Goal: Task Accomplishment & Management: Use online tool/utility

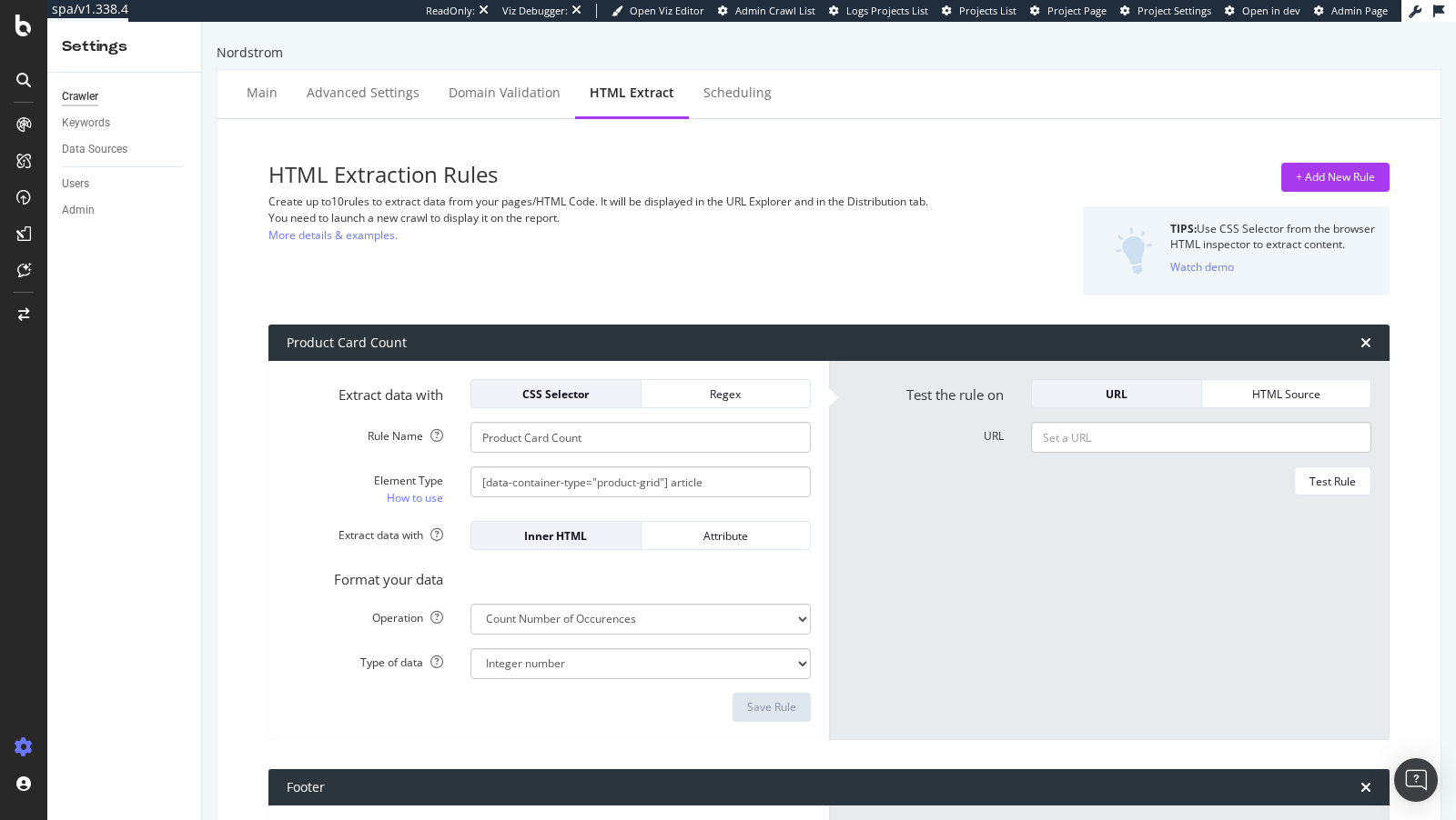
select select "count"
select select "exist"
click at [98, 242] on div "AlertPanel" at bounding box center [96, 238] width 59 height 19
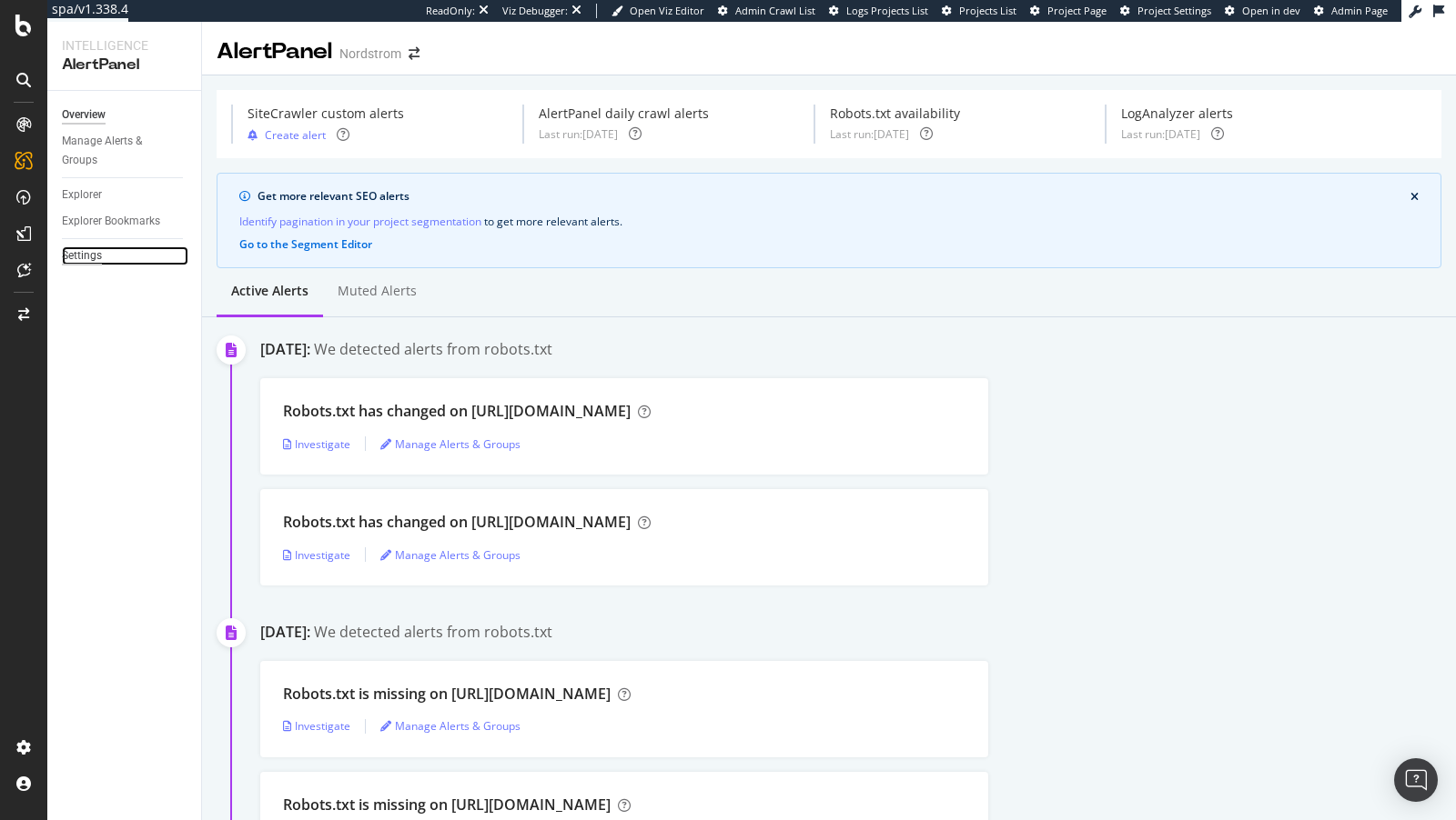
click at [91, 249] on div "Settings" at bounding box center [82, 255] width 40 height 20
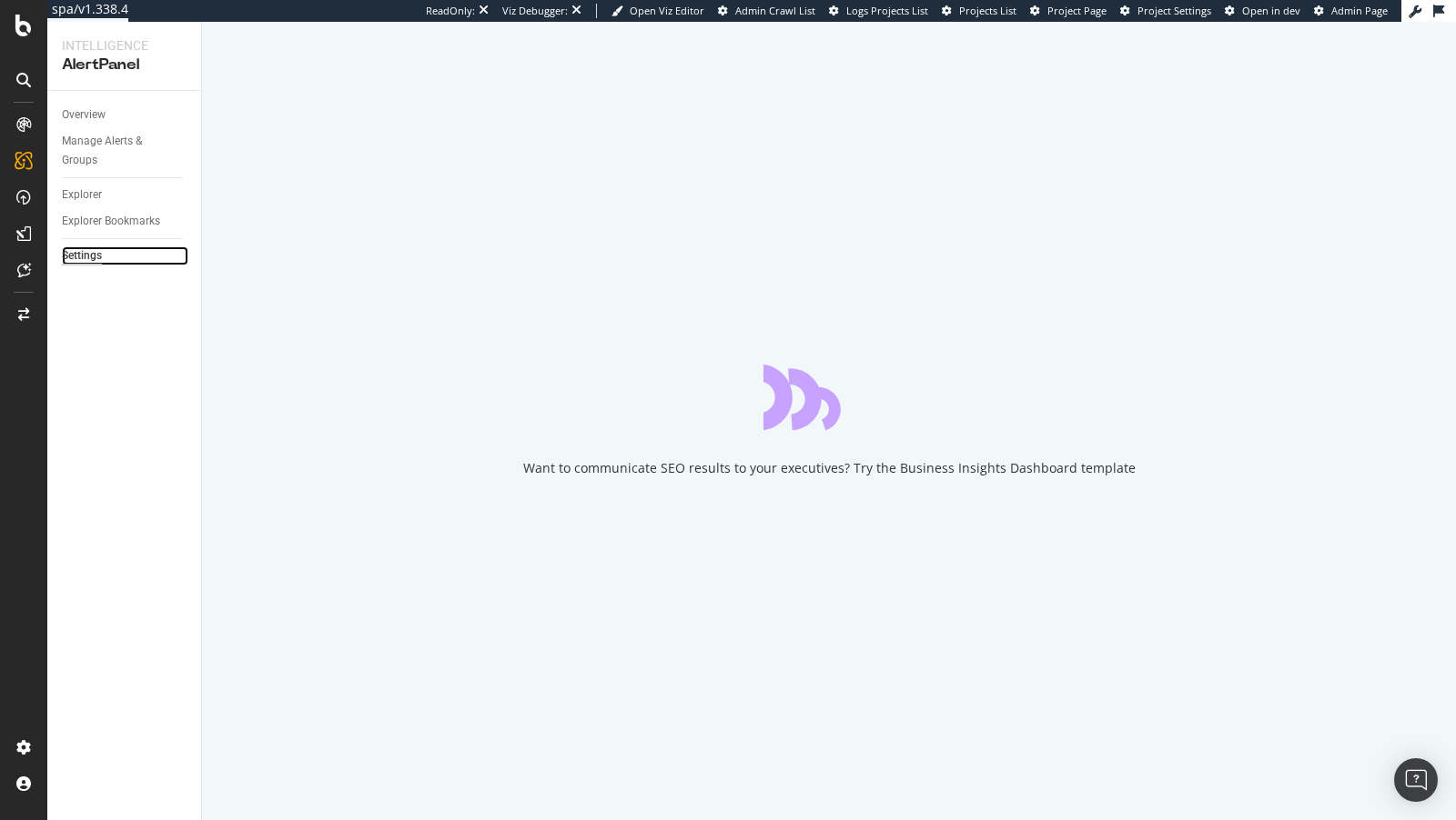
select select "02"
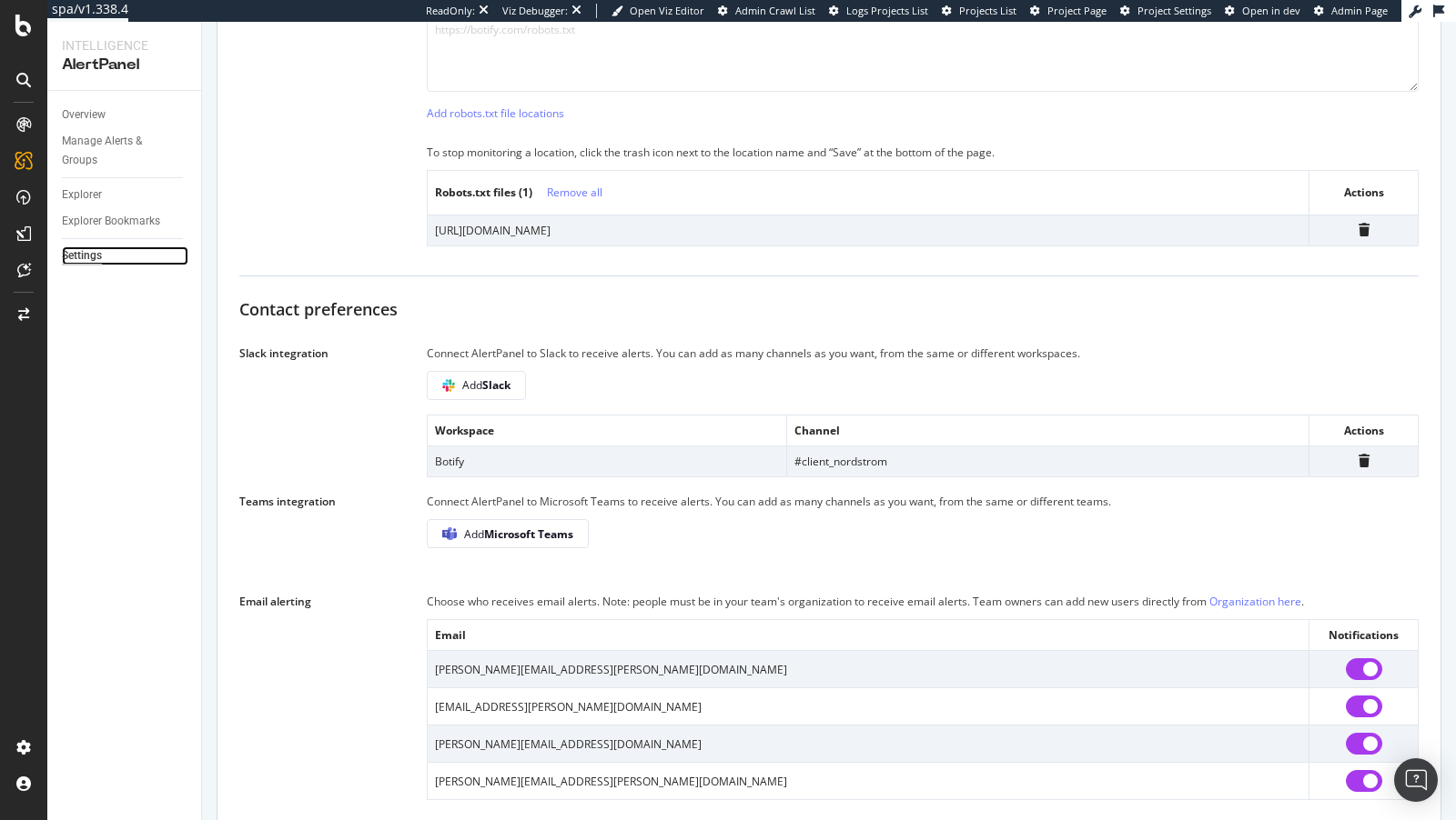
scroll to position [821, 0]
click at [19, 316] on icon at bounding box center [24, 315] width 11 height 13
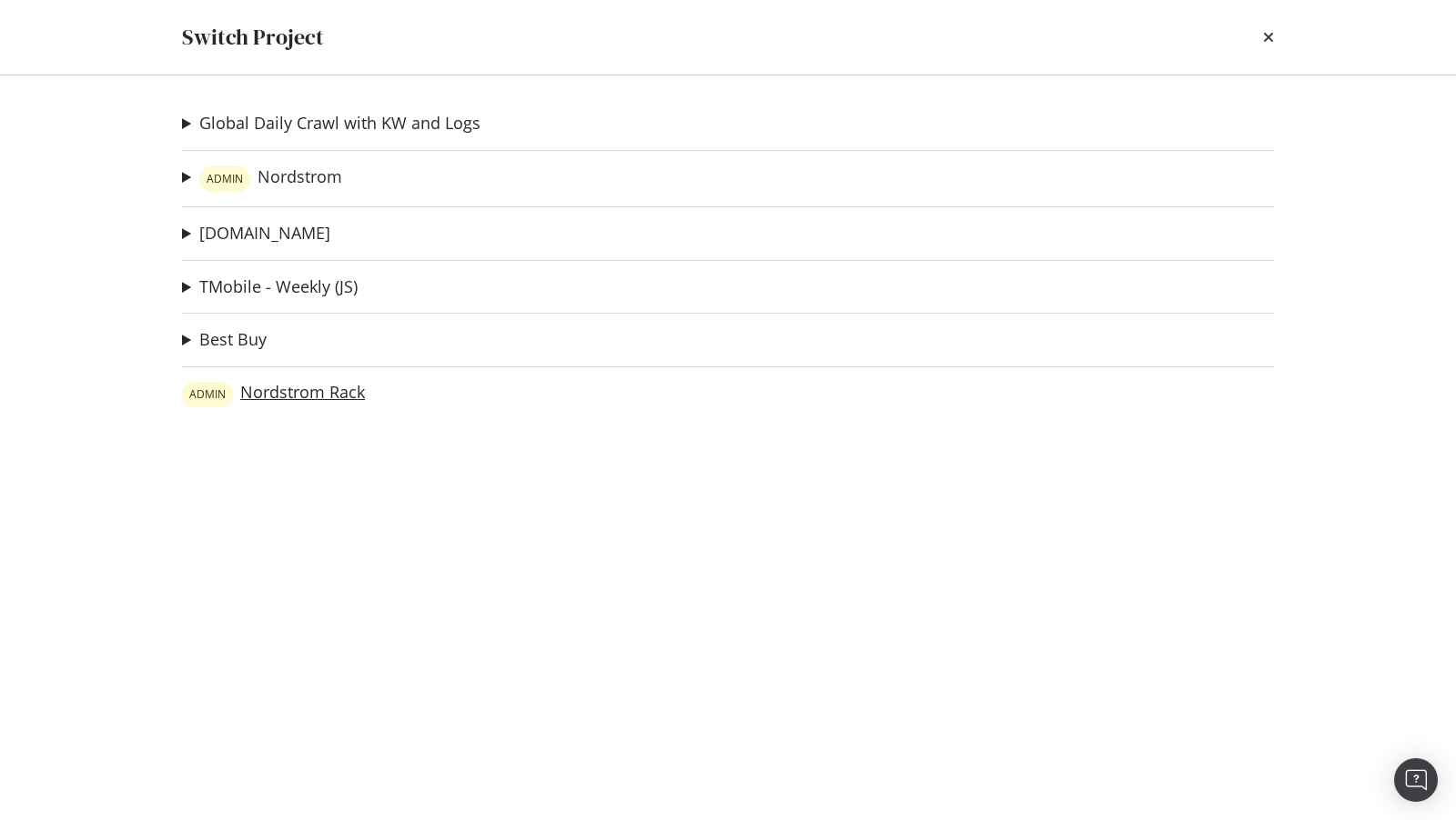
click at [254, 397] on link "ADMIN Nordstrom Rack" at bounding box center [273, 394] width 183 height 25
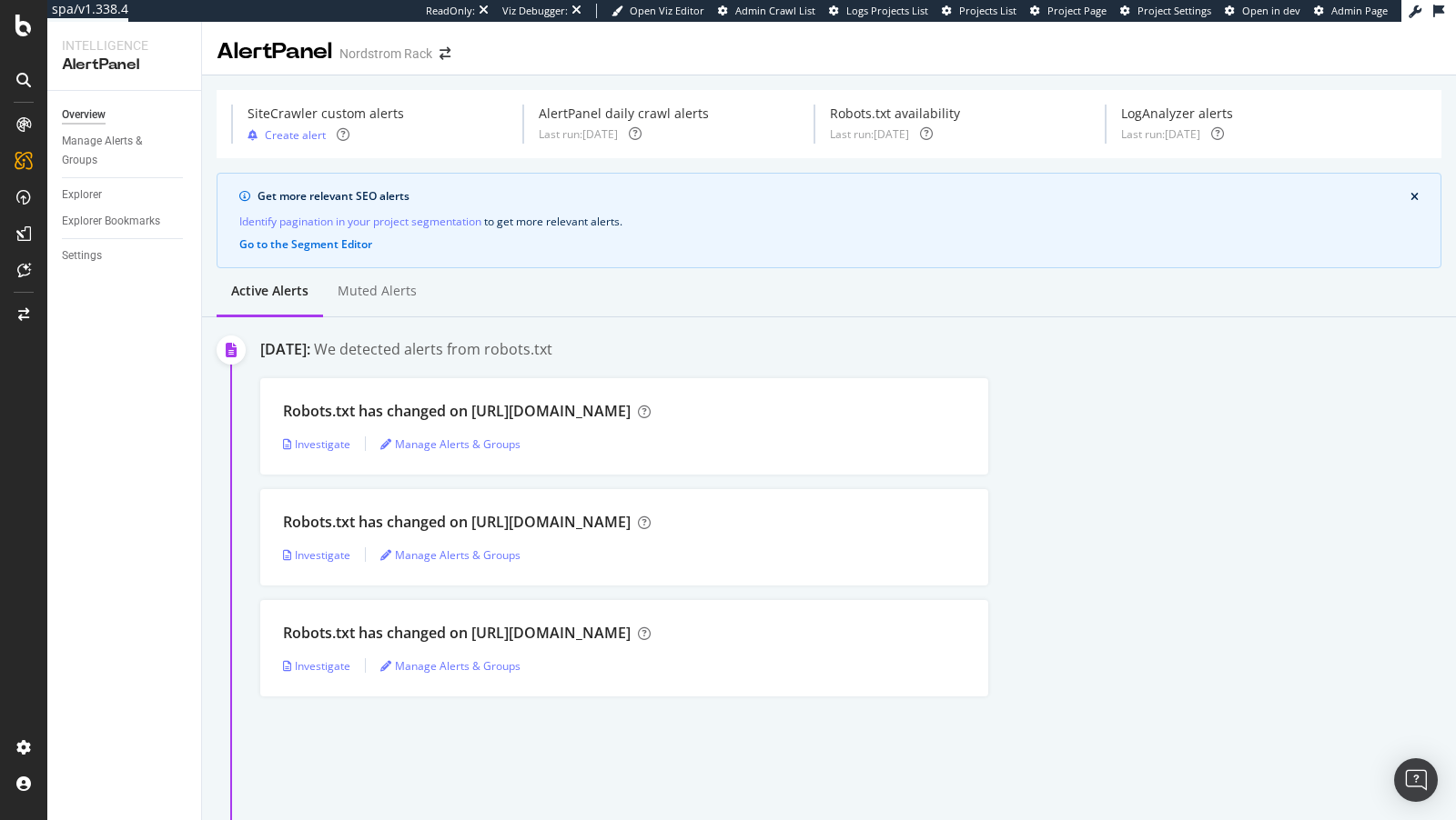
scroll to position [316, 0]
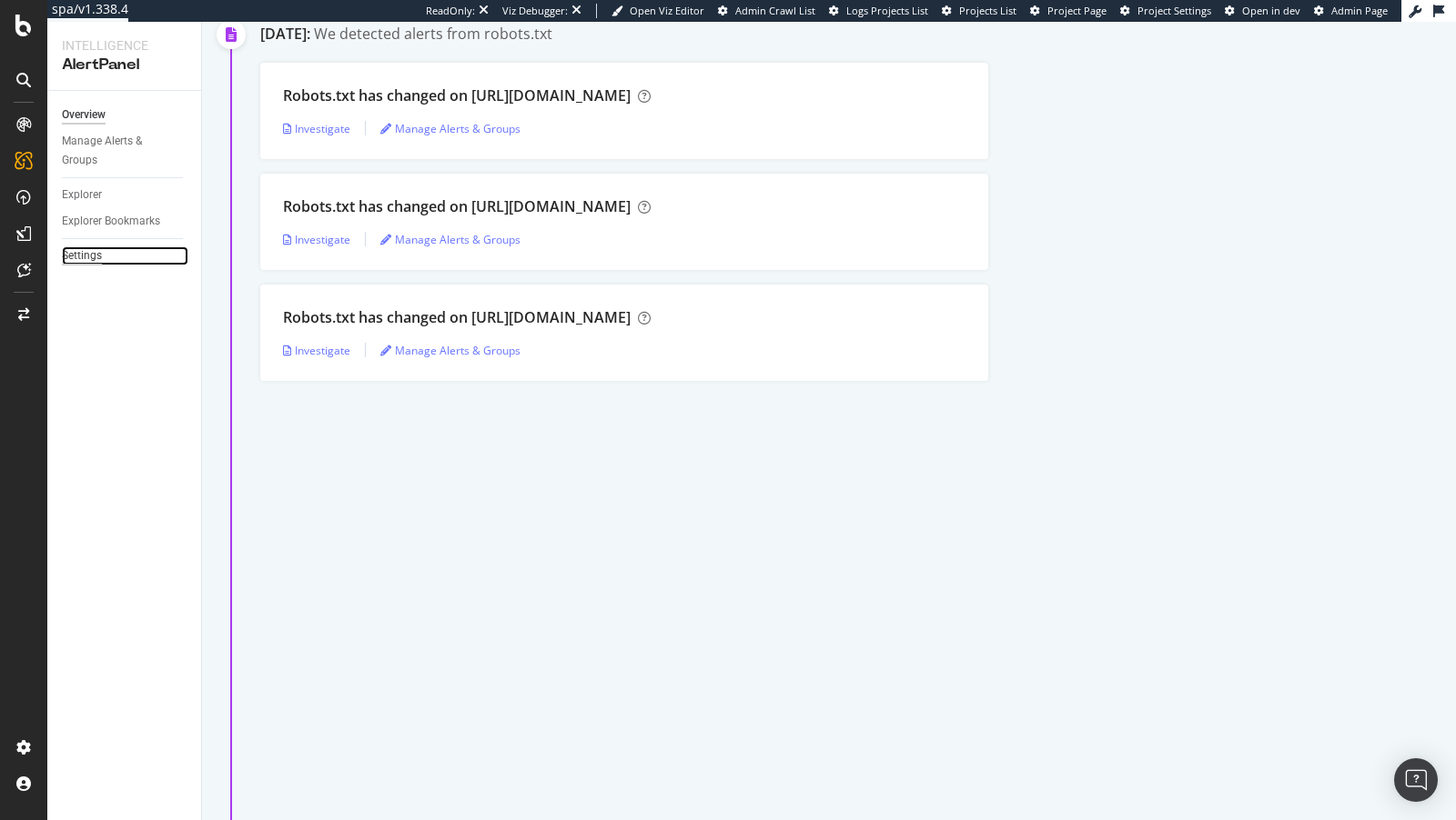
click at [85, 257] on div "Settings" at bounding box center [82, 255] width 40 height 20
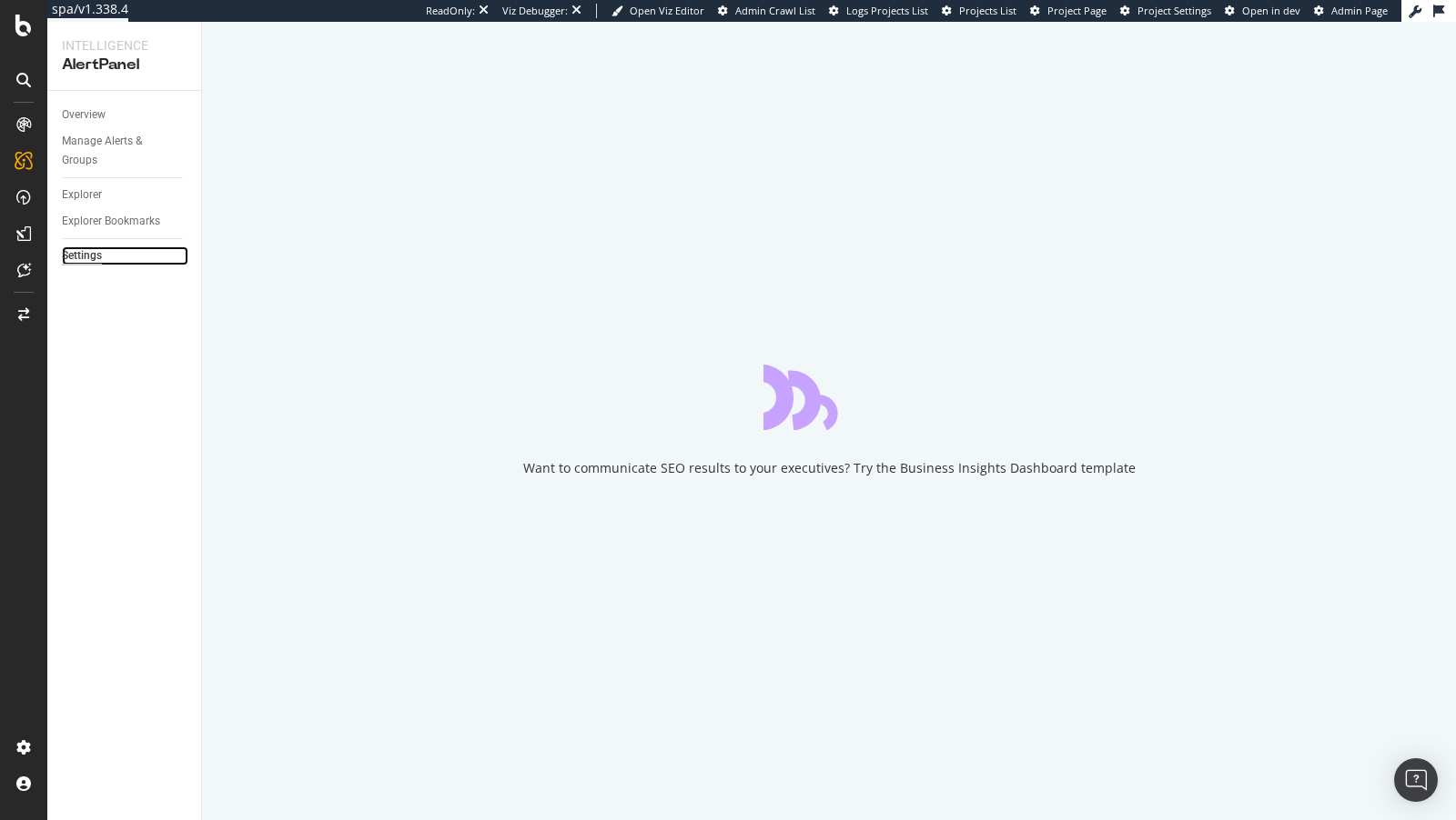
select select "02"
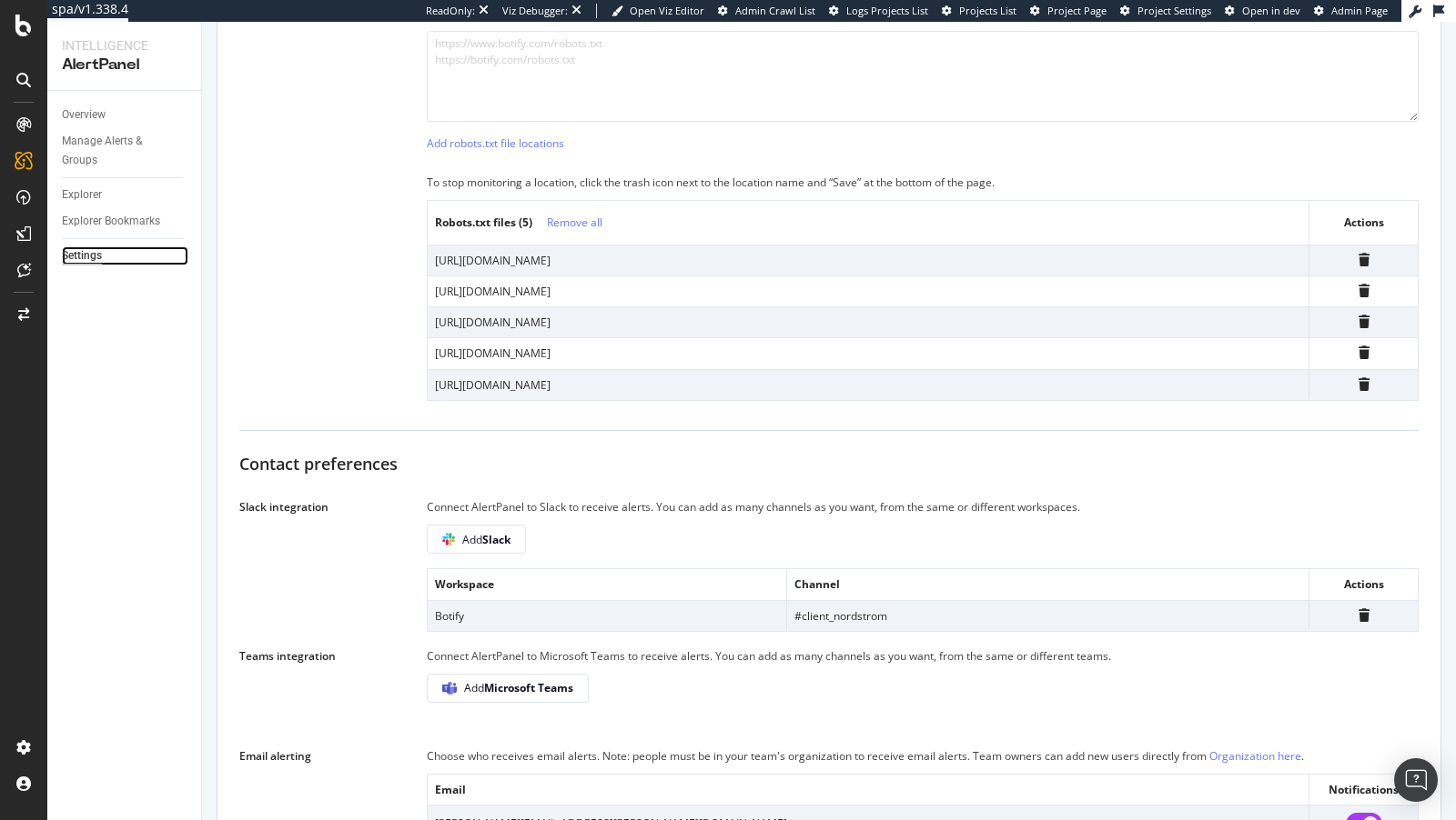
scroll to position [798, 0]
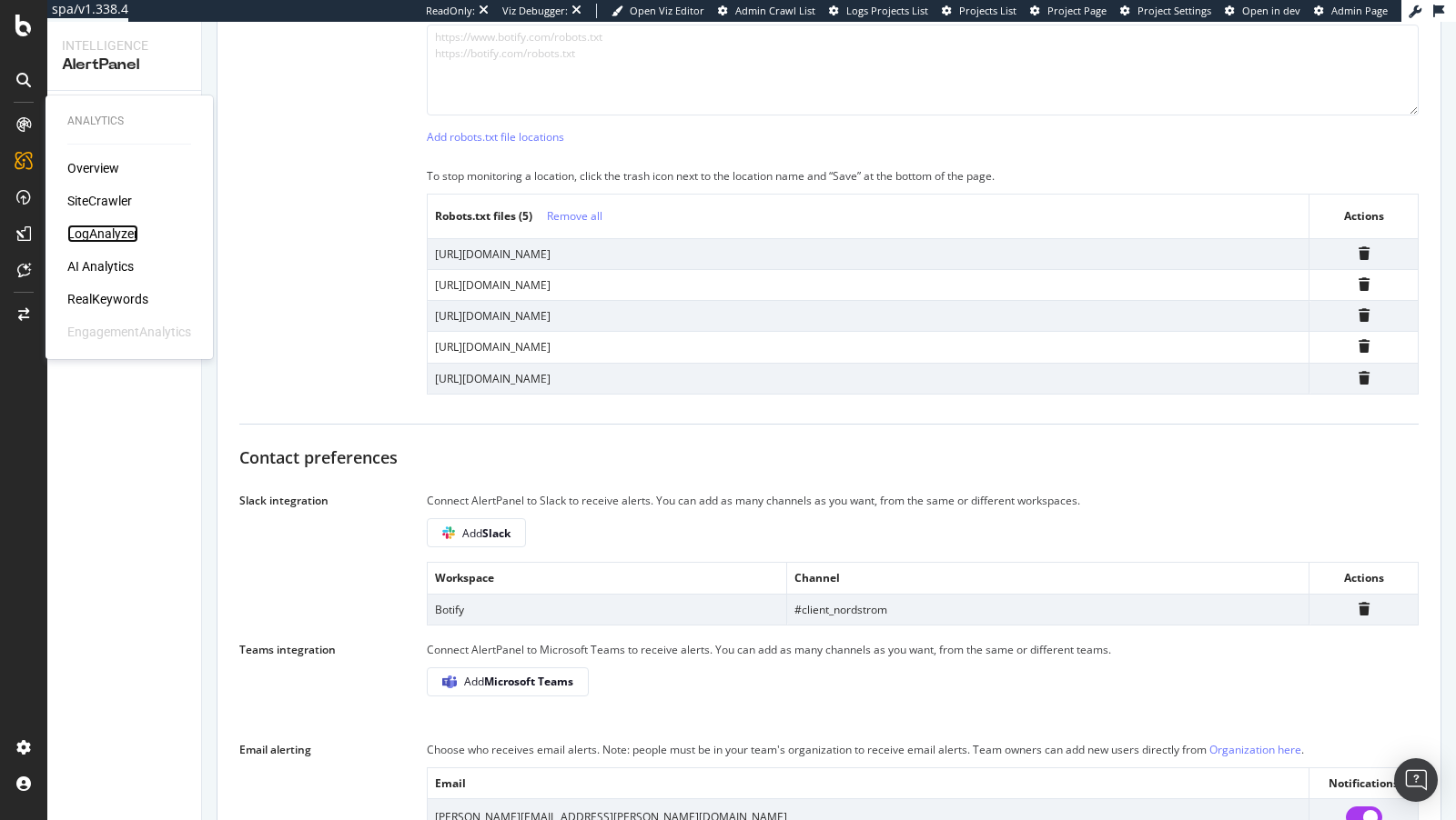
click at [108, 231] on div "LogAnalyzer" at bounding box center [102, 234] width 71 height 19
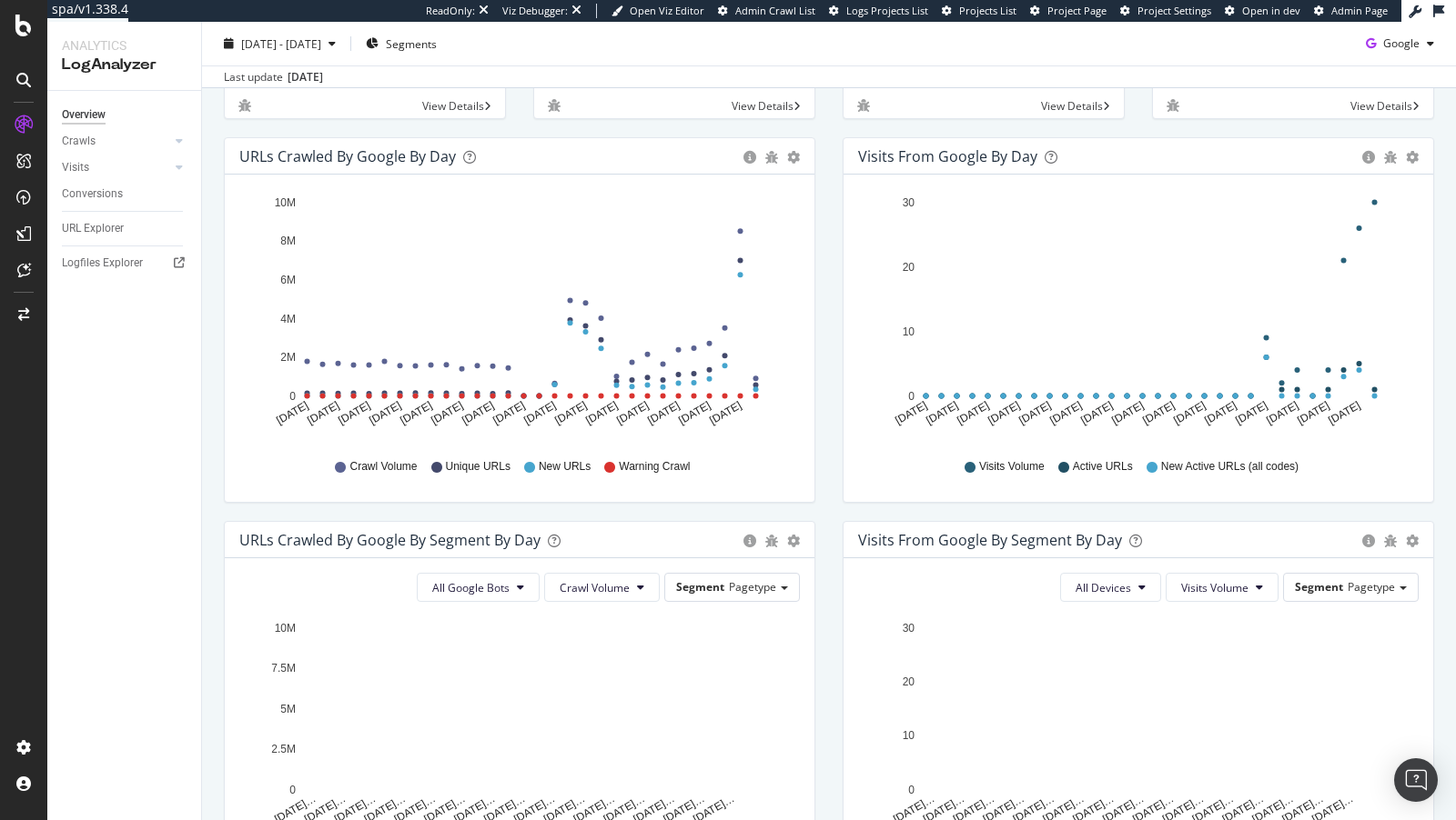
scroll to position [175, 0]
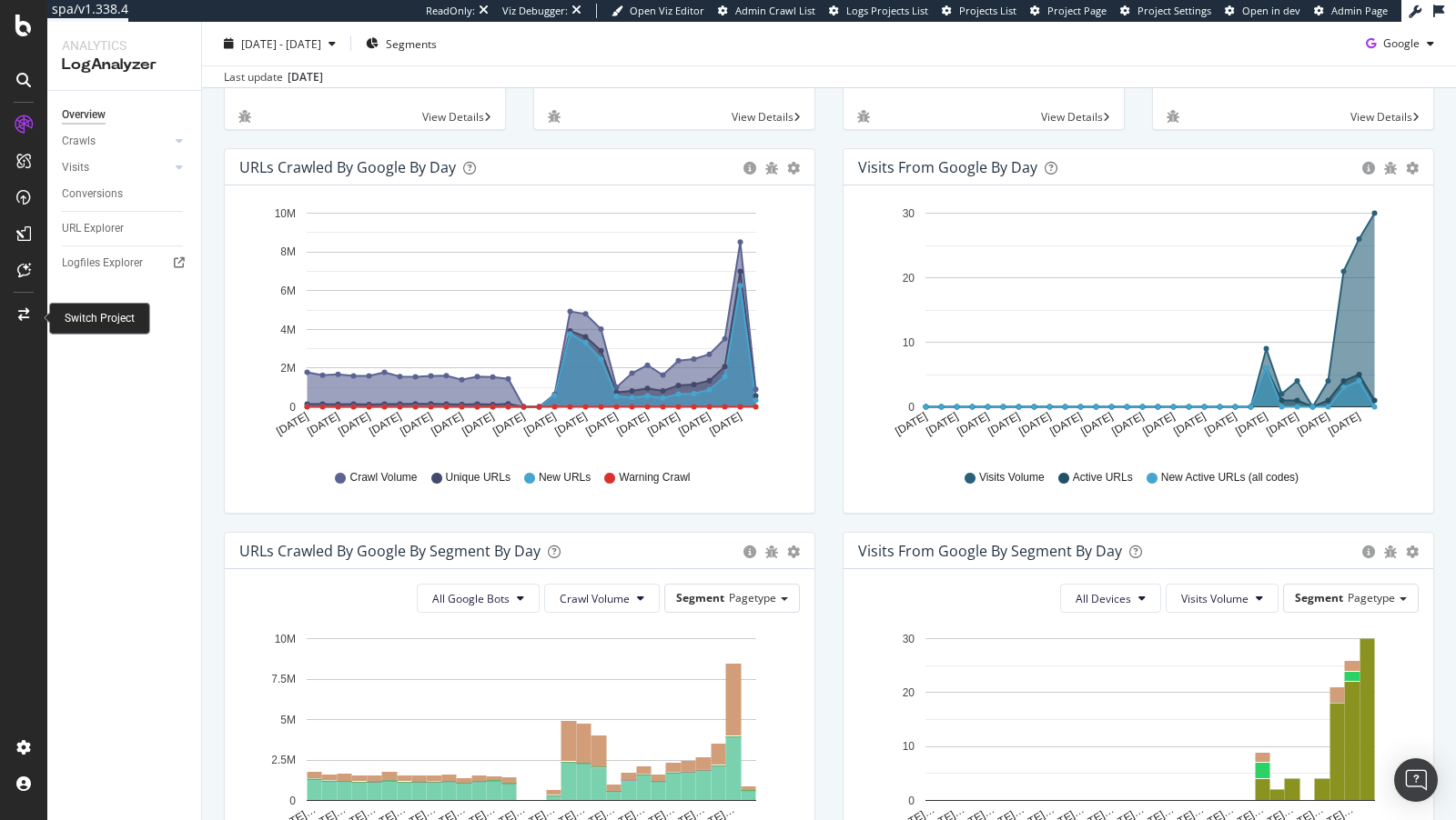
click at [22, 313] on icon at bounding box center [24, 315] width 11 height 13
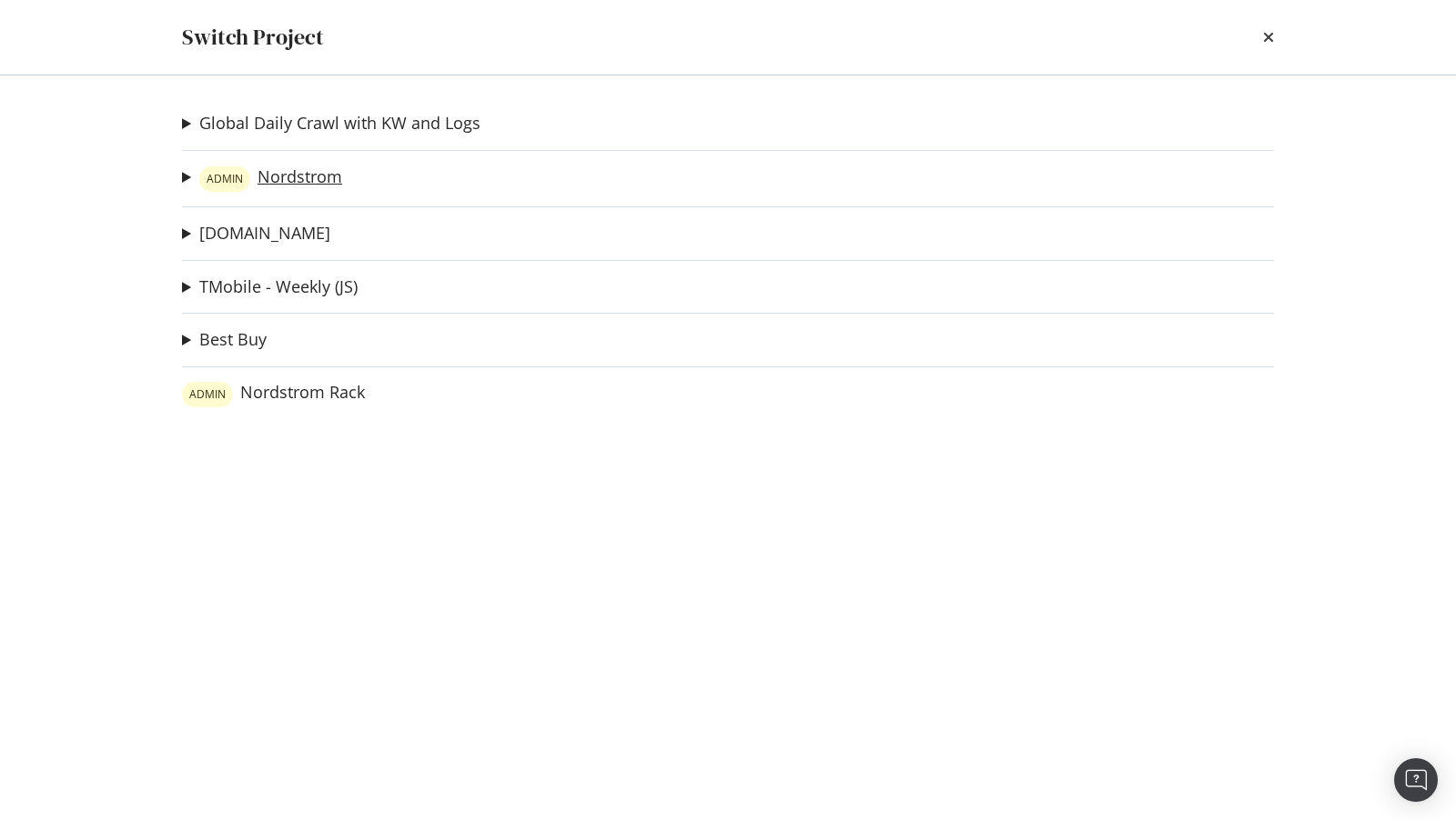
click at [307, 189] on link "ADMIN Nordstrom" at bounding box center [270, 178] width 143 height 25
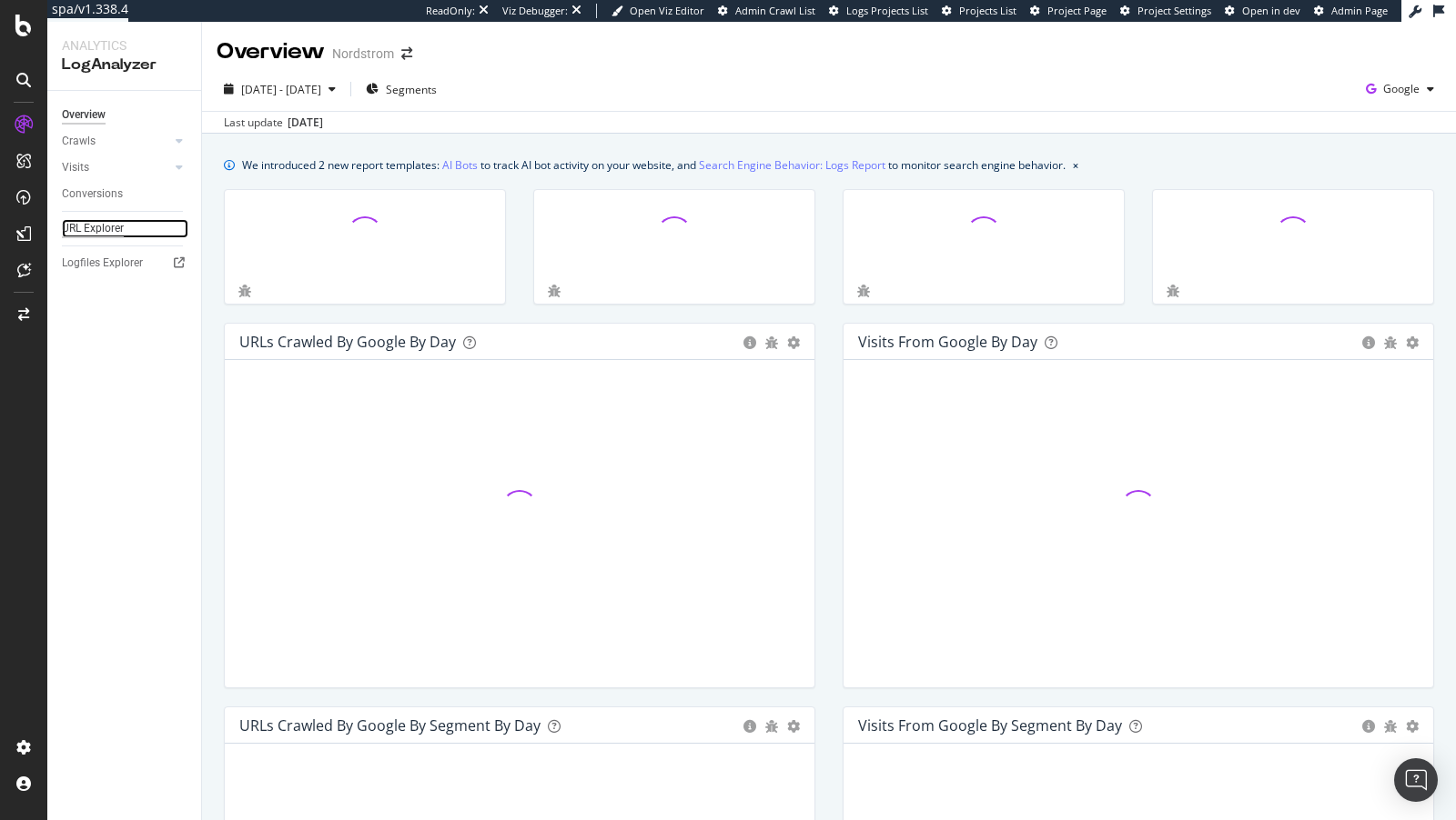
click at [82, 229] on div "URL Explorer" at bounding box center [93, 228] width 62 height 20
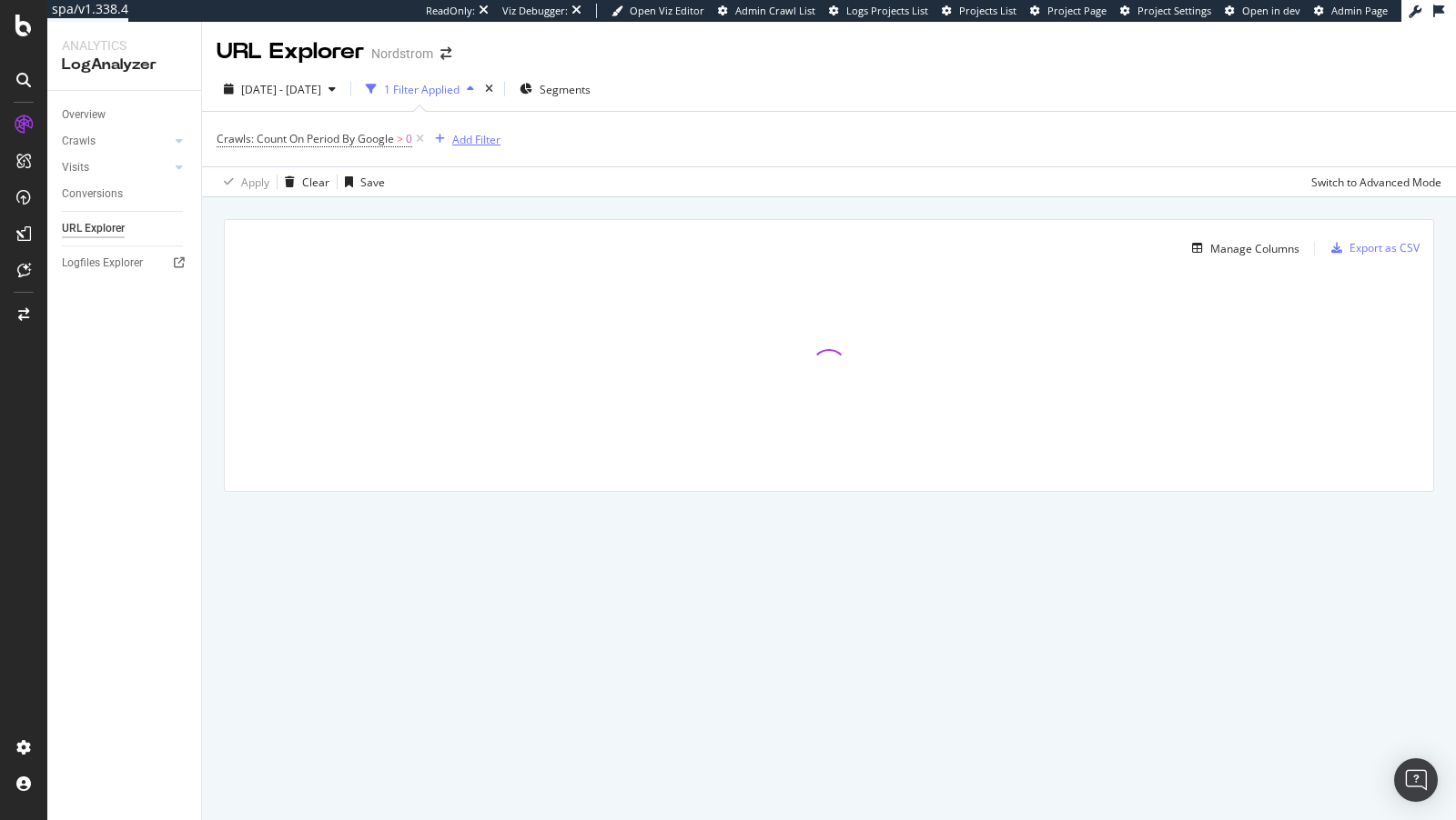
click at [460, 146] on div "Add Filter" at bounding box center [477, 139] width 48 height 16
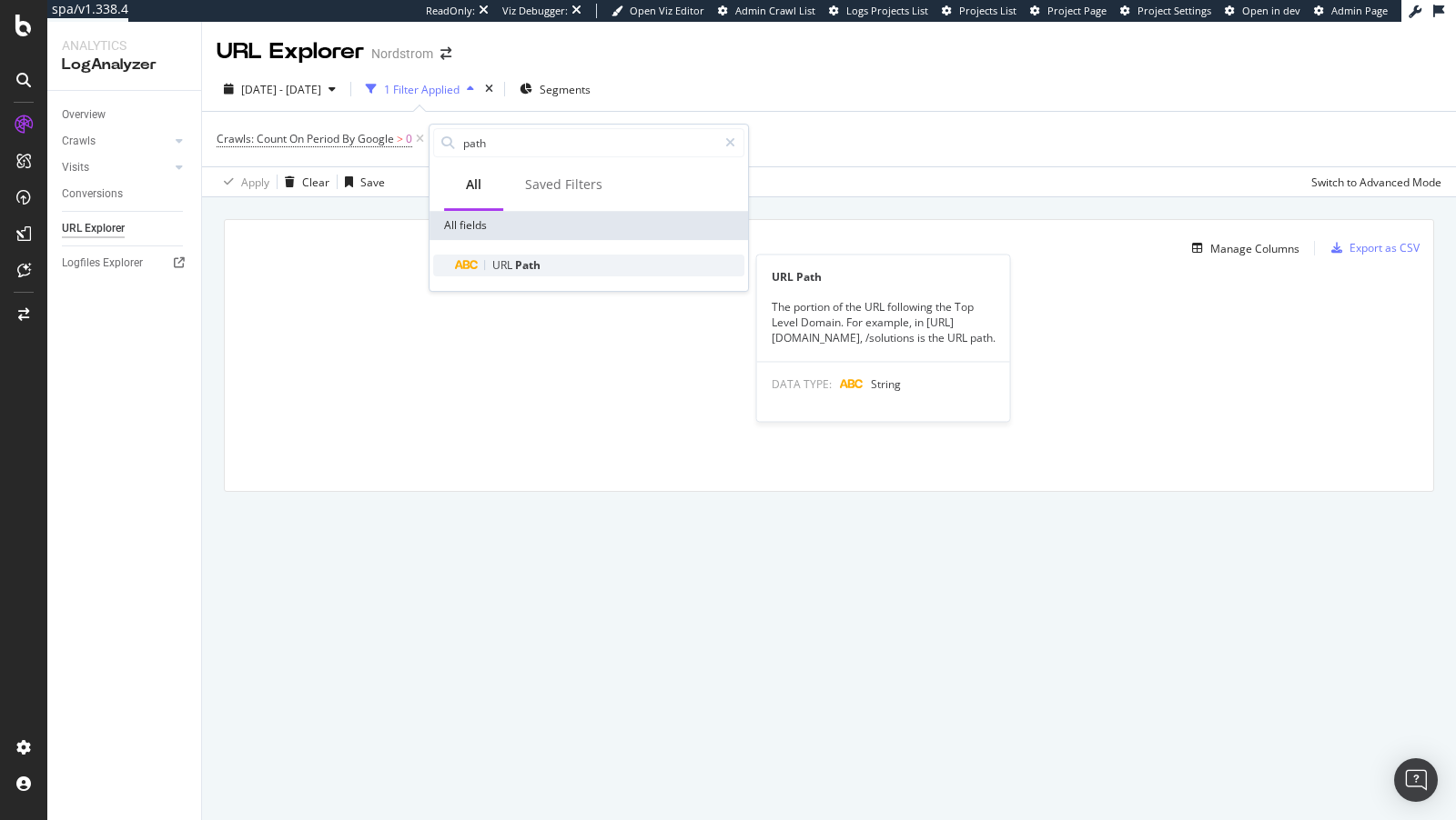
type input "path"
click at [532, 268] on span "Path" at bounding box center [527, 265] width 25 height 16
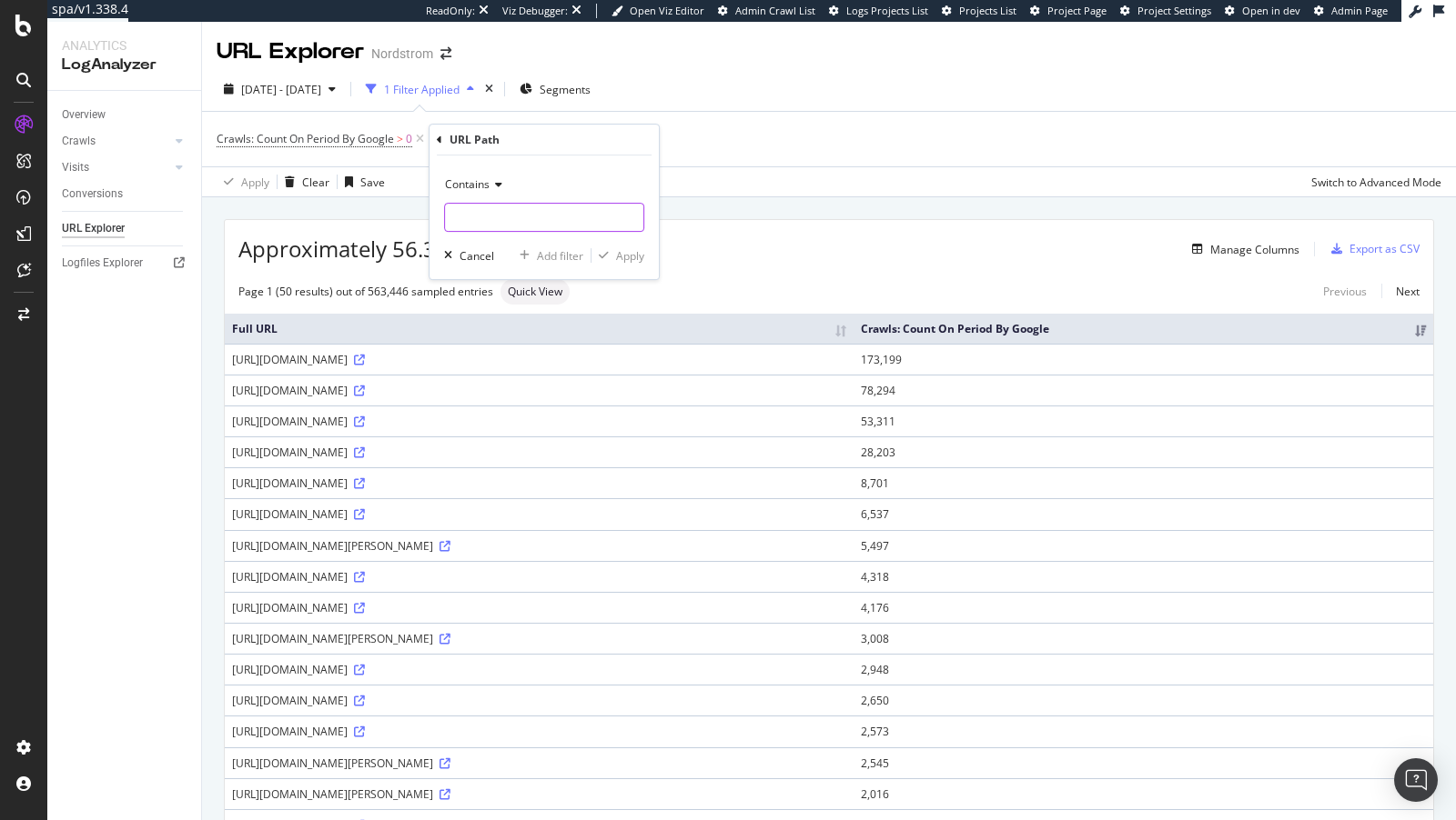
click at [496, 205] on input "text" at bounding box center [544, 216] width 198 height 29
type input "robots.txt"
click at [631, 257] on div "Apply" at bounding box center [630, 255] width 28 height 16
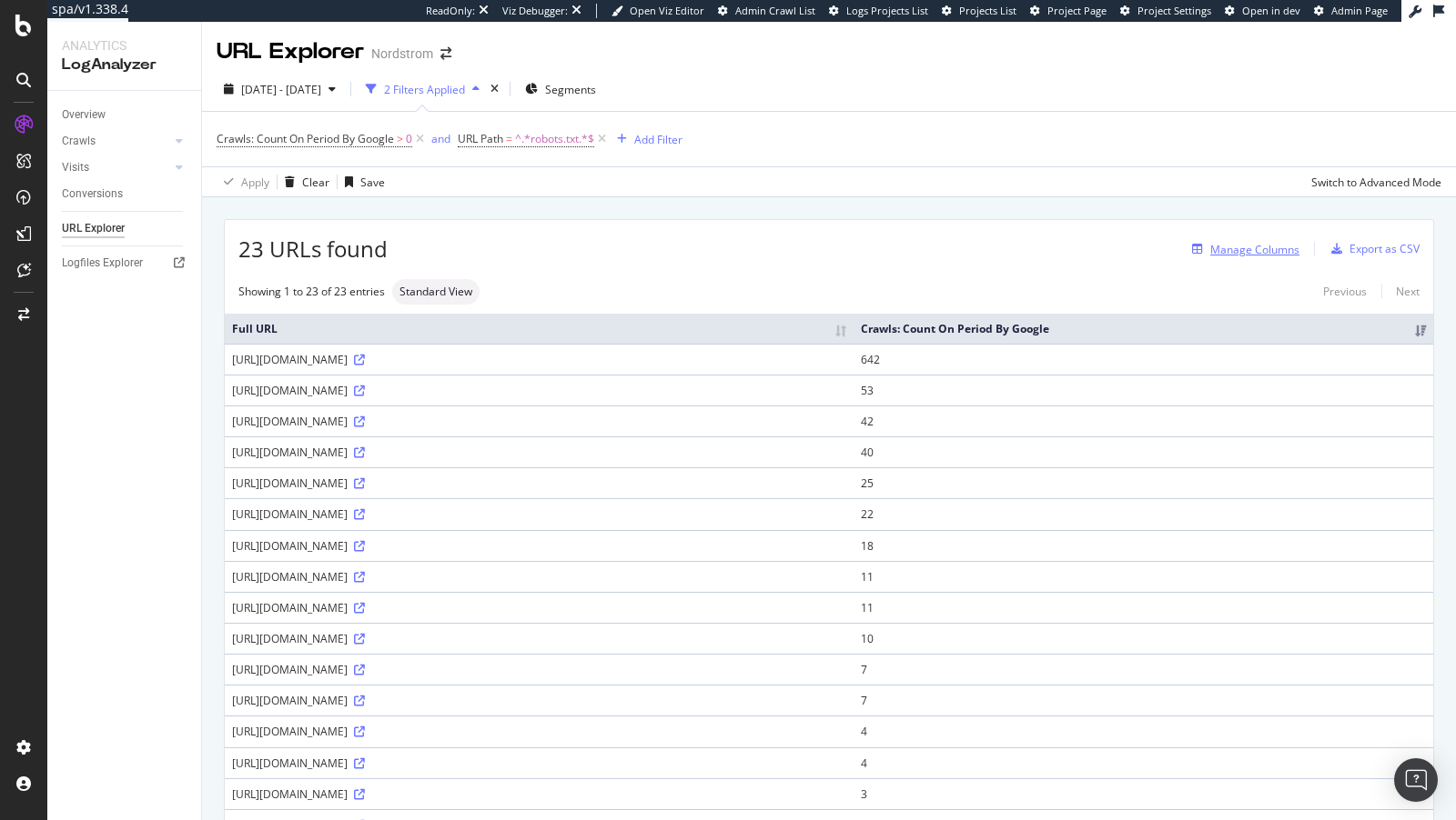
click at [1265, 254] on div "Manage Columns" at bounding box center [1254, 249] width 89 height 16
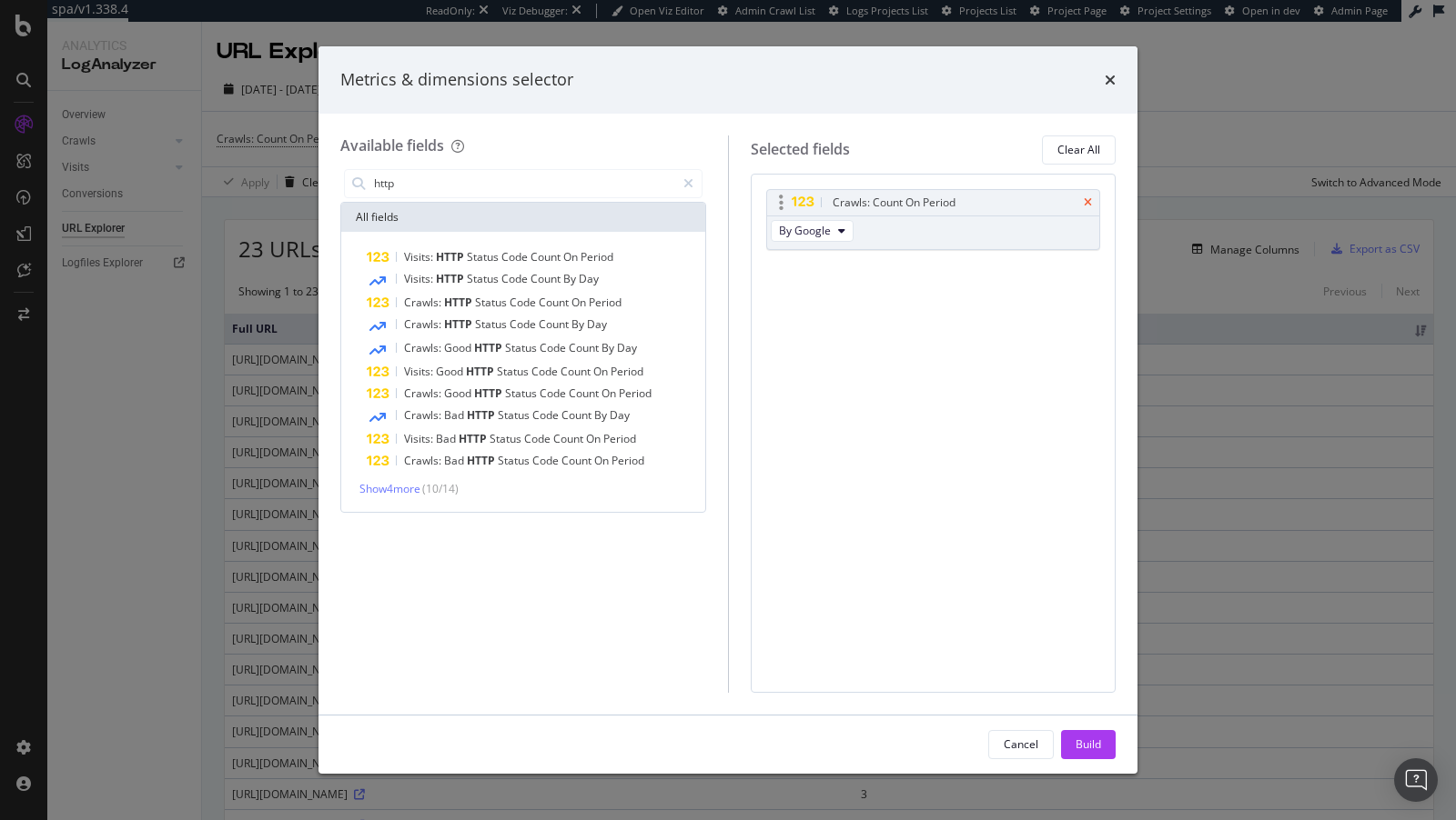
type input "http"
click at [1087, 202] on icon "times" at bounding box center [1087, 202] width 8 height 11
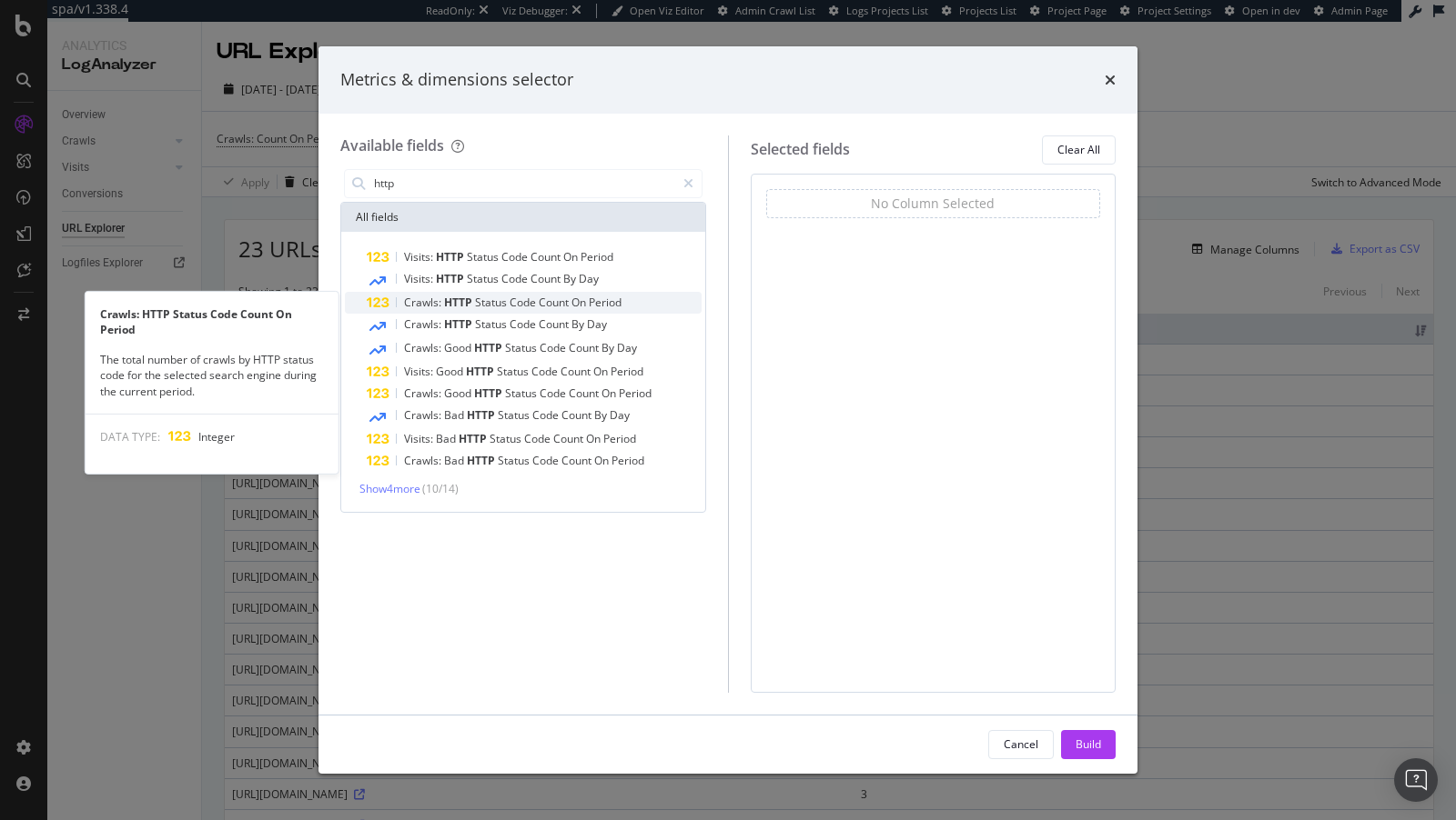
click at [528, 300] on span "Code" at bounding box center [523, 302] width 29 height 16
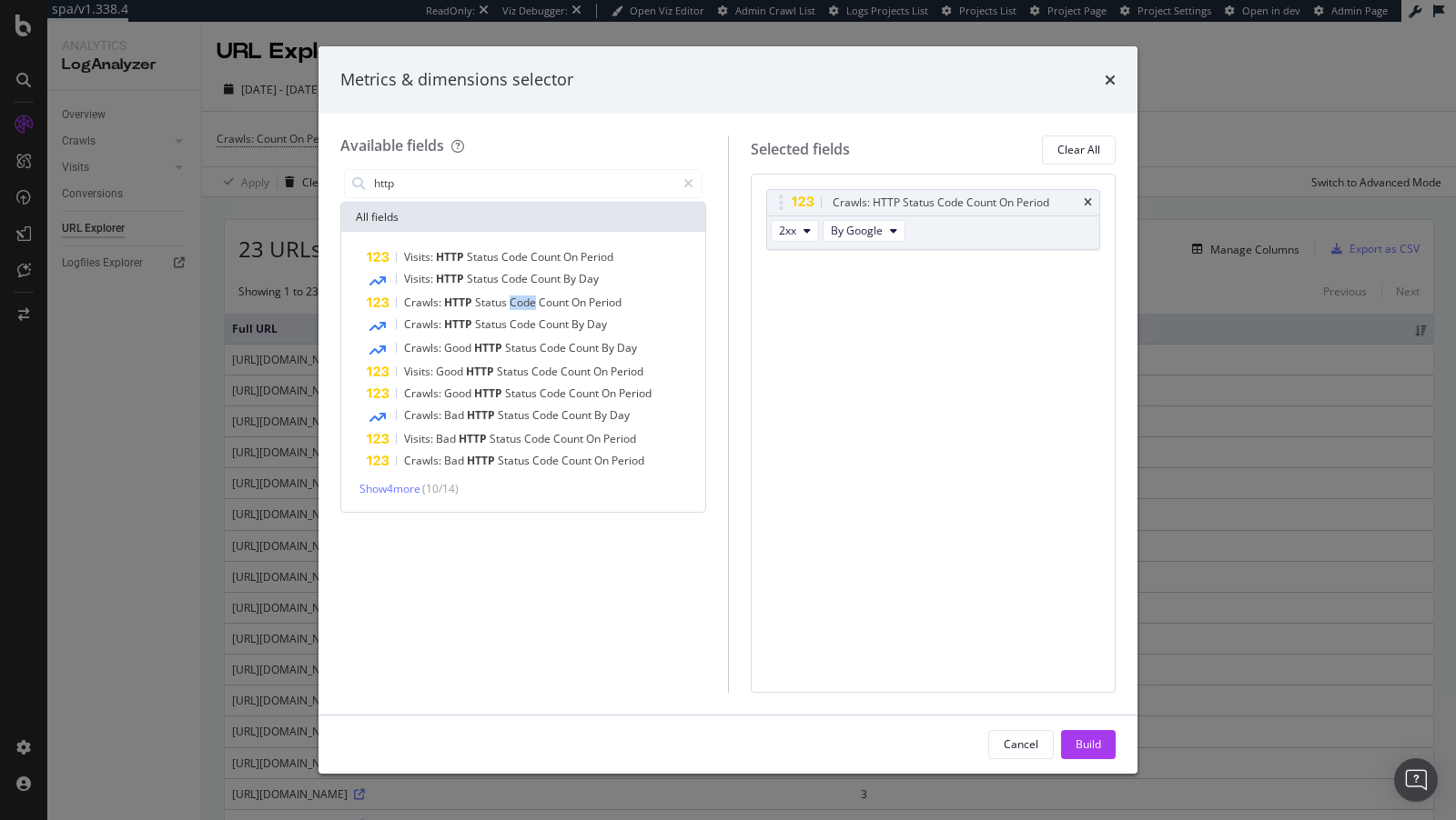
click at [528, 300] on span "Code" at bounding box center [523, 302] width 29 height 16
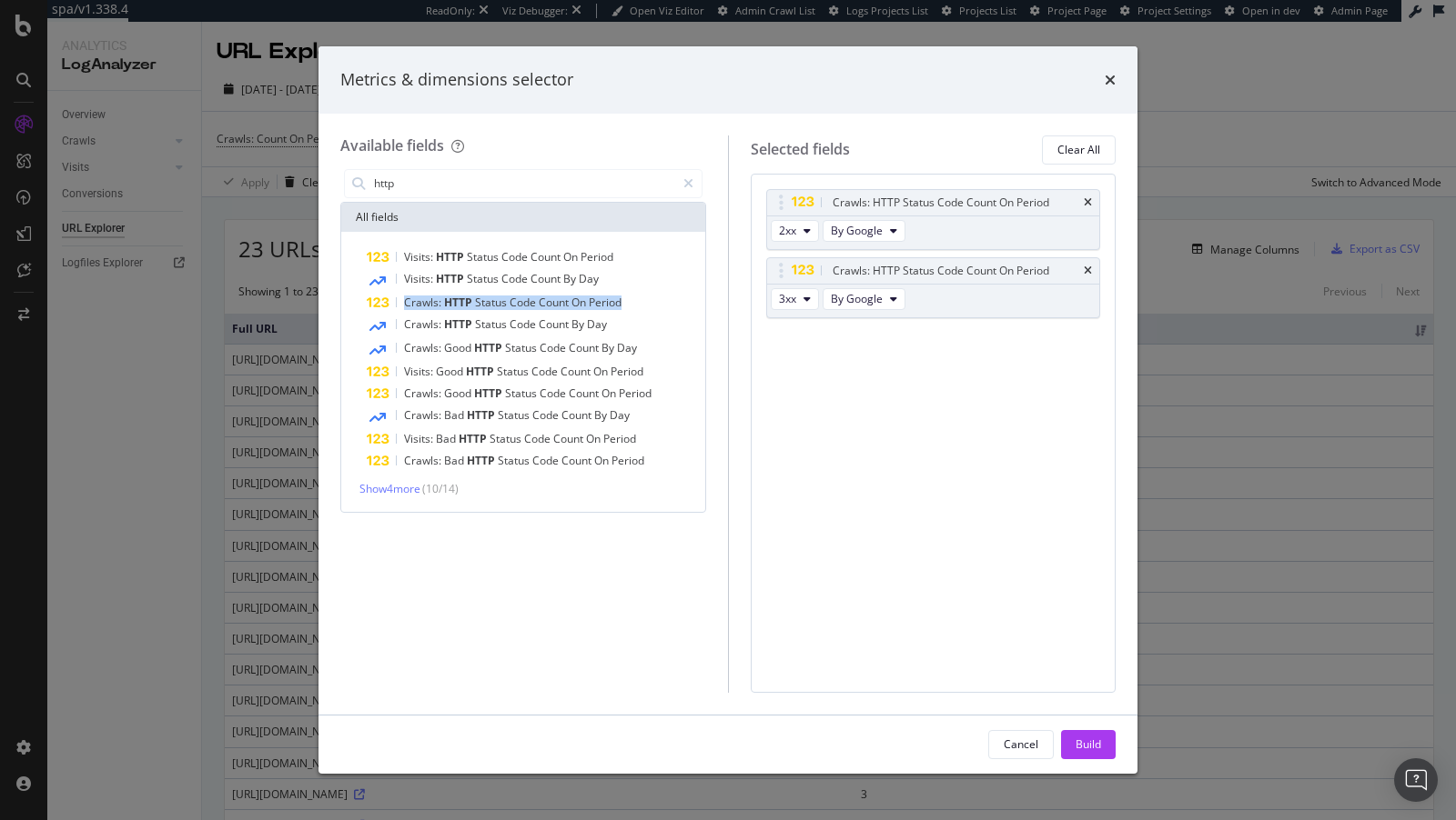
click at [528, 300] on span "Code" at bounding box center [523, 302] width 29 height 16
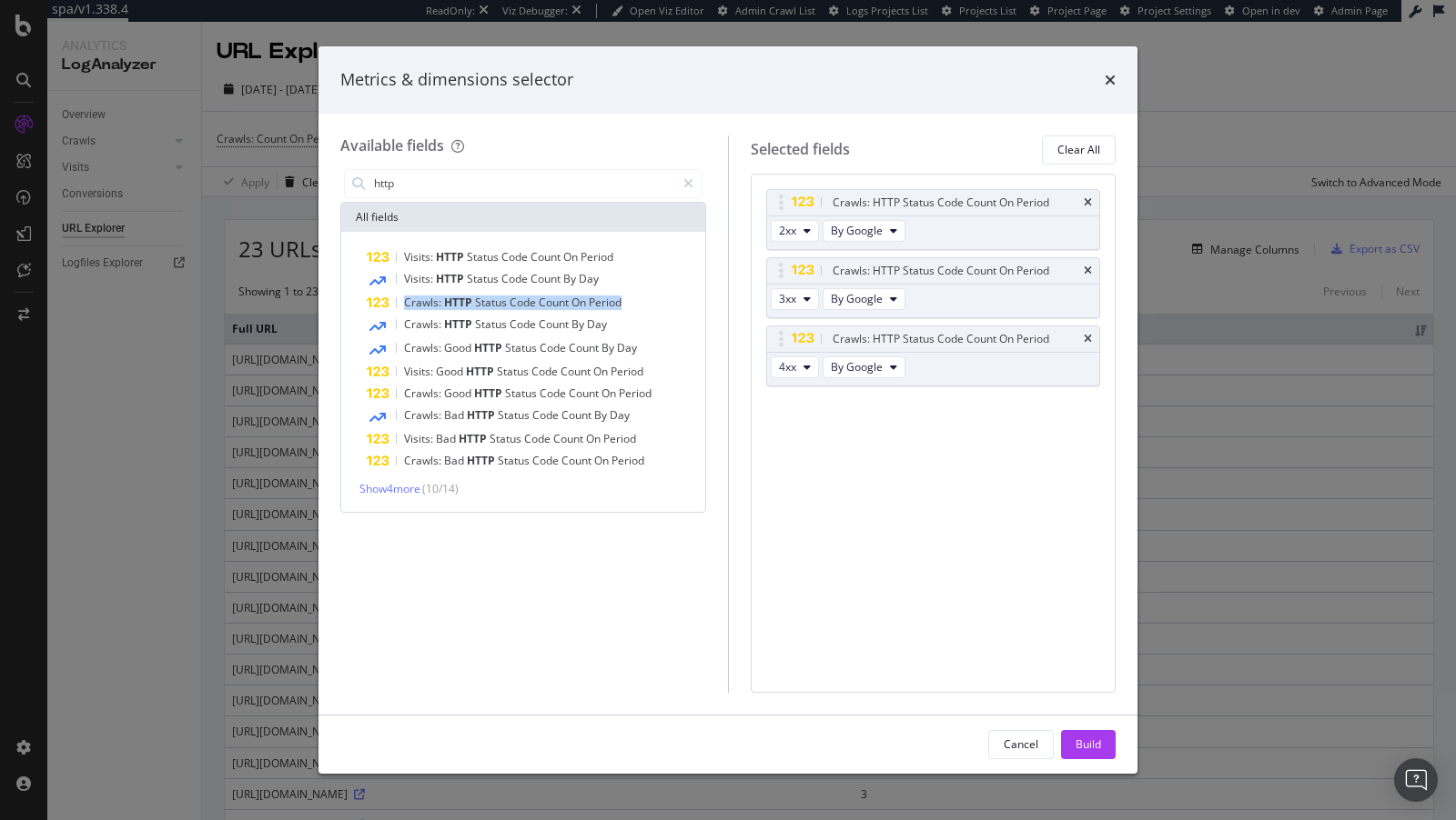
click at [528, 300] on span "Code" at bounding box center [523, 302] width 29 height 16
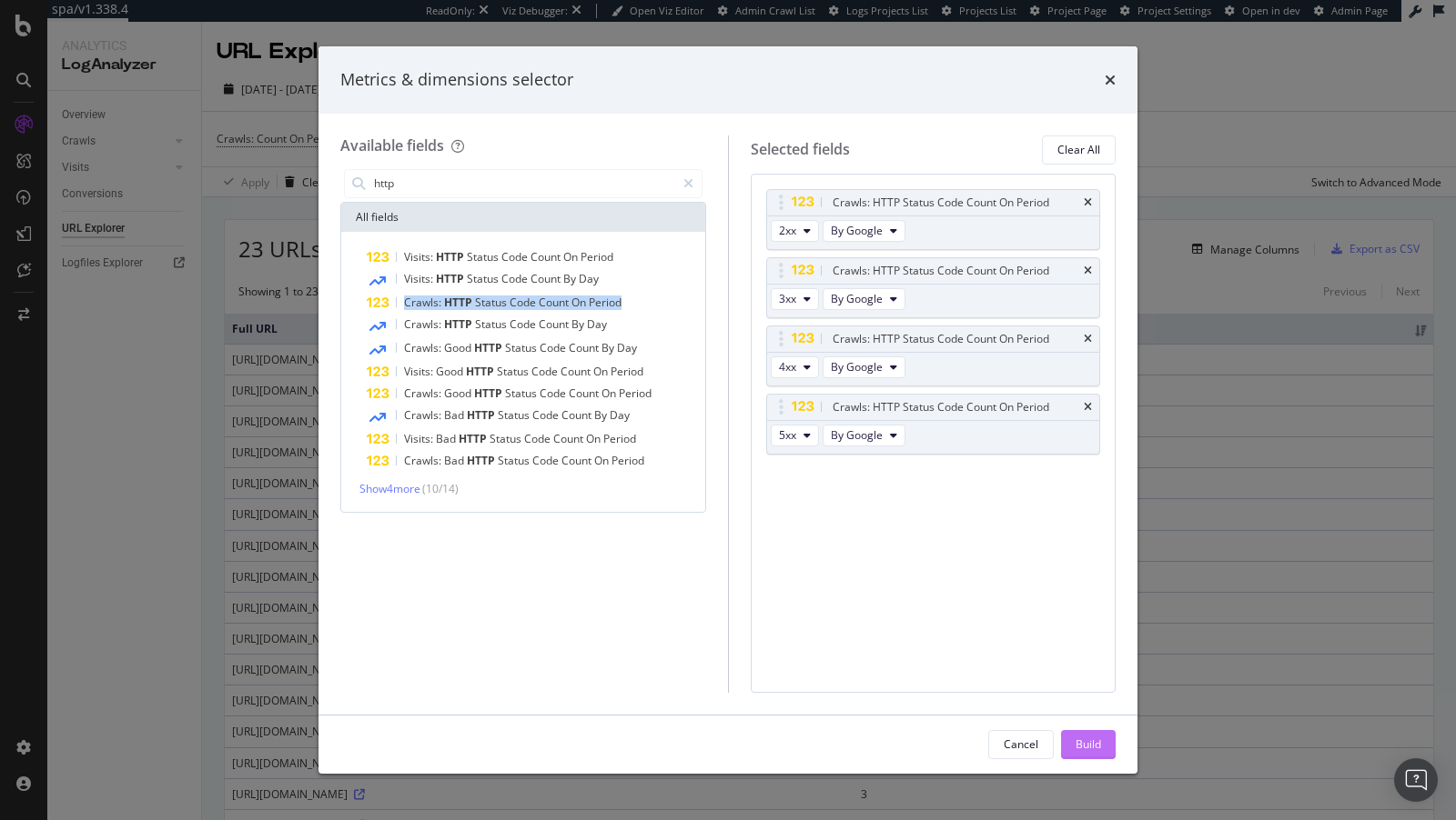
click at [1080, 754] on div "Build" at bounding box center [1087, 744] width 25 height 27
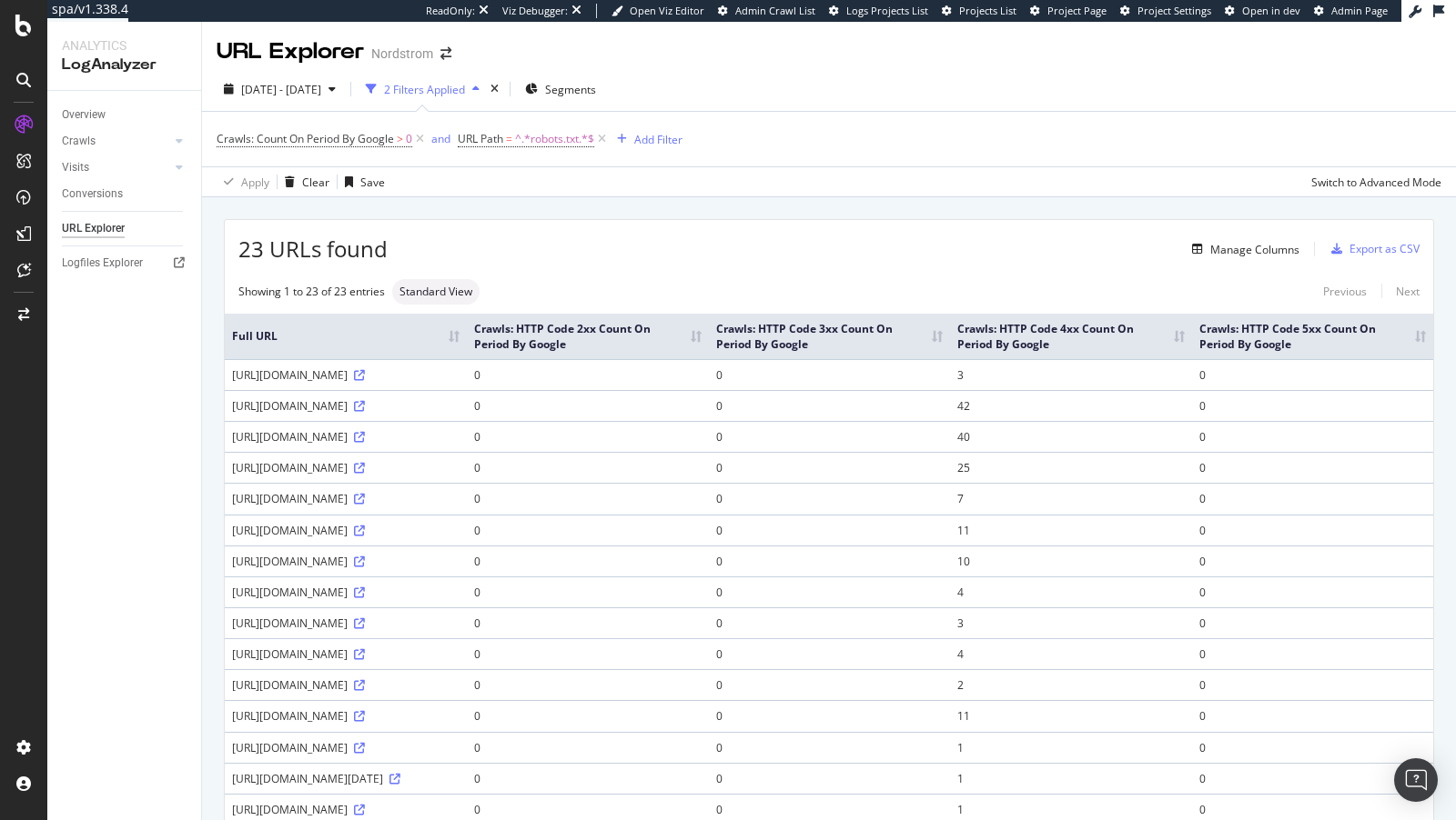
click at [709, 334] on th "Crawls: HTTP Code 2xx Count On Period By Google" at bounding box center [587, 336] width 242 height 46
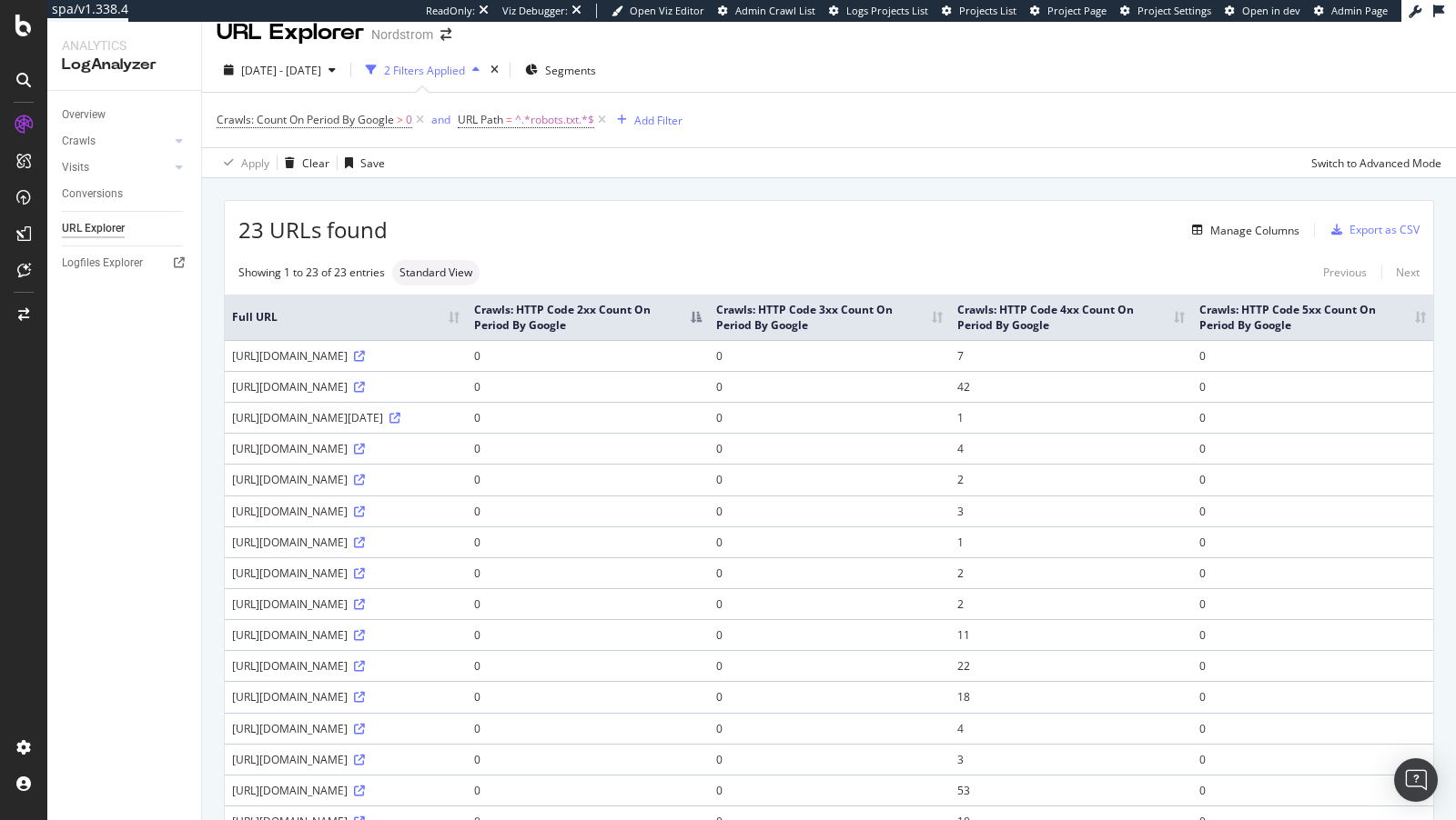
scroll to position [9, 0]
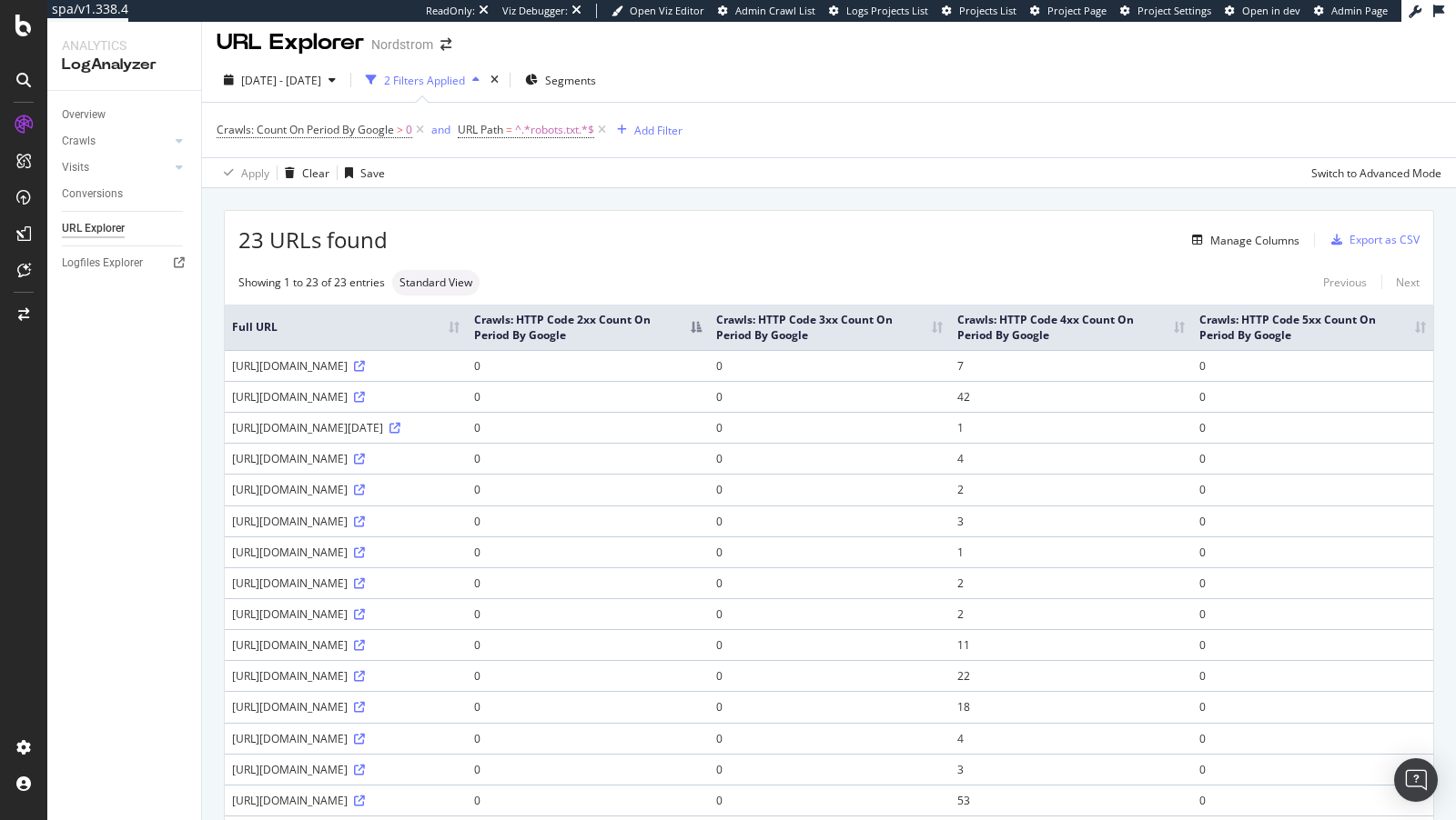
click at [709, 326] on th "Crawls: HTTP Code 2xx Count On Period By Google" at bounding box center [587, 327] width 242 height 46
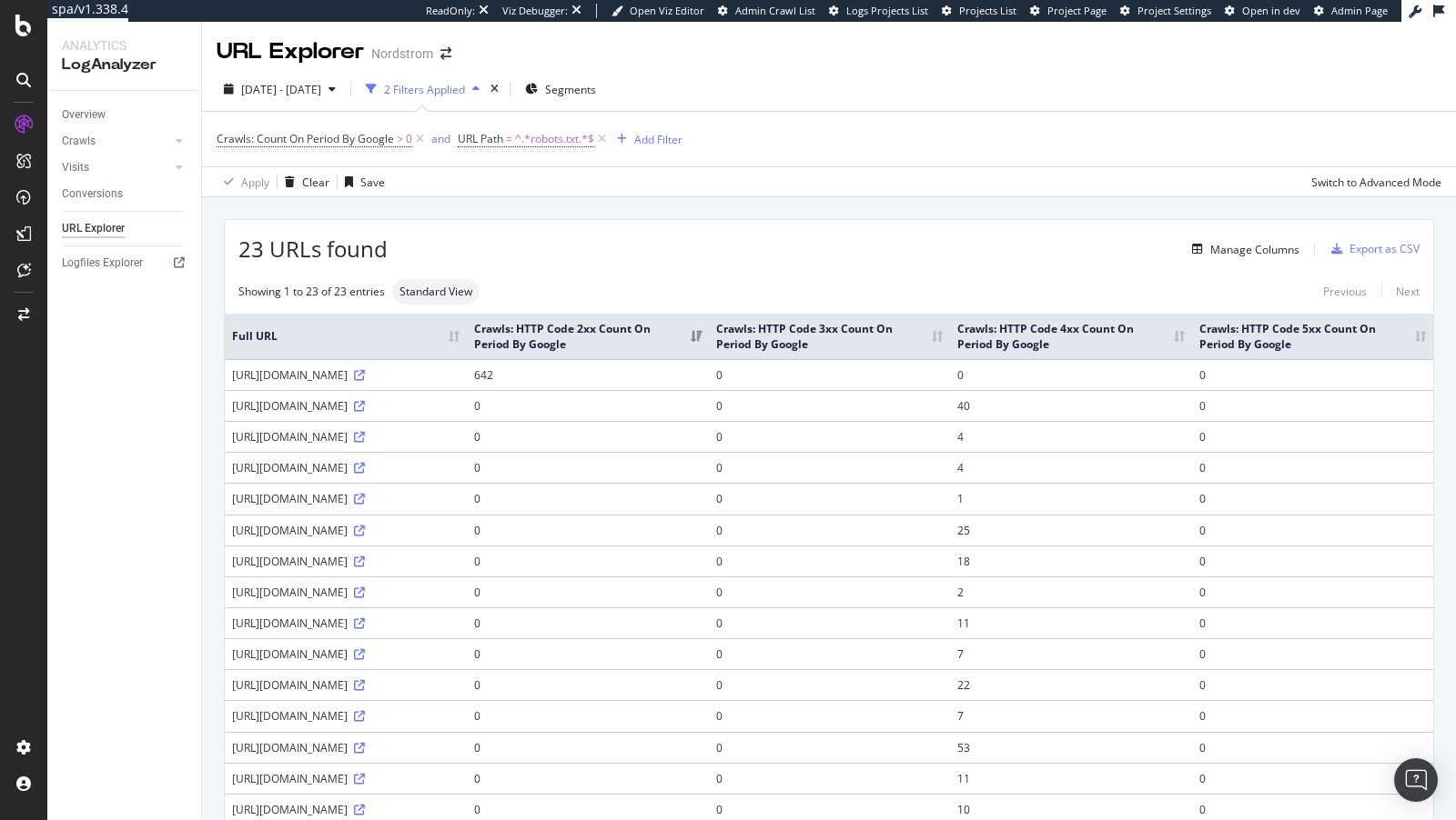
scroll to position [528, 0]
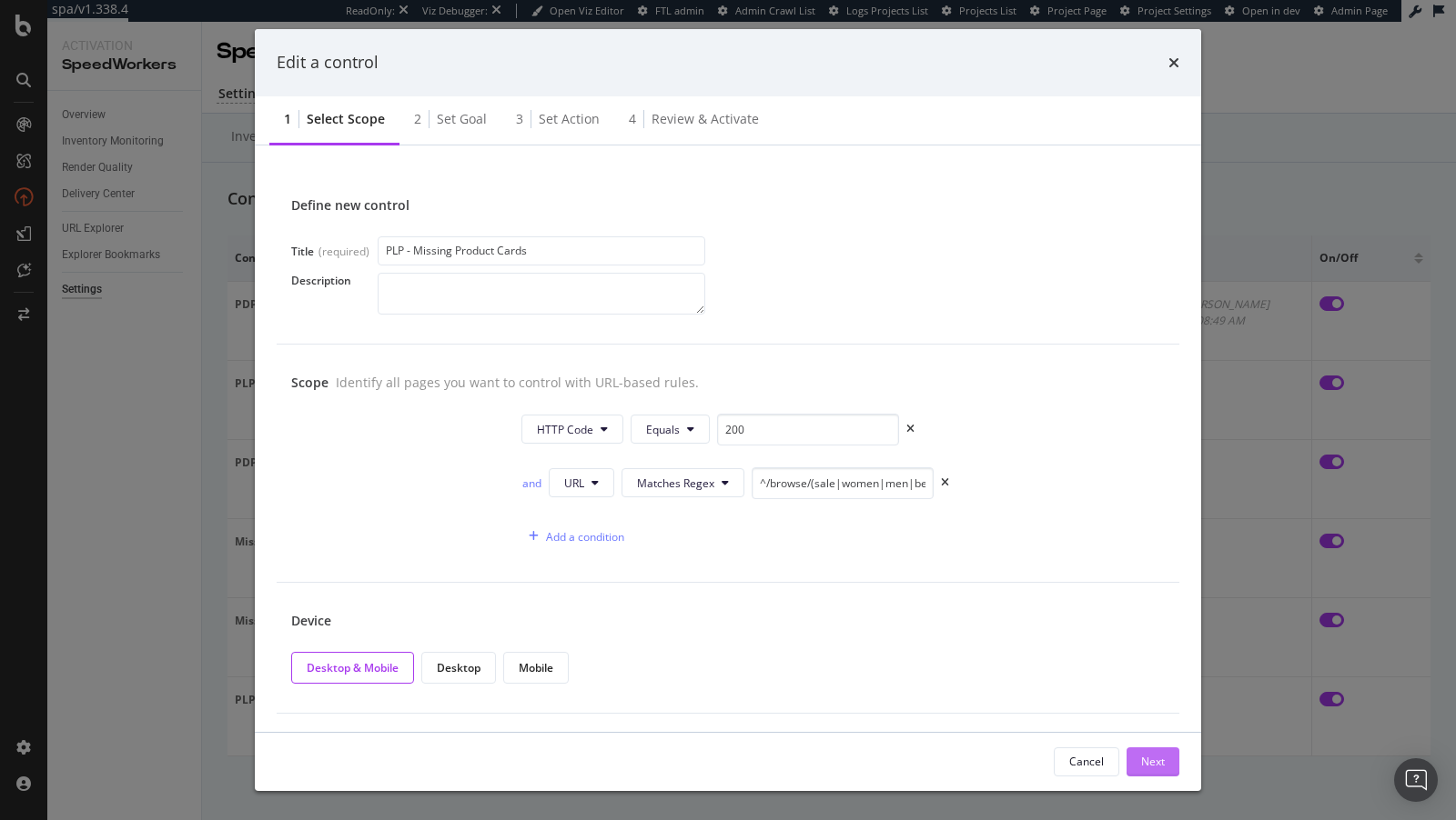
click at [1151, 761] on div "Next" at bounding box center [1152, 761] width 23 height 16
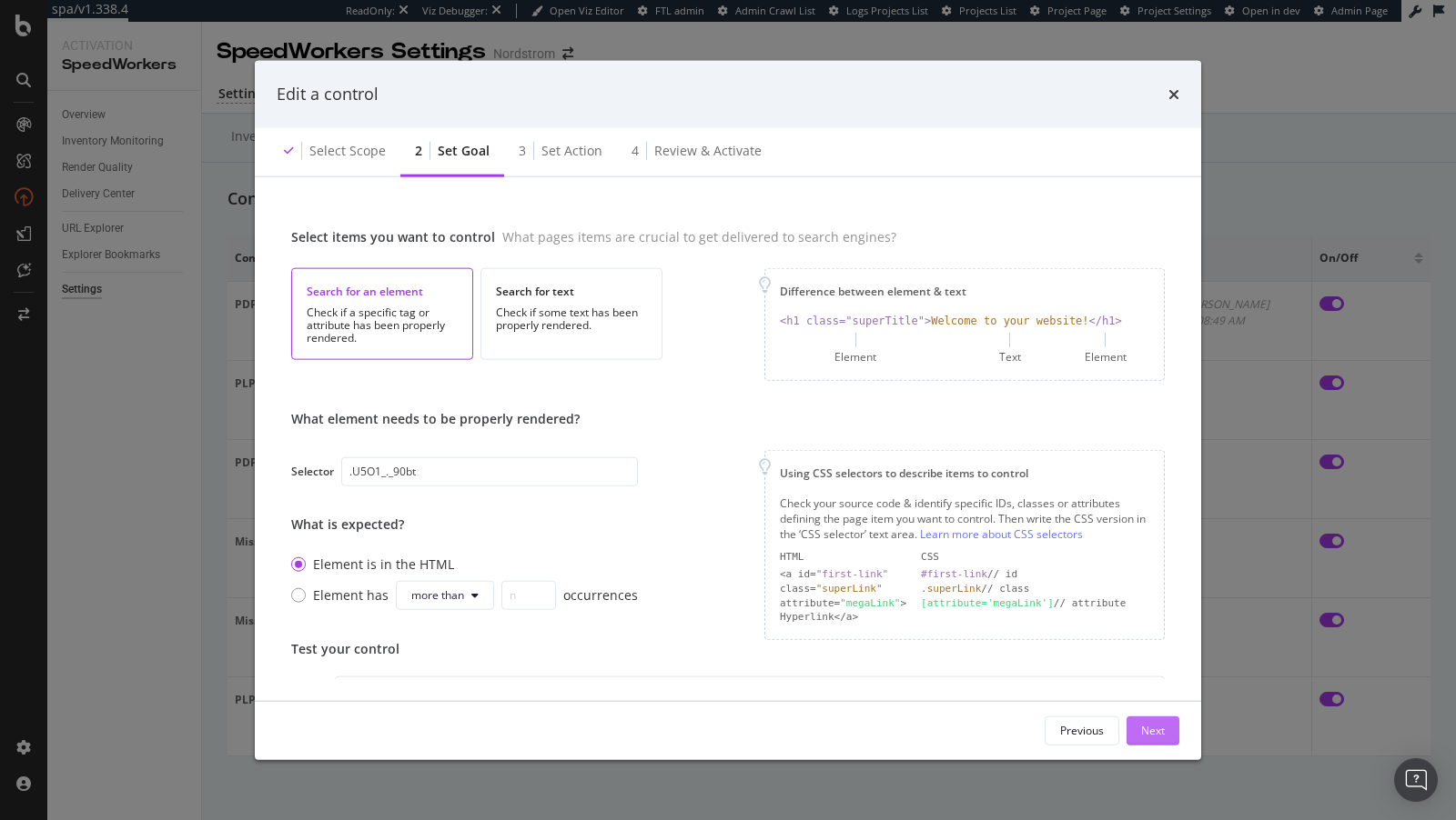
click at [1152, 721] on div "Next" at bounding box center [1152, 730] width 23 height 27
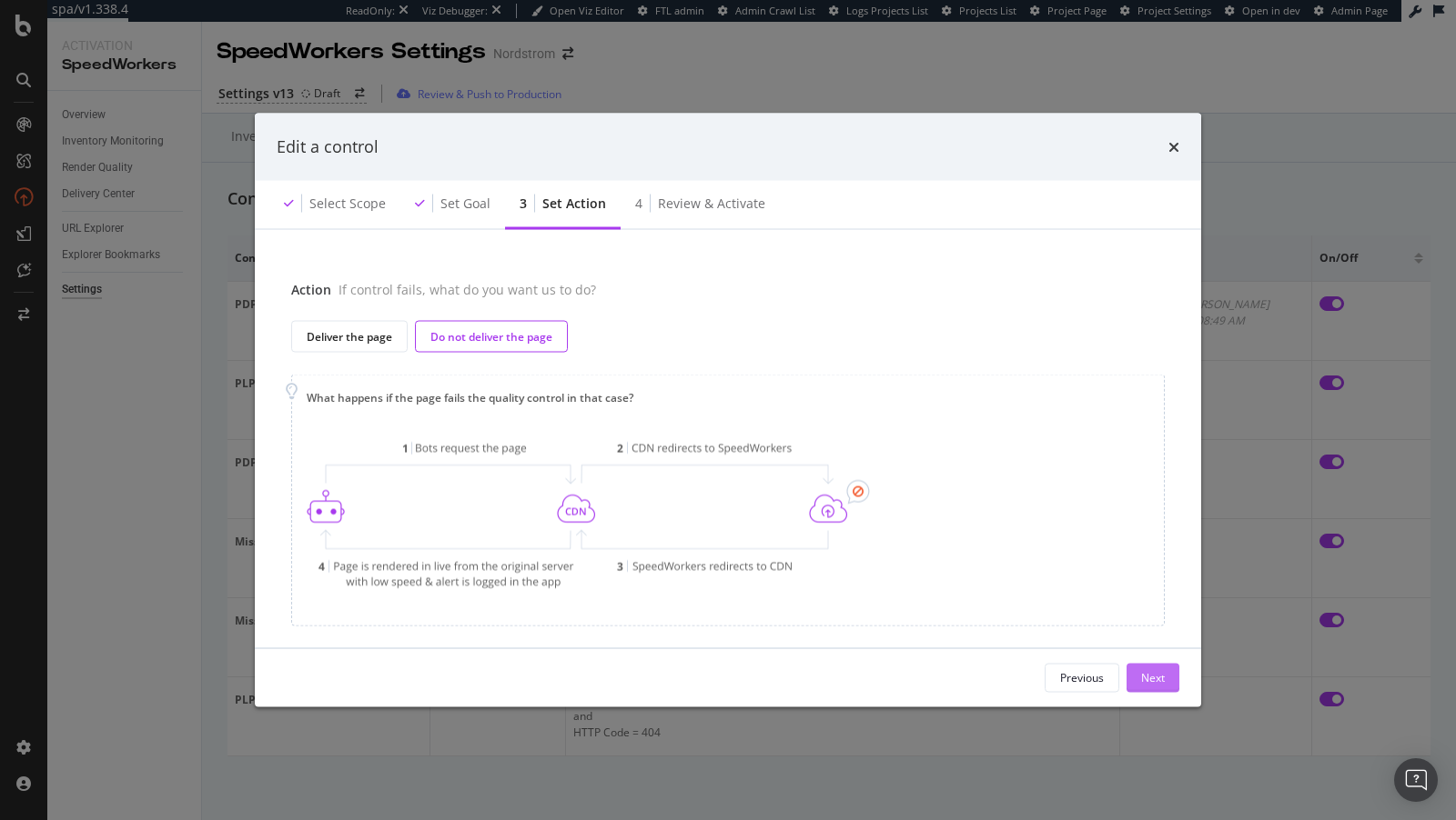
click at [1154, 665] on div "Next" at bounding box center [1152, 677] width 23 height 27
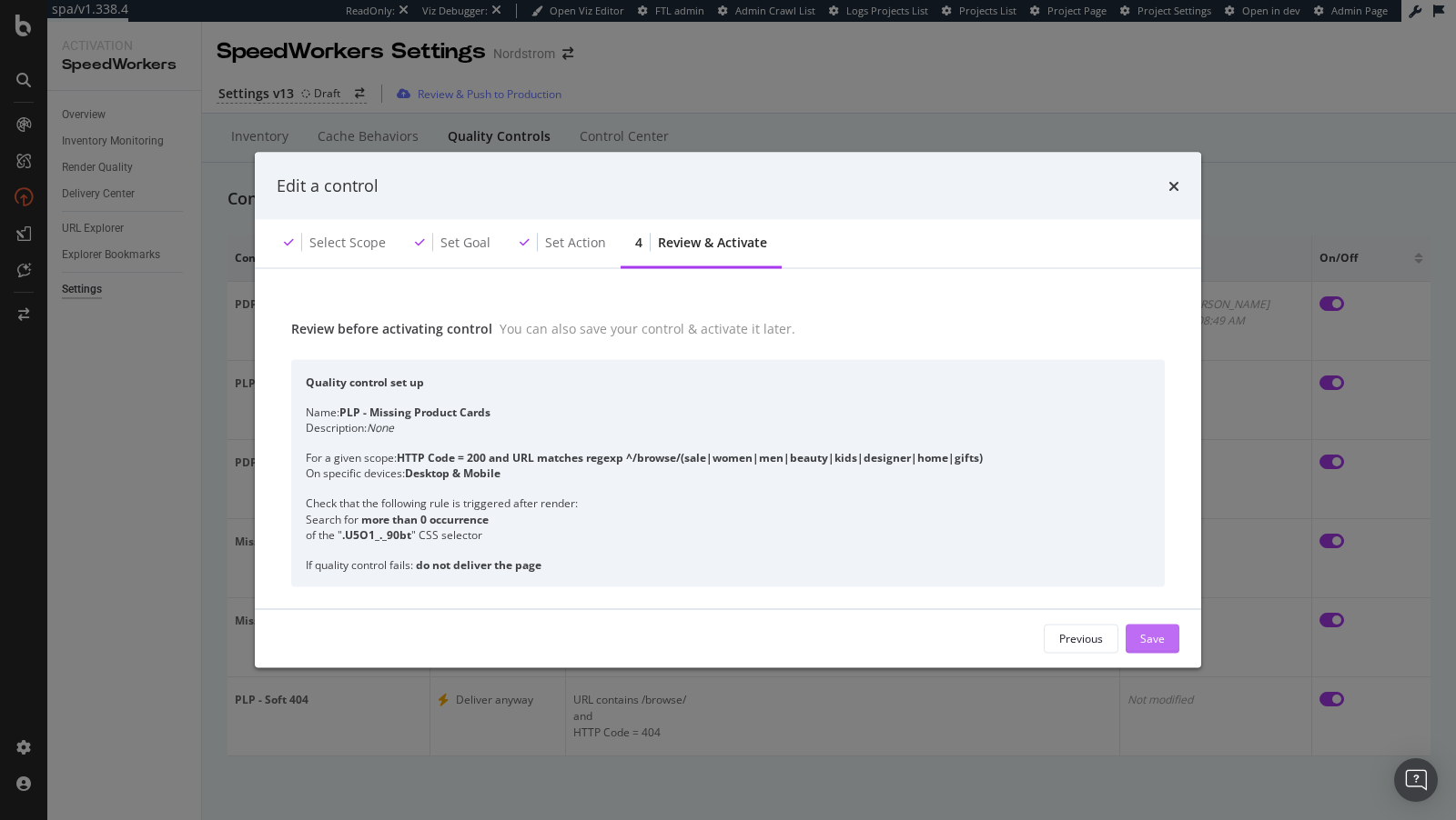
click at [1149, 649] on div "Save" at bounding box center [1152, 638] width 24 height 27
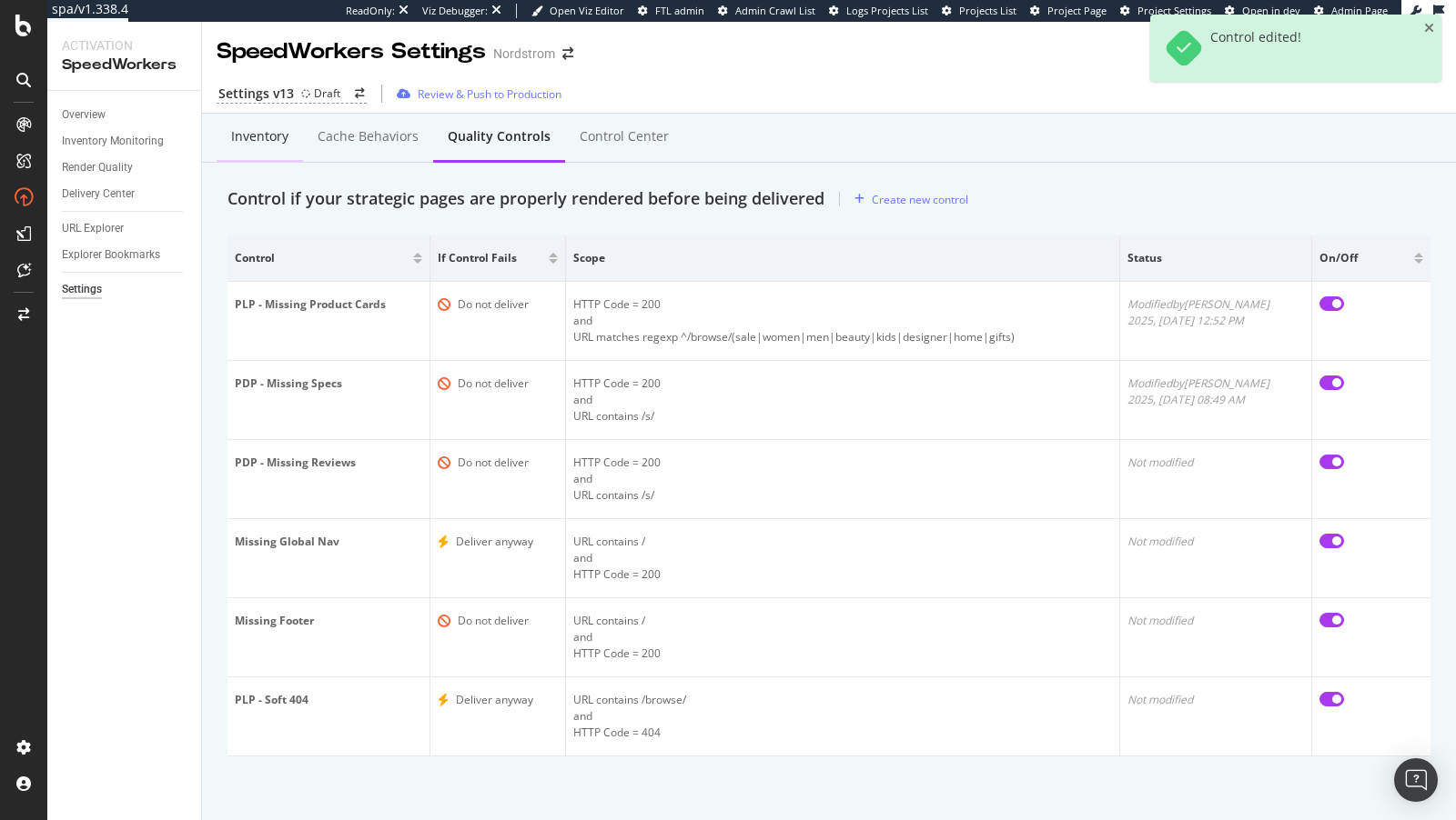
click at [243, 137] on div "Inventory" at bounding box center [260, 137] width 58 height 19
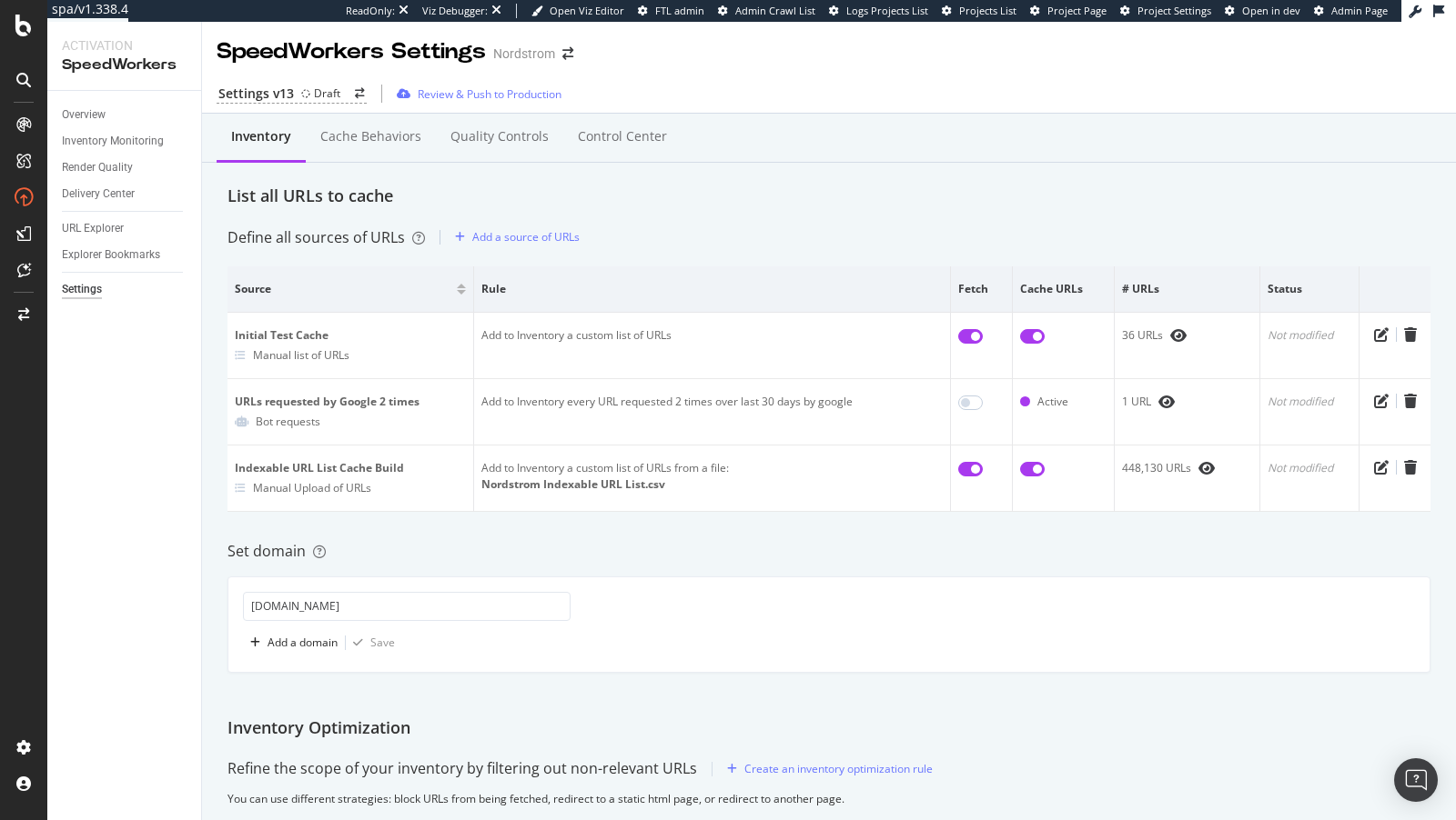
click at [109, 215] on div "URL Explorer" at bounding box center [132, 228] width 139 height 26
click at [101, 222] on div "URL Explorer" at bounding box center [93, 228] width 62 height 20
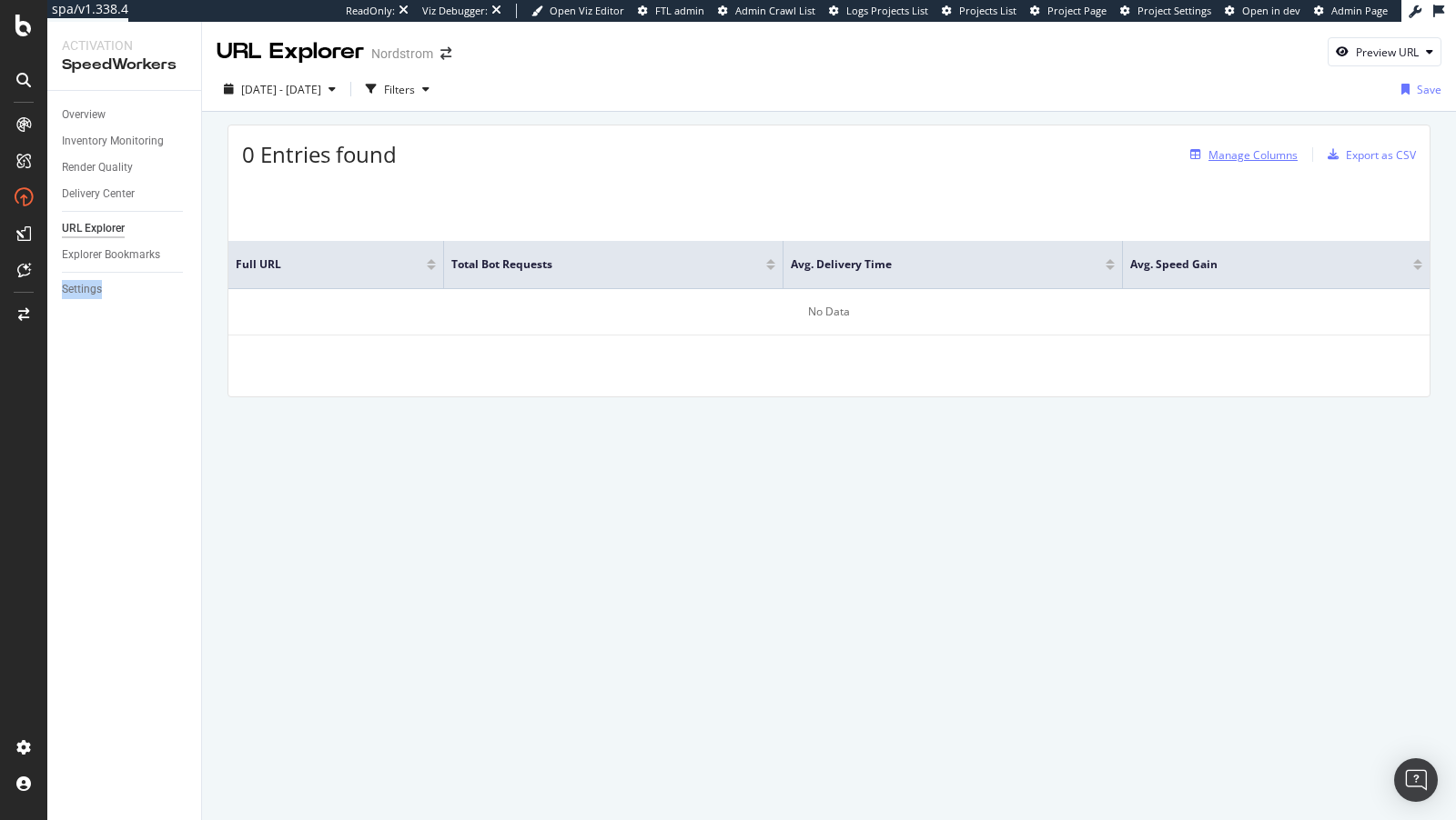
click at [1253, 159] on div "Manage Columns" at bounding box center [1253, 155] width 89 height 16
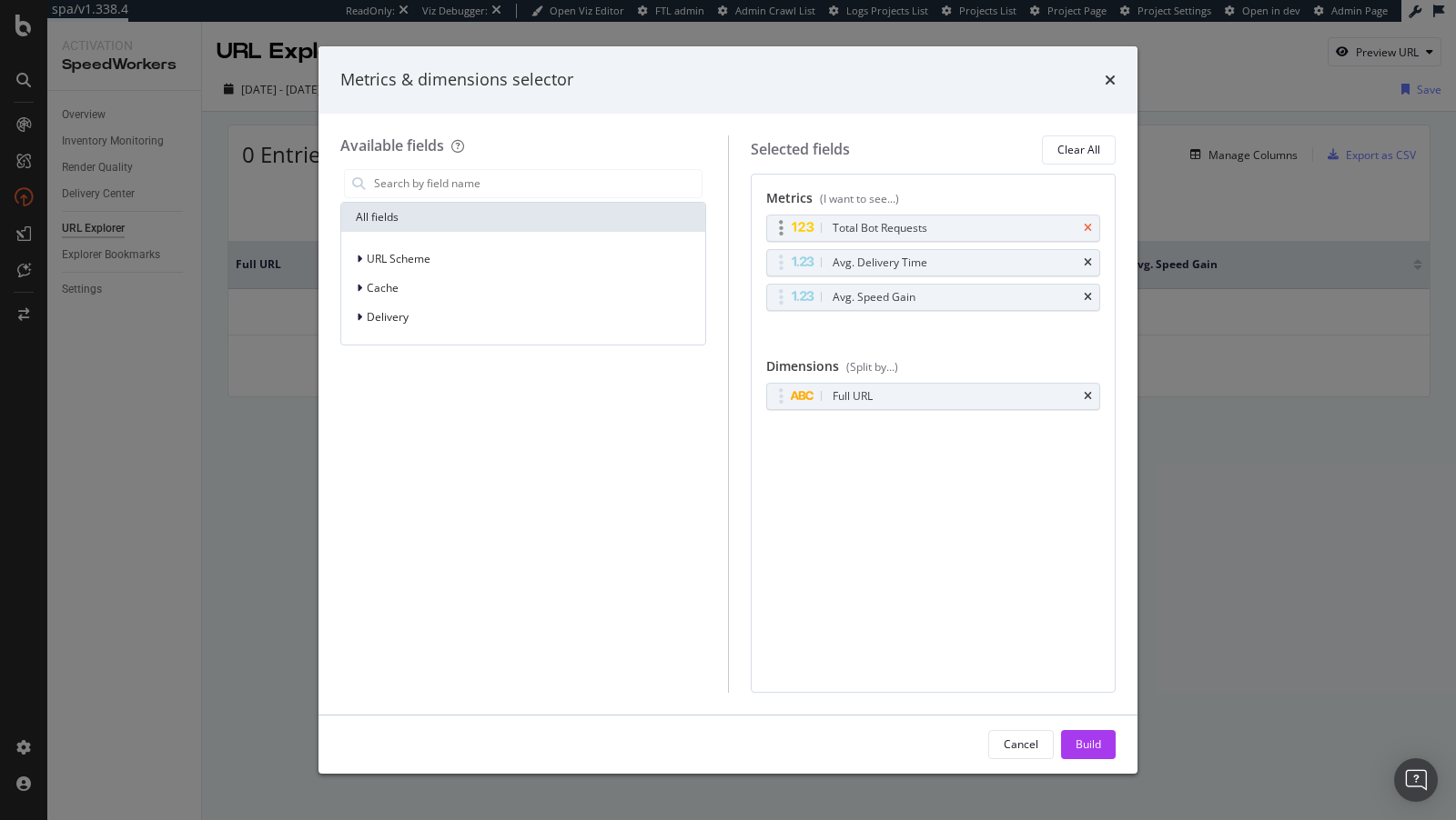
click at [1086, 223] on icon "times" at bounding box center [1087, 228] width 8 height 11
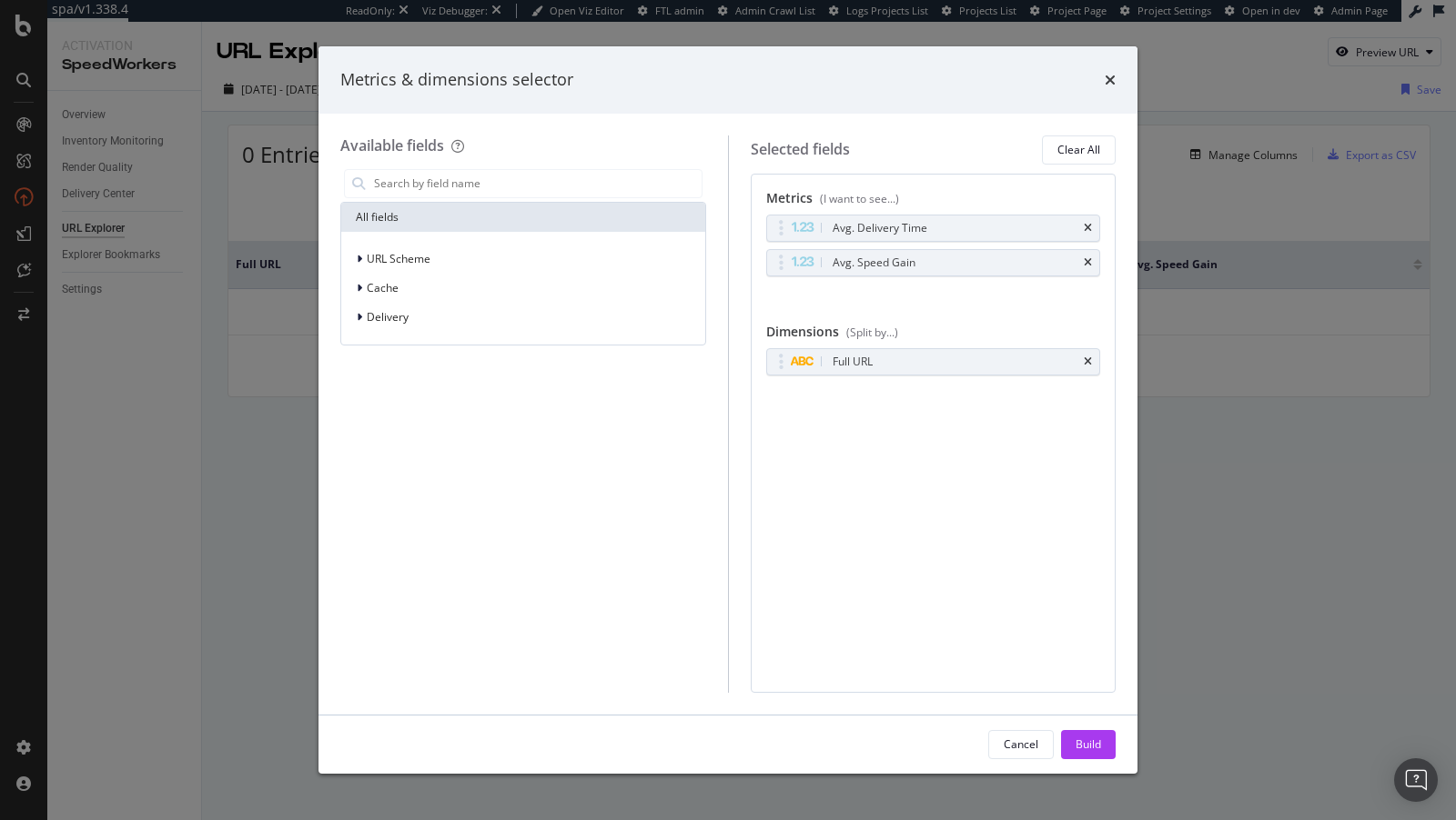
click at [1086, 223] on icon "times" at bounding box center [1087, 228] width 8 height 11
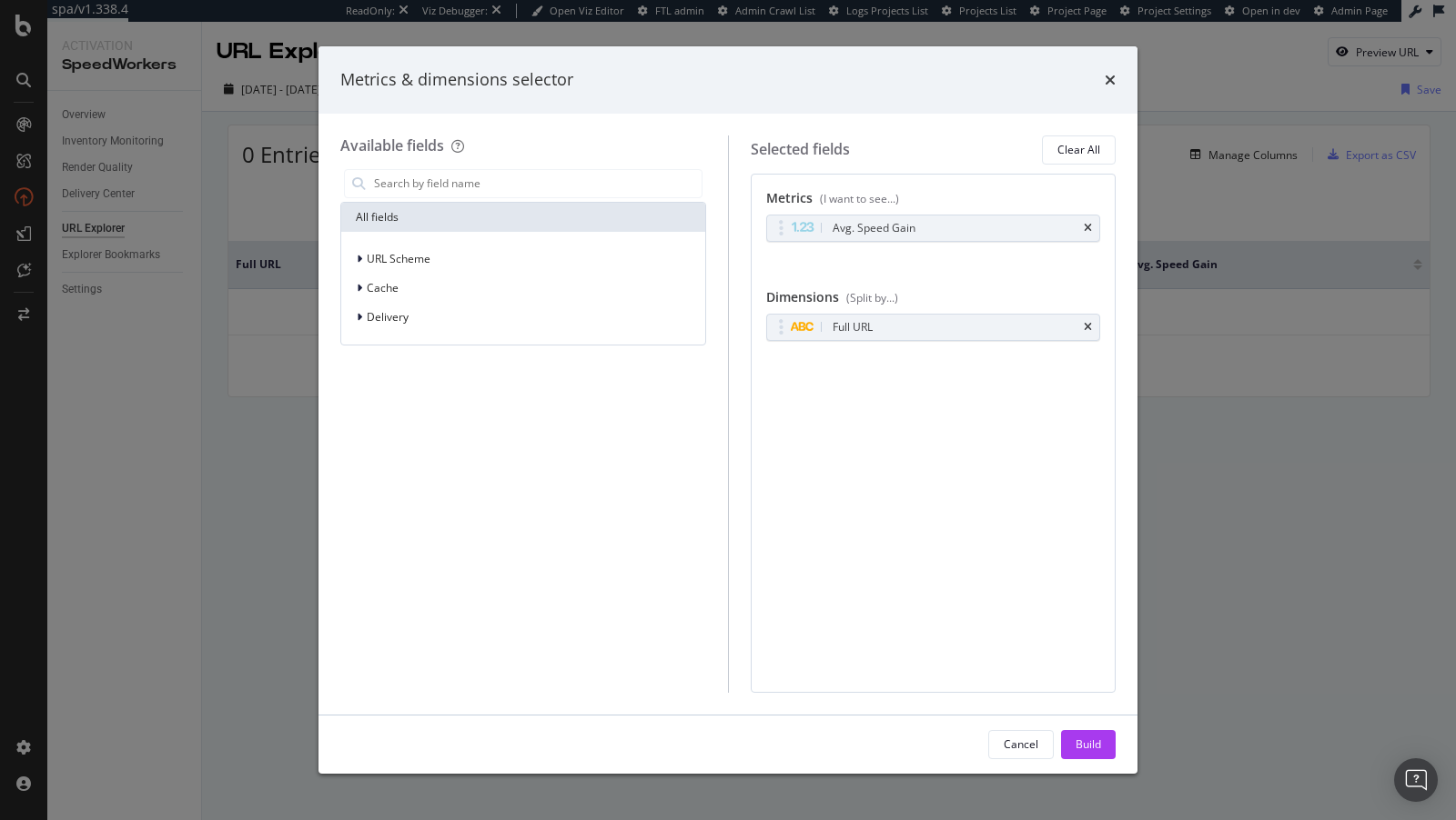
click at [1086, 223] on icon "times" at bounding box center [1087, 228] width 8 height 11
click at [1087, 733] on div "Build" at bounding box center [1087, 744] width 25 height 27
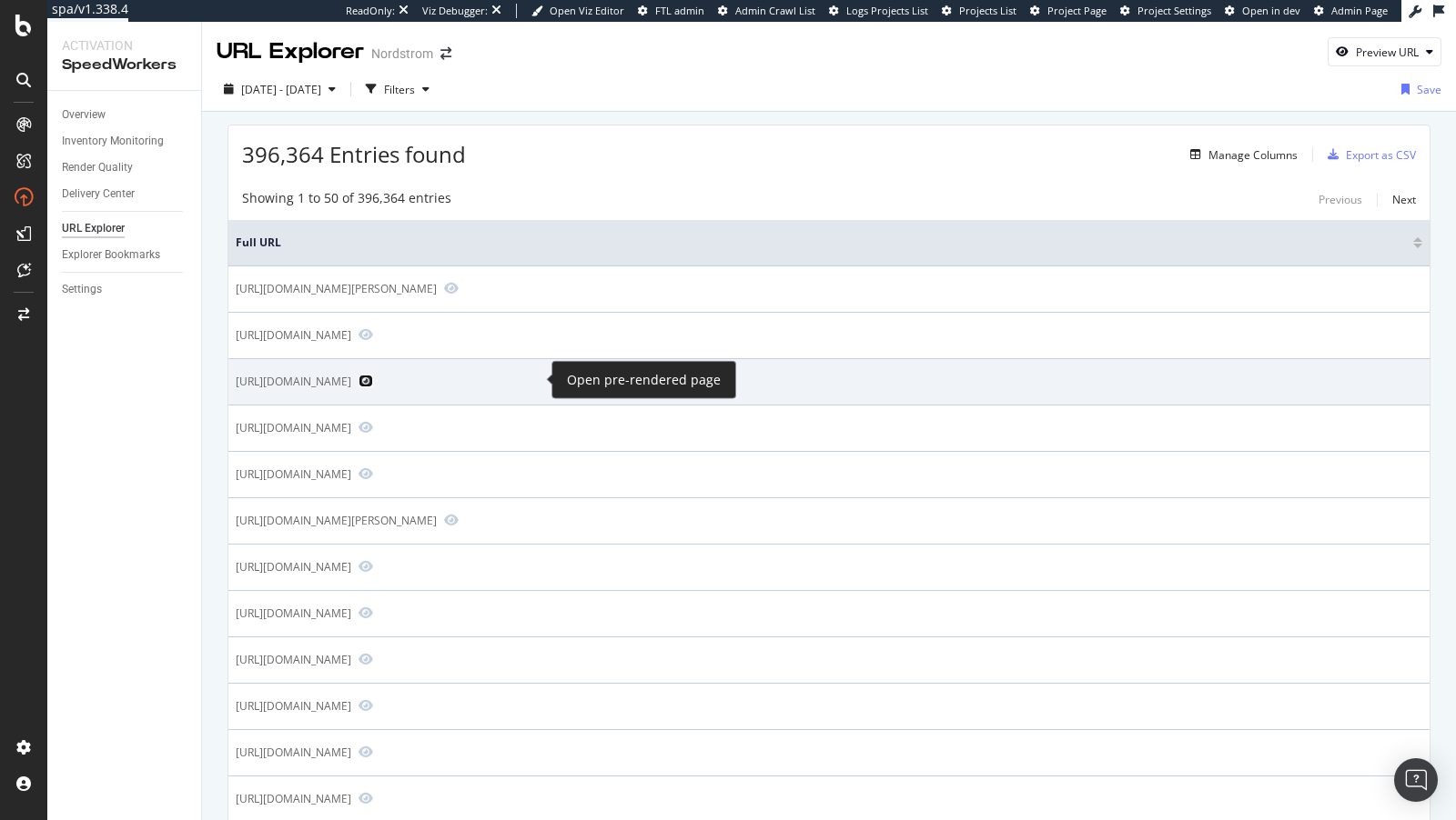
click at [373, 380] on icon "Preview https://www.nordstrom.com/brands/gymnic--28589/kids" at bounding box center [366, 381] width 15 height 13
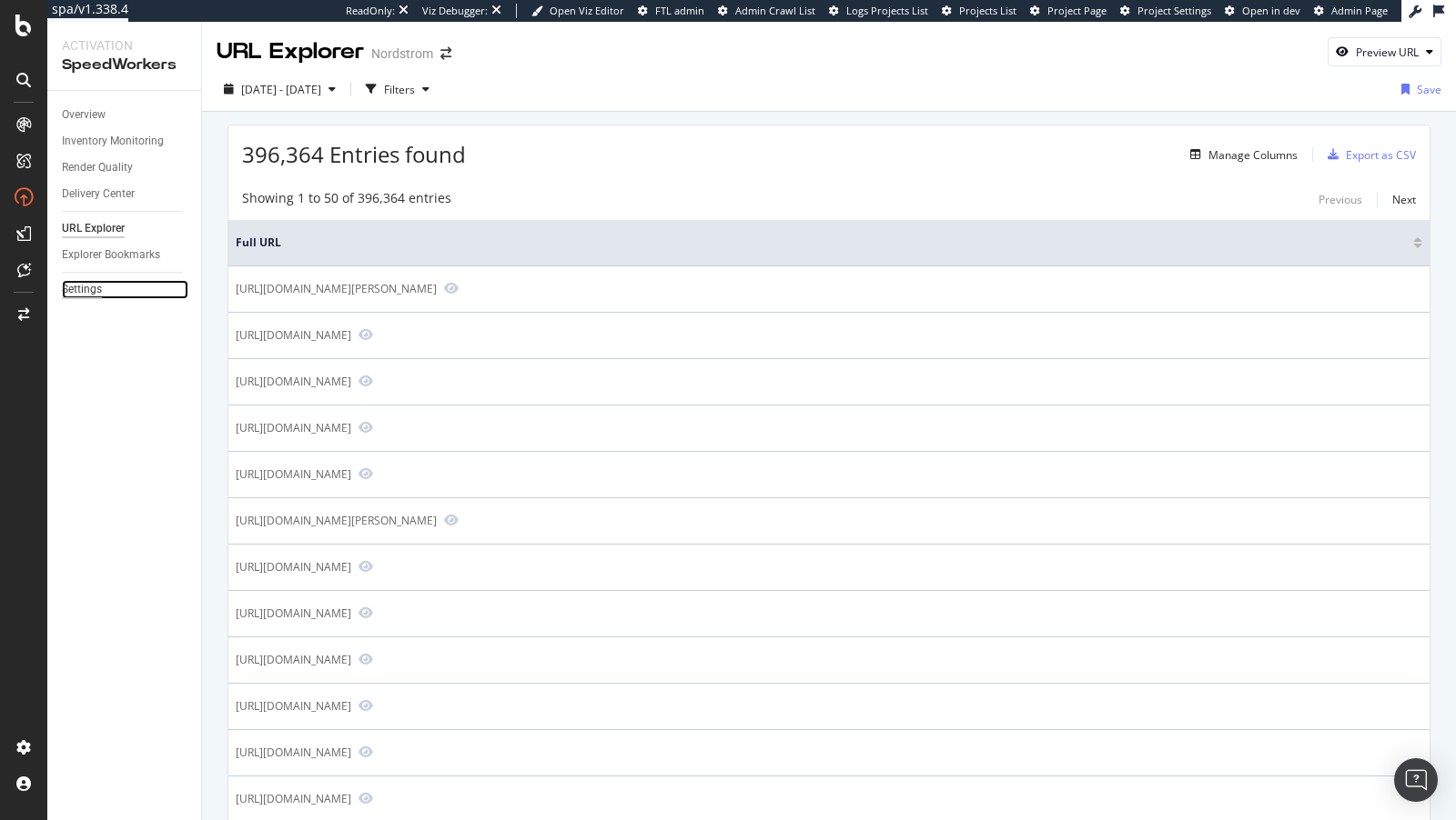
click at [80, 285] on div "Settings" at bounding box center [82, 290] width 40 height 20
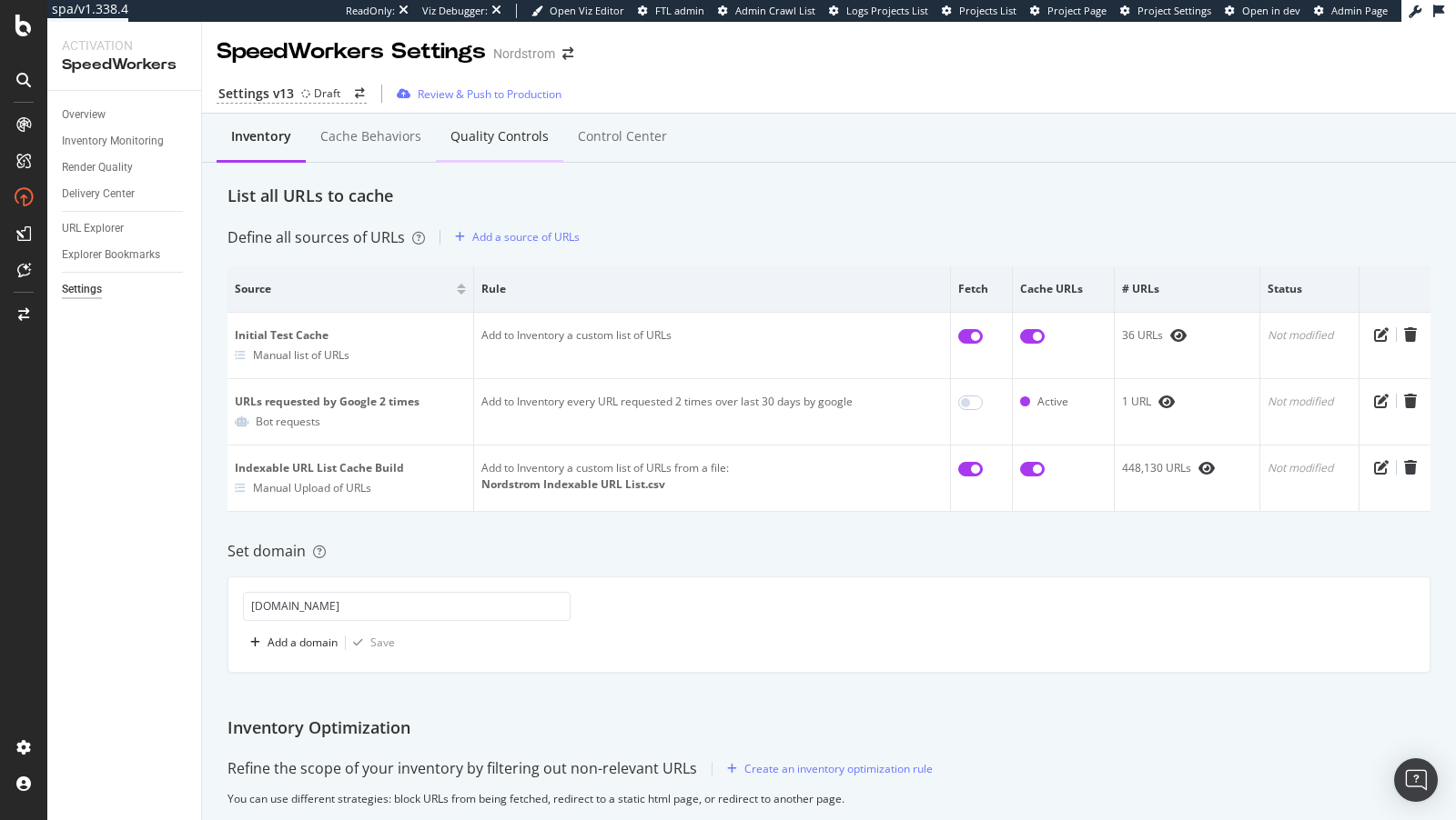
click at [514, 130] on div "Quality Controls" at bounding box center [500, 137] width 98 height 19
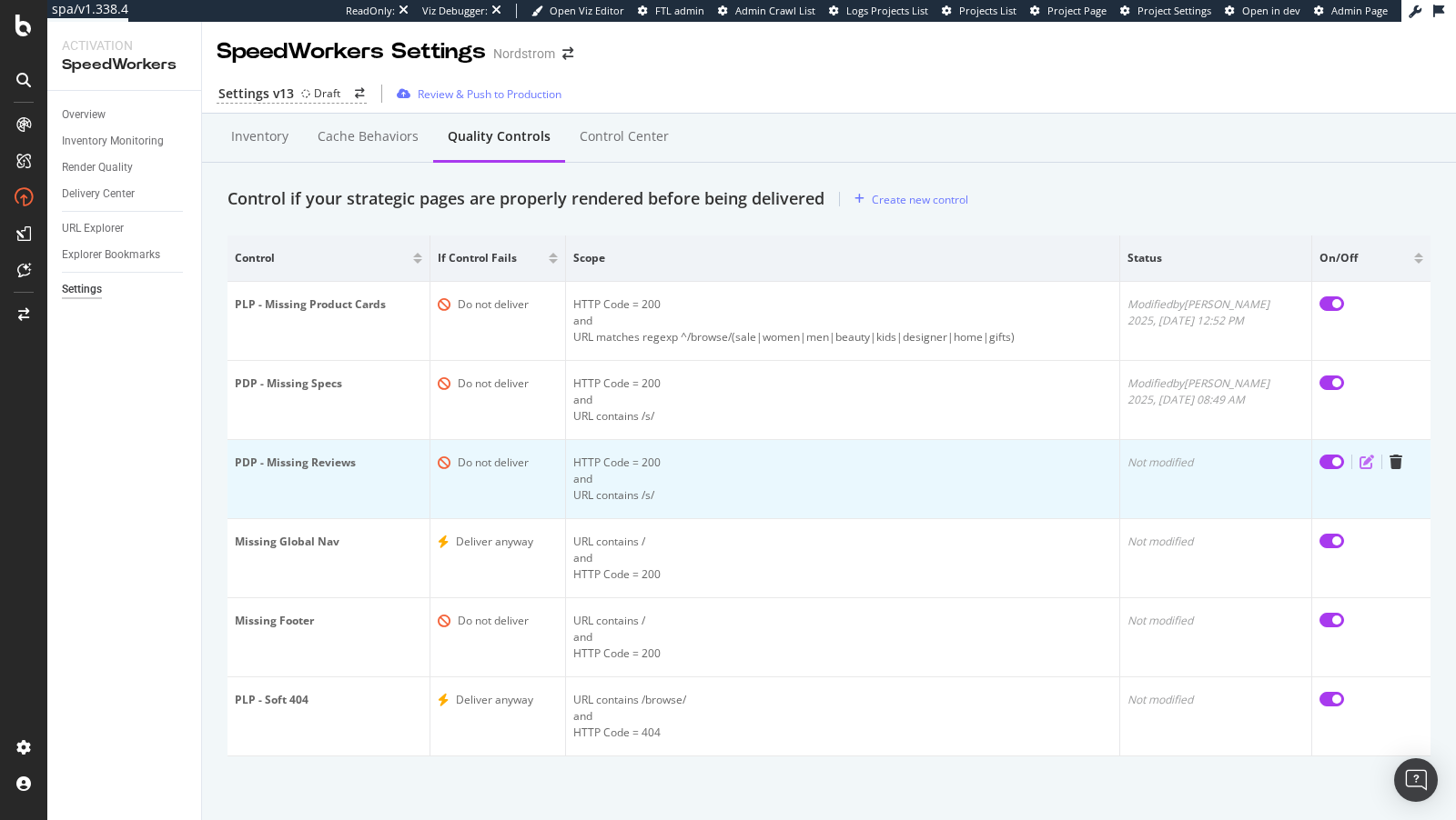
click at [1359, 458] on icon "edit" at bounding box center [1367, 462] width 15 height 15
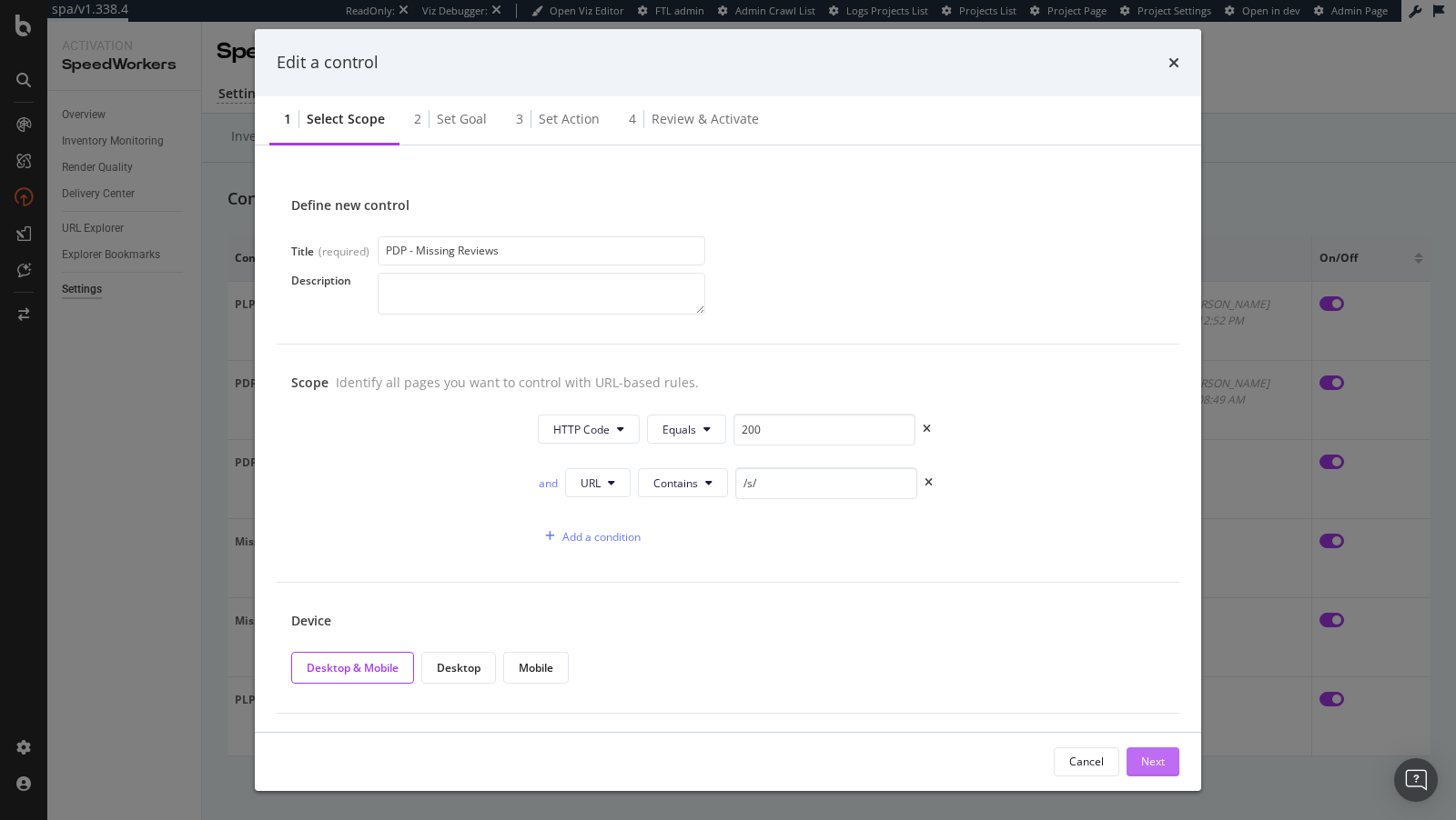
click at [1152, 761] on div "Next" at bounding box center [1152, 761] width 23 height 16
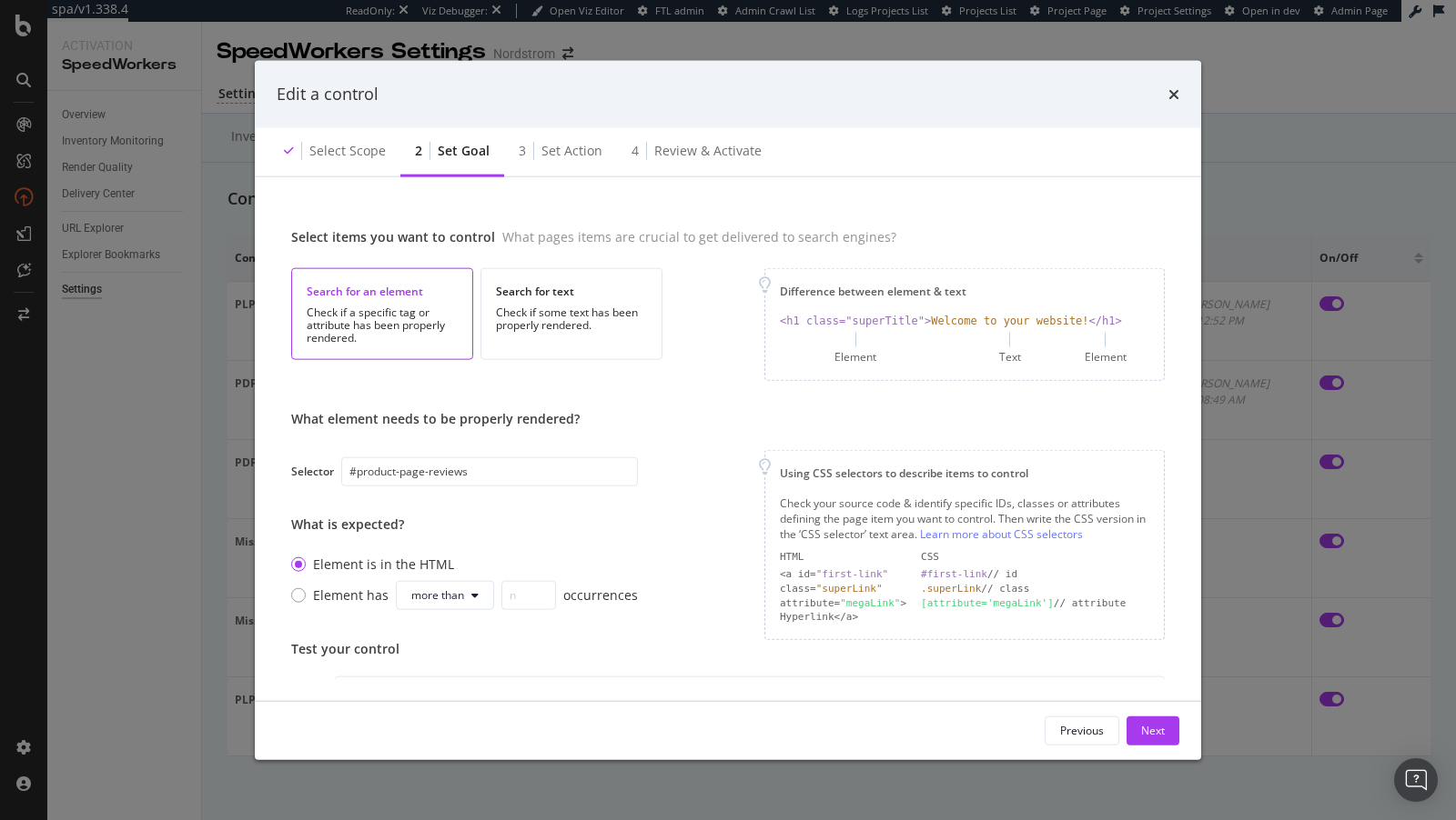
click at [229, 305] on div "Edit a control Select scope 2 Set goal 3 Set action 4 Review & Activate Select …" at bounding box center [728, 410] width 1456 height 820
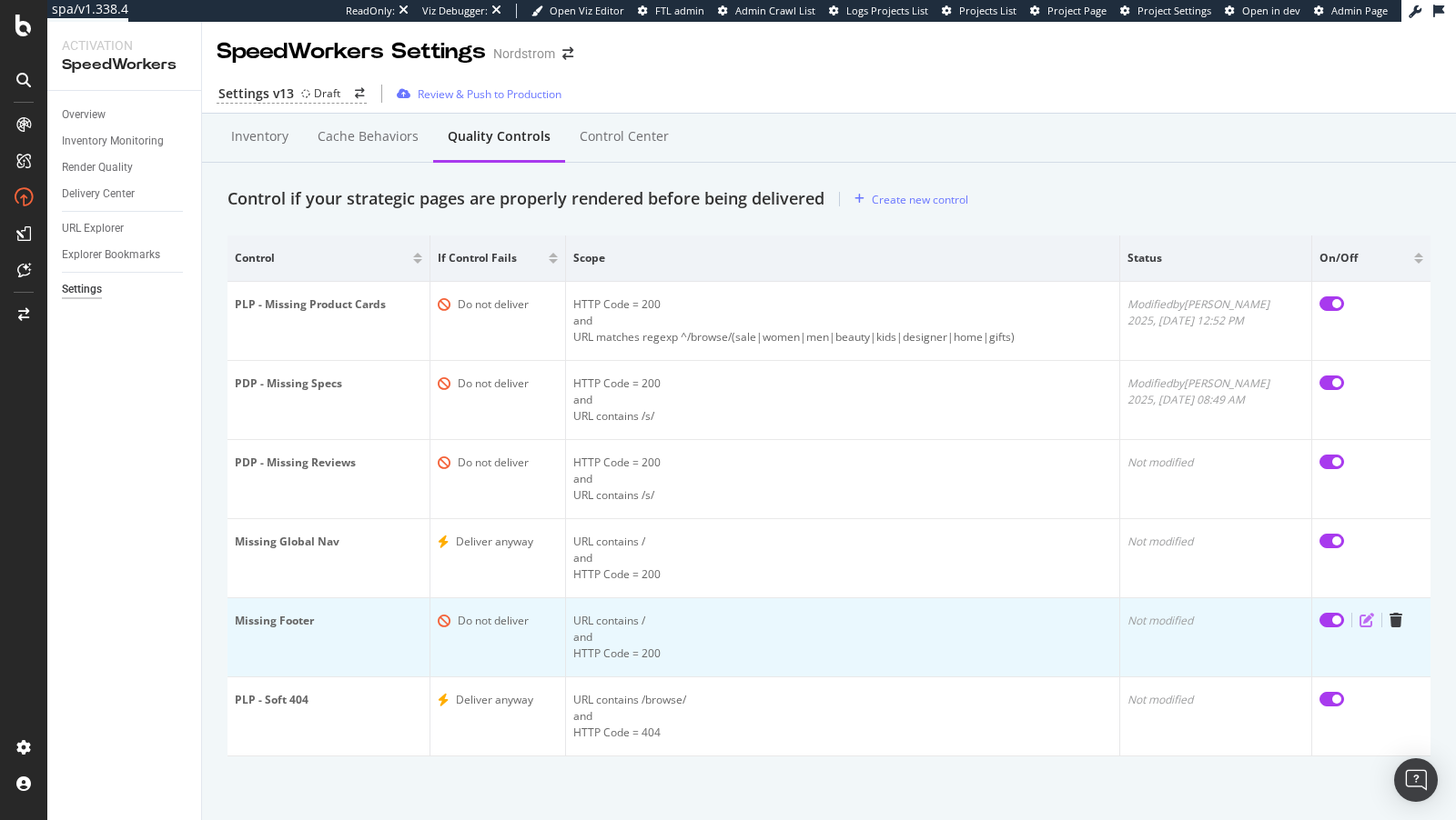
click at [1366, 620] on icon "edit" at bounding box center [1367, 620] width 15 height 15
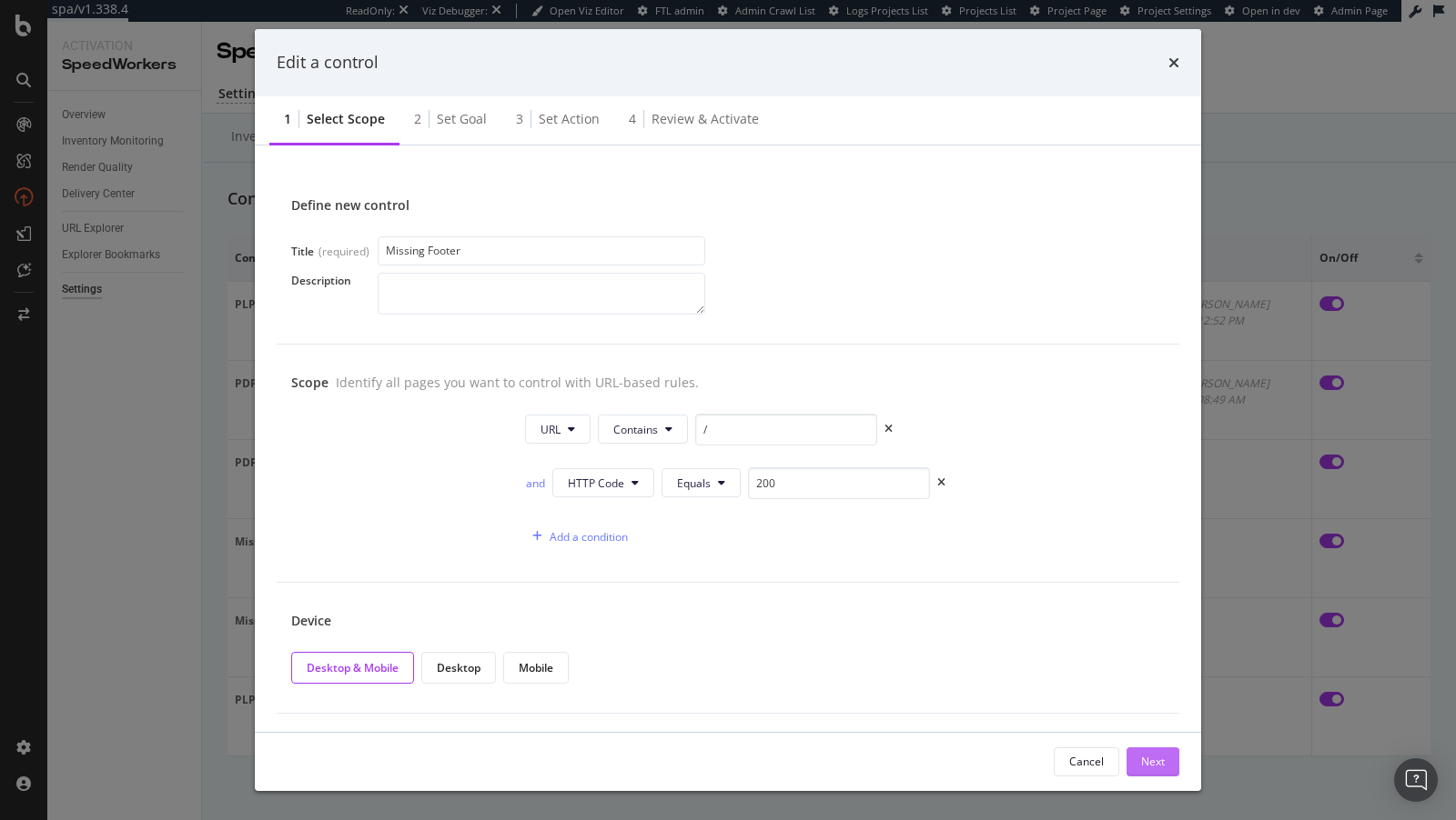
click at [1149, 757] on div "Next" at bounding box center [1152, 761] width 23 height 16
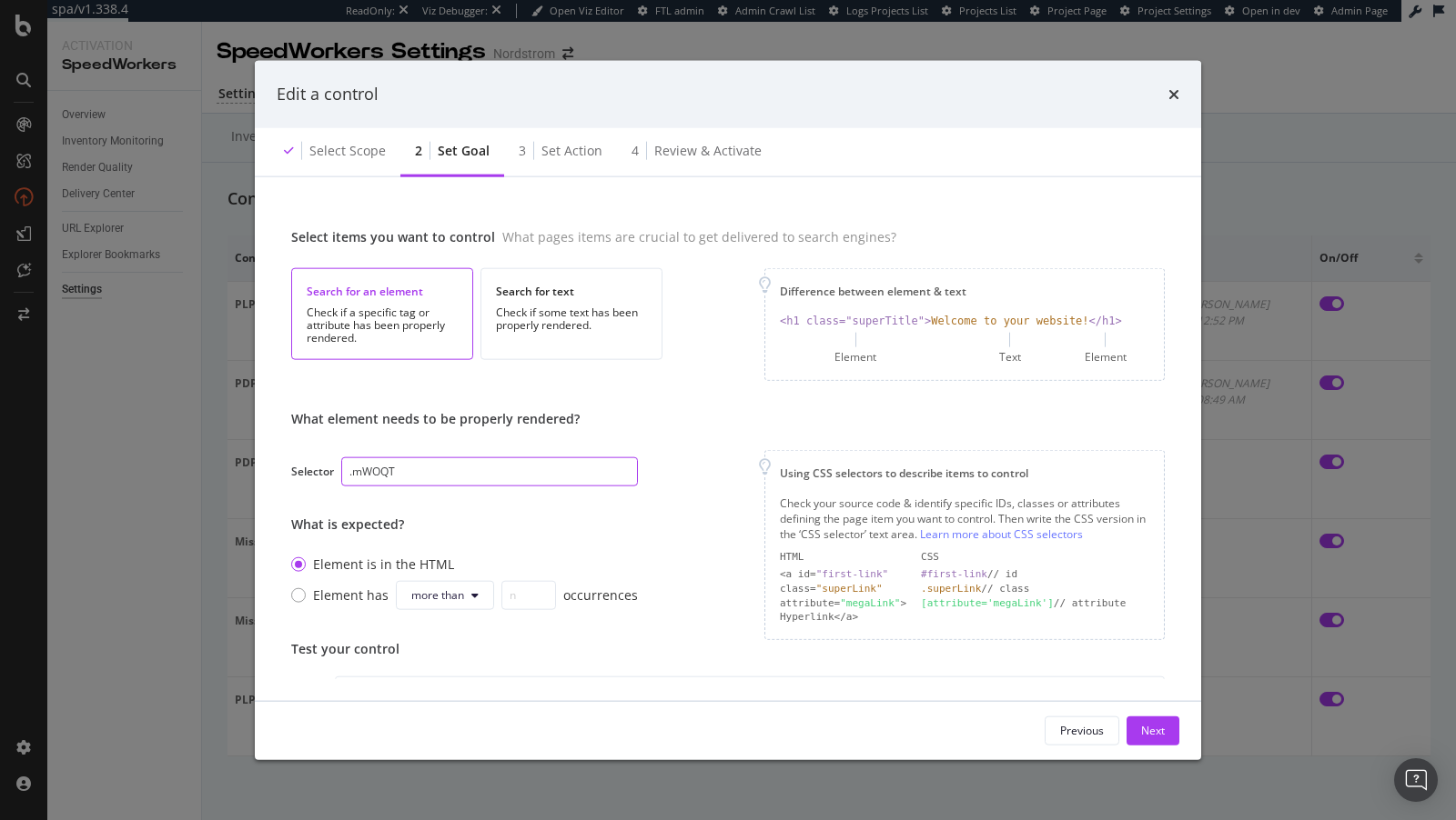
click at [419, 467] on input ".mWOQT" at bounding box center [489, 471] width 296 height 29
paste input "footer a[href]"
type input "footer a[href]"
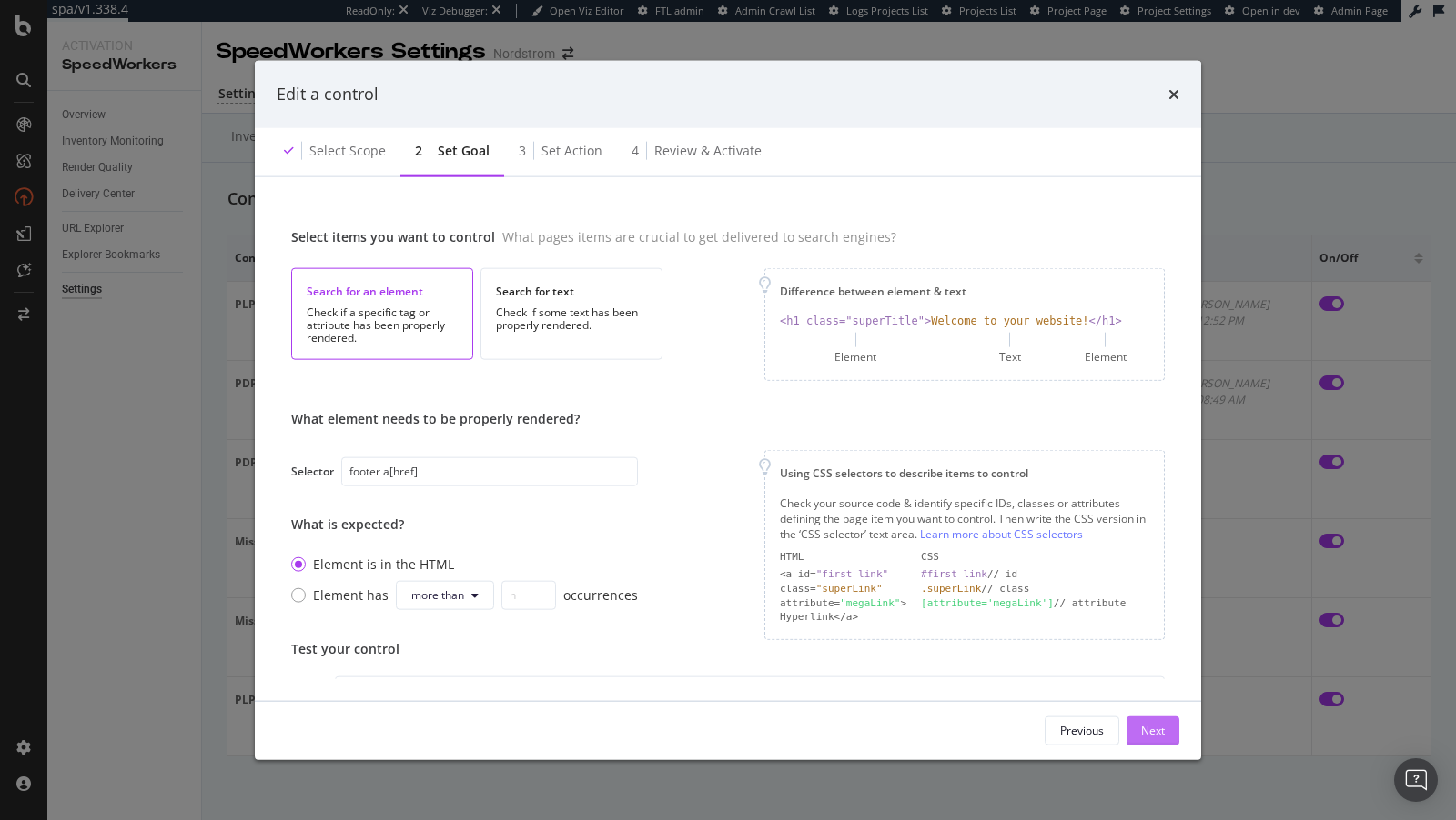
click at [1152, 733] on div "Next" at bounding box center [1152, 730] width 23 height 16
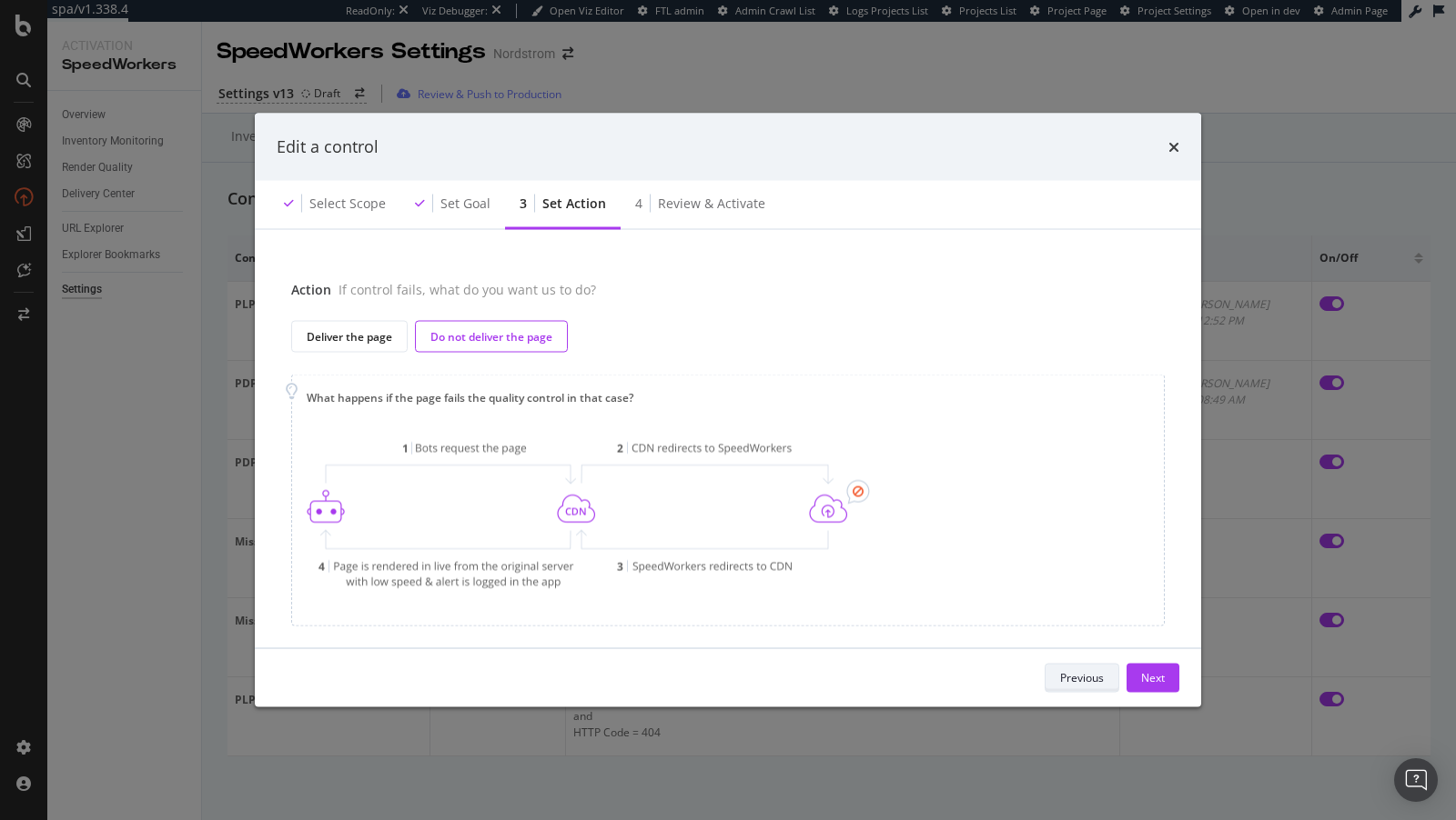
click at [1088, 680] on div "Previous" at bounding box center [1082, 678] width 44 height 16
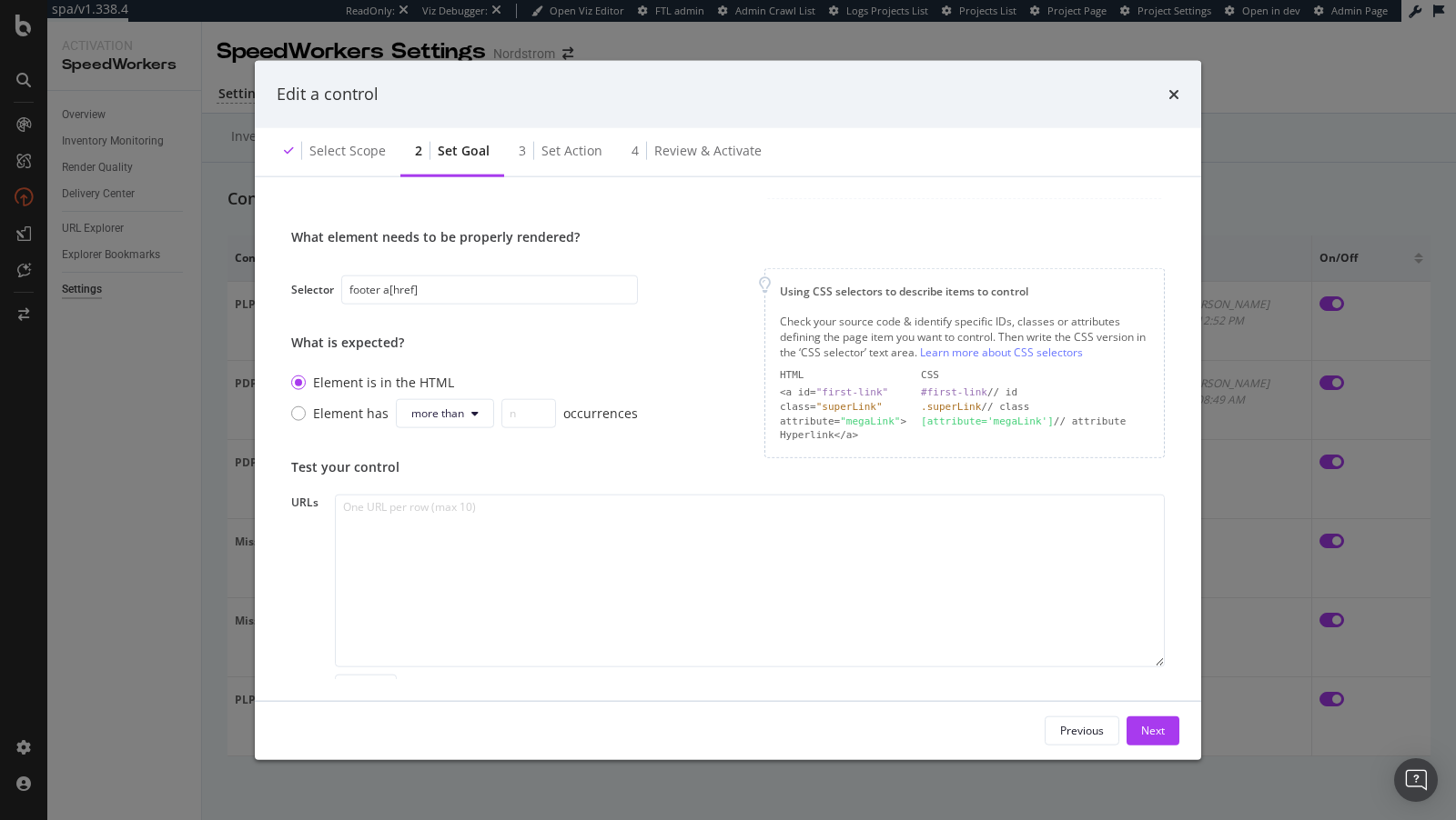
scroll to position [34, 0]
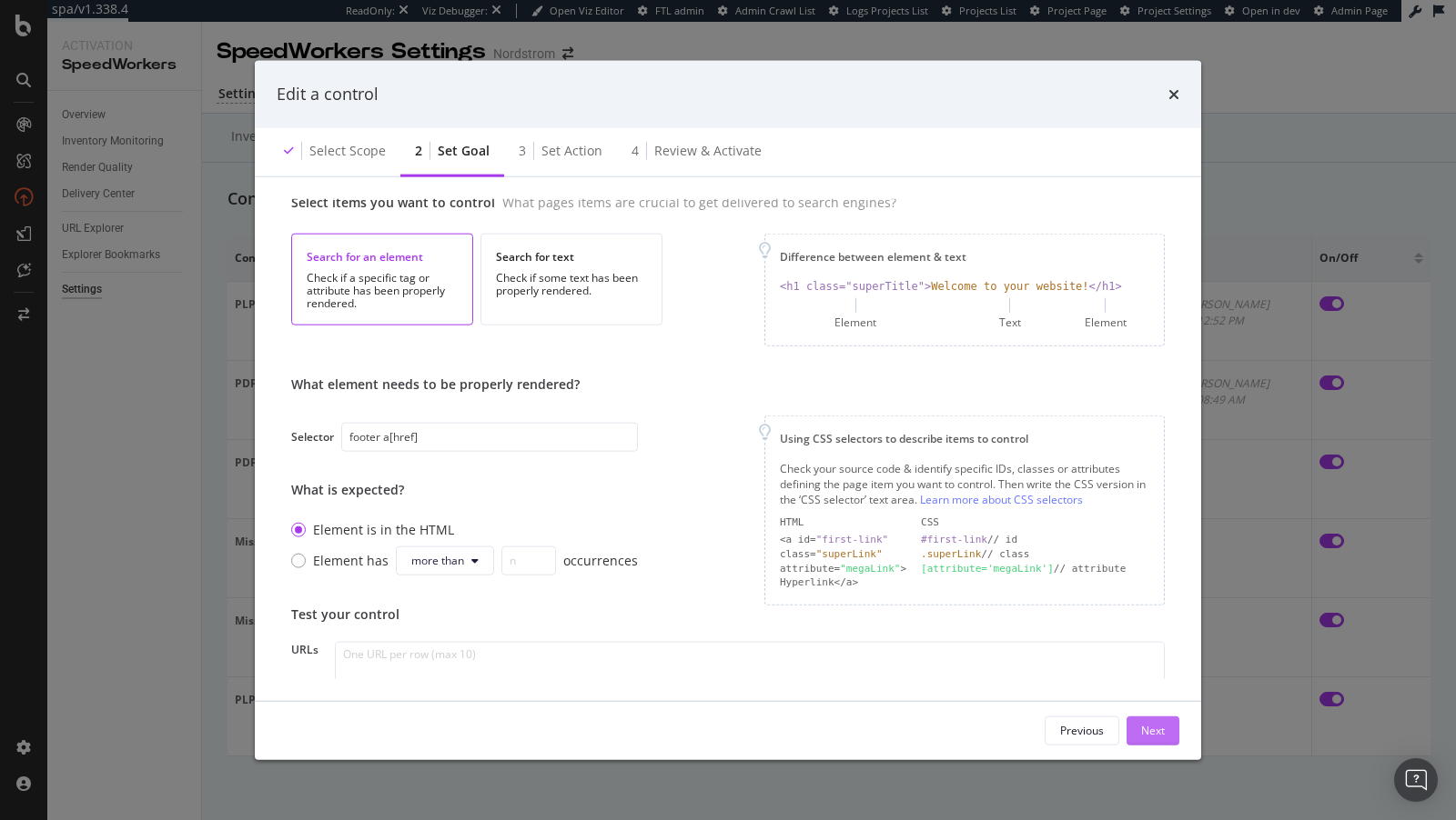
click at [1159, 730] on div "Next" at bounding box center [1152, 730] width 23 height 16
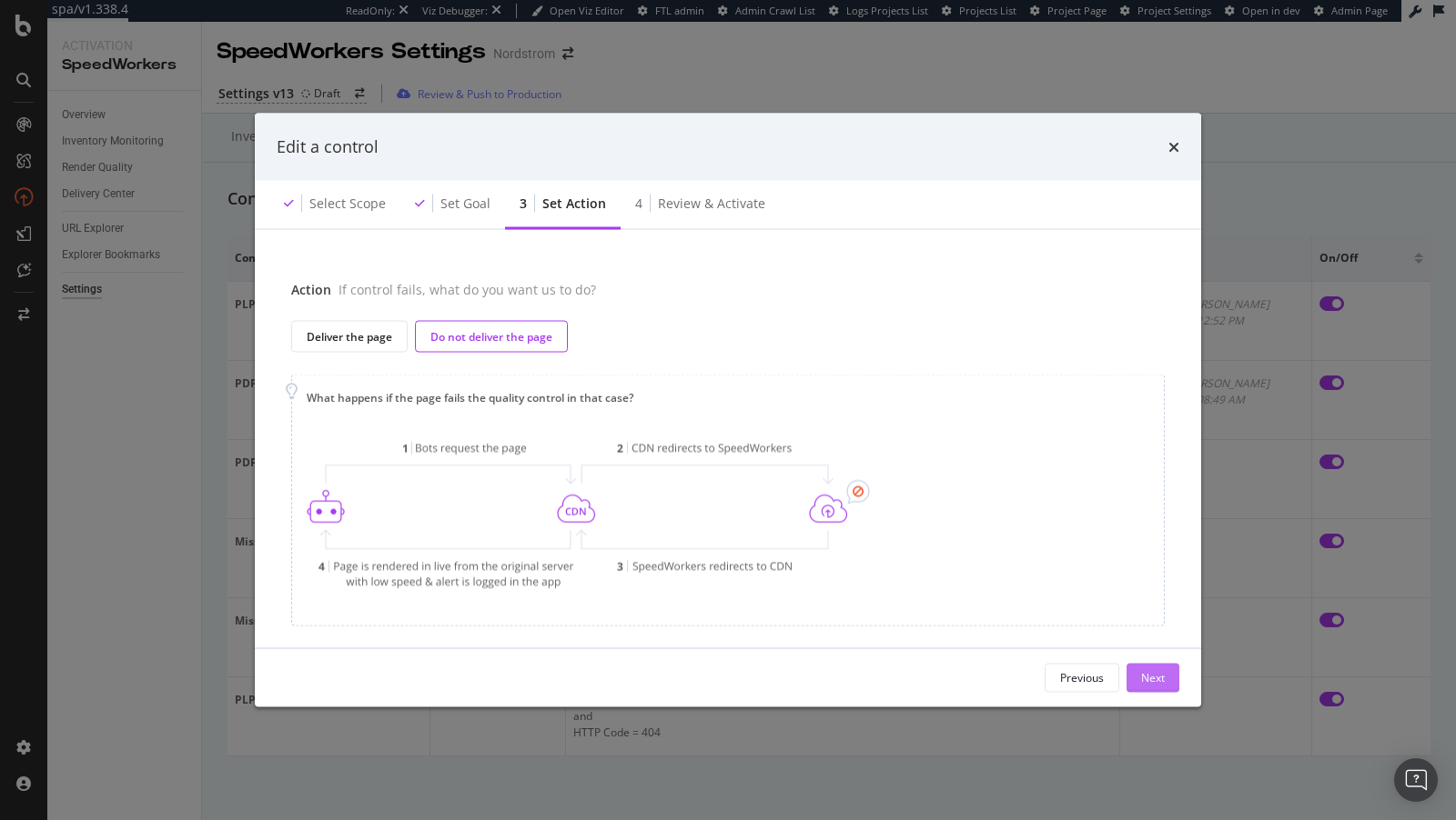
click at [1144, 671] on div "Next" at bounding box center [1152, 678] width 23 height 16
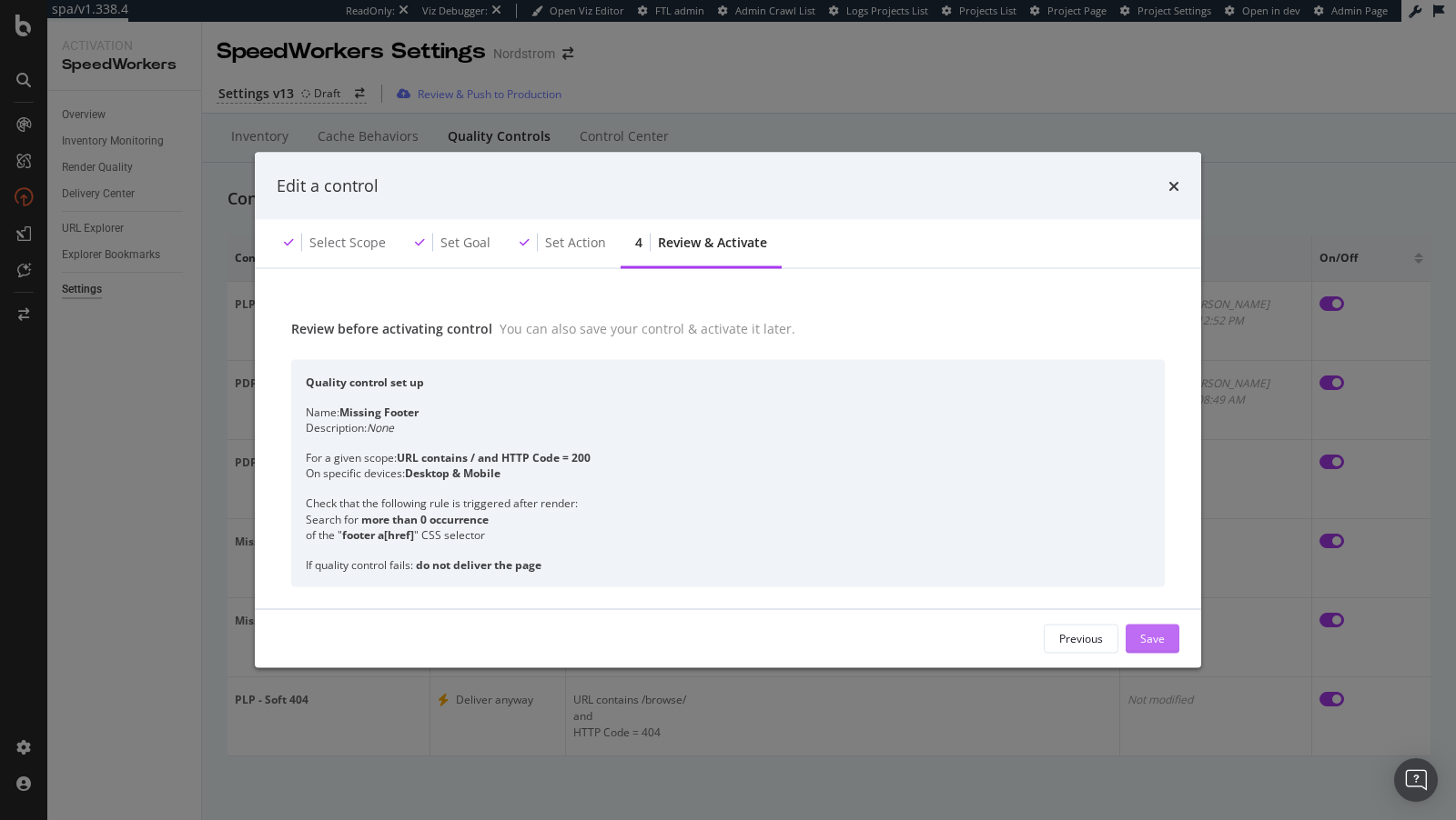
click at [1148, 639] on div "Save" at bounding box center [1152, 638] width 24 height 16
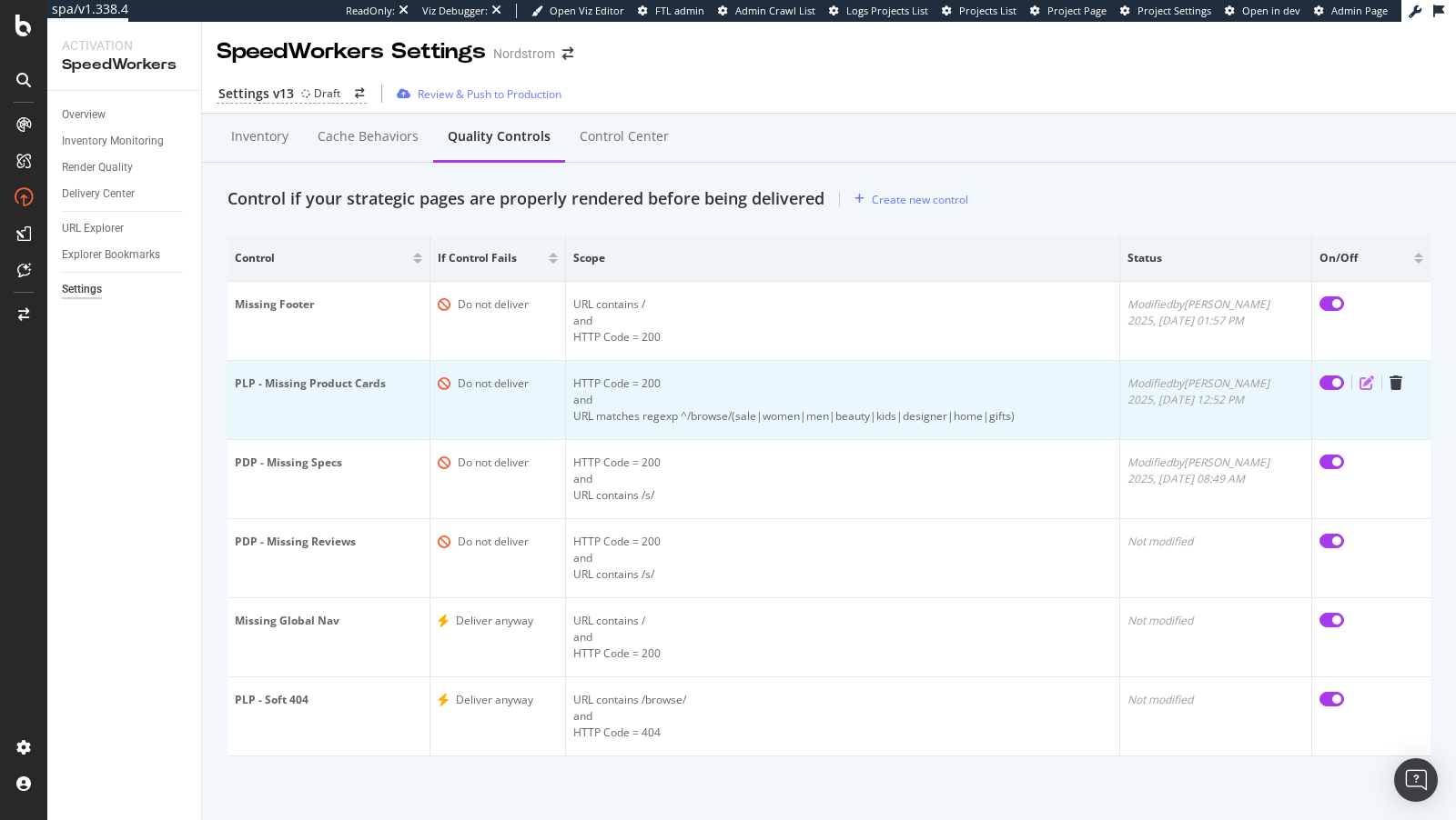
click at [1360, 385] on icon "edit" at bounding box center [1367, 383] width 15 height 15
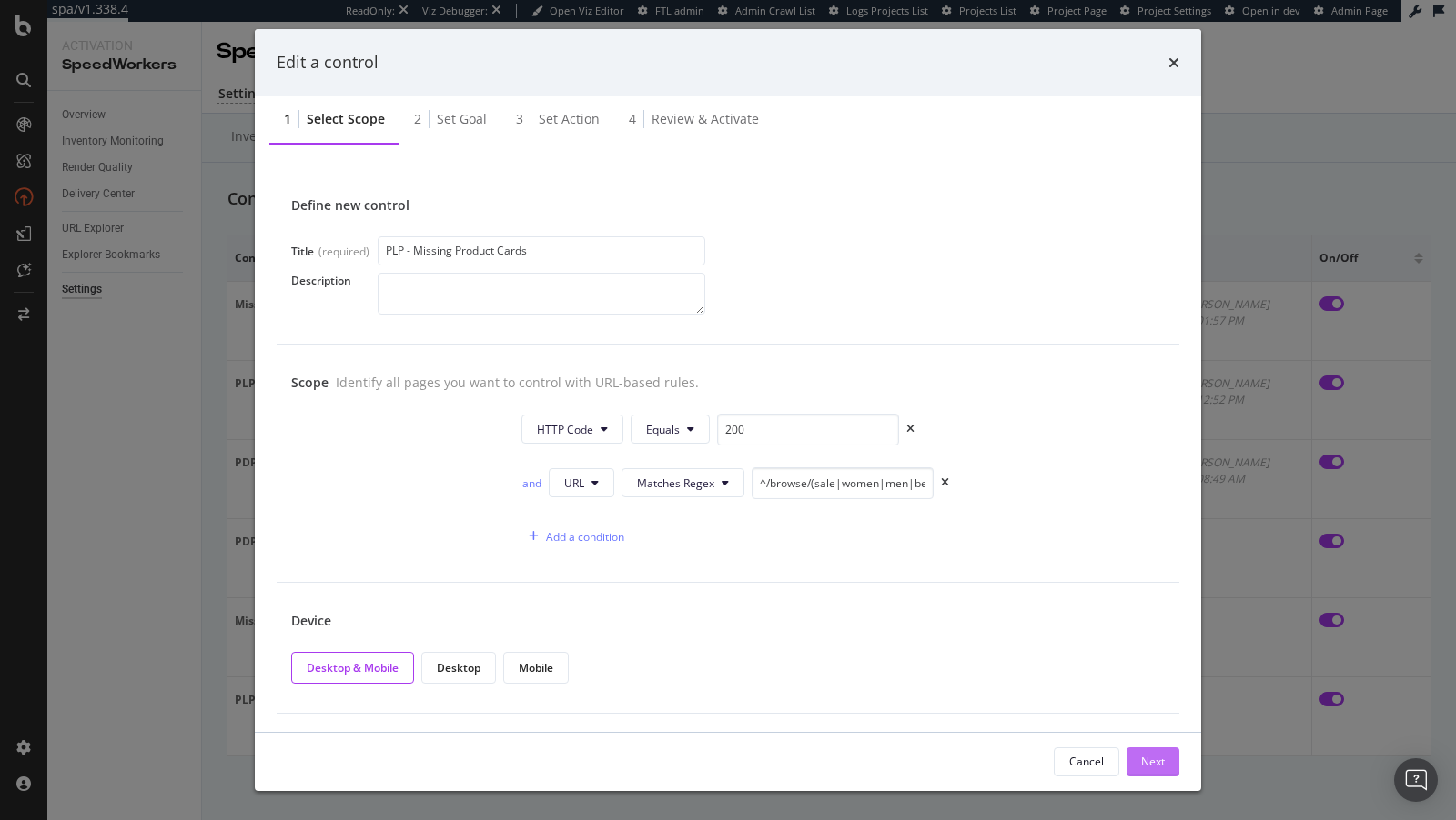
click at [1157, 761] on div "Next" at bounding box center [1152, 761] width 23 height 16
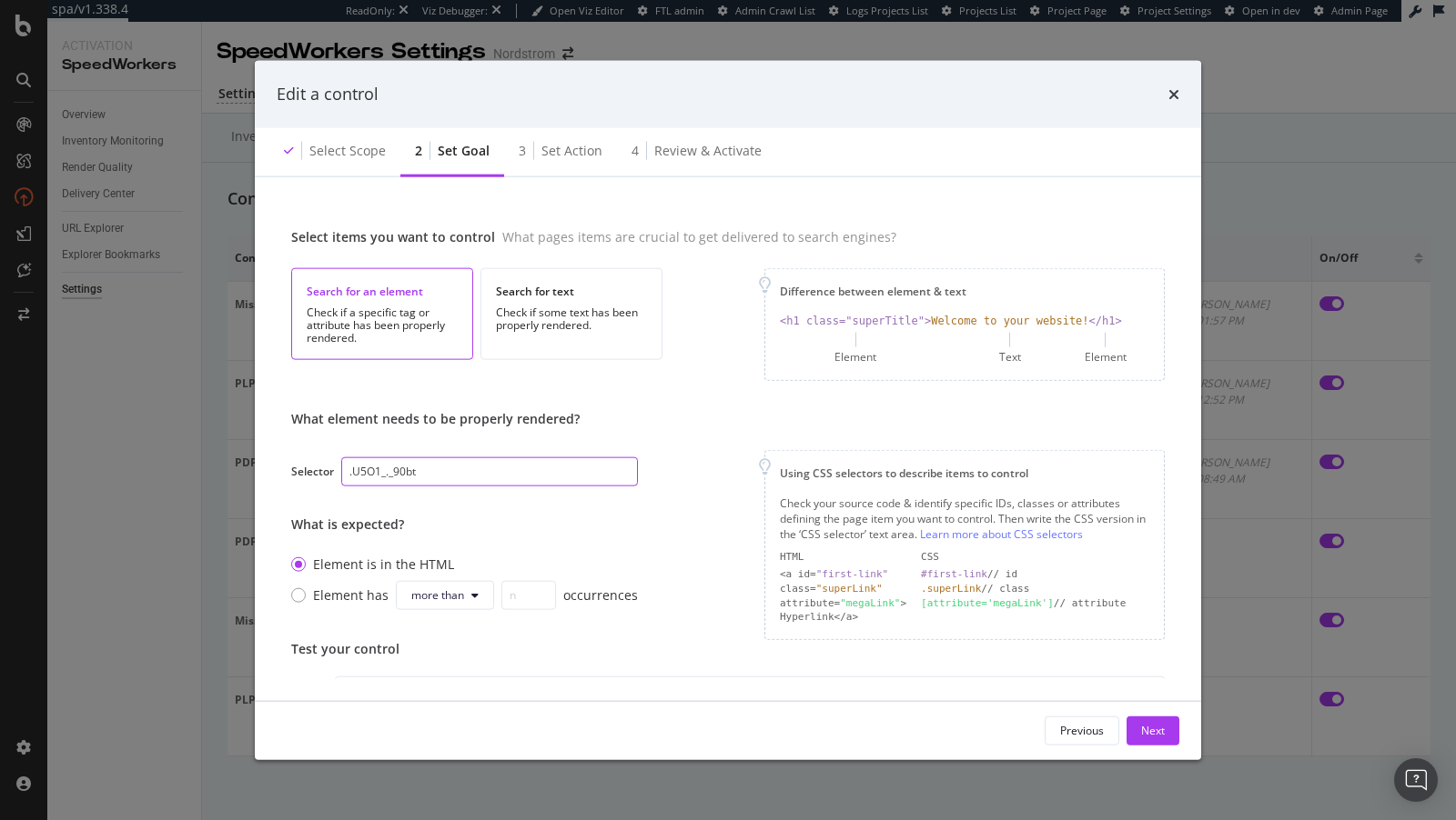
click at [441, 472] on input ".U5O1_._90bt" at bounding box center [489, 471] width 296 height 29
paste input "[data-container-type="product-grid"] article"
type input "[data-container-type="product-grid"] article"
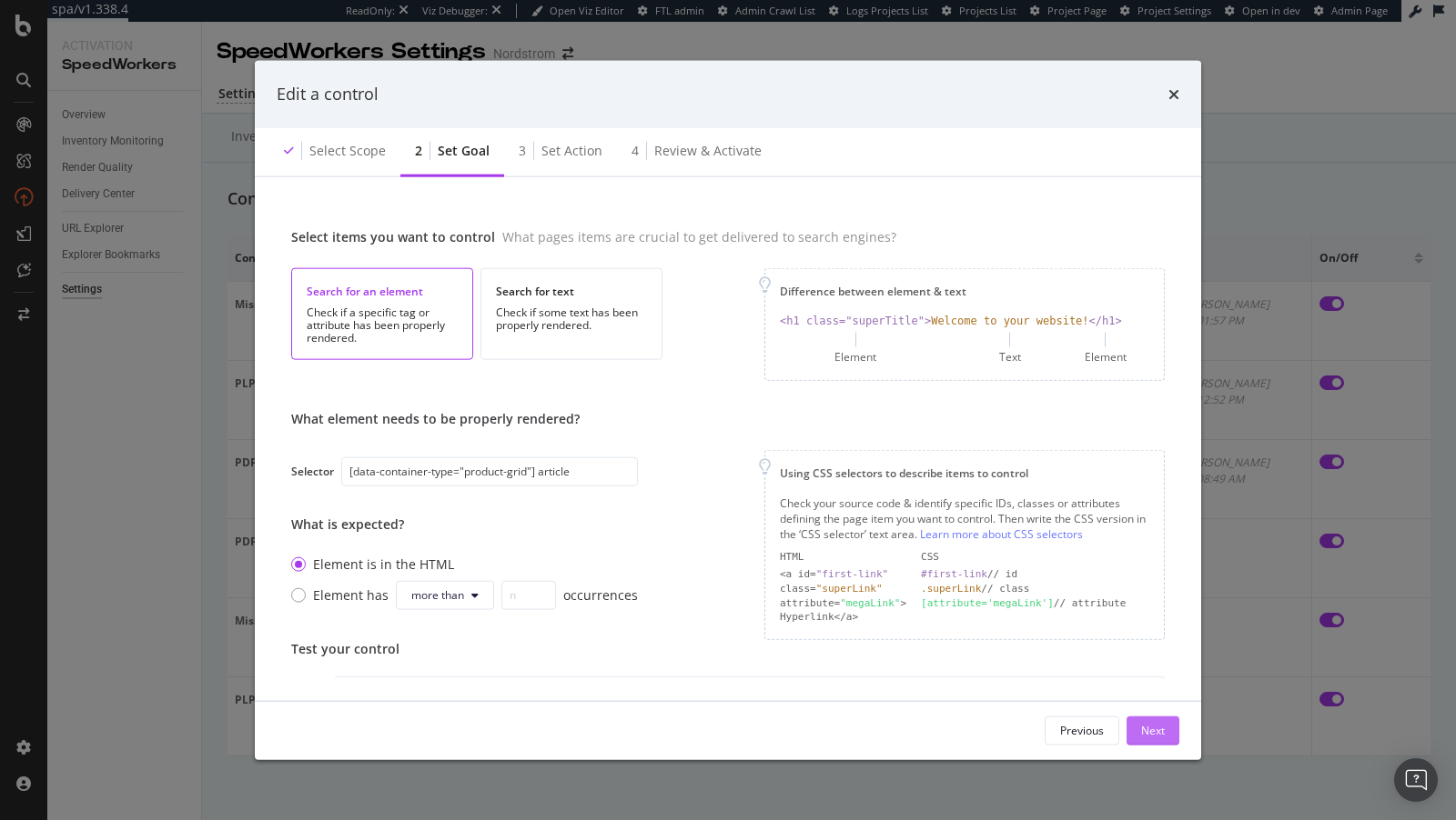
click at [1156, 734] on div "Next" at bounding box center [1152, 730] width 23 height 16
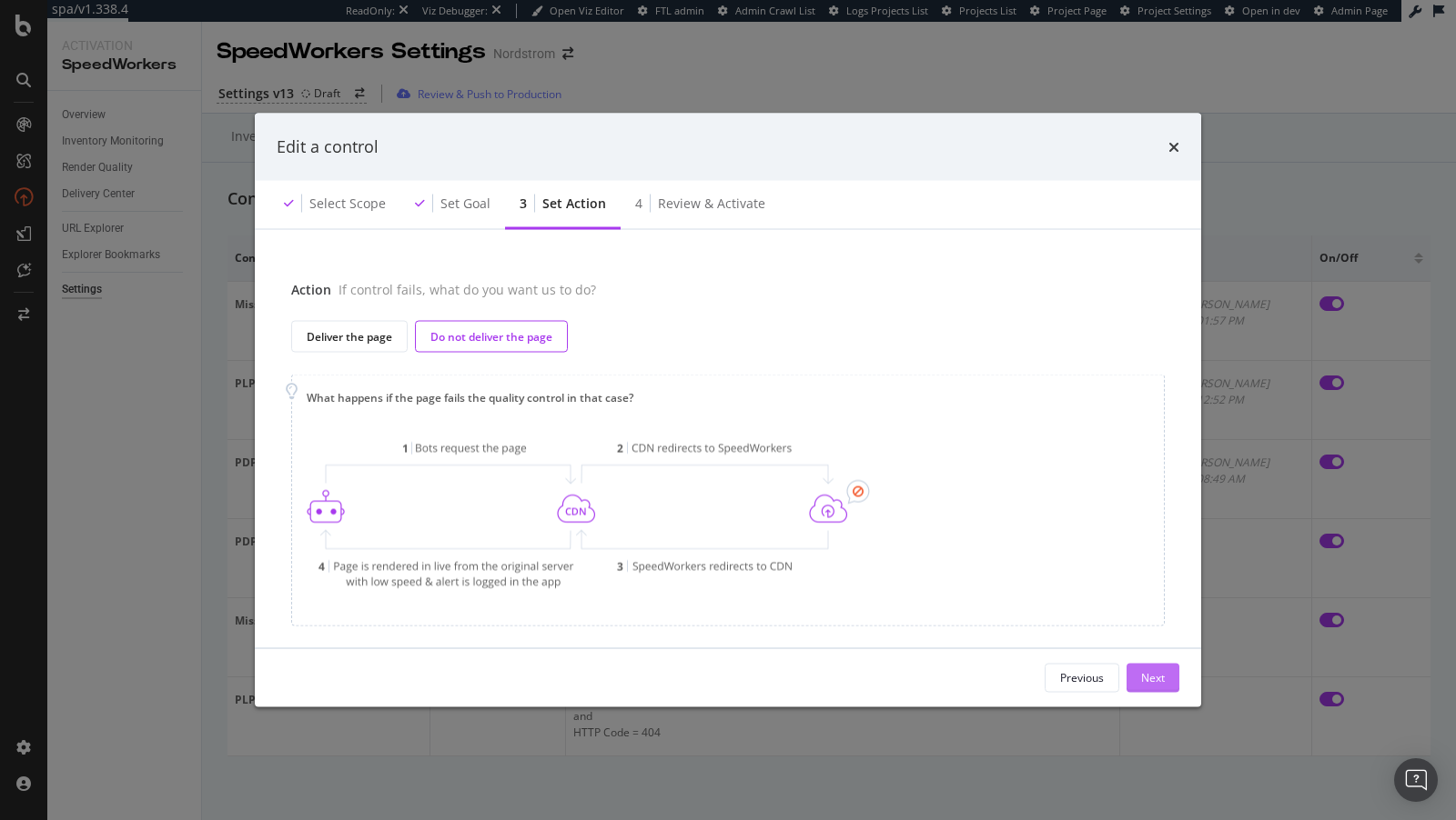
click at [1160, 681] on div "Next" at bounding box center [1152, 678] width 23 height 16
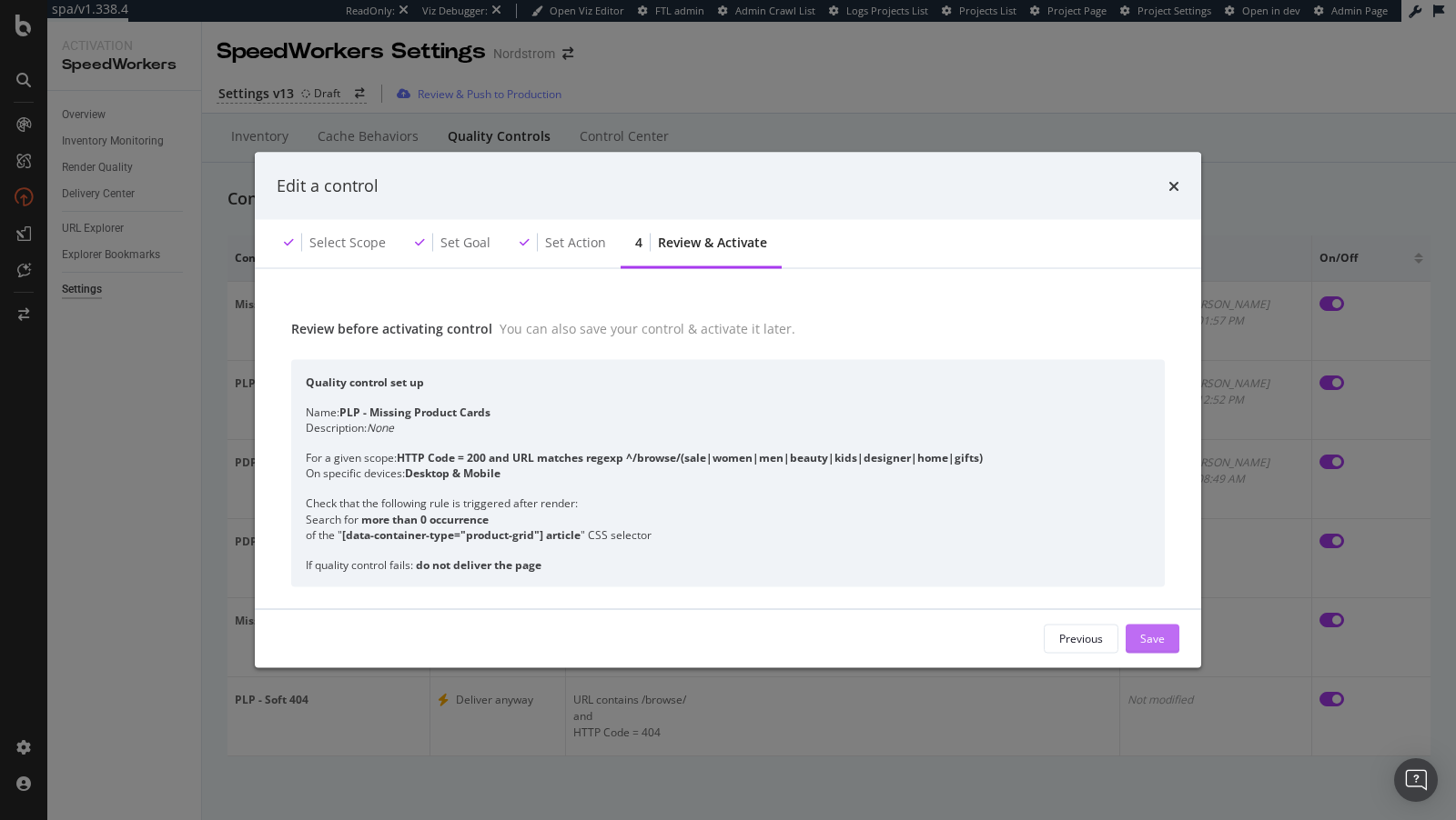
click at [1145, 643] on div "Save" at bounding box center [1152, 638] width 24 height 16
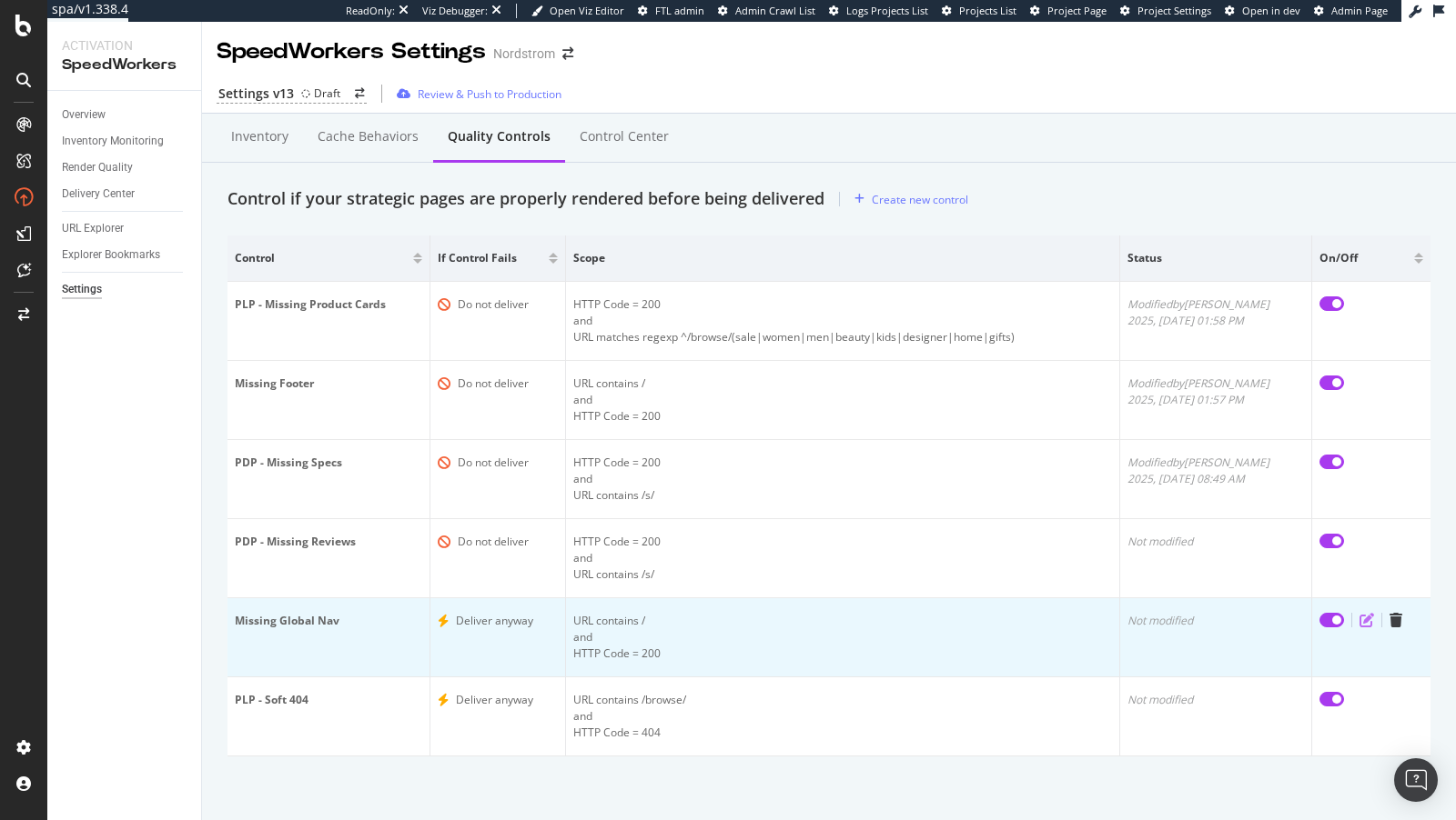
click at [1362, 618] on icon "edit" at bounding box center [1367, 620] width 15 height 15
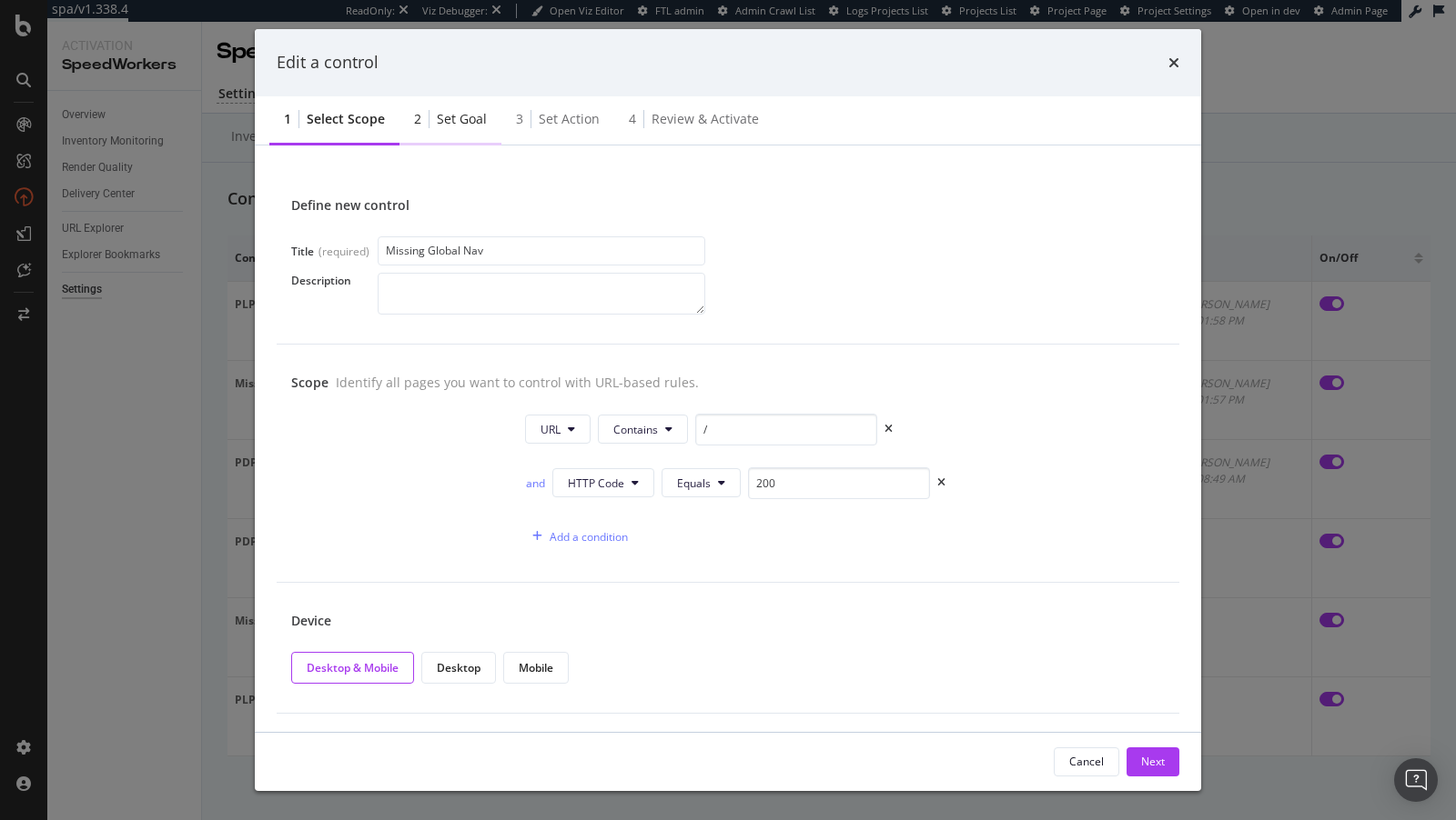
click at [438, 116] on div "Set goal" at bounding box center [462, 119] width 50 height 19
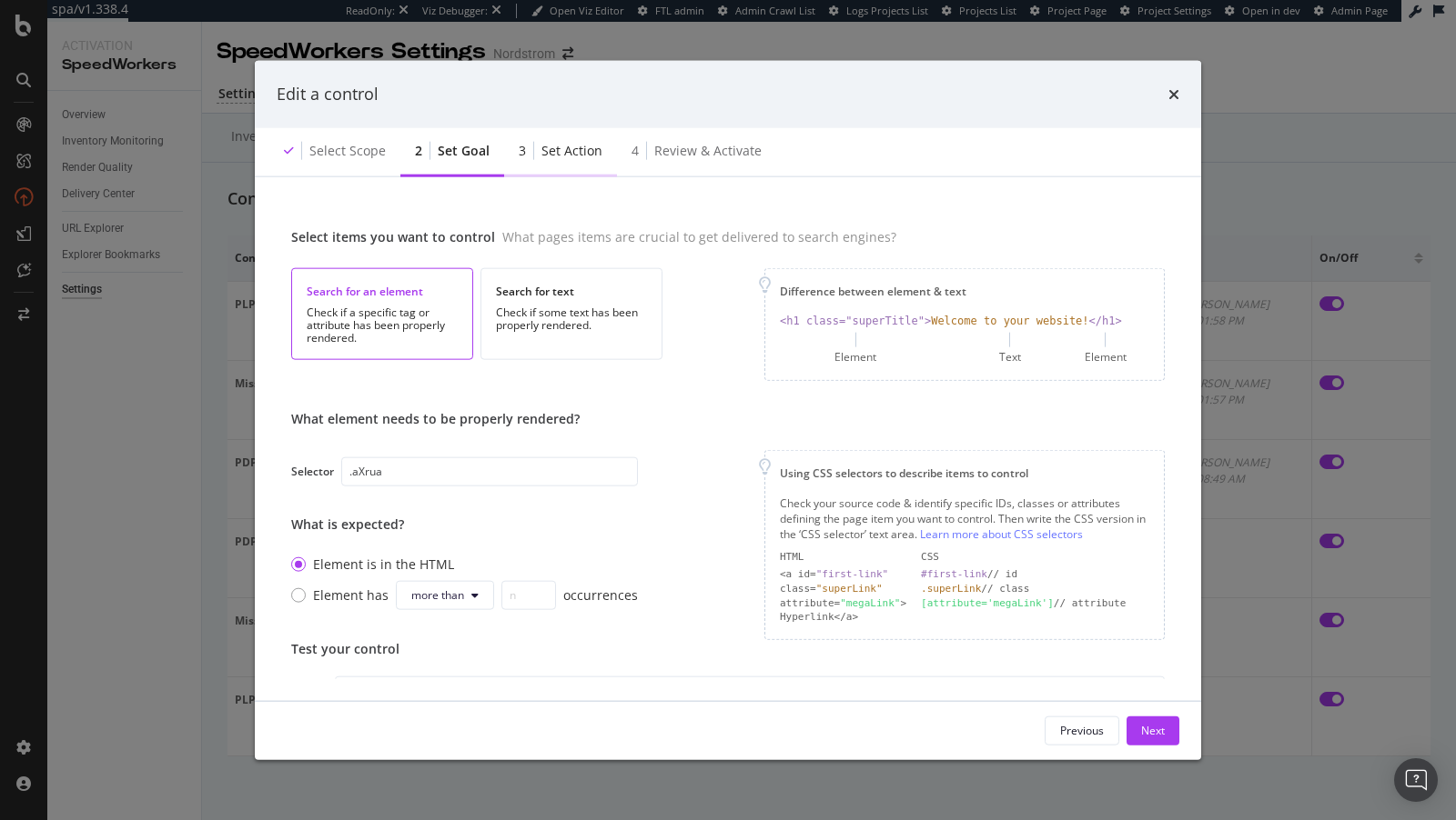
click at [551, 143] on div "Set action" at bounding box center [572, 150] width 61 height 19
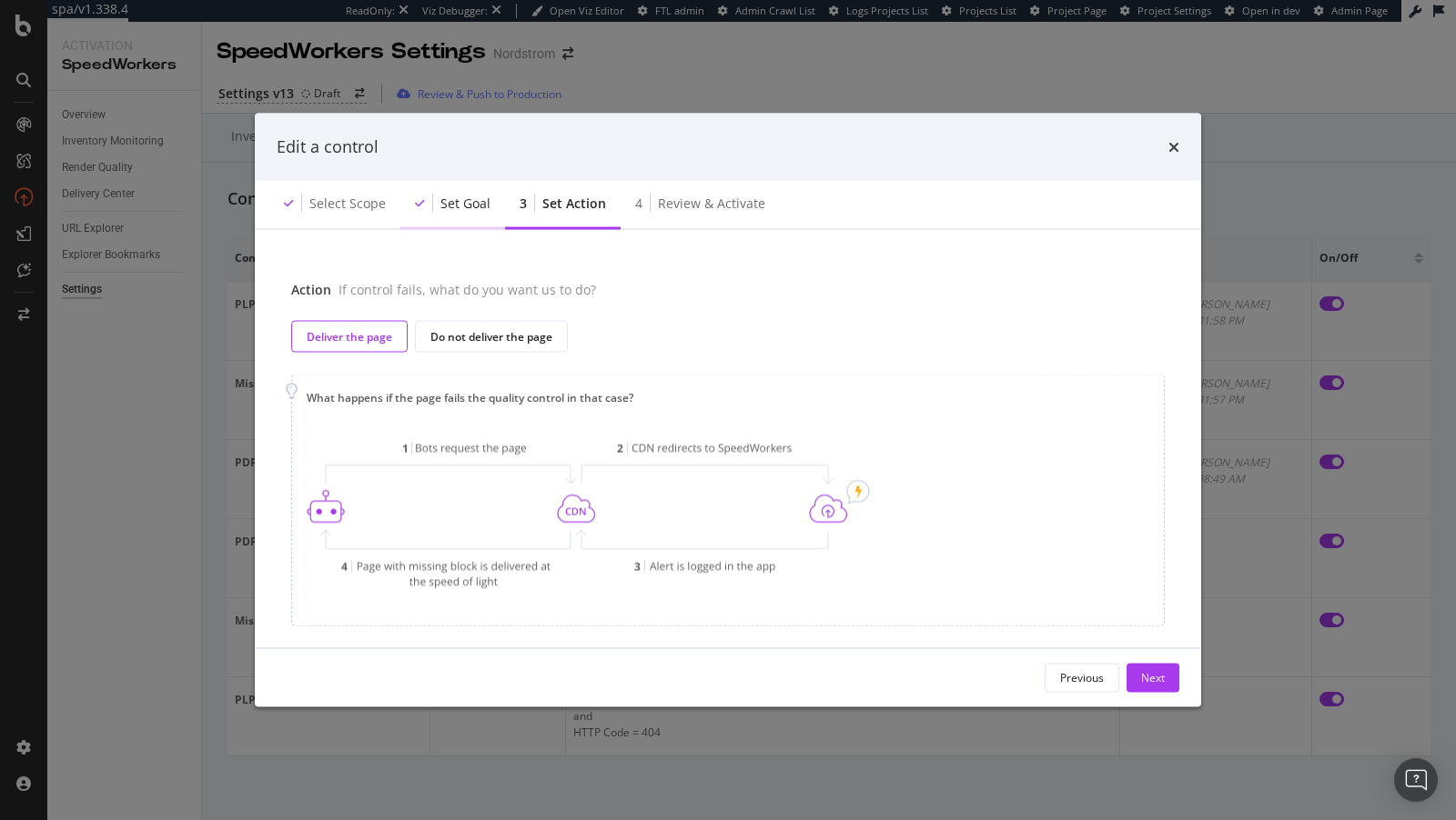
click at [463, 185] on div "Set goal" at bounding box center [453, 204] width 105 height 50
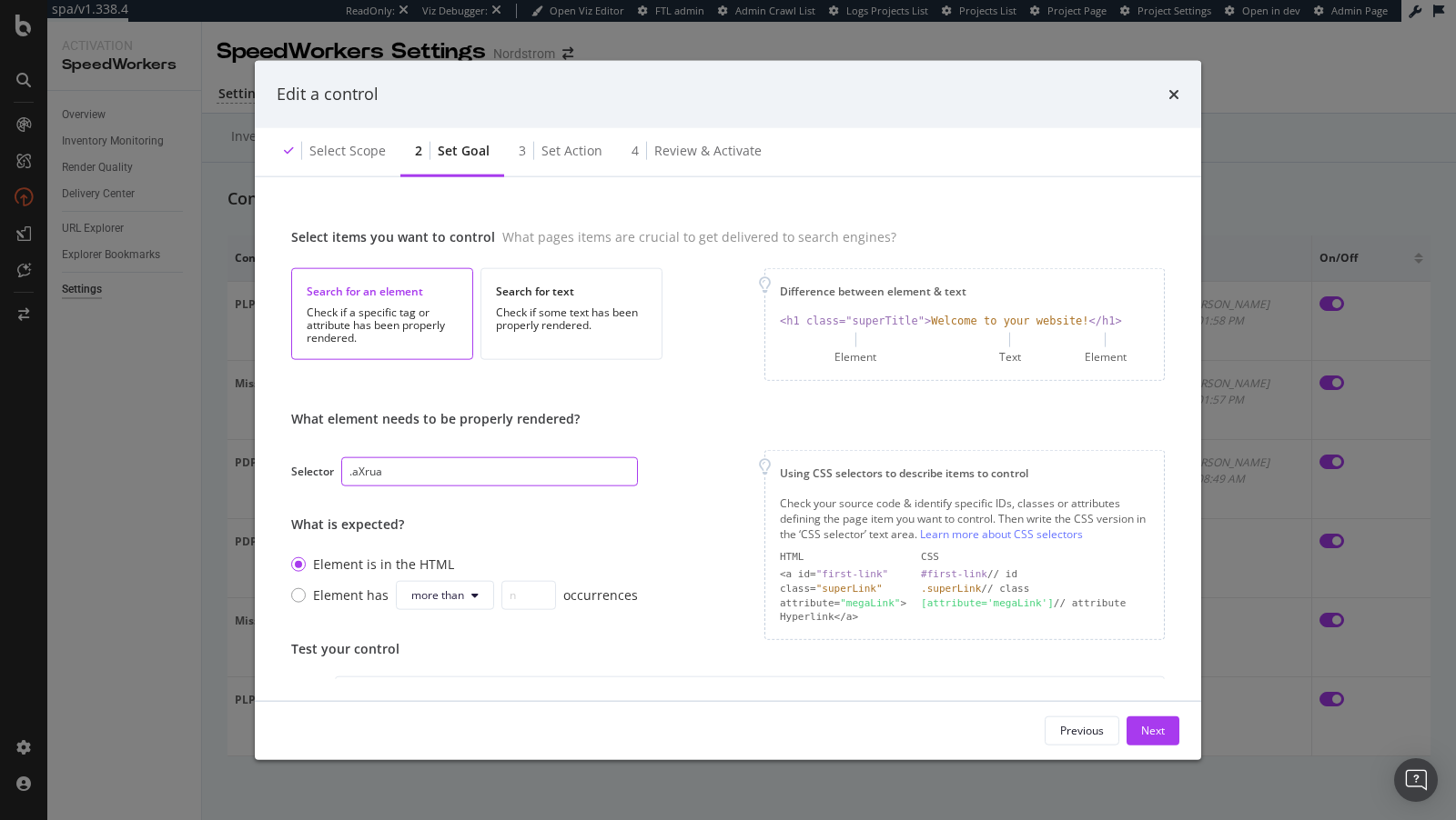
click at [476, 469] on input ".aXrua" at bounding box center [489, 471] width 296 height 29
paste input "nav#GlobalDesktopNavFlyout a[href]"
type input "nav#GlobalDesktopNavFlyout a[href]"
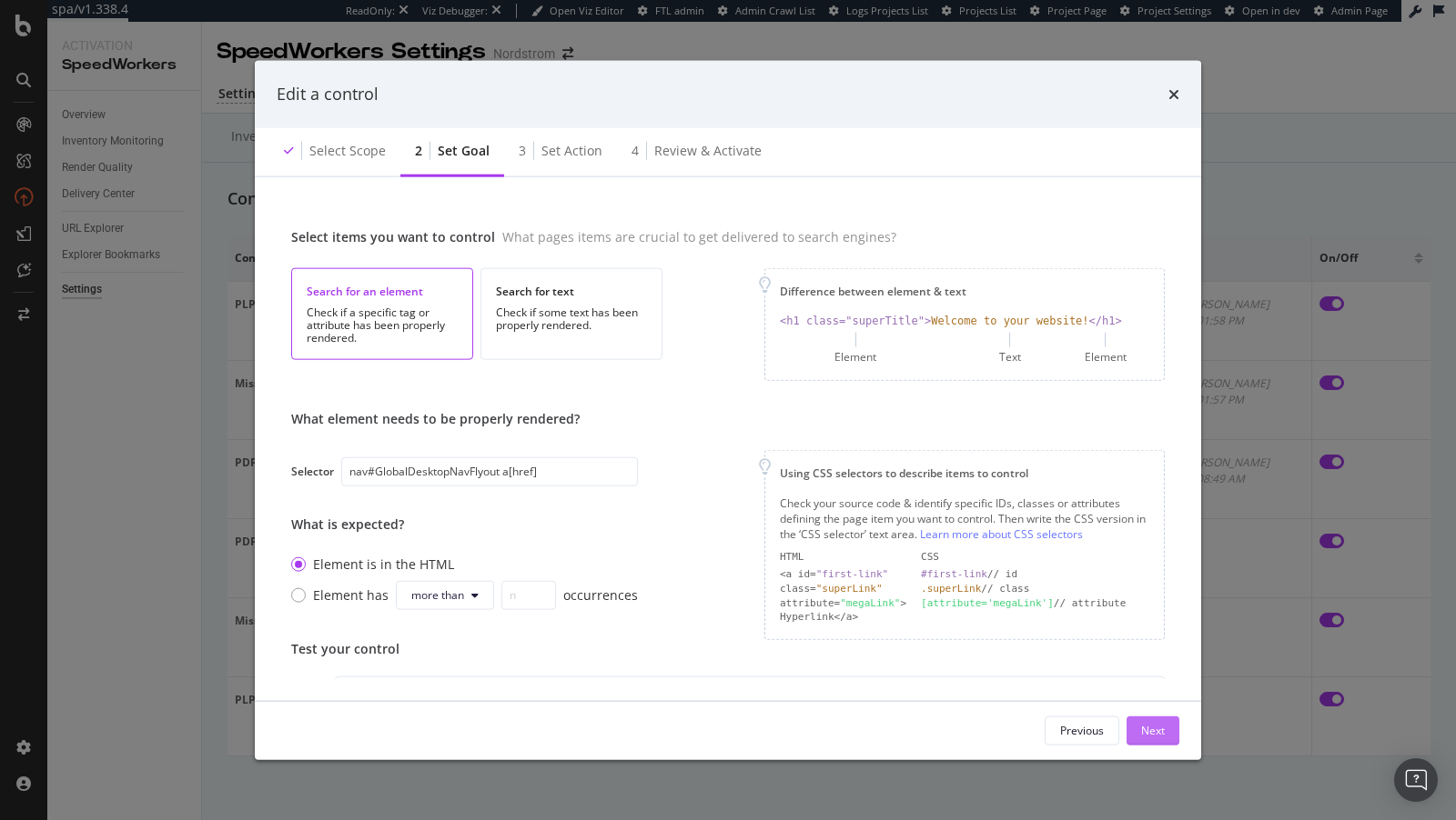
click at [1153, 736] on div "Next" at bounding box center [1152, 730] width 23 height 16
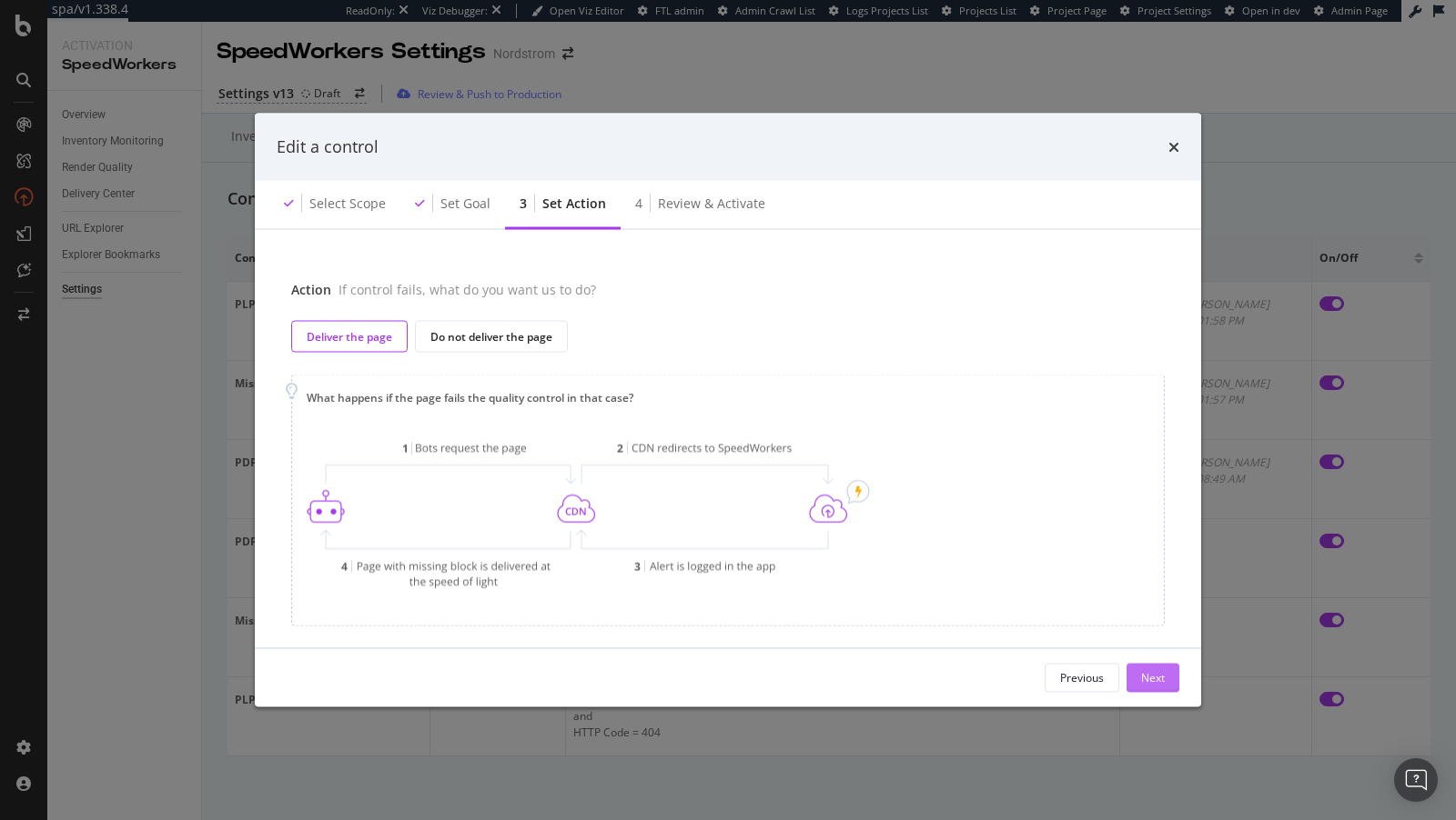
click at [1150, 682] on div "Next" at bounding box center [1152, 678] width 23 height 16
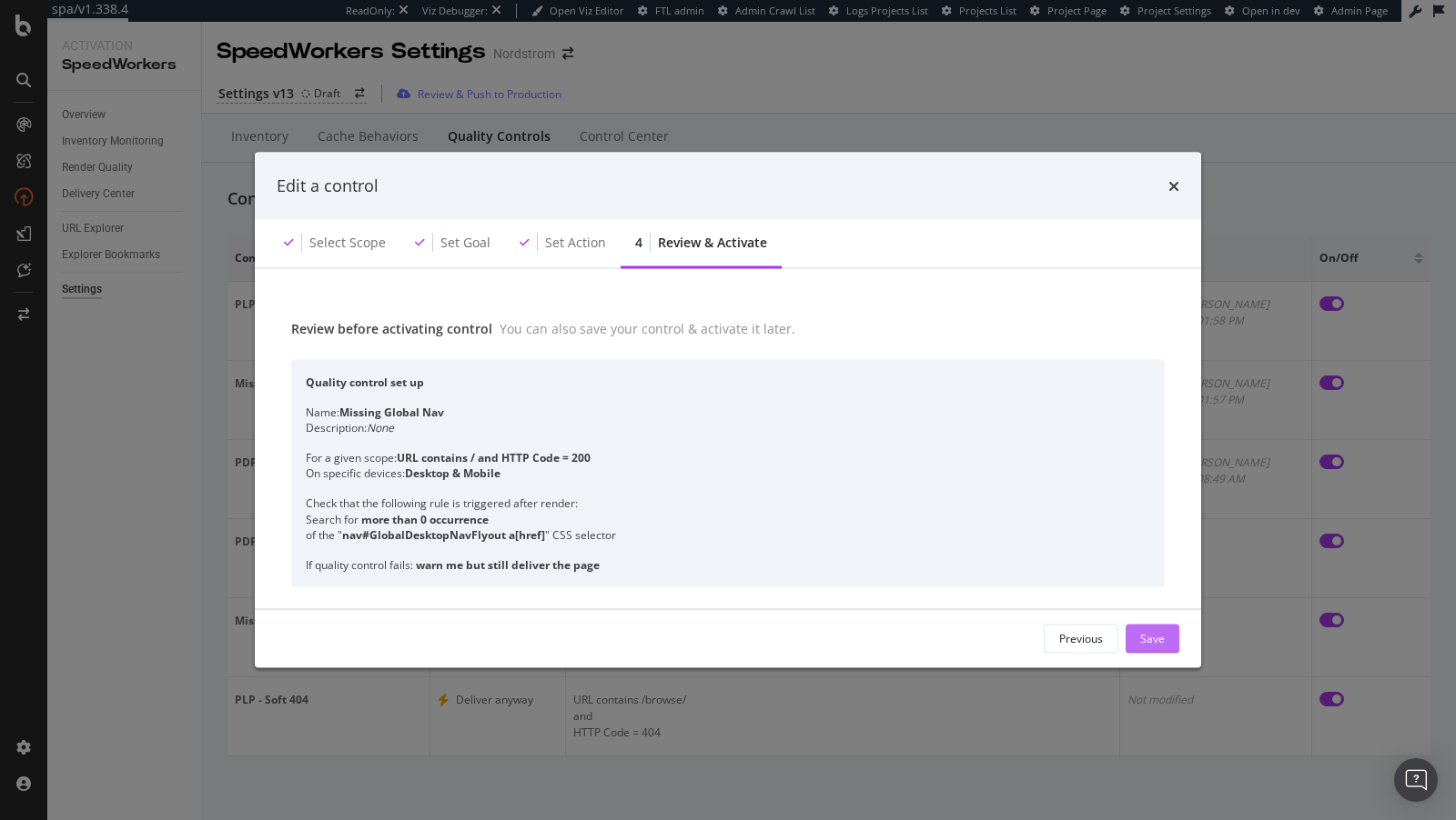
click at [1159, 647] on div "Save" at bounding box center [1152, 638] width 24 height 27
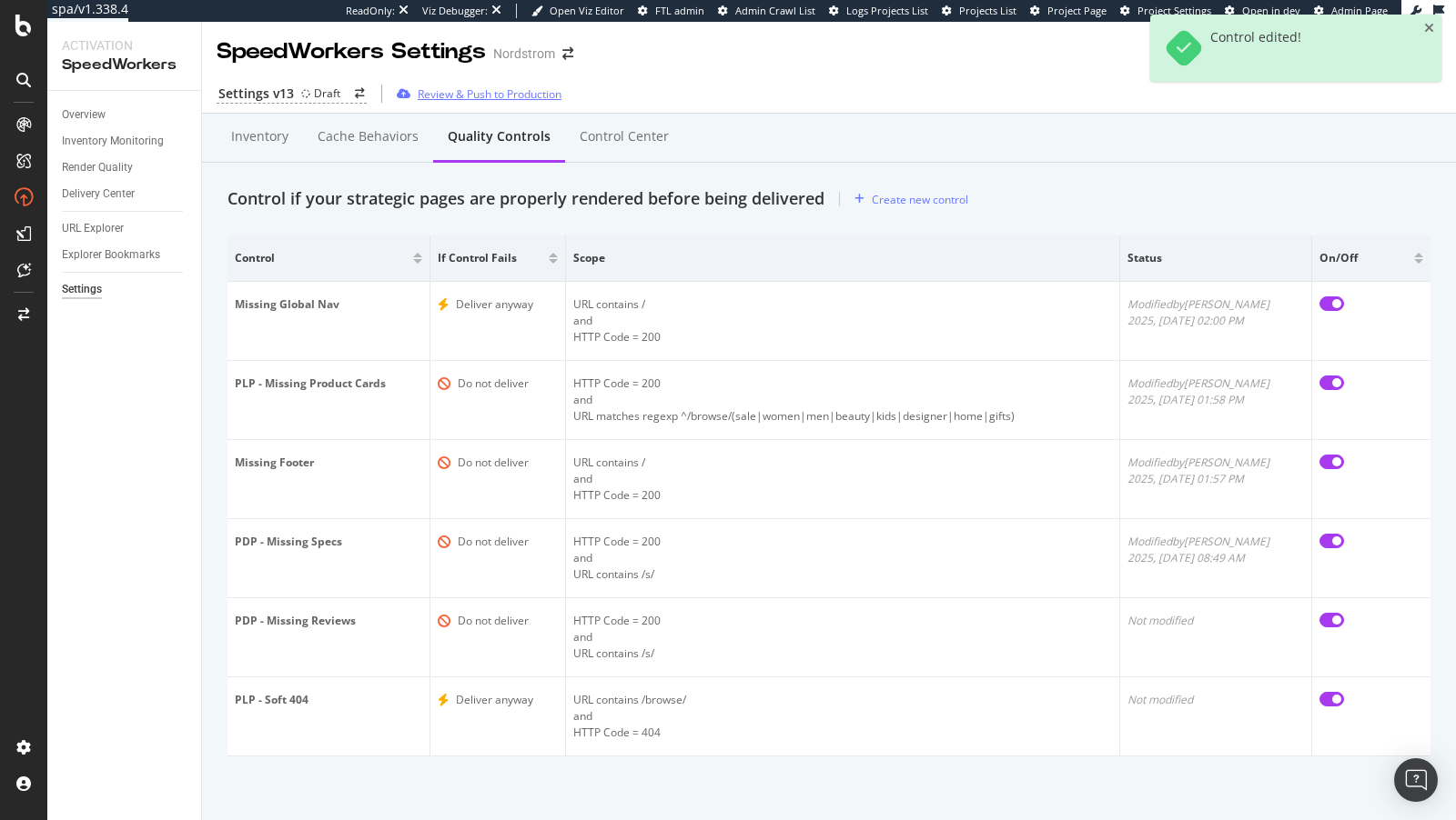
click at [465, 91] on div "Review & Push to Production" at bounding box center [489, 94] width 144 height 16
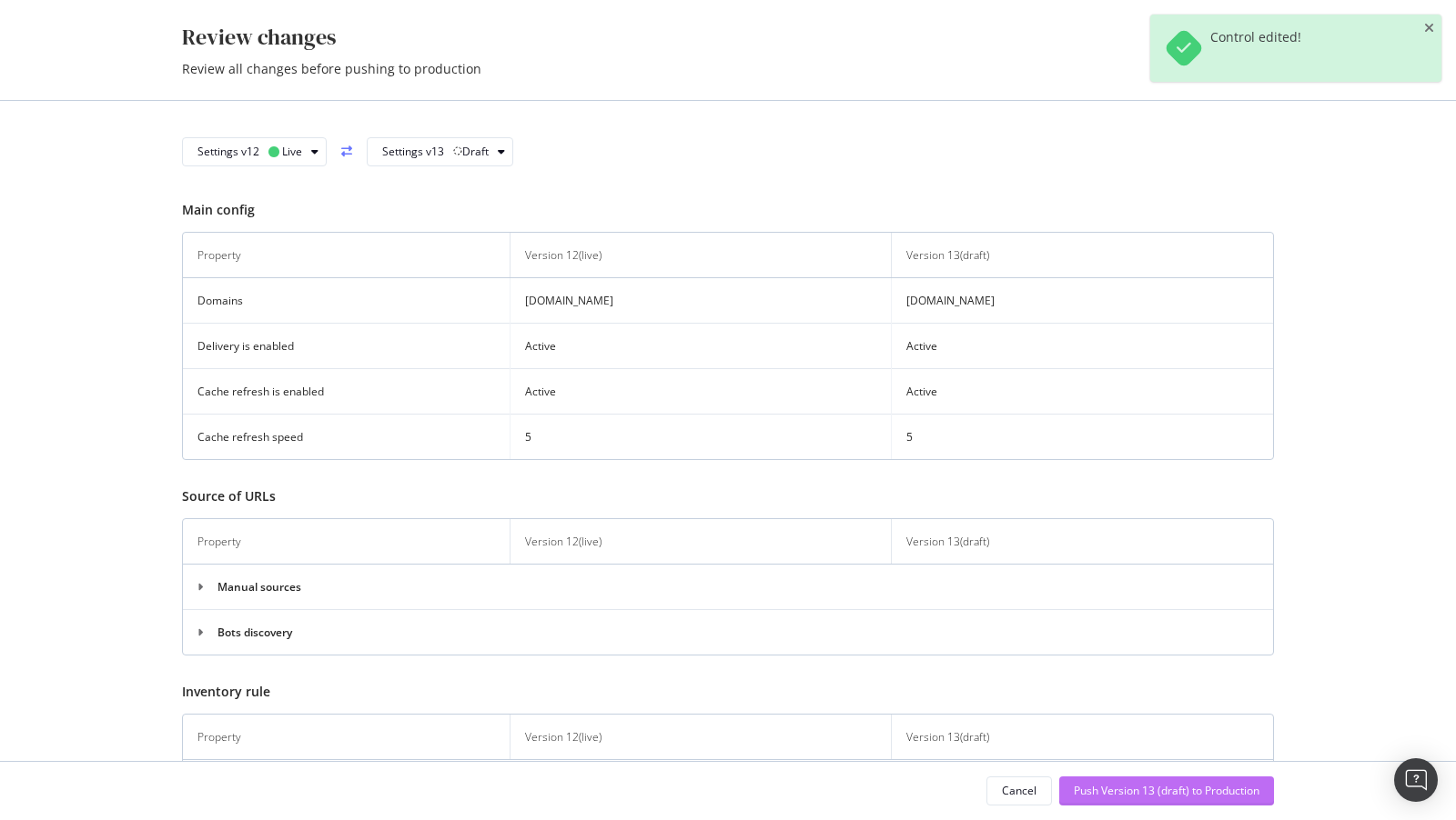
click at [1177, 787] on div "Push Version 13 (draft) to Production" at bounding box center [1166, 790] width 186 height 16
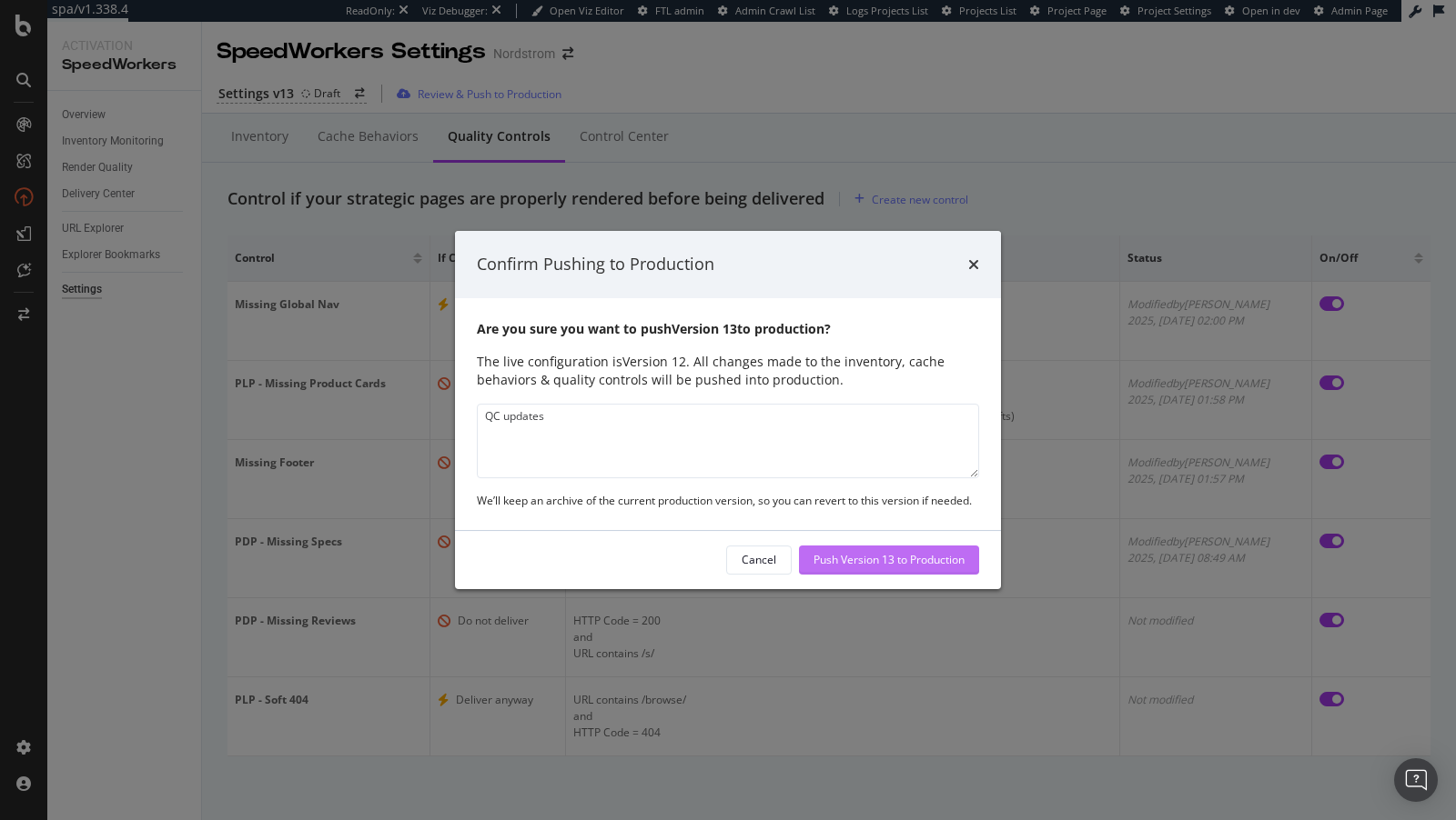
type textarea "QC updates"
click at [888, 559] on div "Push Version 13 to Production" at bounding box center [888, 559] width 151 height 16
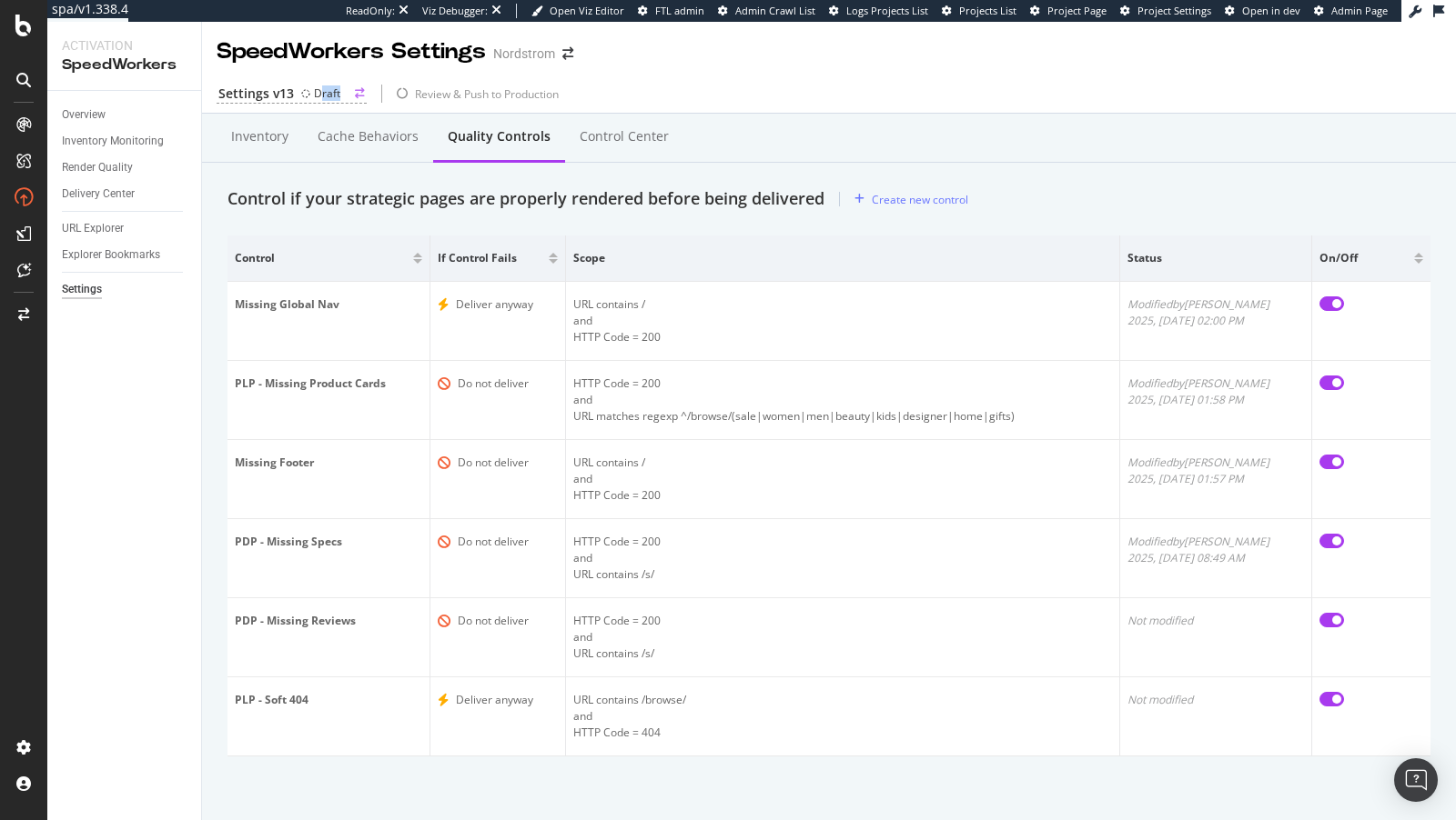
click at [319, 101] on div "Settings v13 Draft" at bounding box center [292, 94] width 151 height 20
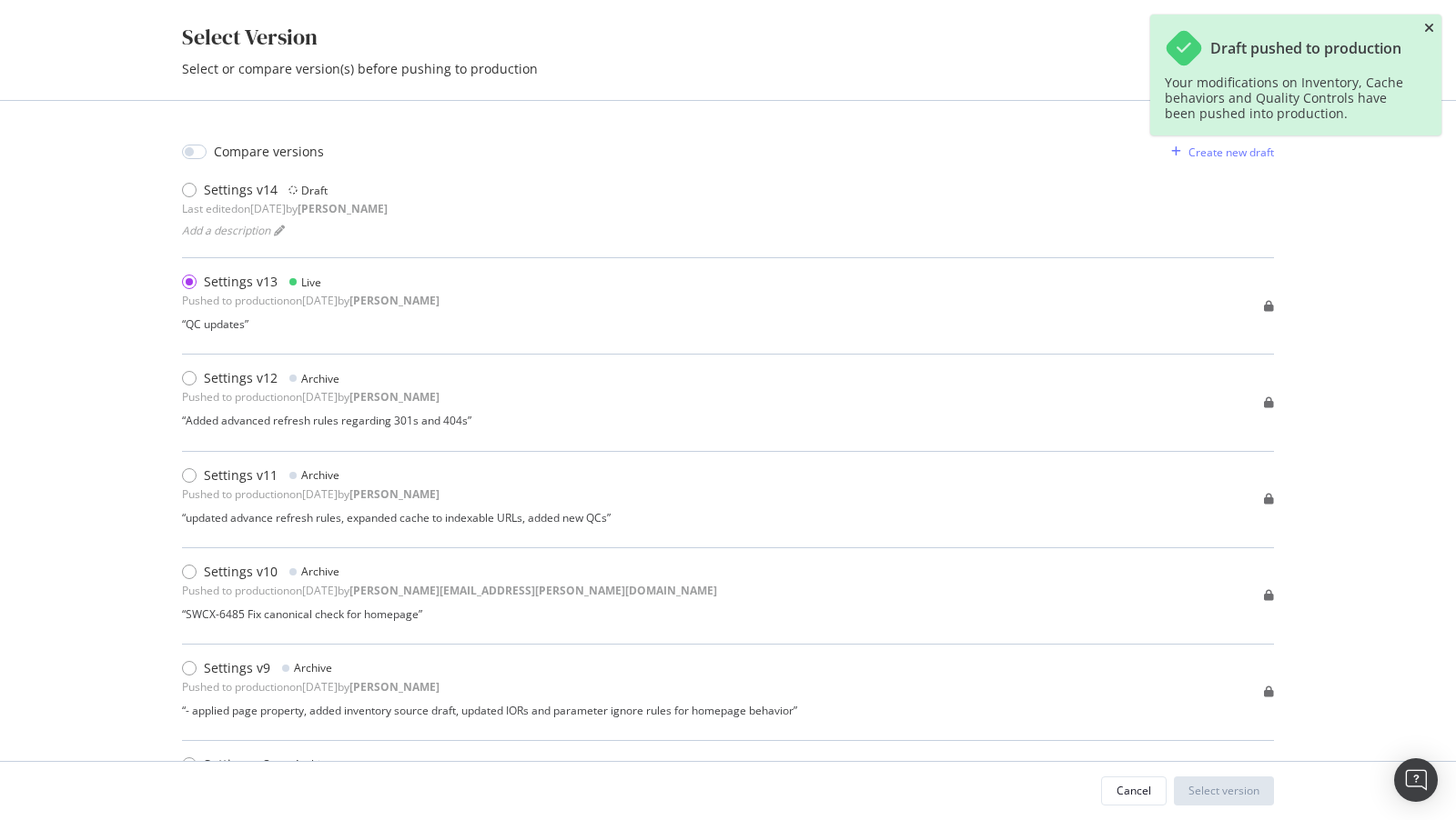
click at [1428, 33] on icon "close toast" at bounding box center [1428, 28] width 10 height 13
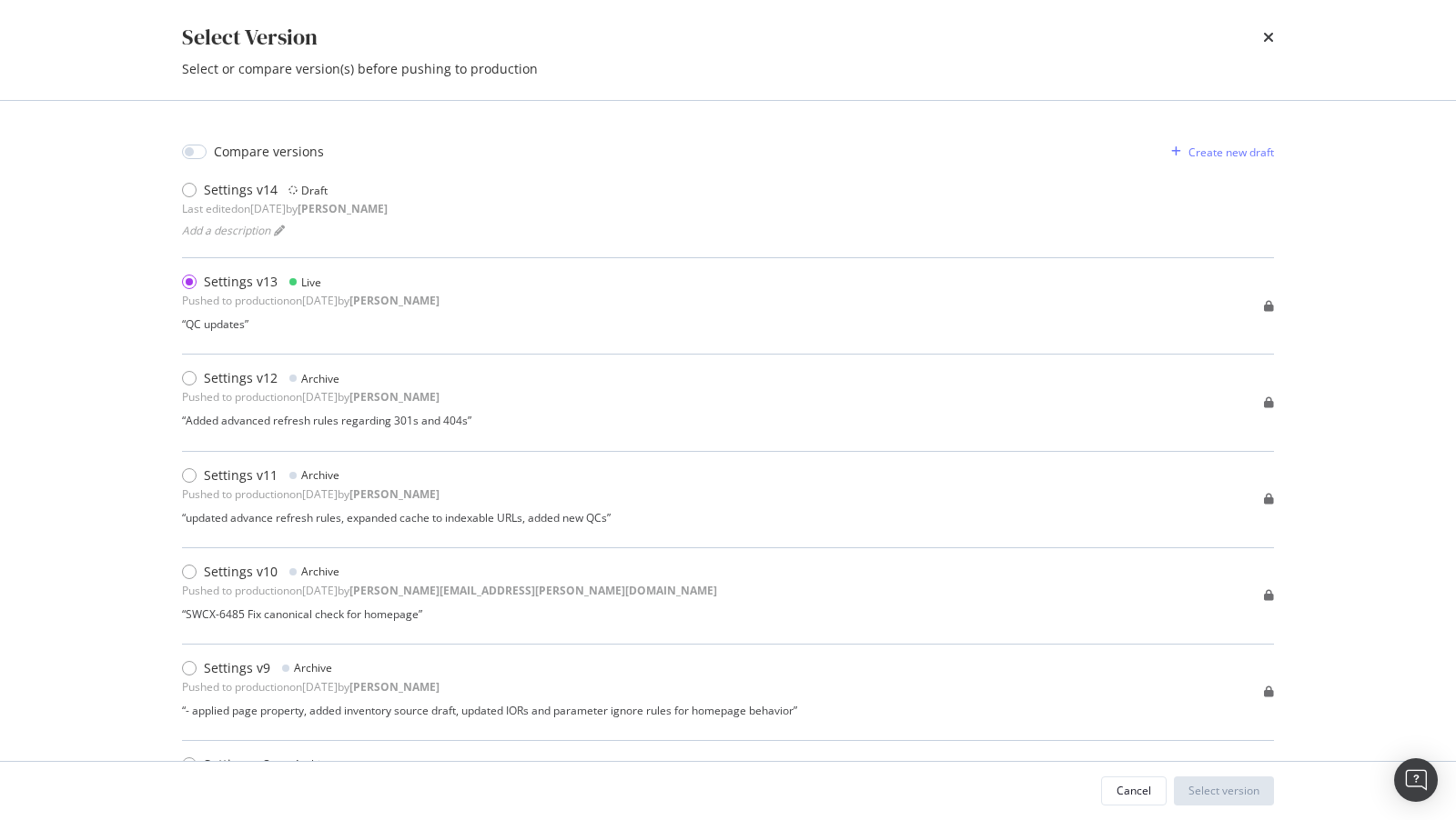
click at [1274, 41] on div "Select Version Select or compare version(s) before pushing to production" at bounding box center [728, 50] width 1164 height 100
click at [1268, 35] on icon "times" at bounding box center [1268, 37] width 11 height 15
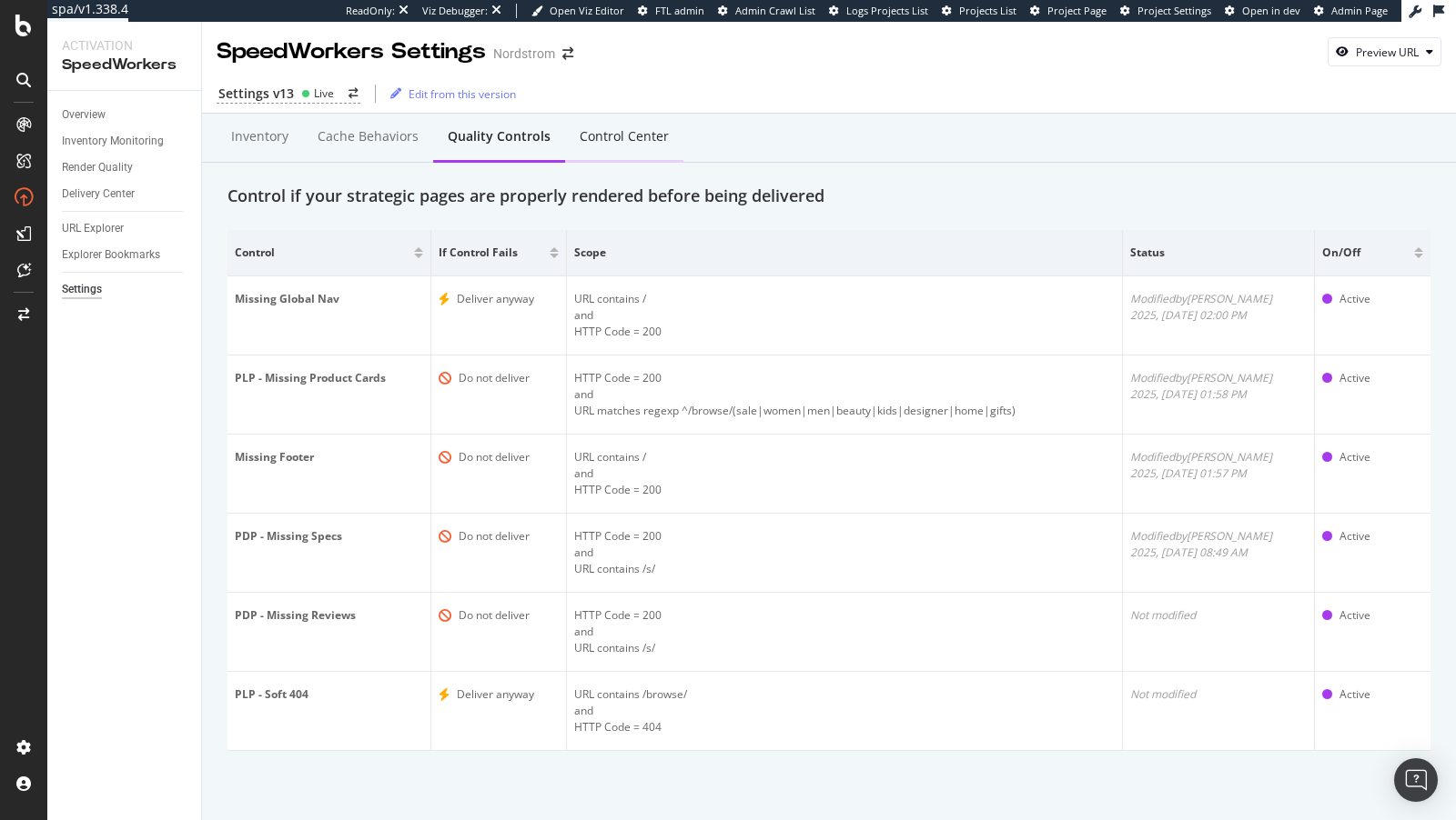
click at [607, 148] on div "Control Center" at bounding box center [623, 137] width 118 height 50
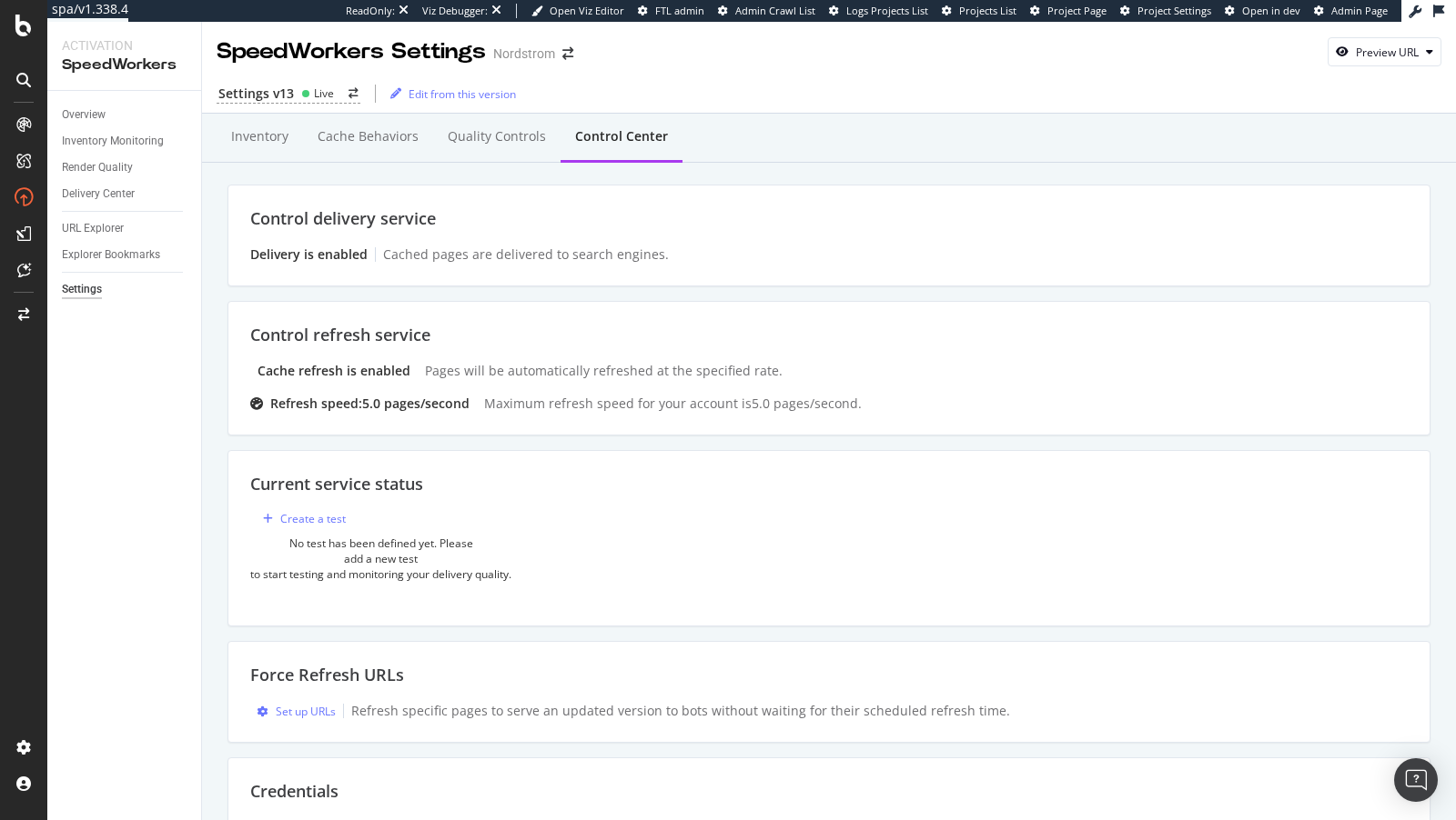
scroll to position [221, 0]
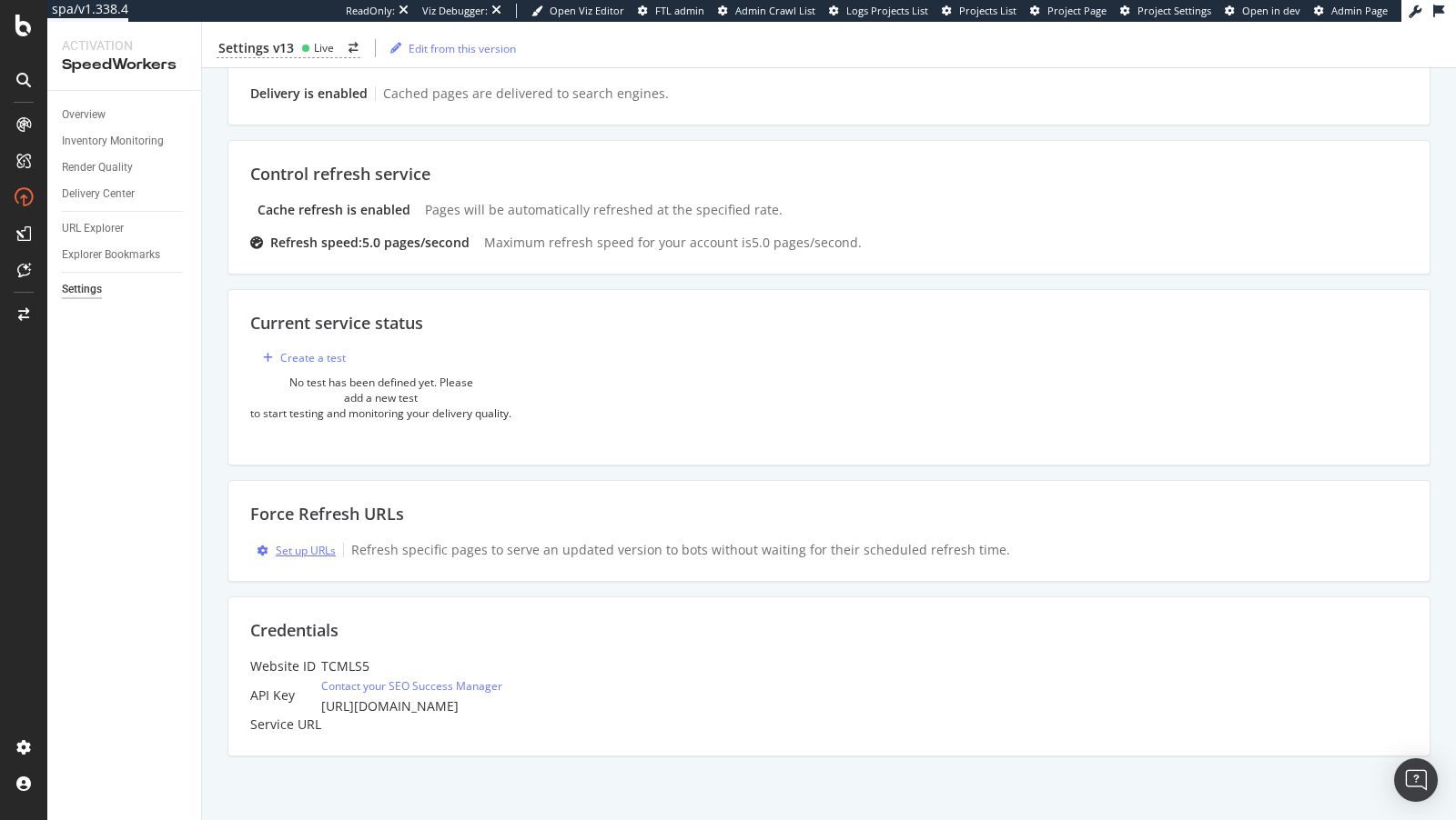
click at [285, 543] on div "Set up URLs" at bounding box center [306, 551] width 60 height 16
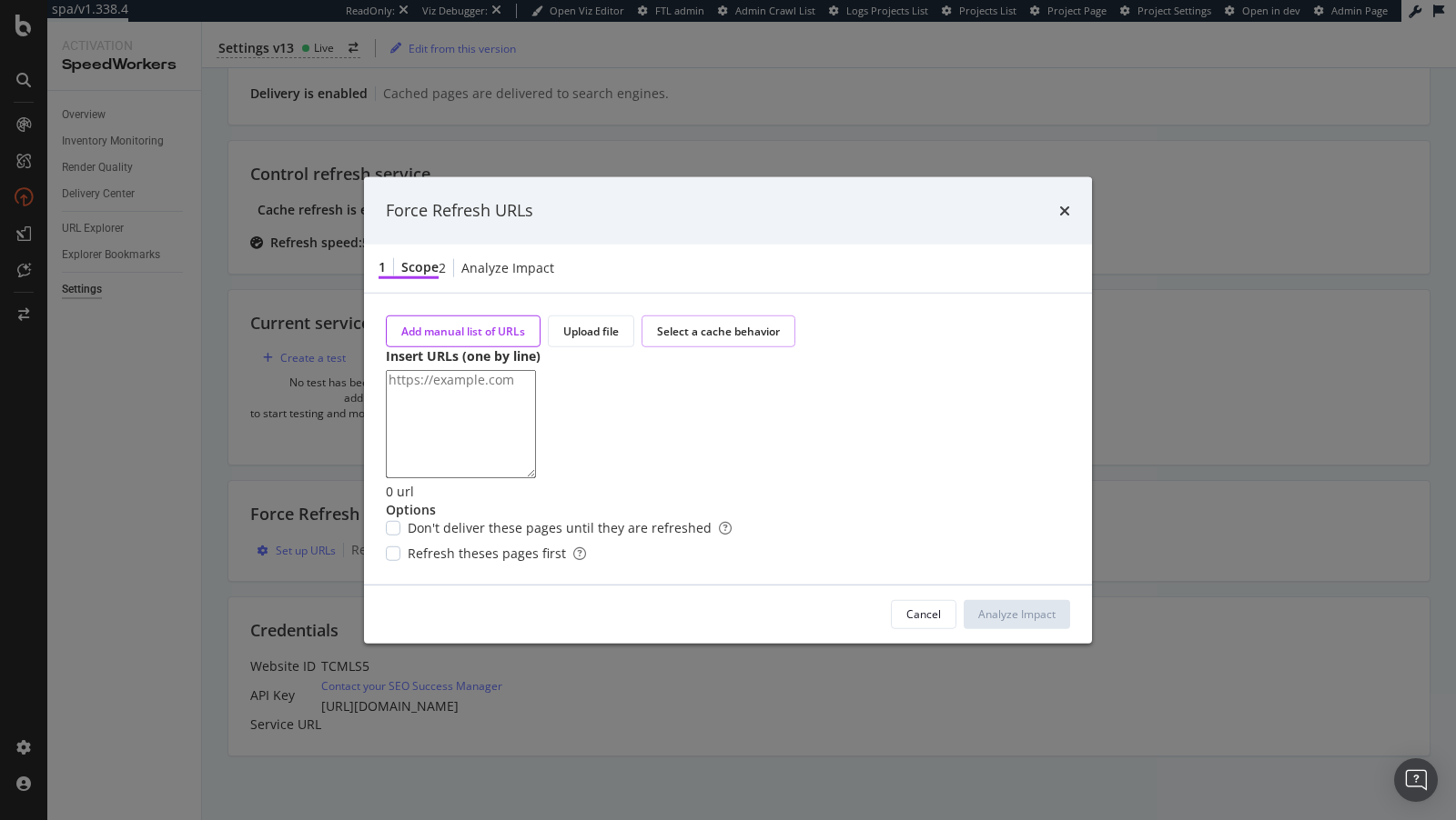
click at [700, 323] on div "Select a cache behavior" at bounding box center [718, 331] width 123 height 16
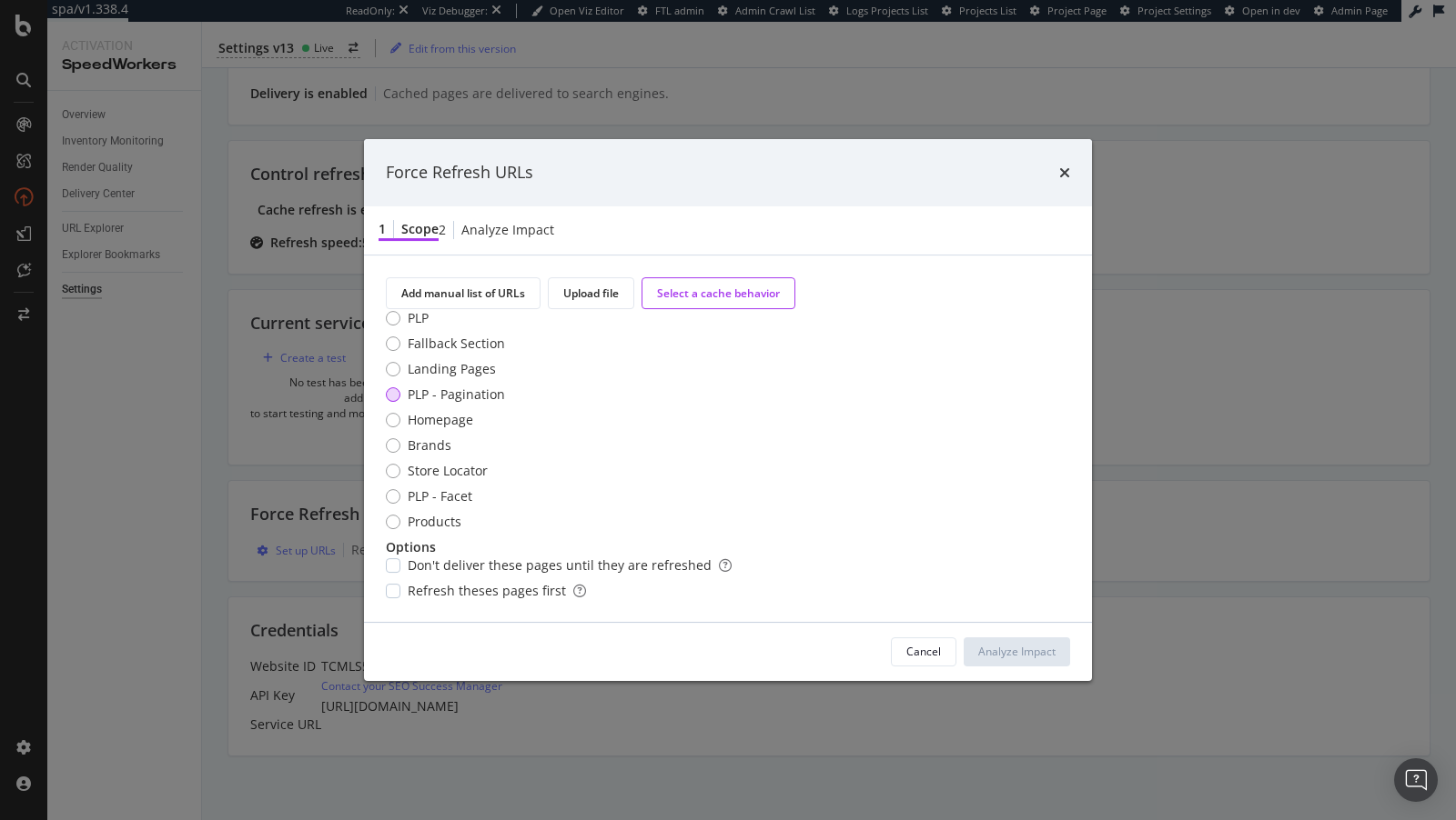
click at [445, 385] on div "PLP - Pagination" at bounding box center [456, 395] width 98 height 19
click at [398, 489] on div "PLP - Facet" at bounding box center [393, 497] width 15 height 15
click at [390, 311] on div "PLP" at bounding box center [393, 319] width 15 height 15
click at [1008, 659] on div "Analyze Impact" at bounding box center [1017, 651] width 77 height 16
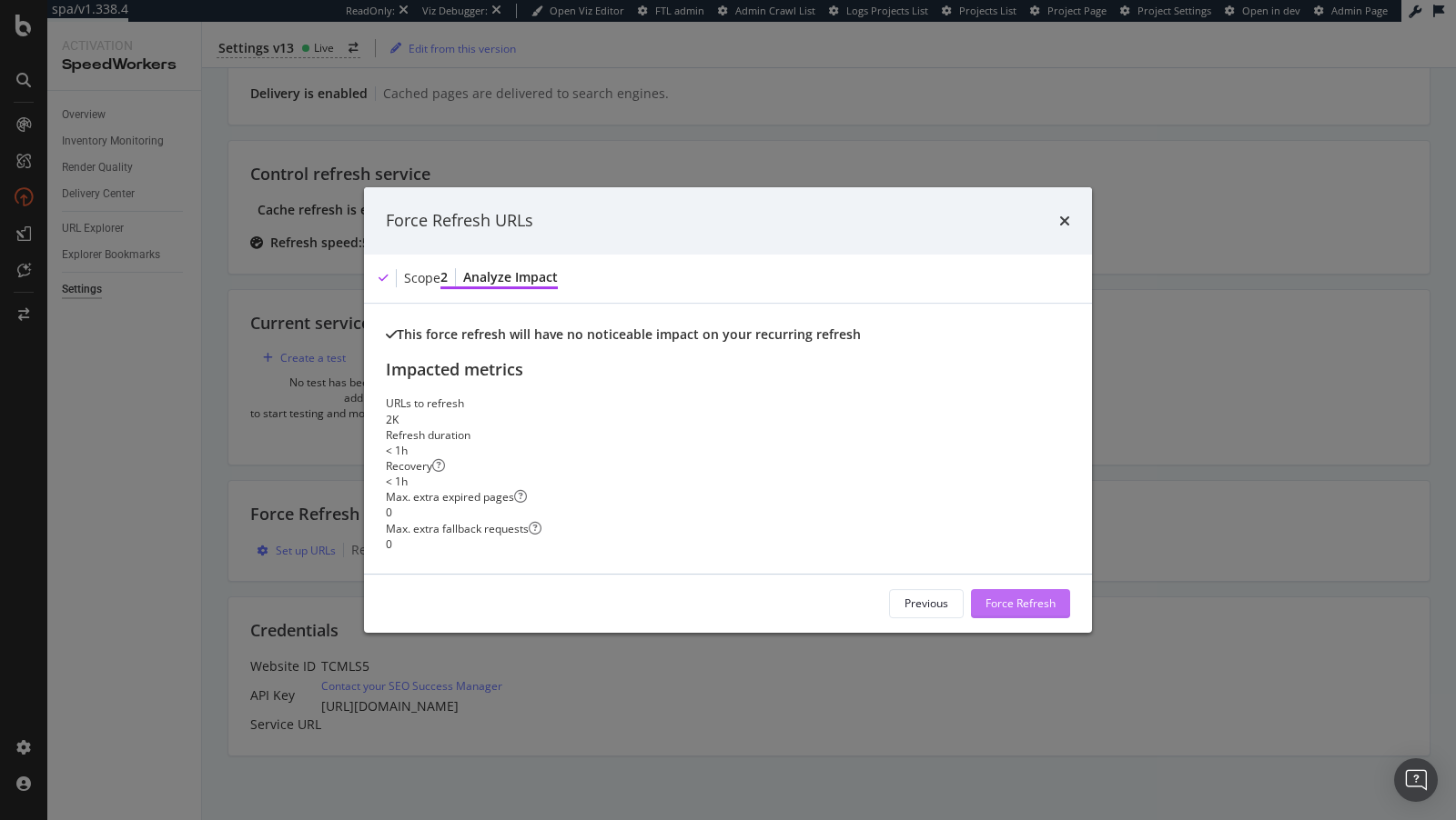
click at [990, 611] on div "Force Refresh" at bounding box center [1019, 603] width 70 height 16
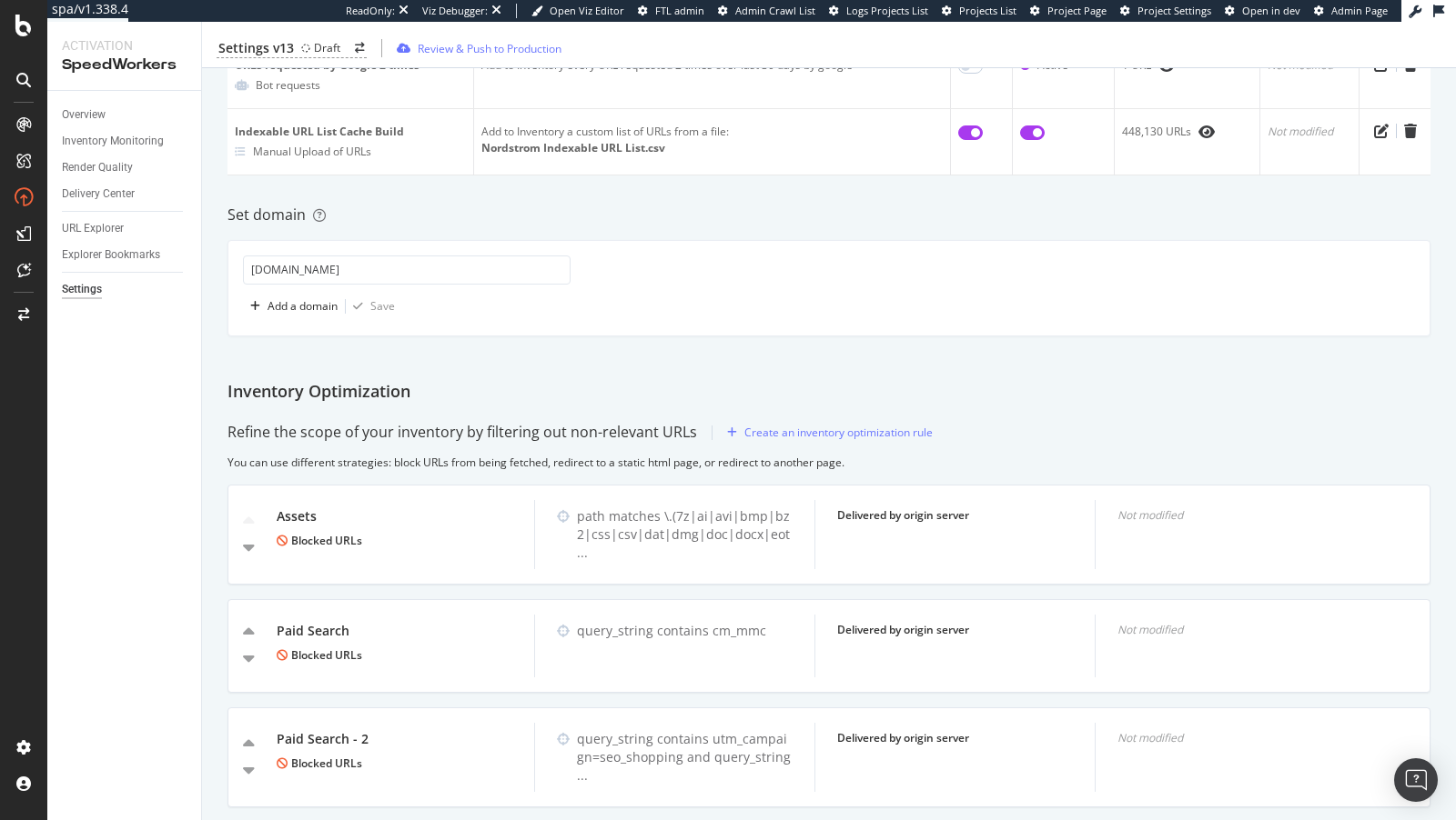
scroll to position [475, 0]
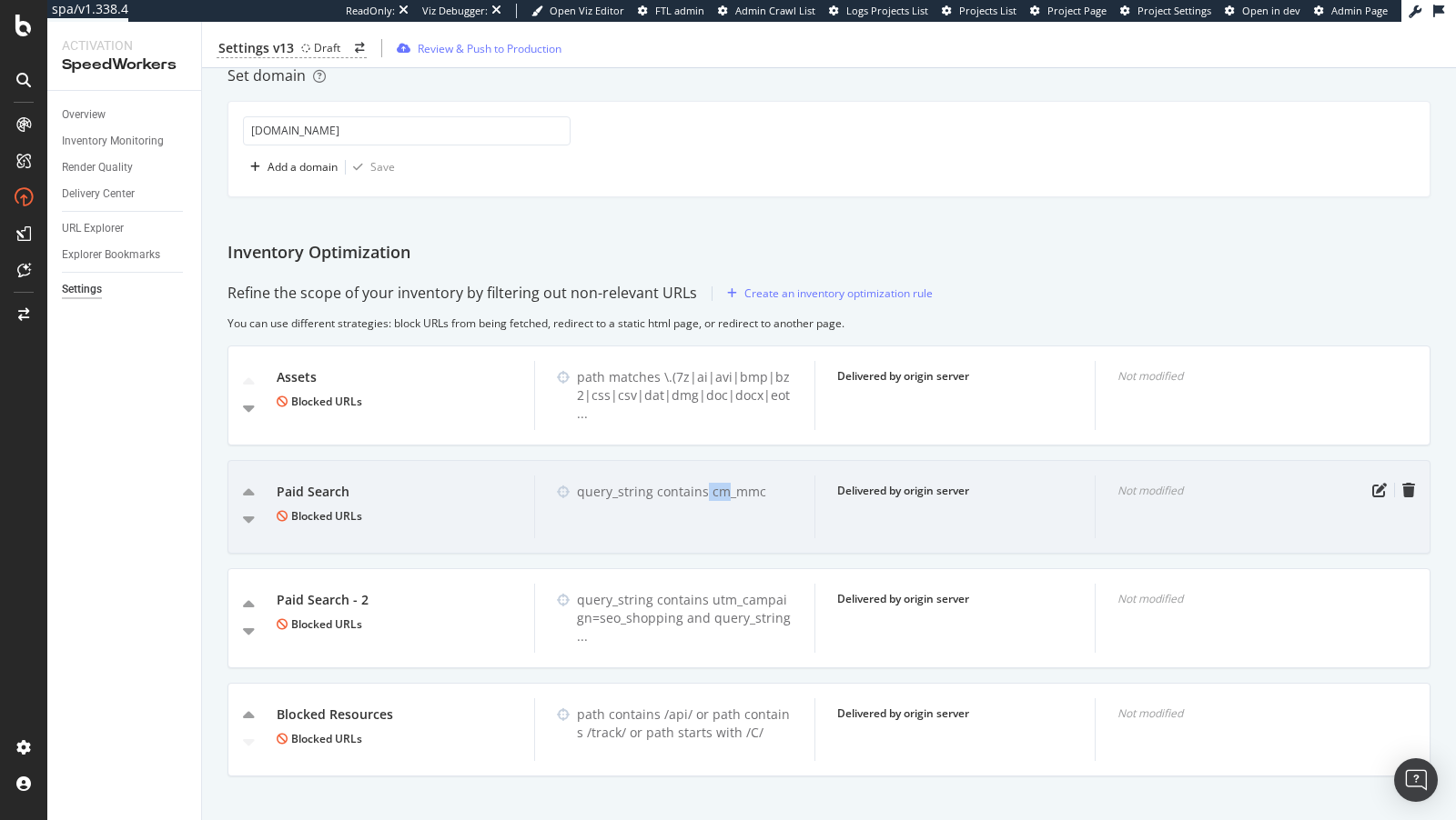
drag, startPoint x: 702, startPoint y: 482, endPoint x: 723, endPoint y: 483, distance: 21.0
click at [724, 483] on div "query_string contains cm_mmc" at bounding box center [685, 492] width 216 height 19
click at [715, 483] on div "query_string contains cm_mmc" at bounding box center [685, 492] width 216 height 19
drag, startPoint x: 706, startPoint y: 482, endPoint x: 768, endPoint y: 482, distance: 62.0
click at [768, 483] on div "query_string contains cm_mmc" at bounding box center [685, 492] width 216 height 19
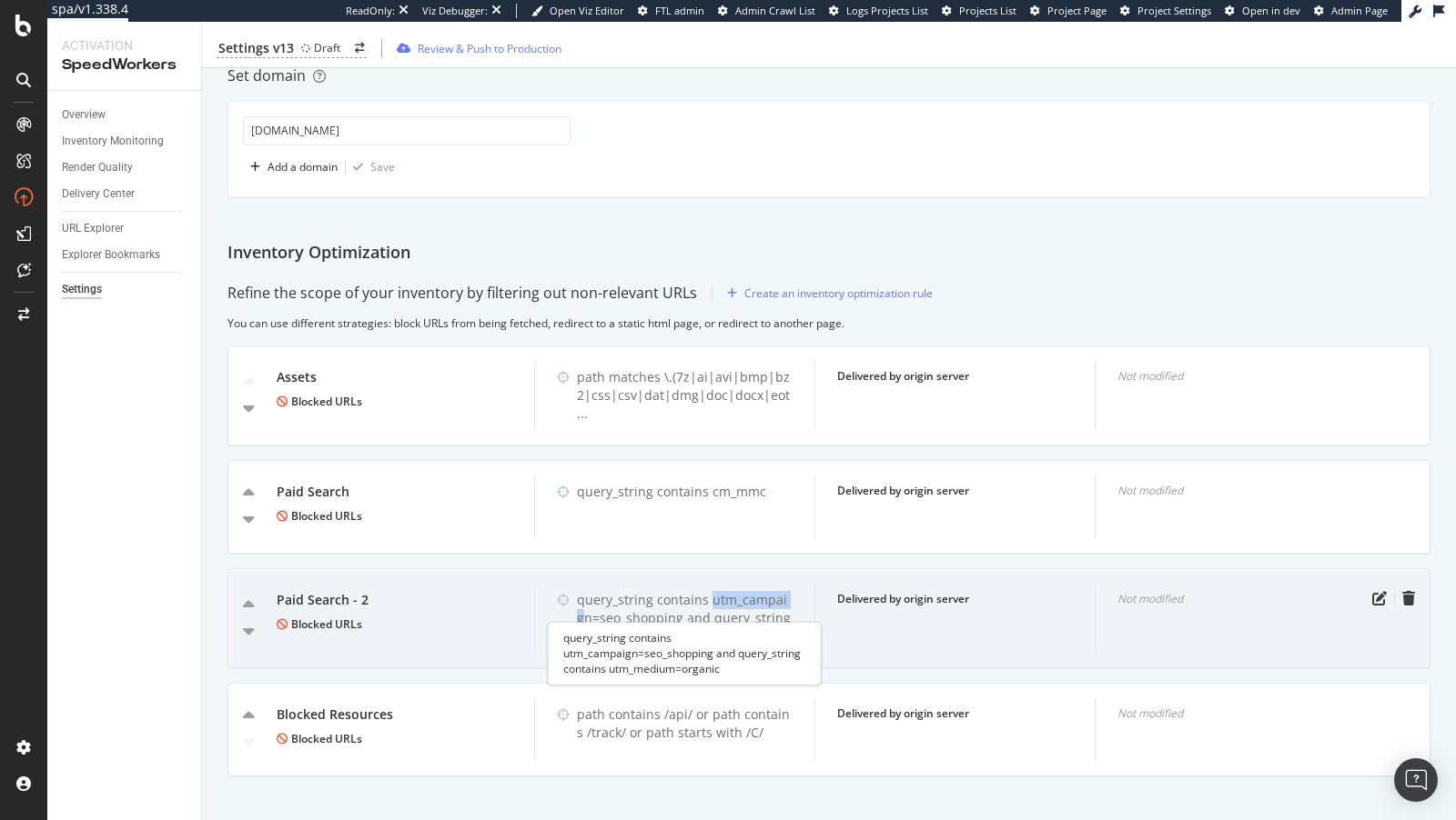
drag, startPoint x: 709, startPoint y: 592, endPoint x: 785, endPoint y: 593, distance: 76.0
click at [786, 593] on div "query_string contains utm_campaign=seo_shopping and query_string ..." at bounding box center [685, 618] width 216 height 55
click at [1377, 591] on icon "pen-to-square" at bounding box center [1379, 598] width 15 height 15
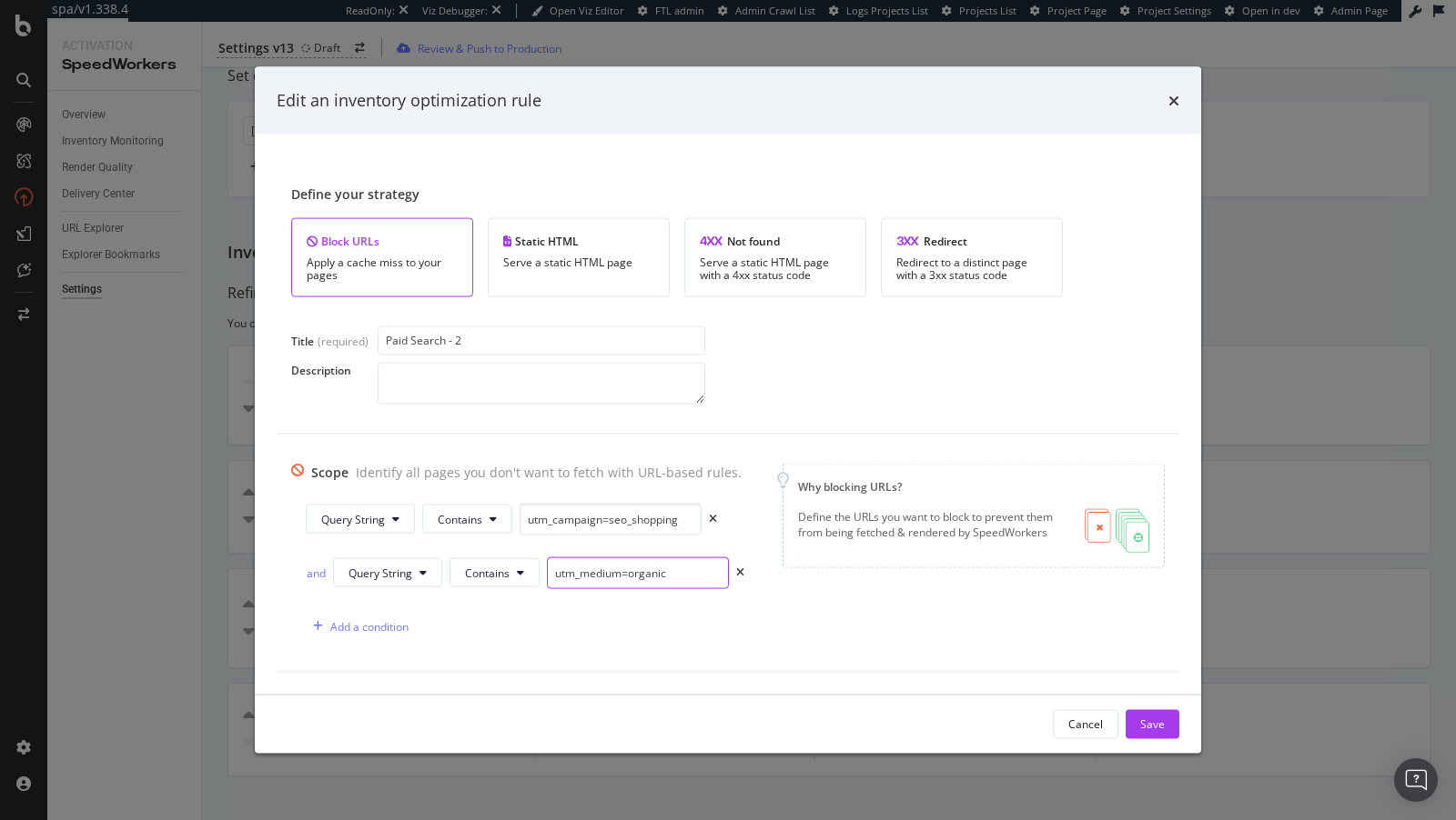
click at [572, 573] on input "utm_medium=organic" at bounding box center [637, 572] width 182 height 32
click at [1079, 718] on div "Cancel" at bounding box center [1084, 724] width 34 height 16
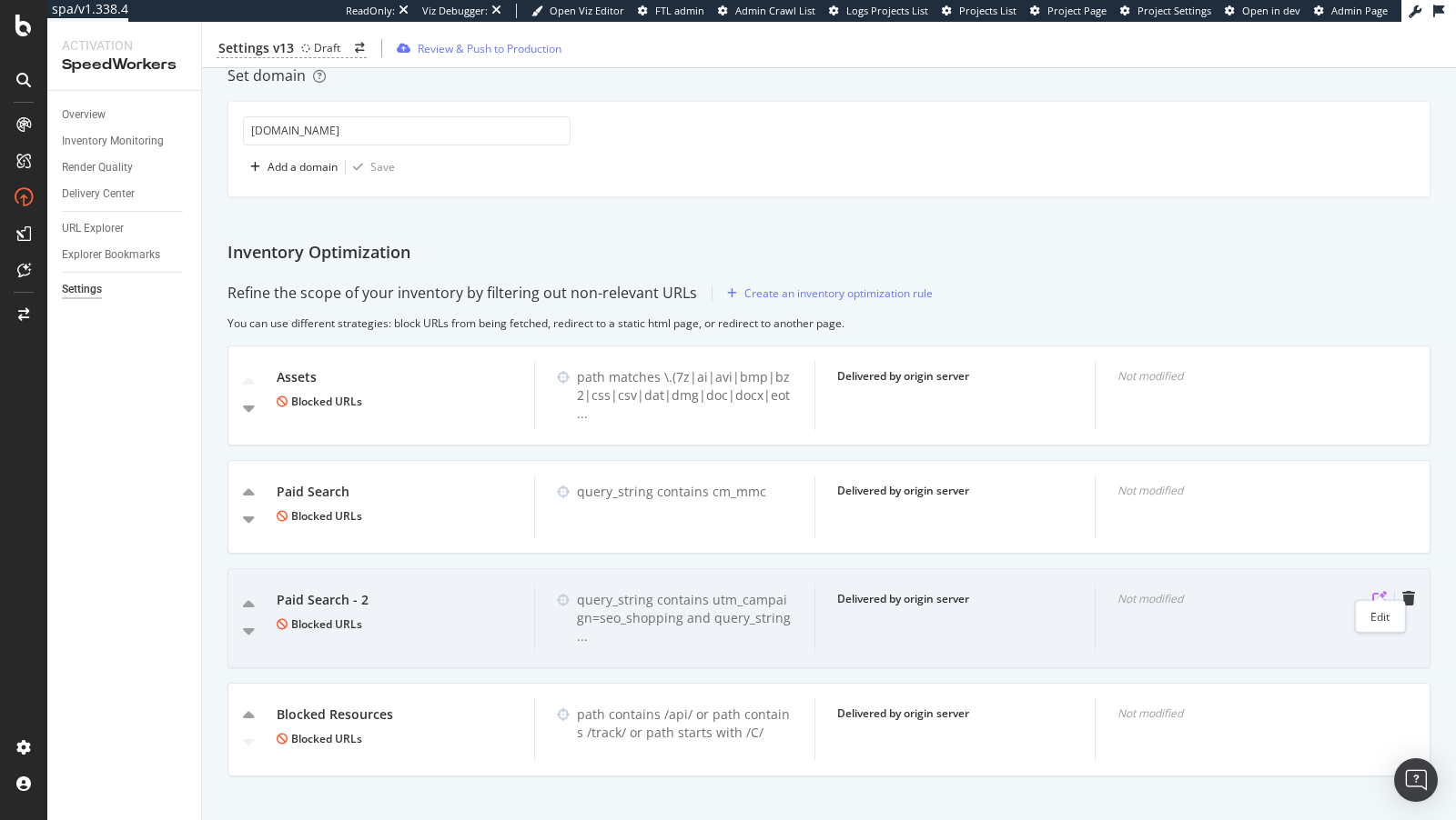
click at [1372, 591] on icon "pen-to-square" at bounding box center [1379, 598] width 15 height 15
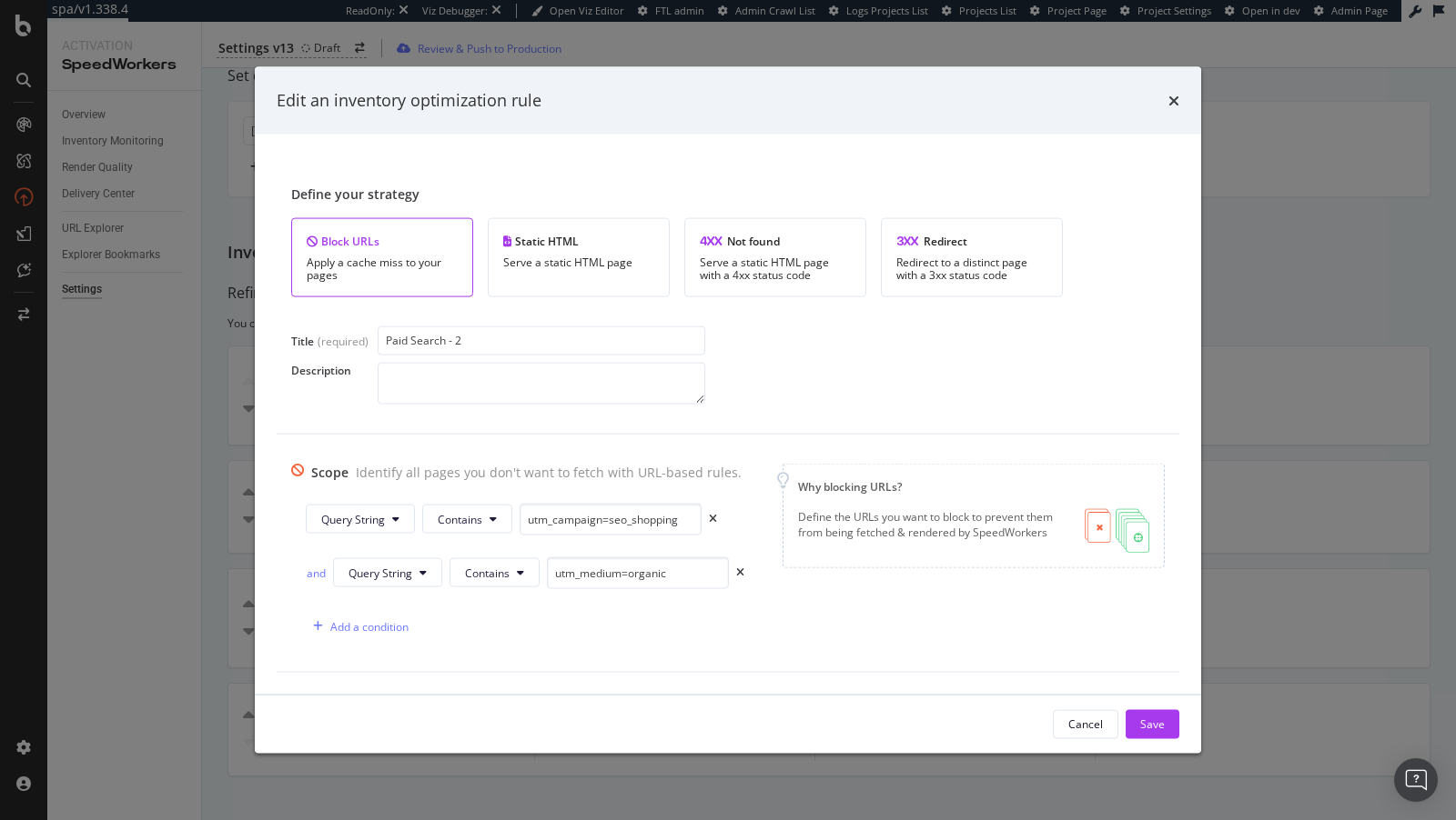
drag, startPoint x: 478, startPoint y: 345, endPoint x: 325, endPoint y: 345, distance: 153.0
click at [325, 345] on div "Title (required) Paid Search - 2" at bounding box center [728, 340] width 873 height 29
click at [497, 332] on input "Paid Search - 2" at bounding box center [541, 340] width 327 height 29
click at [471, 340] on input "Paid Search - 2" at bounding box center [541, 340] width 327 height 29
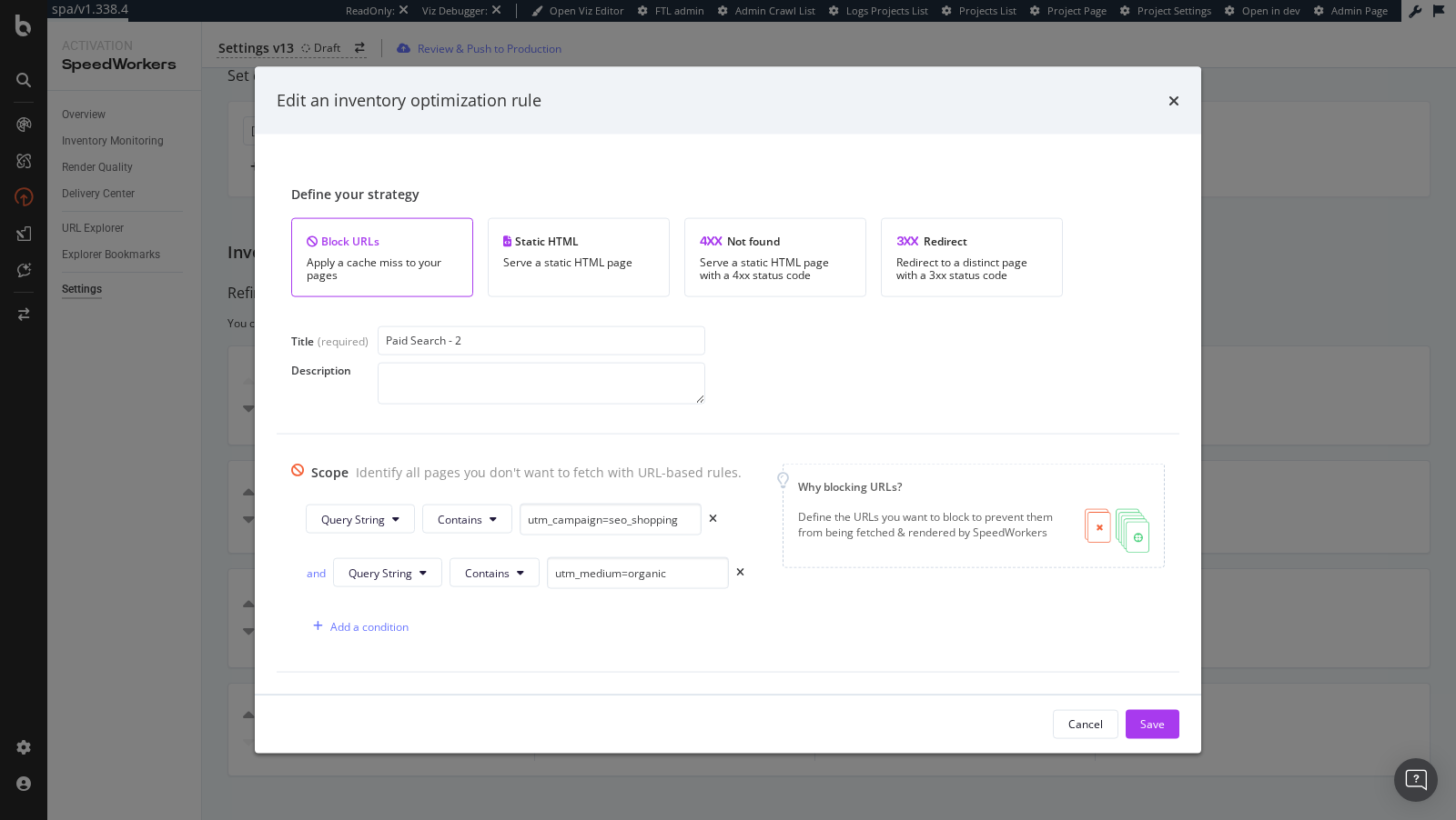
click at [471, 340] on input "Paid Search - 2" at bounding box center [541, 340] width 327 height 29
type input "Organic Shopping"
click at [1157, 710] on div "Save" at bounding box center [1152, 723] width 24 height 27
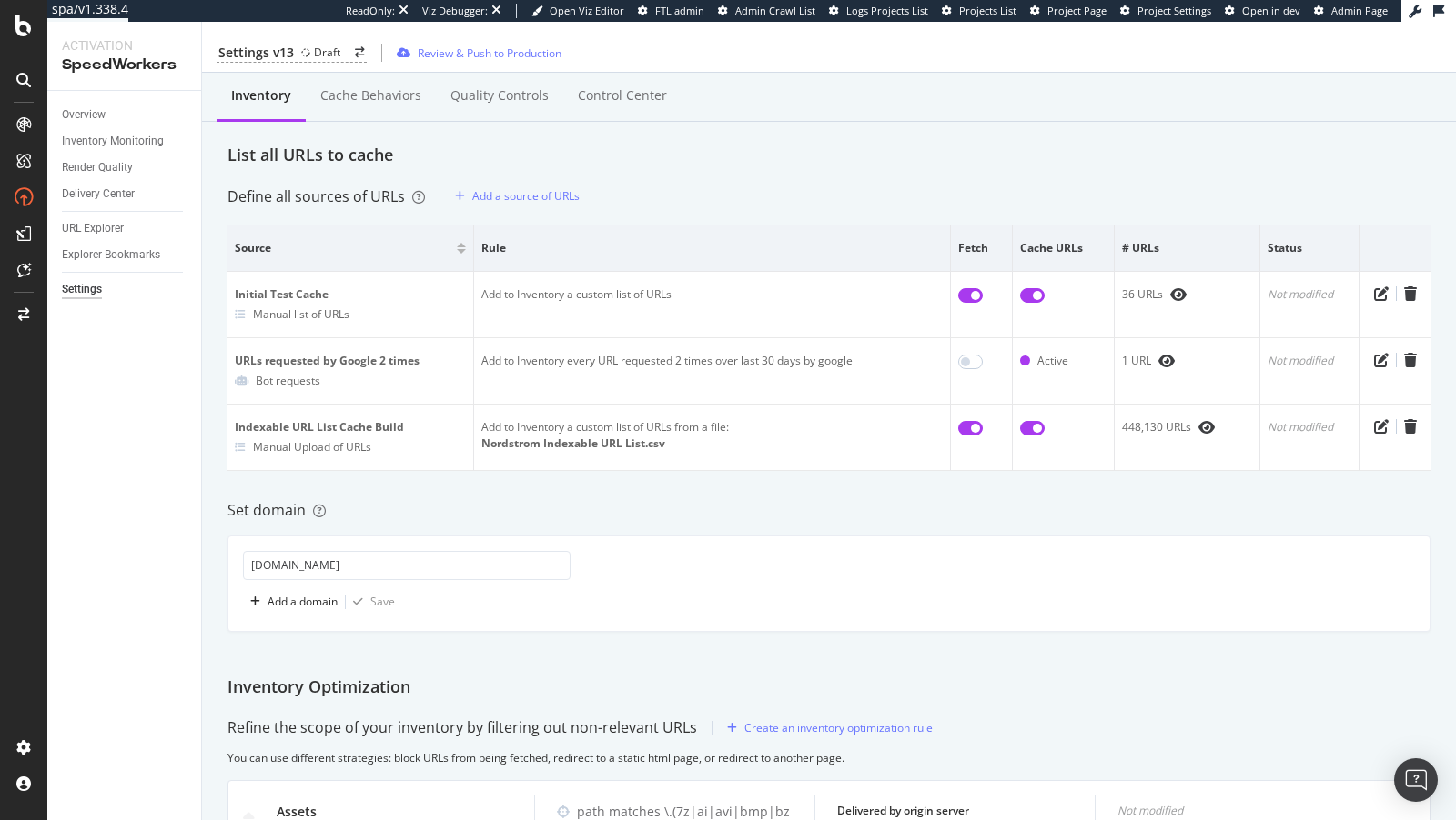
scroll to position [0, 0]
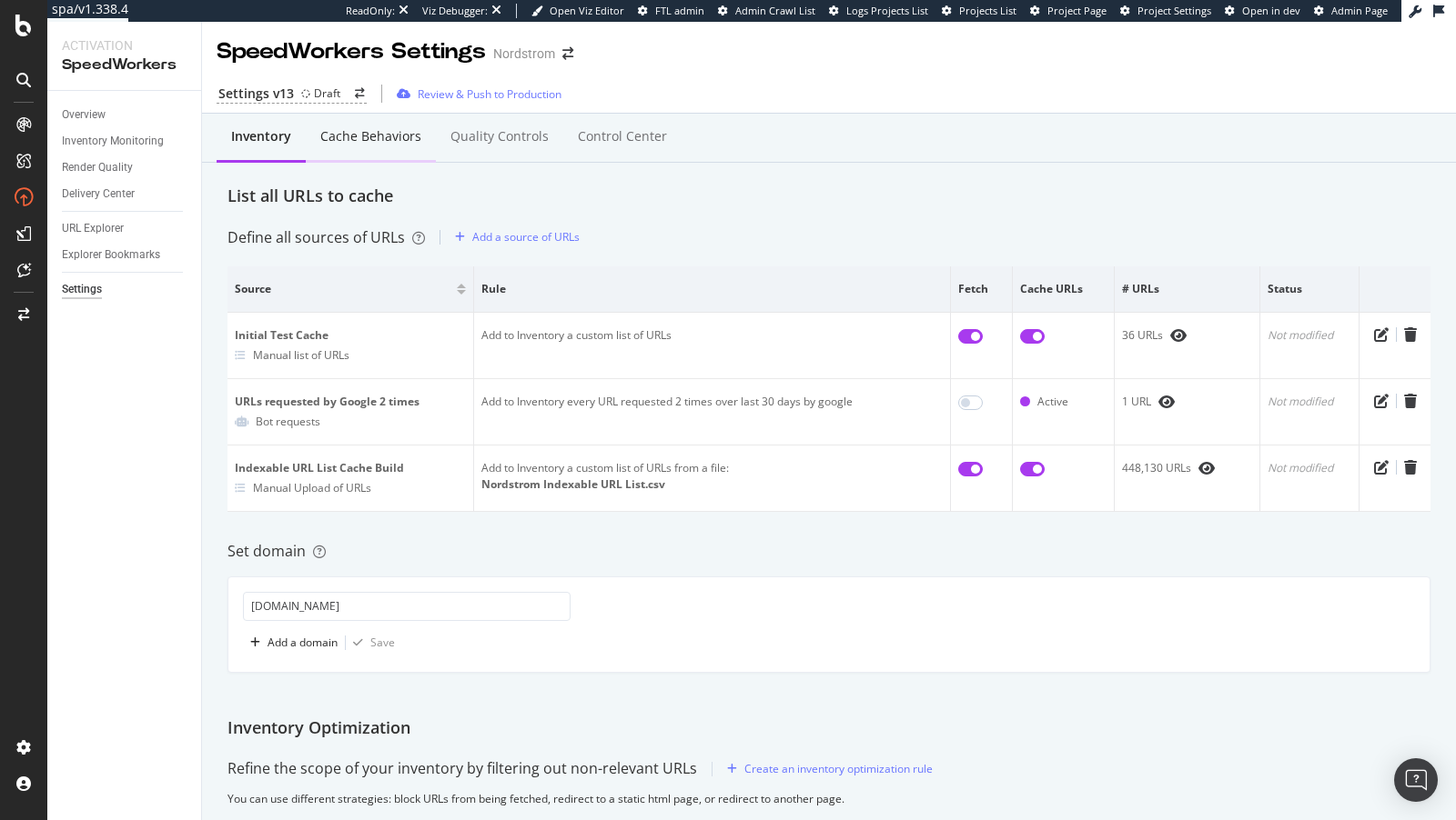
click at [365, 137] on div "Cache behaviors" at bounding box center [371, 137] width 101 height 19
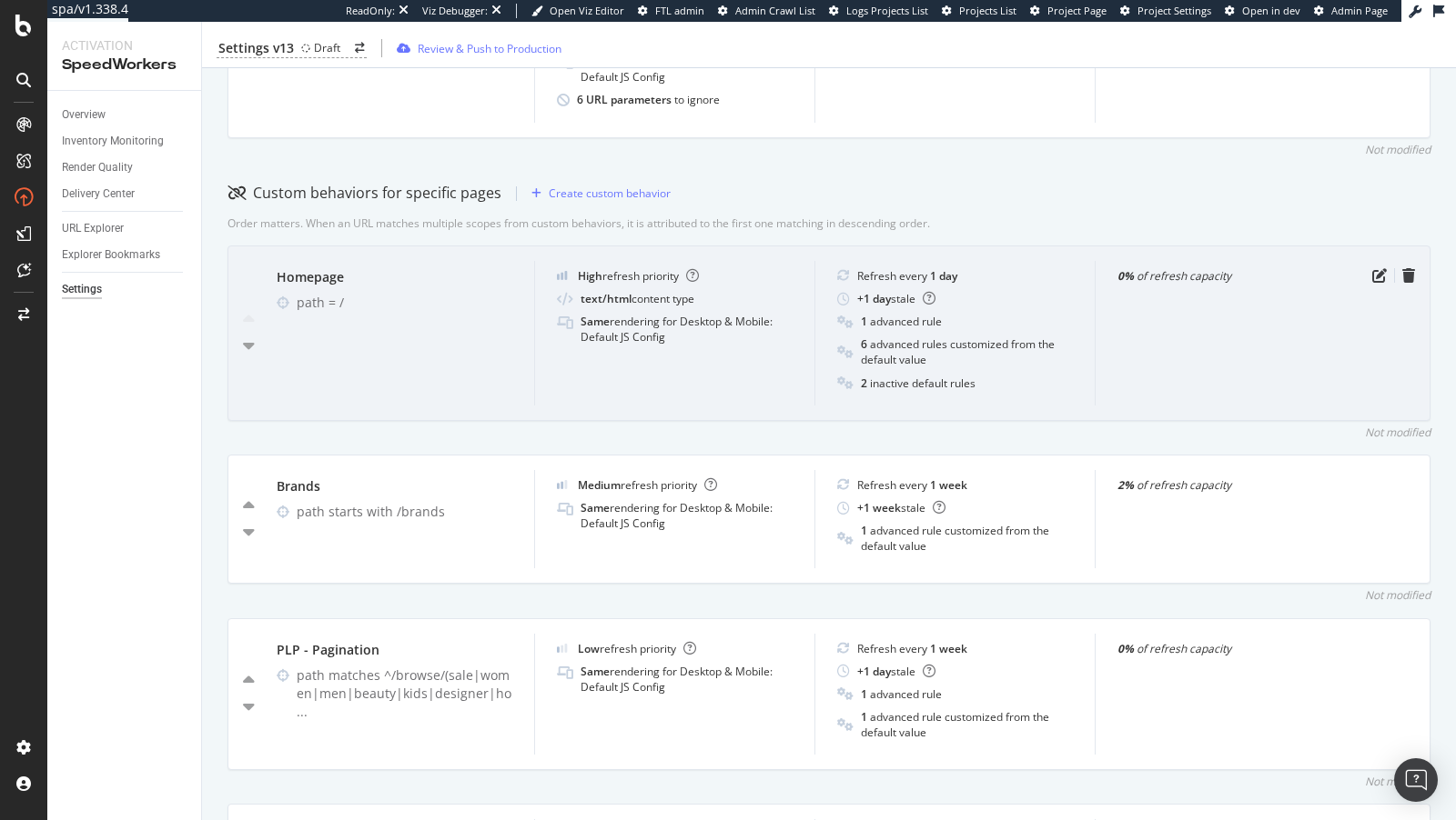
scroll to position [488, 0]
click at [1379, 270] on icon "pen-to-square" at bounding box center [1379, 277] width 15 height 15
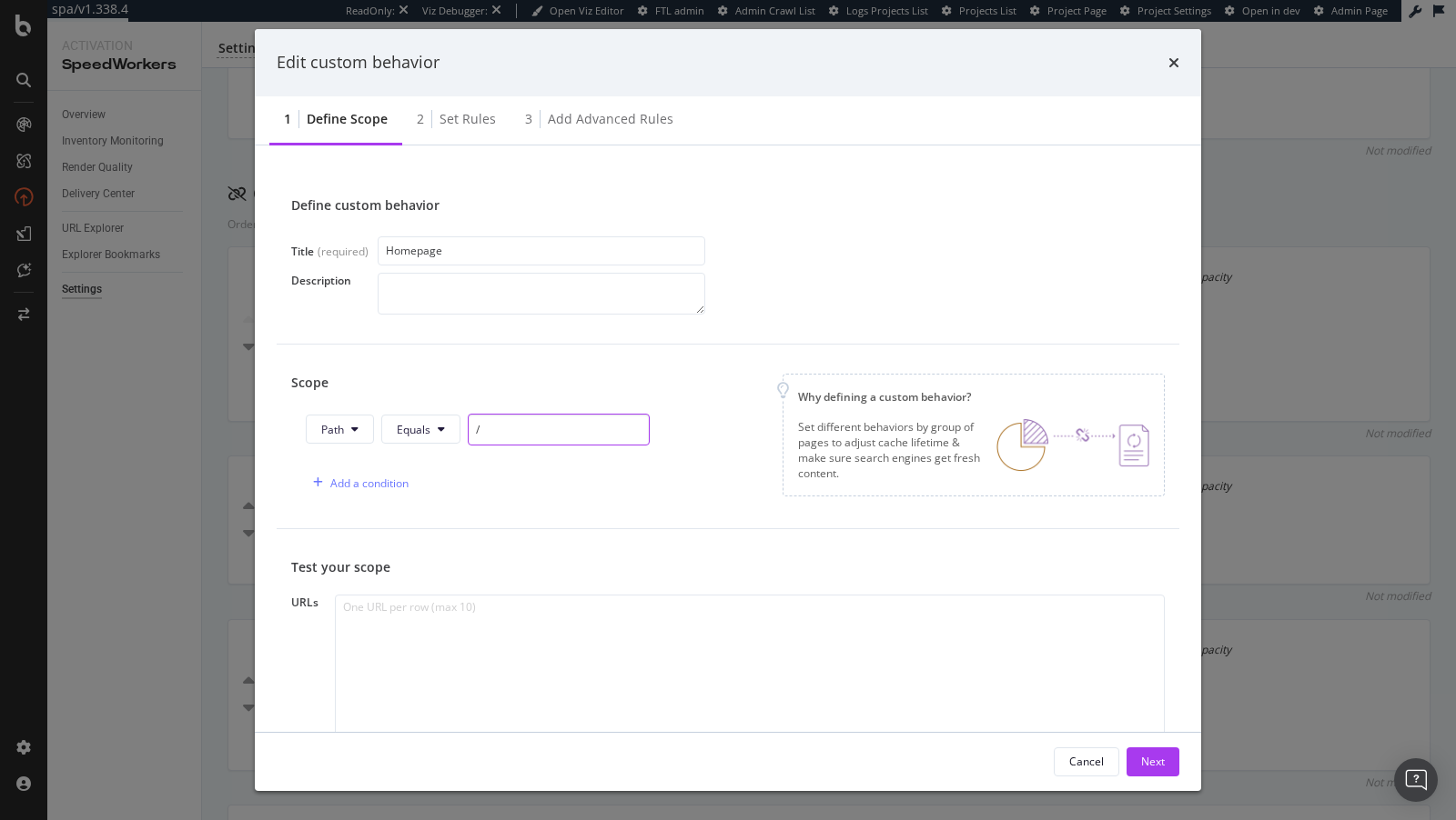
click at [479, 429] on input "/" at bounding box center [558, 429] width 182 height 32
click at [1160, 769] on div "Next" at bounding box center [1152, 761] width 23 height 16
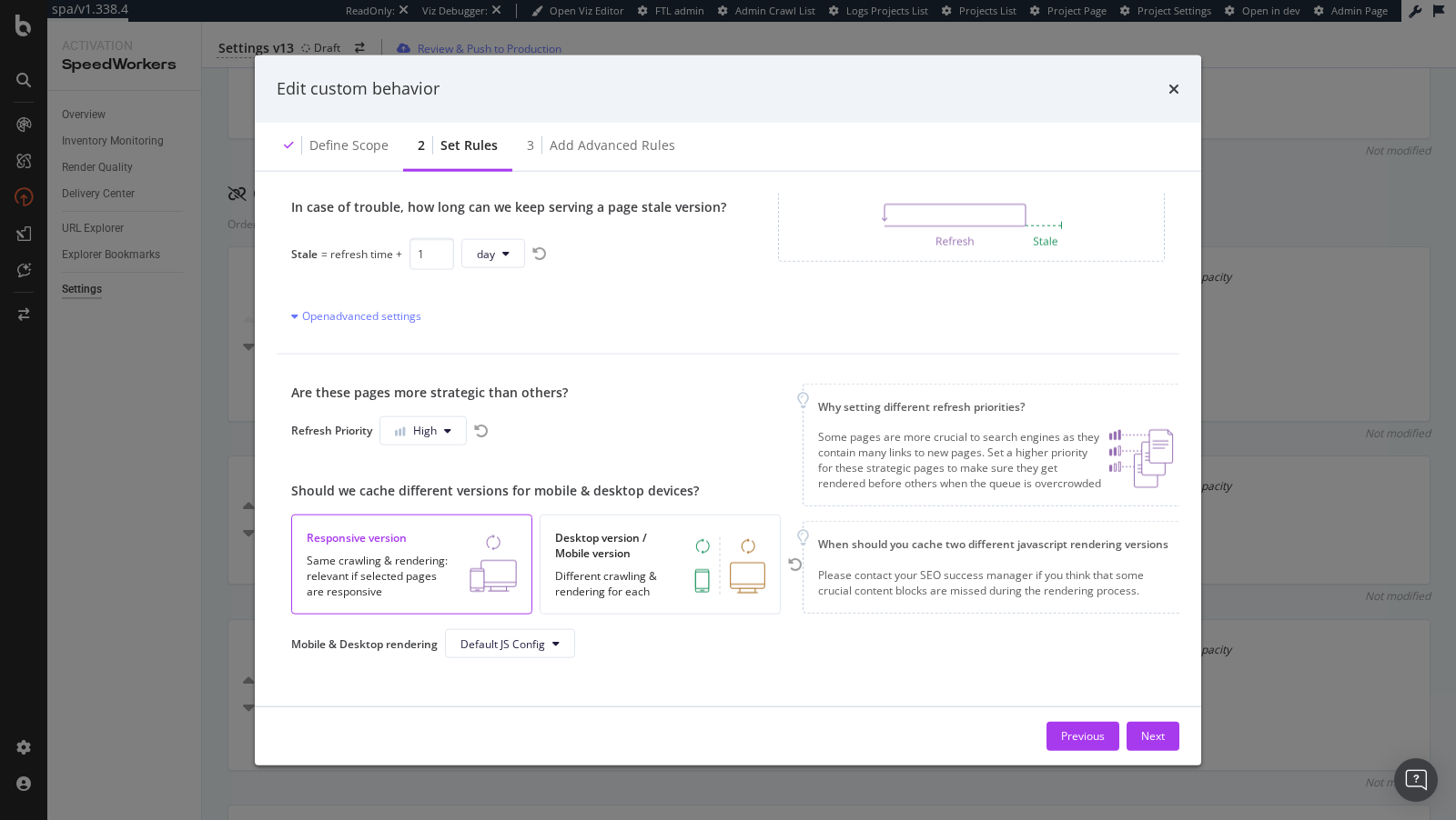
scroll to position [0, 0]
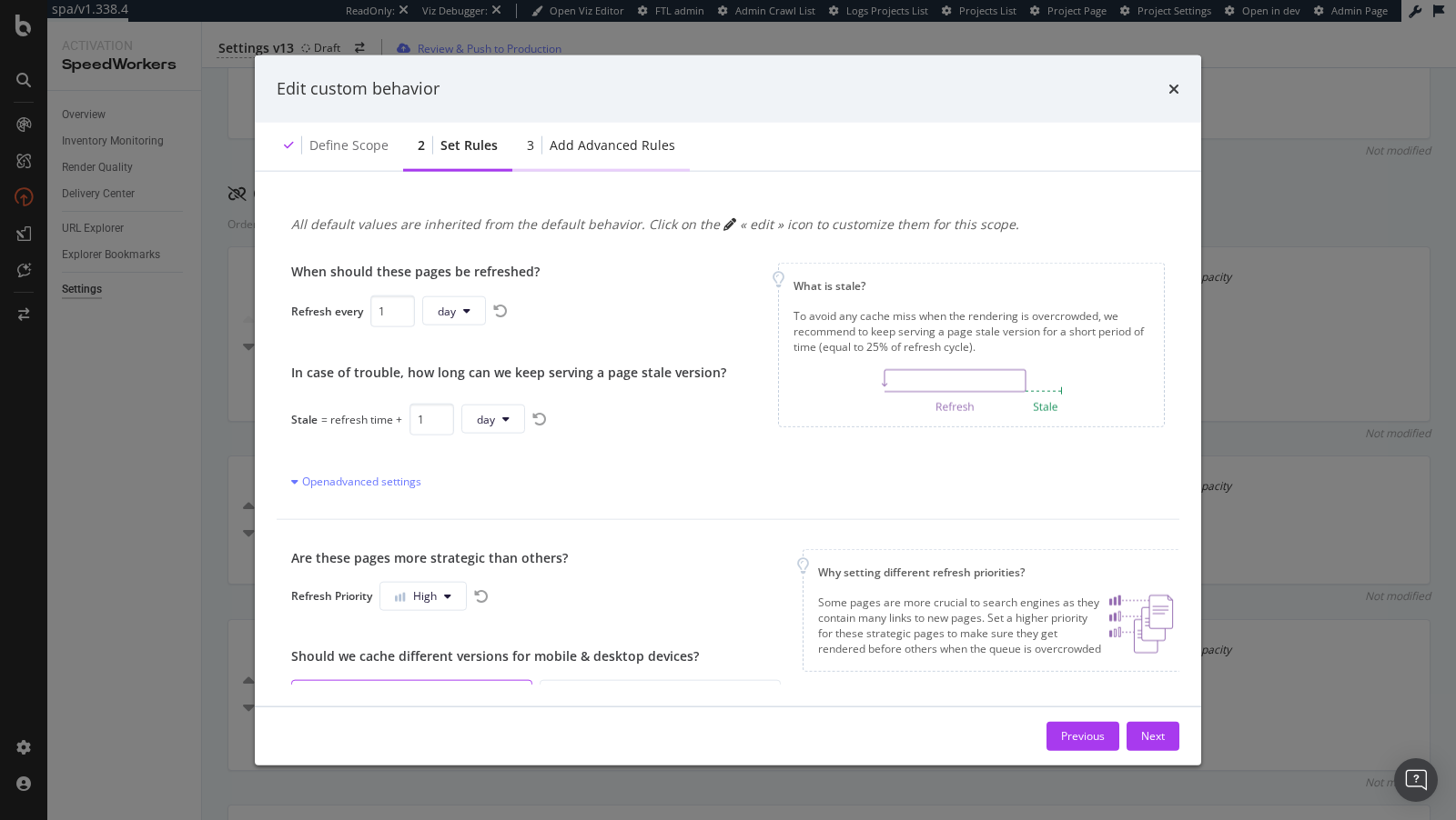
click at [598, 151] on div "Add advanced rules" at bounding box center [611, 145] width 125 height 19
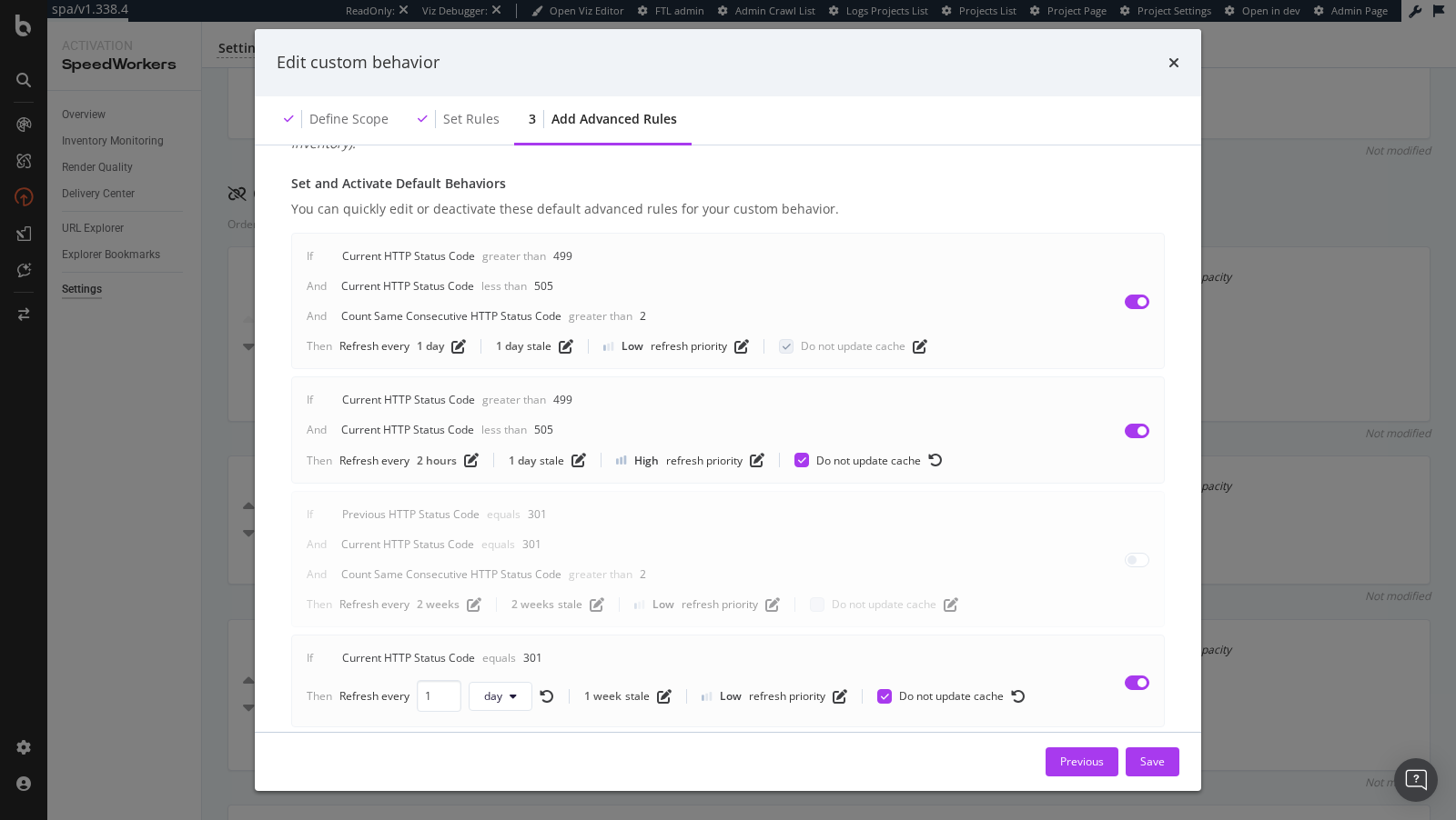
scroll to position [87, 0]
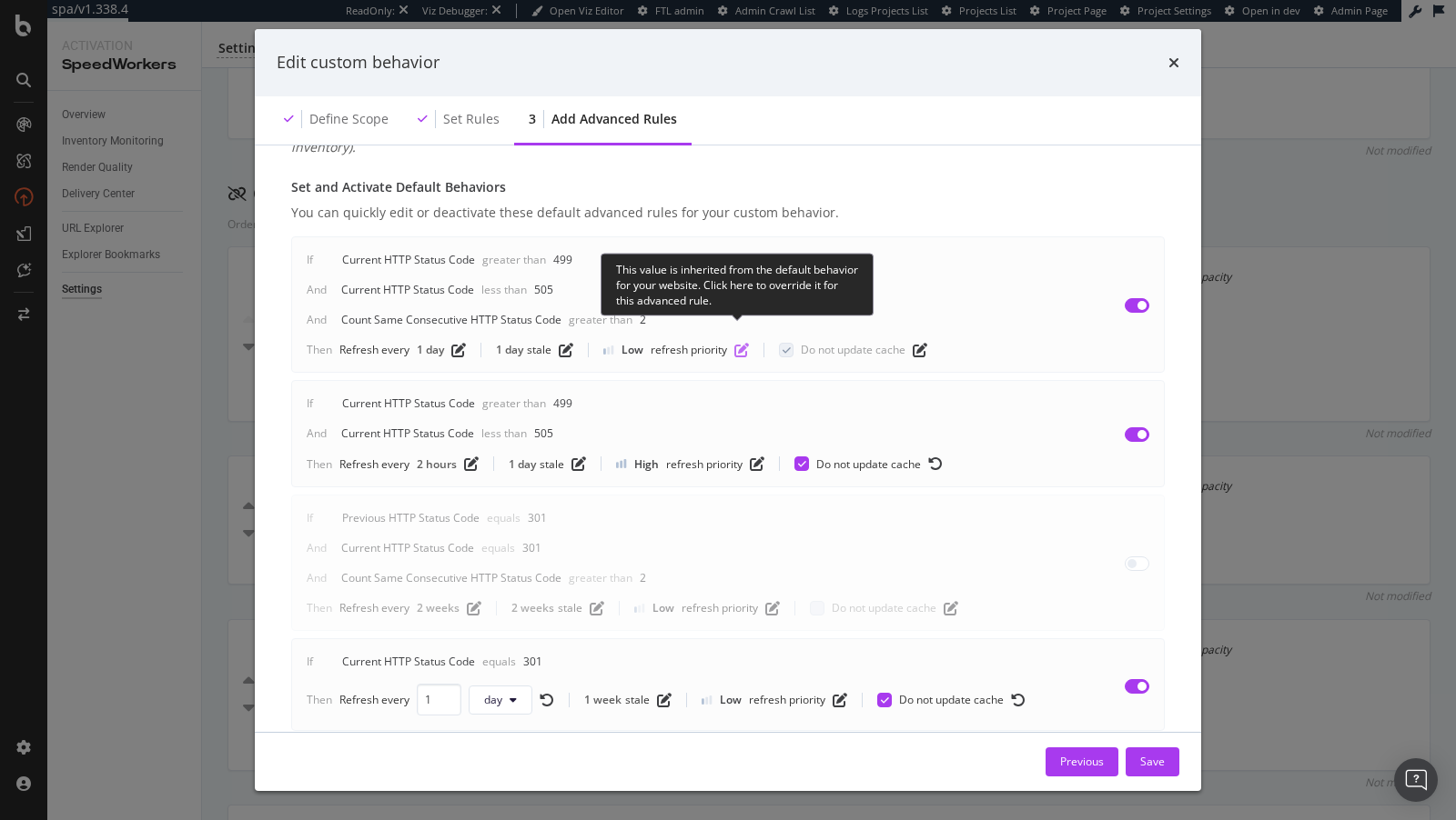
click at [735, 343] on icon "pen-to-square" at bounding box center [741, 350] width 15 height 15
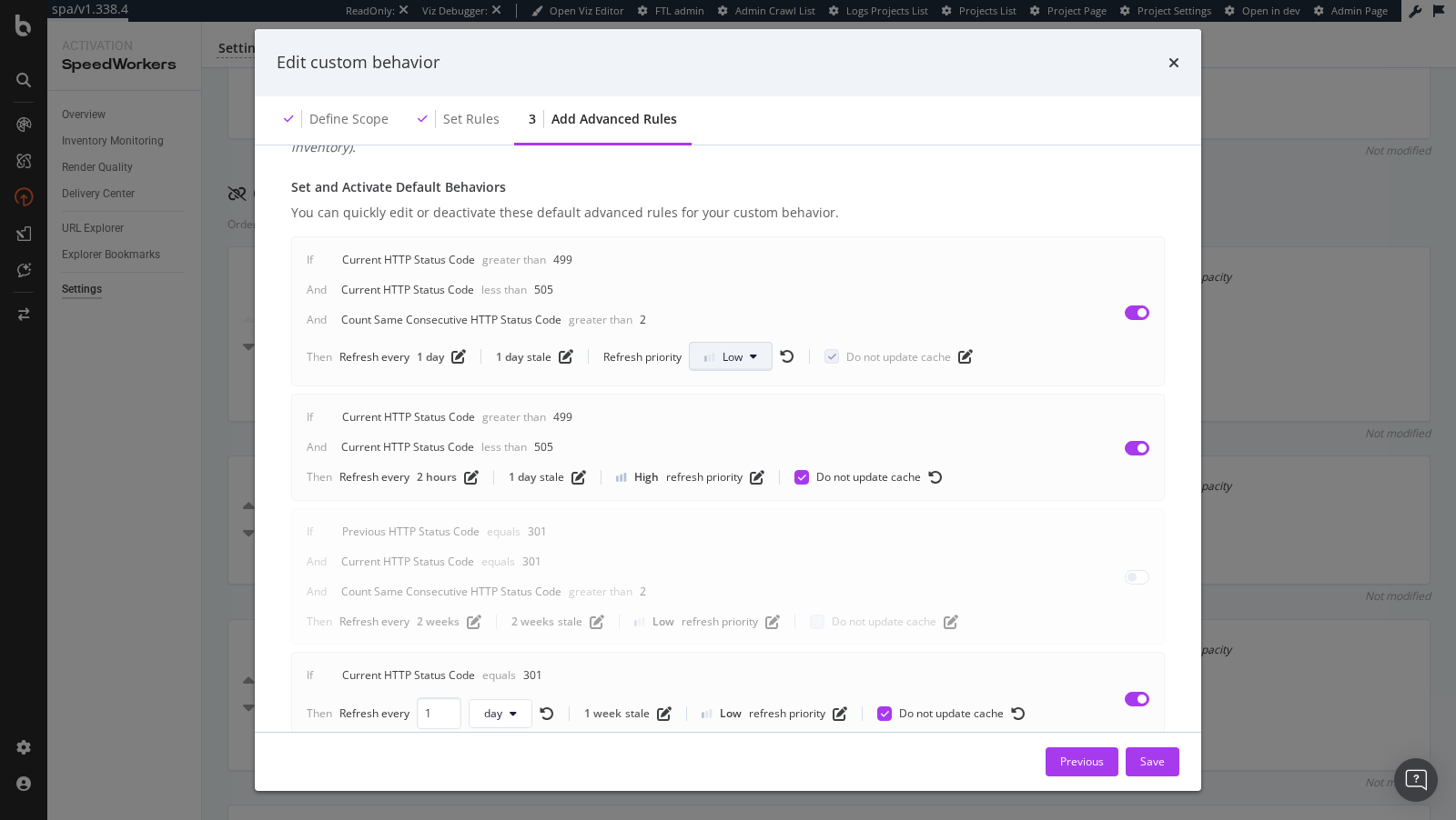
click at [716, 345] on button "Low" at bounding box center [730, 356] width 84 height 29
click at [705, 441] on span "High" at bounding box center [725, 441] width 42 height 17
click at [916, 252] on div "If Current HTTP Status Code Greater than 499 And Current HTTP Status Code Less …" at bounding box center [649, 311] width 684 height 119
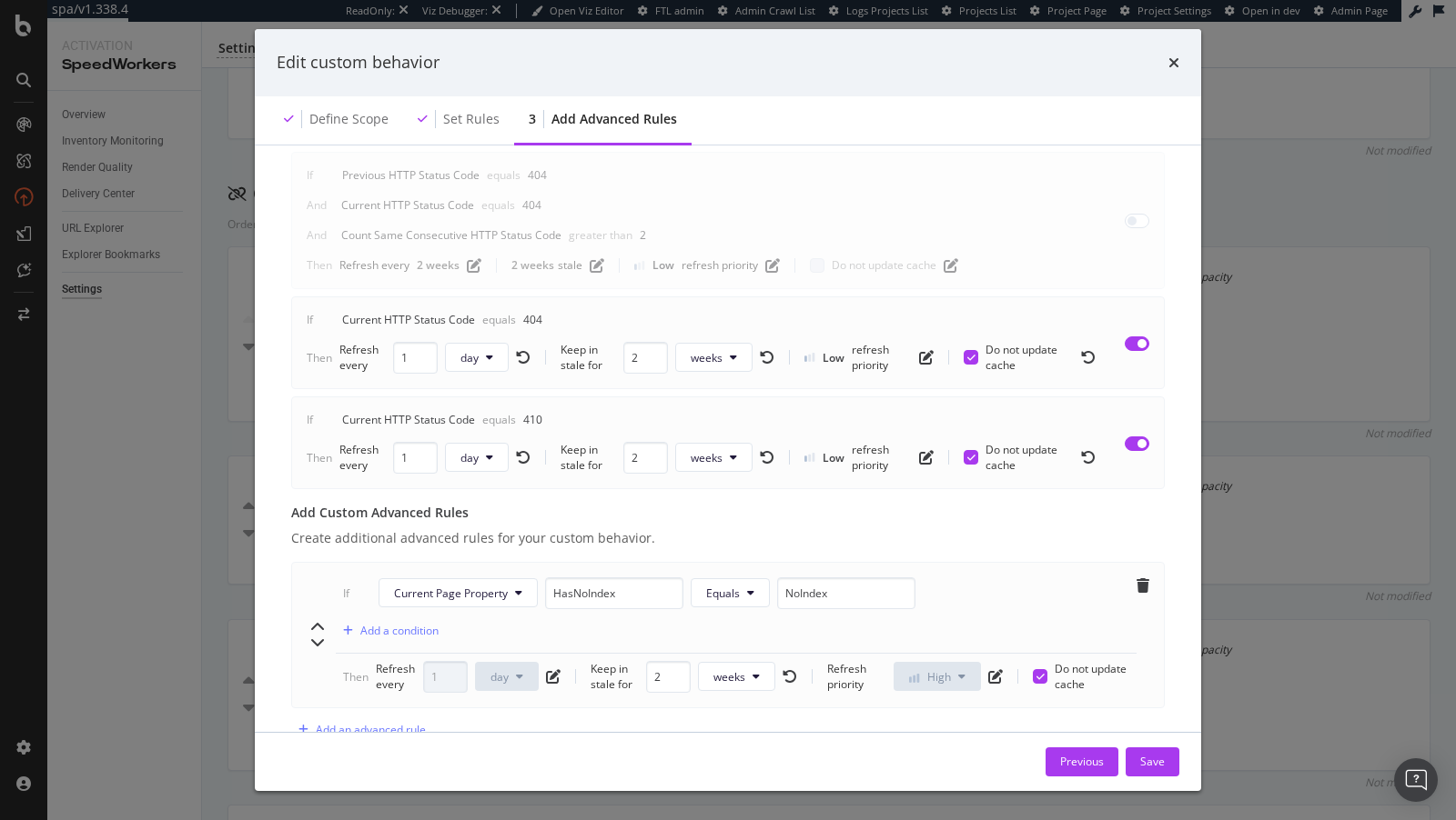
scroll to position [898, 0]
click at [594, 582] on input "HasNoIndex" at bounding box center [613, 598] width 138 height 32
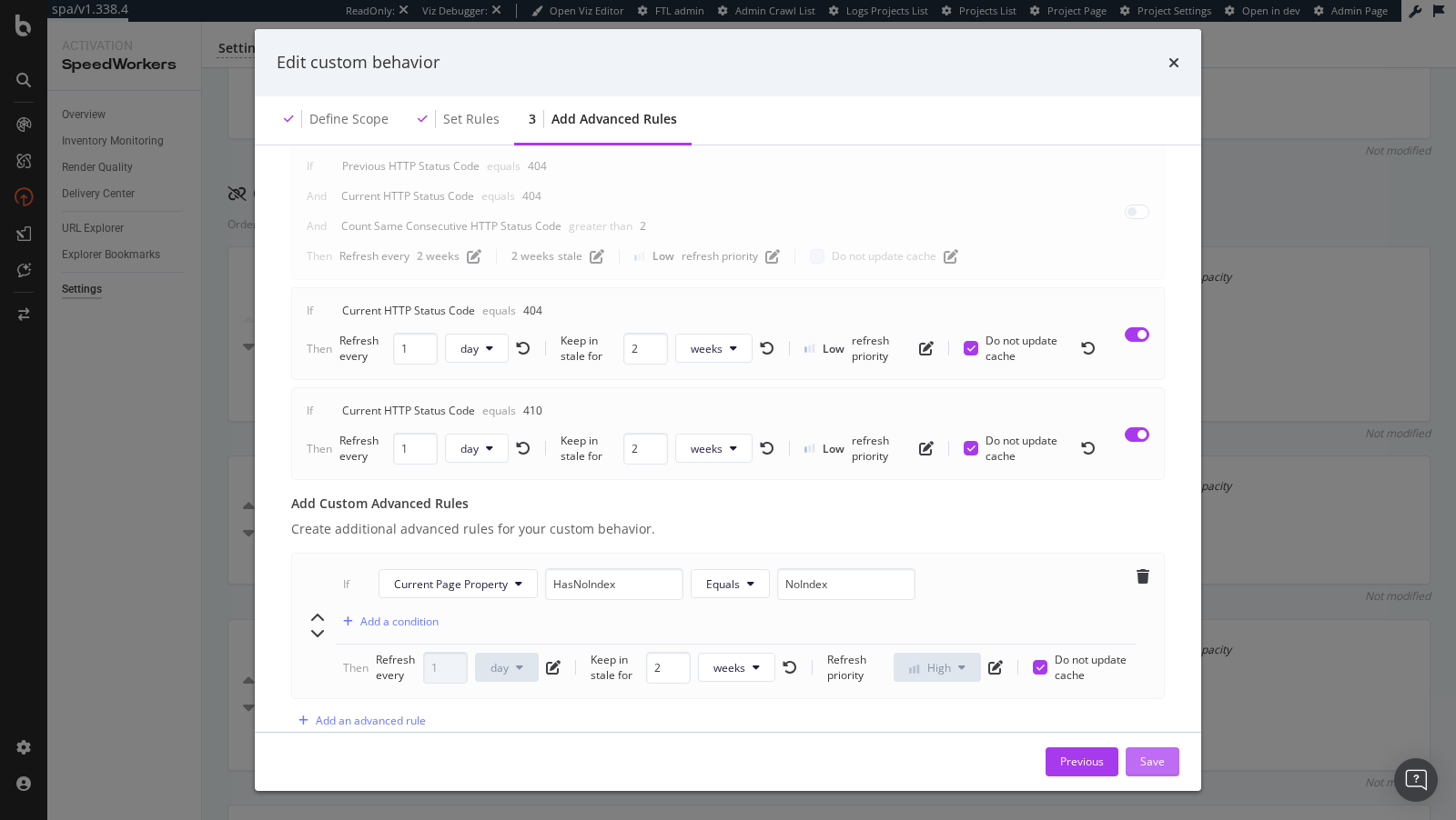
click at [1142, 759] on div "Save" at bounding box center [1152, 761] width 24 height 16
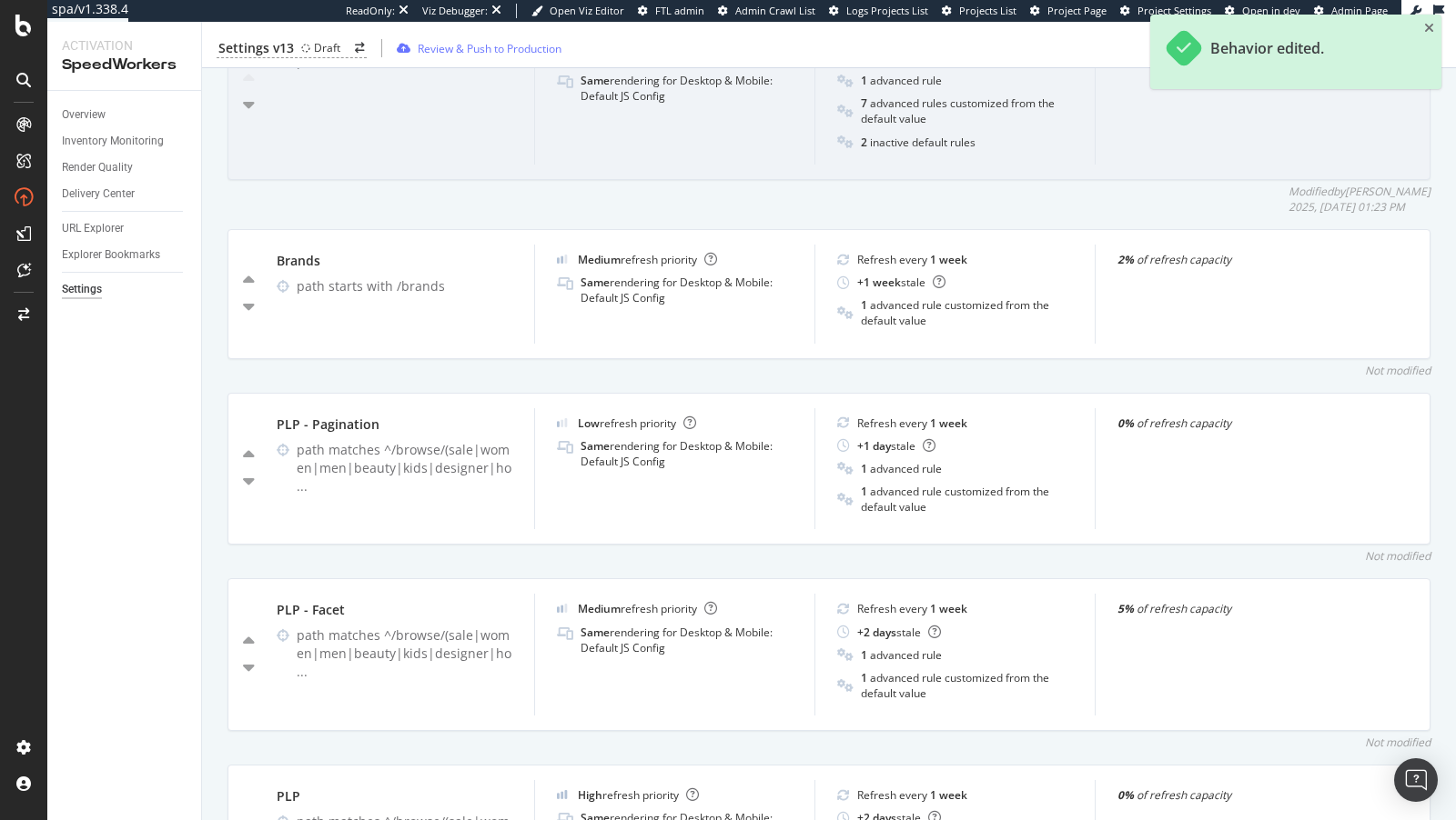
scroll to position [729, 0]
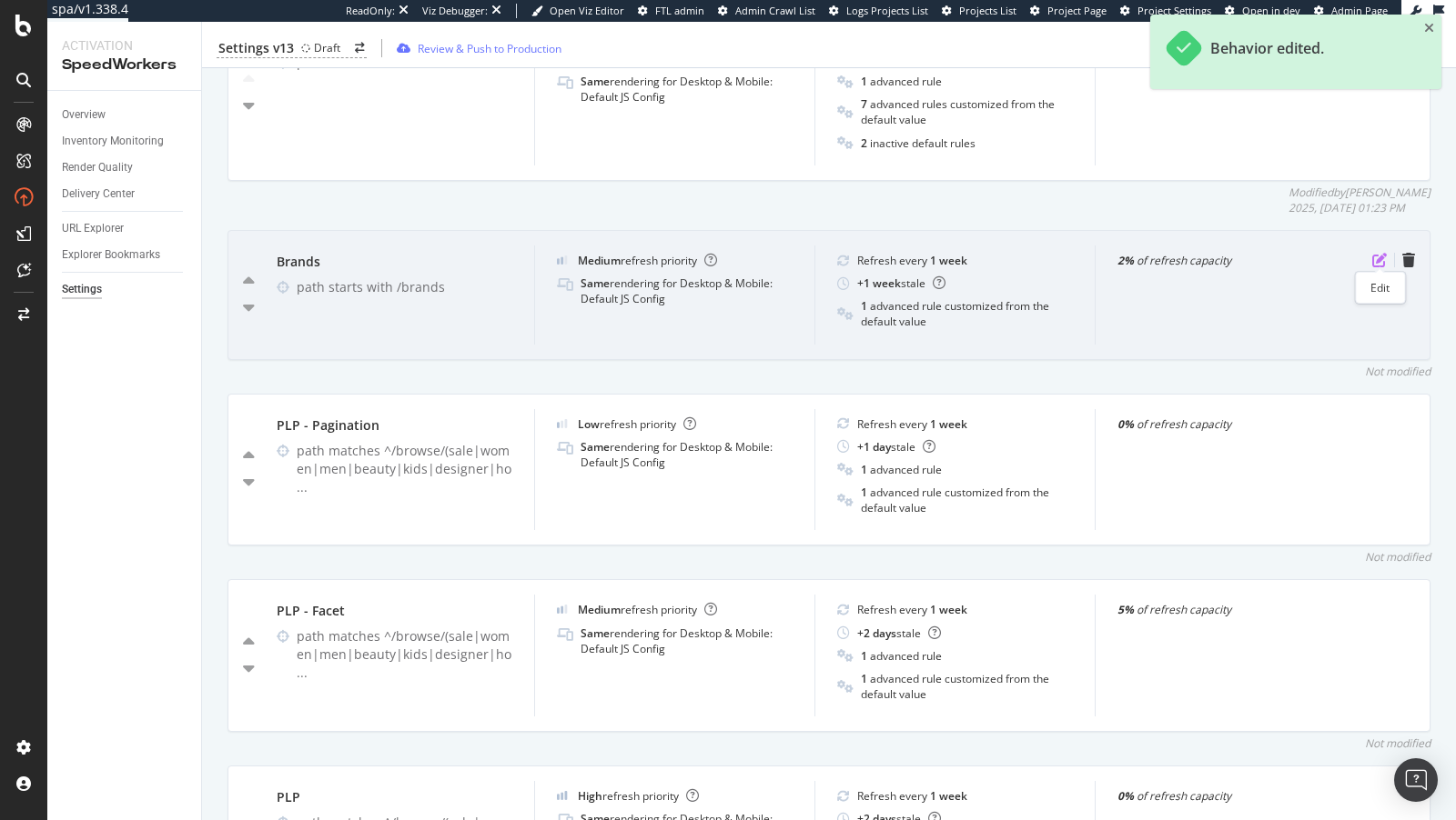
click at [1375, 261] on icon "pen-to-square" at bounding box center [1379, 260] width 15 height 15
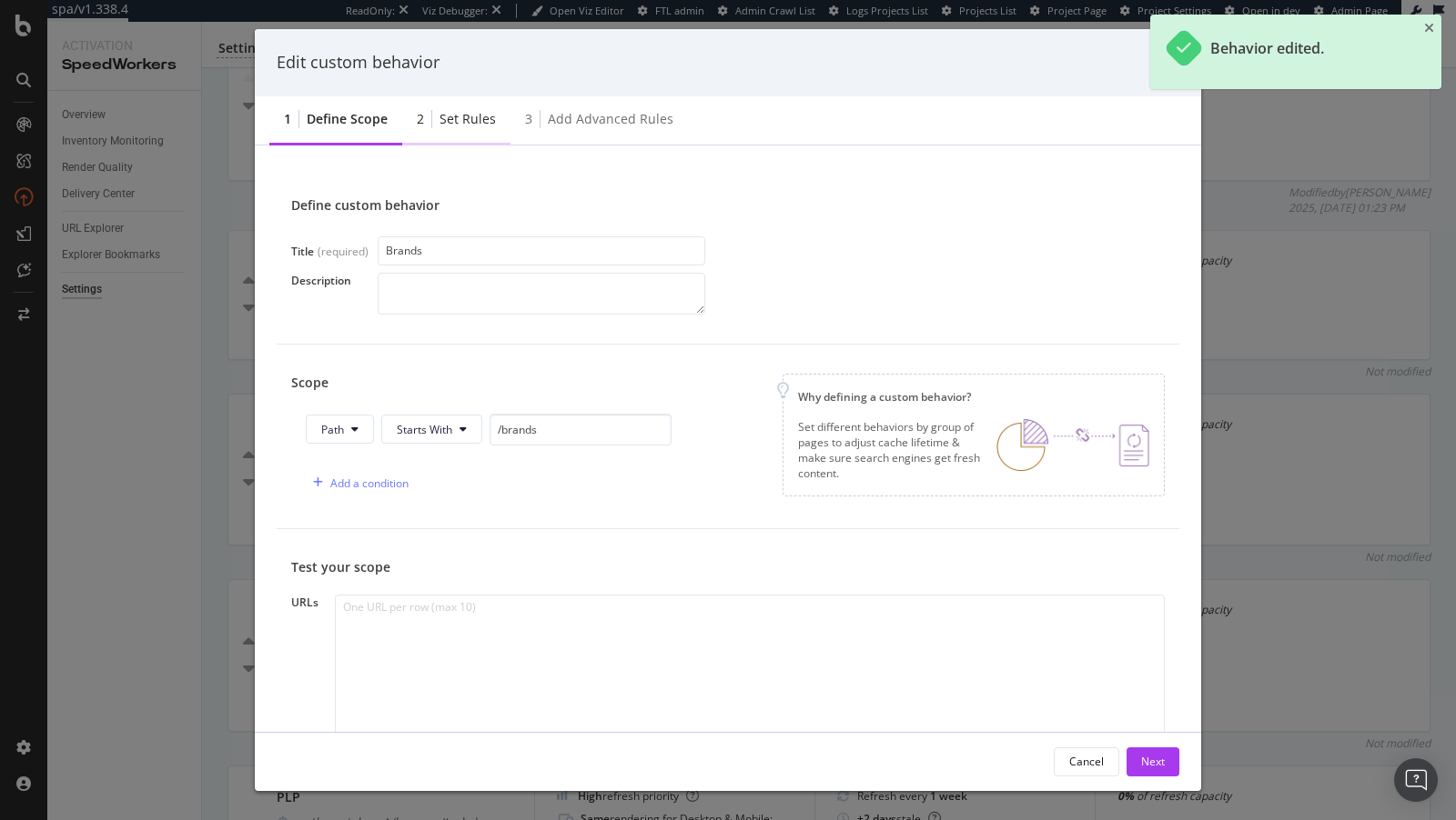
click at [464, 117] on div "Set rules" at bounding box center [467, 119] width 57 height 19
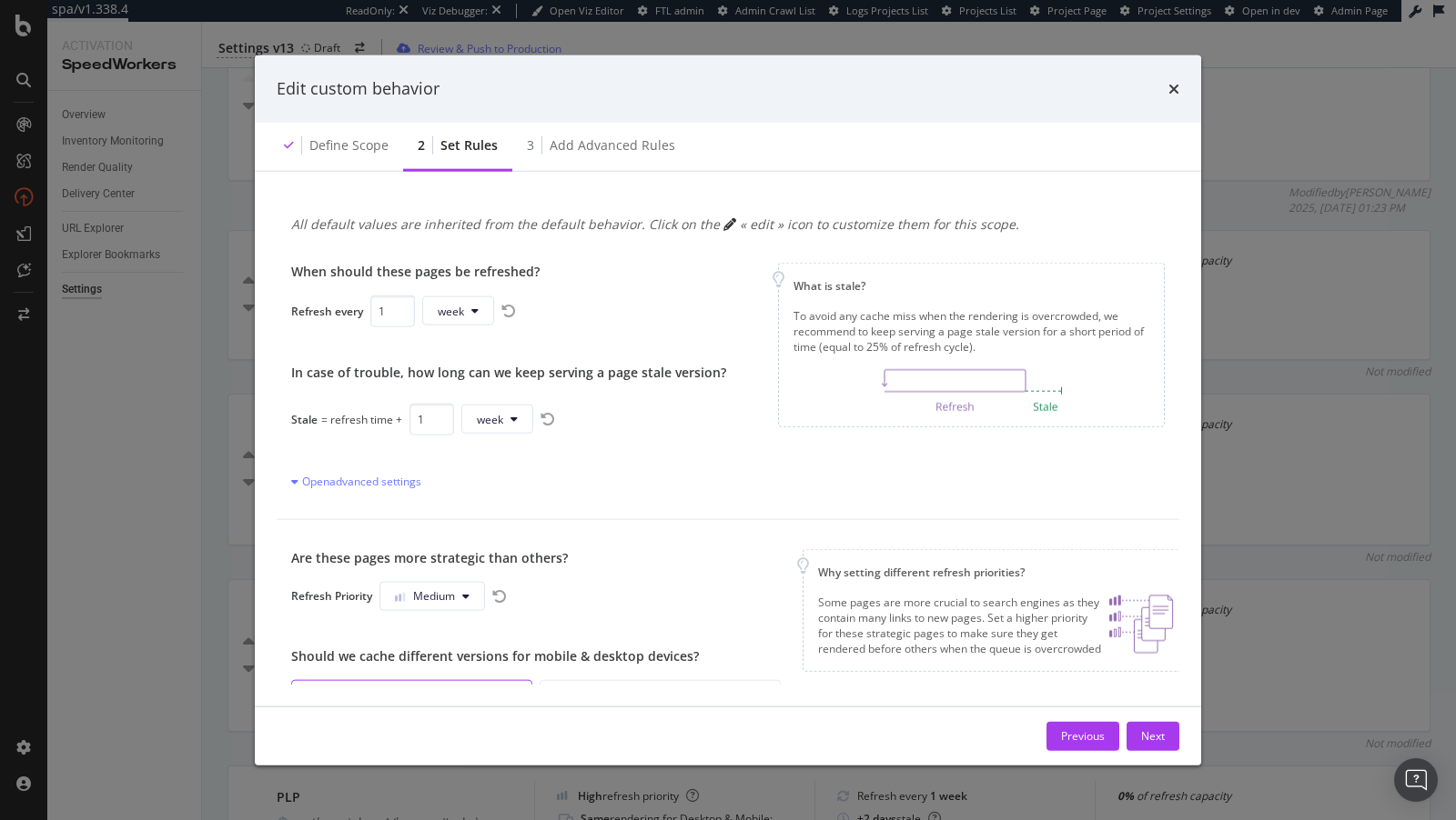
scroll to position [137, 0]
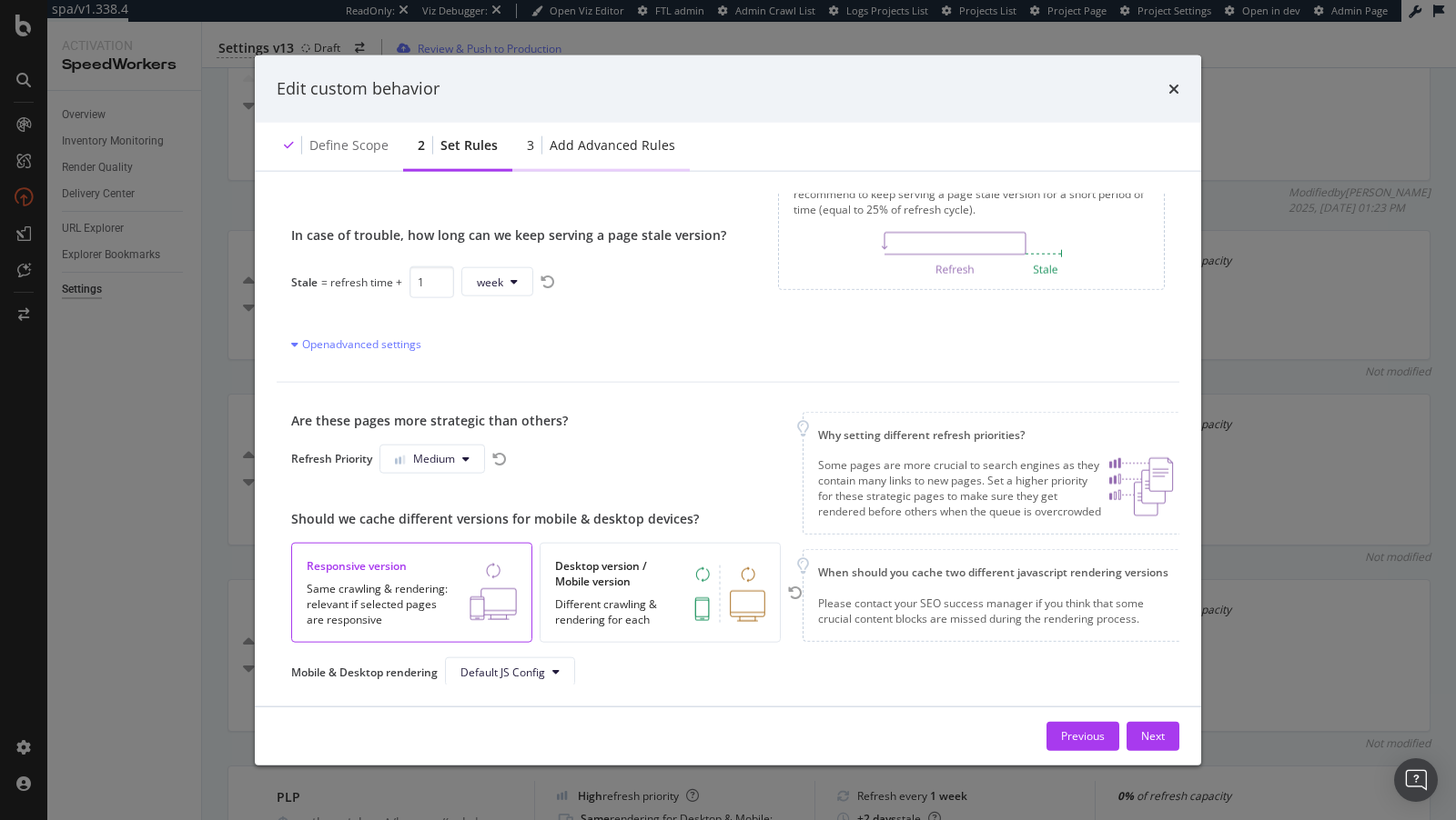
click at [595, 145] on div "Add advanced rules" at bounding box center [611, 145] width 125 height 19
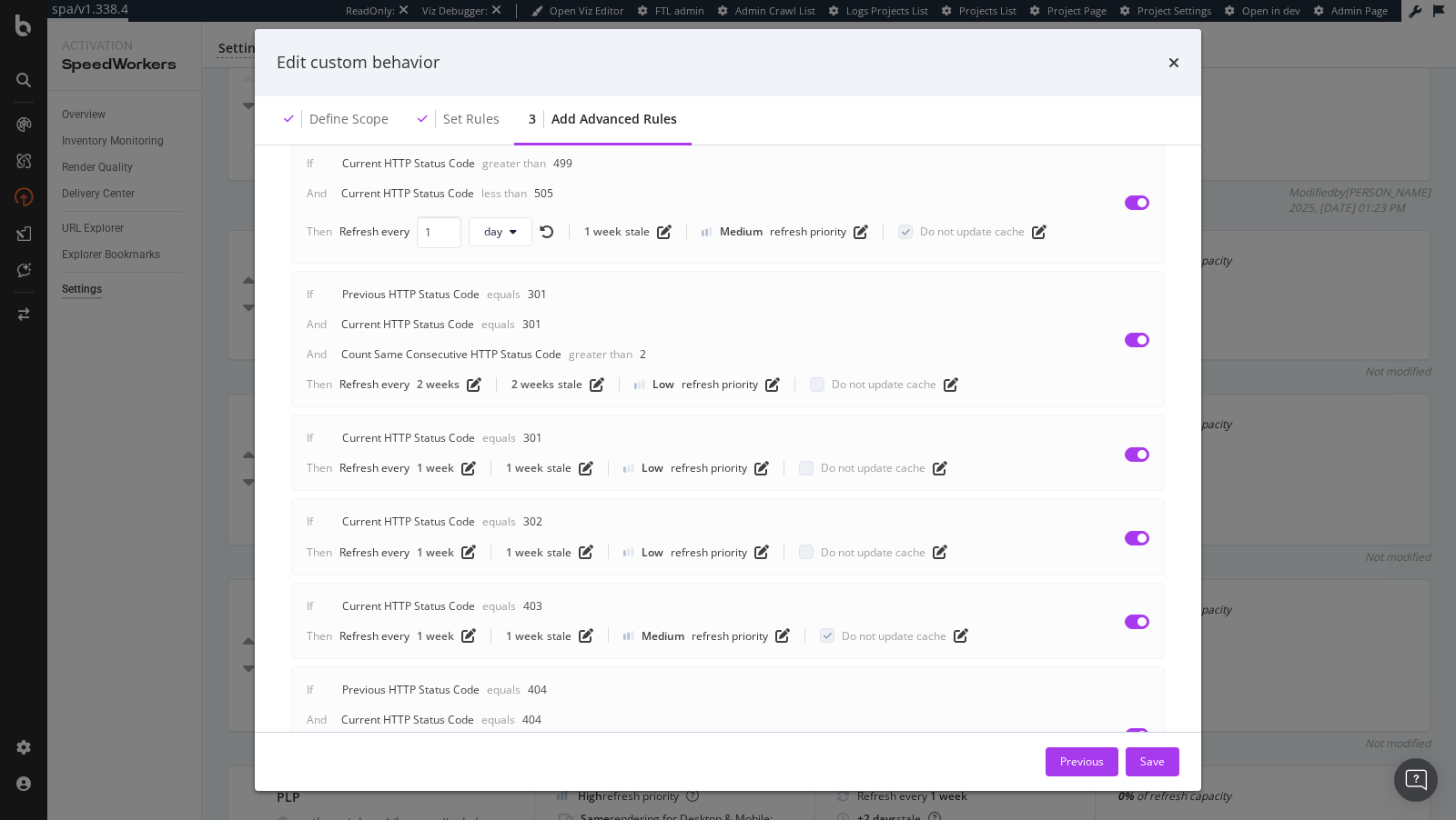
scroll to position [325, 0]
click at [1278, 226] on div "Edit custom behavior Define scope Set rules 3 Add advanced rules Advanced rules…" at bounding box center [728, 410] width 1456 height 820
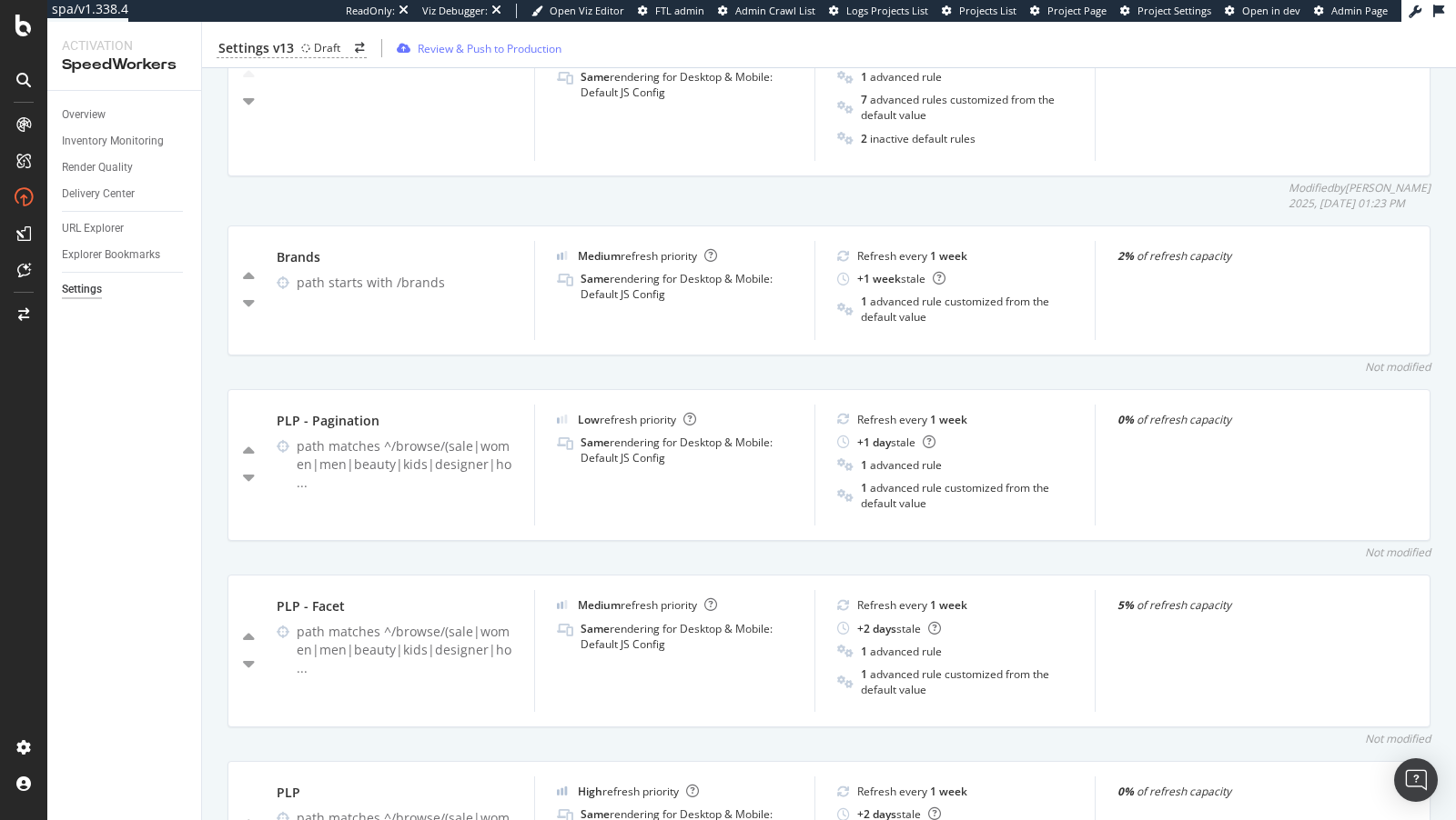
scroll to position [725, 0]
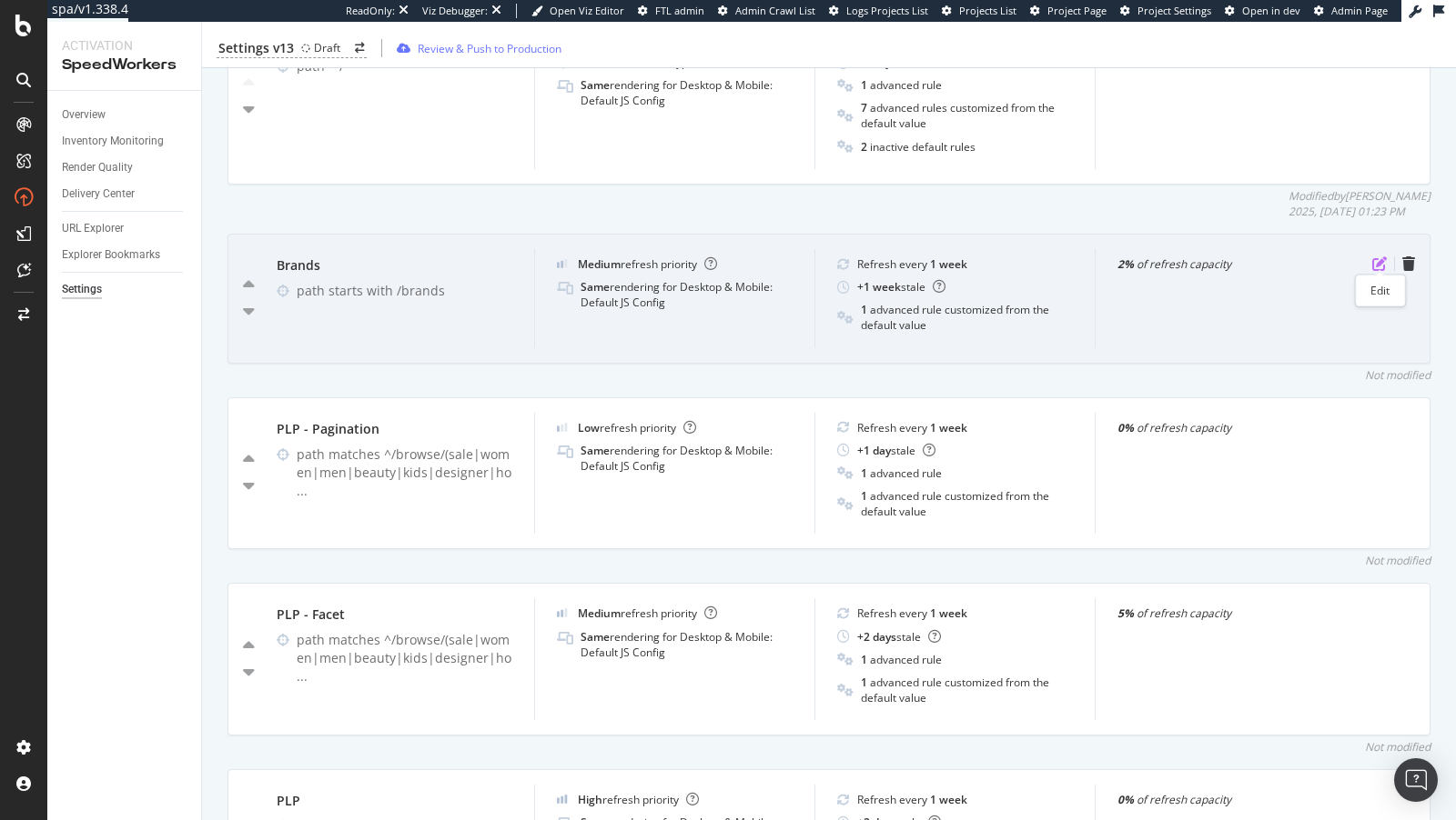
click at [1379, 258] on icon "pen-to-square" at bounding box center [1379, 264] width 15 height 15
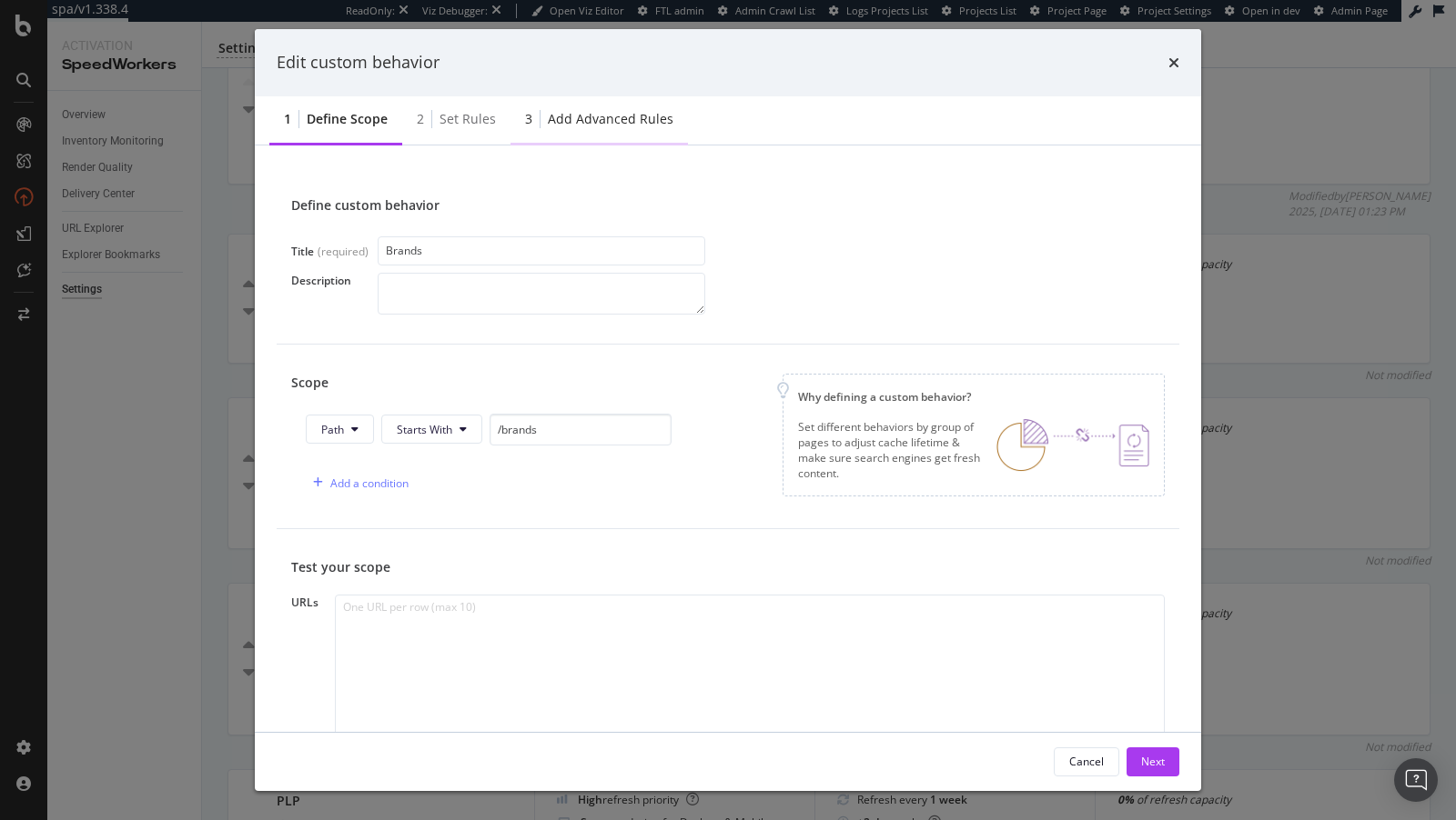
click at [563, 125] on div "Add advanced rules" at bounding box center [610, 119] width 125 height 19
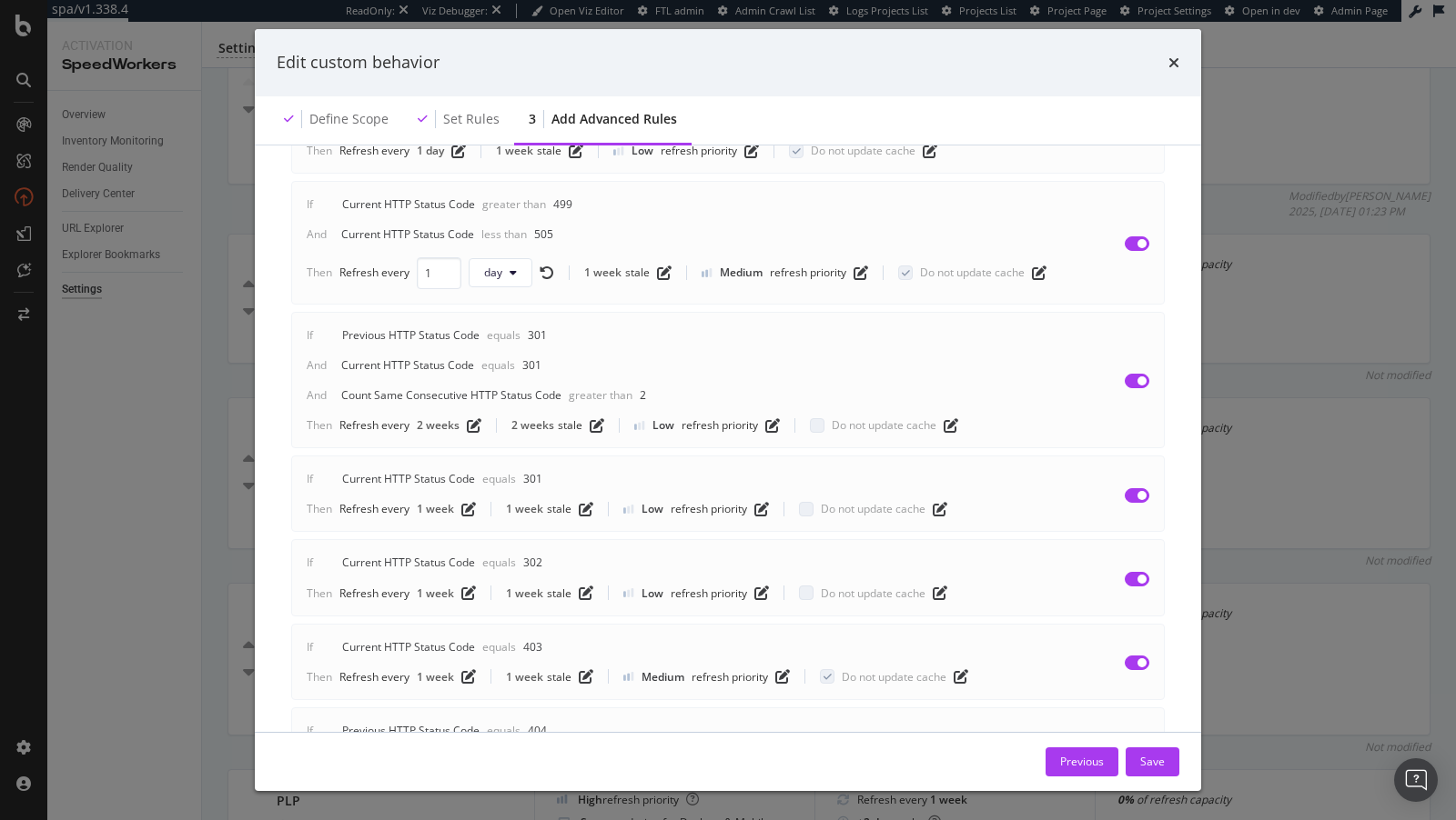
scroll to position [387, 0]
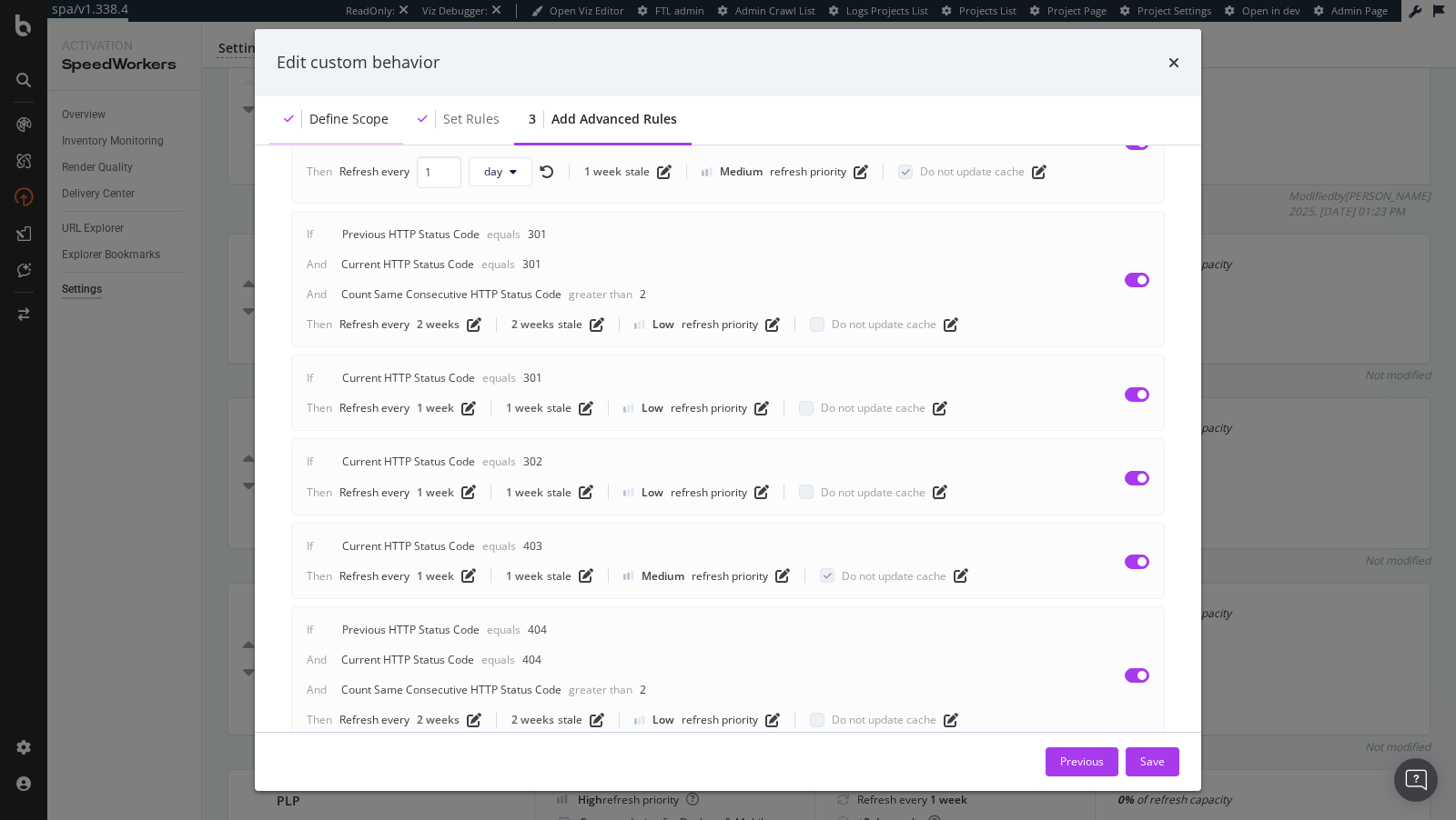
click at [346, 125] on div "Define scope" at bounding box center [348, 119] width 79 height 19
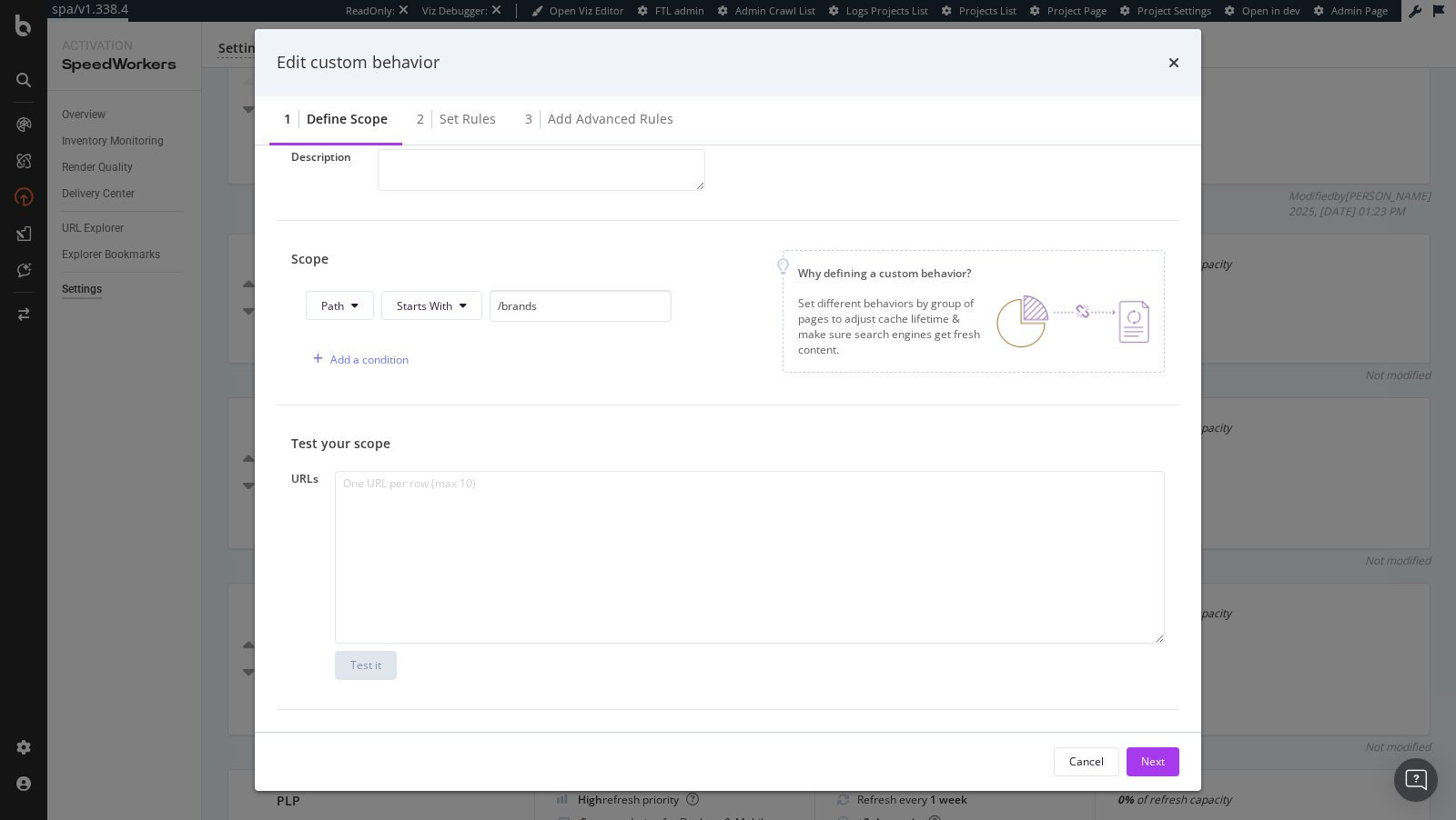
scroll to position [119, 0]
click at [569, 124] on div "Add advanced rules" at bounding box center [610, 119] width 125 height 19
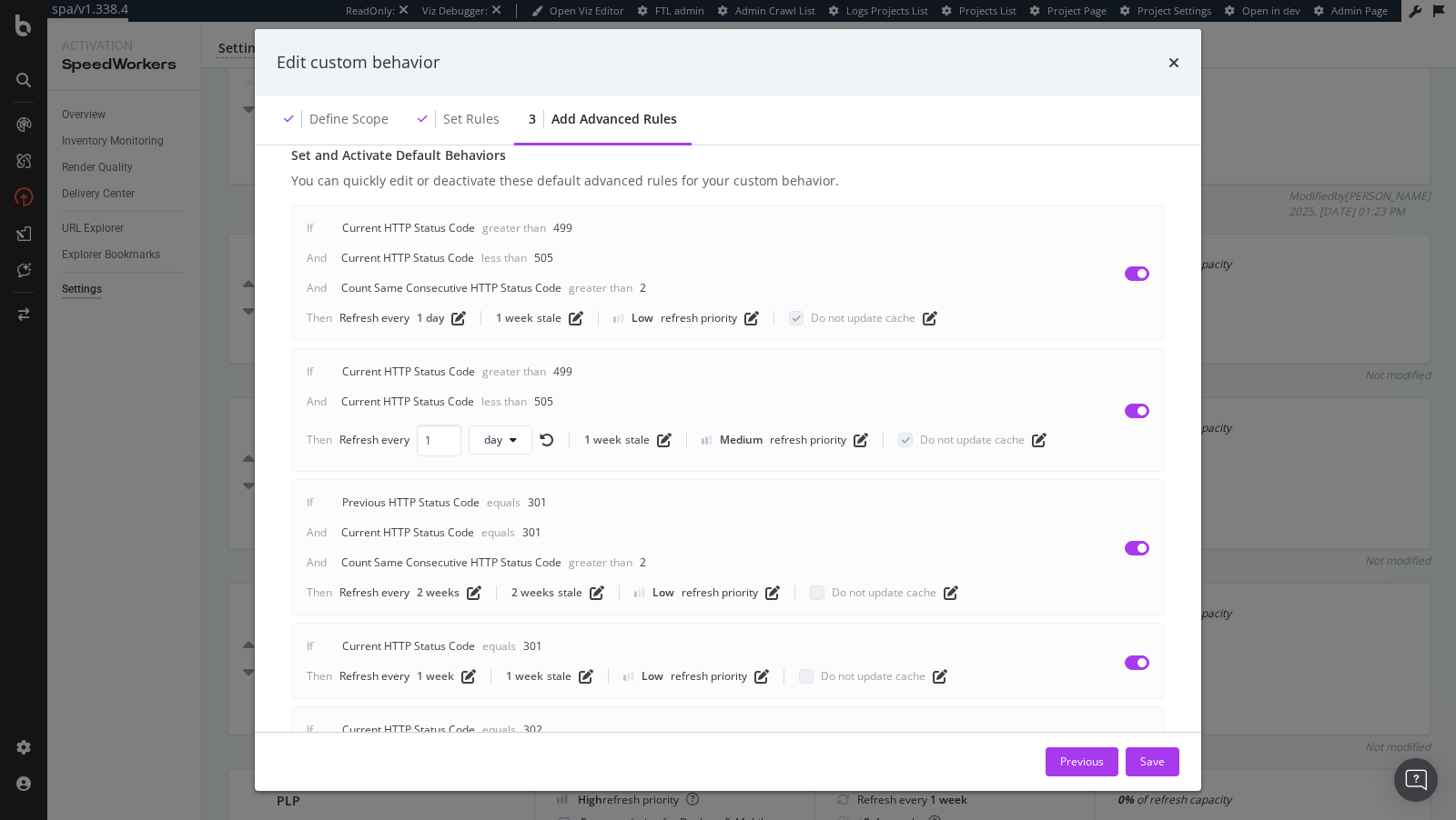
click at [1260, 620] on div "Edit custom behavior Define scope Set rules 3 Add advanced rules Advanced rules…" at bounding box center [728, 410] width 1456 height 820
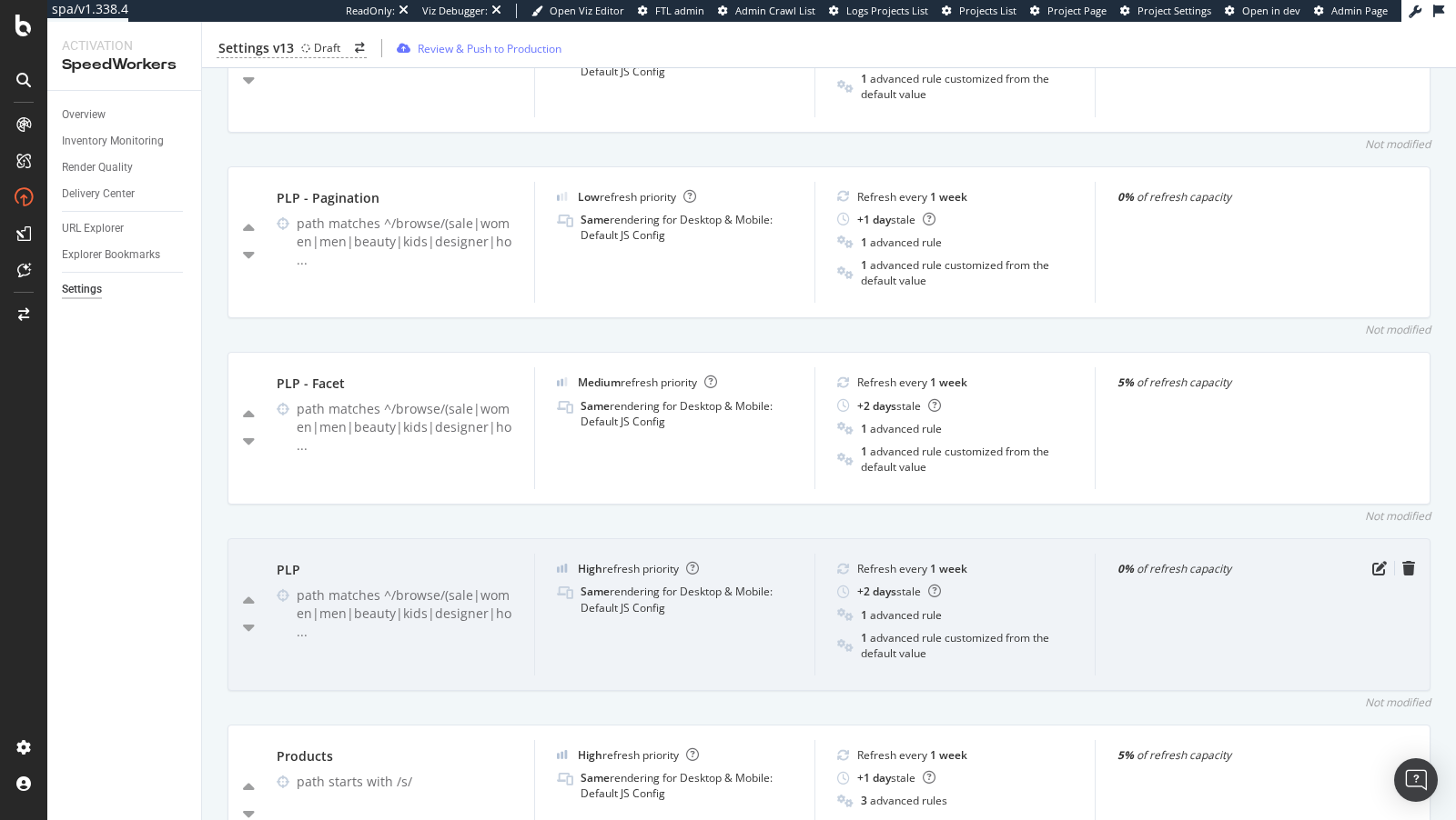
scroll to position [953, 0]
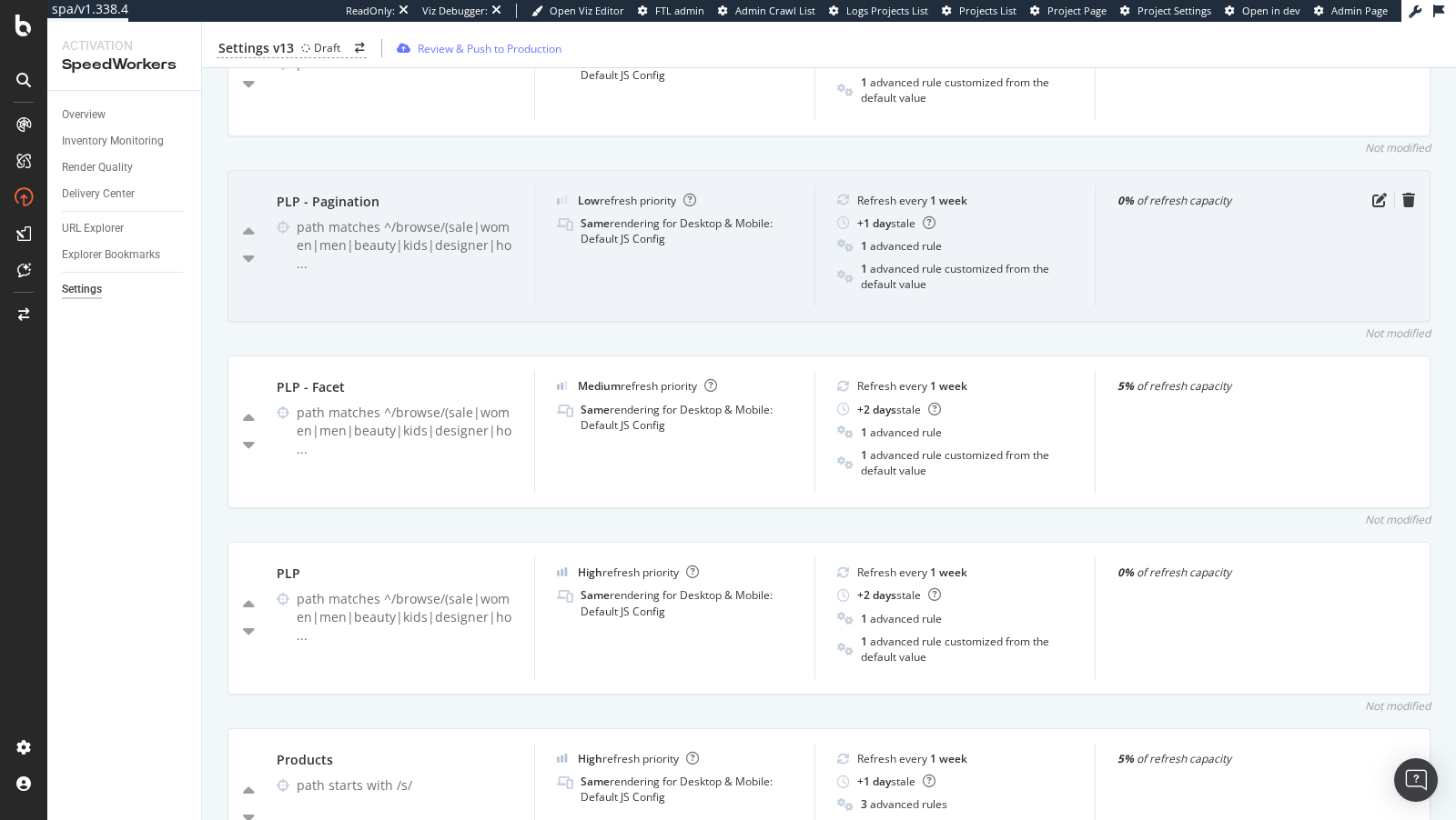
click at [587, 196] on b "Low" at bounding box center [588, 201] width 21 height 16
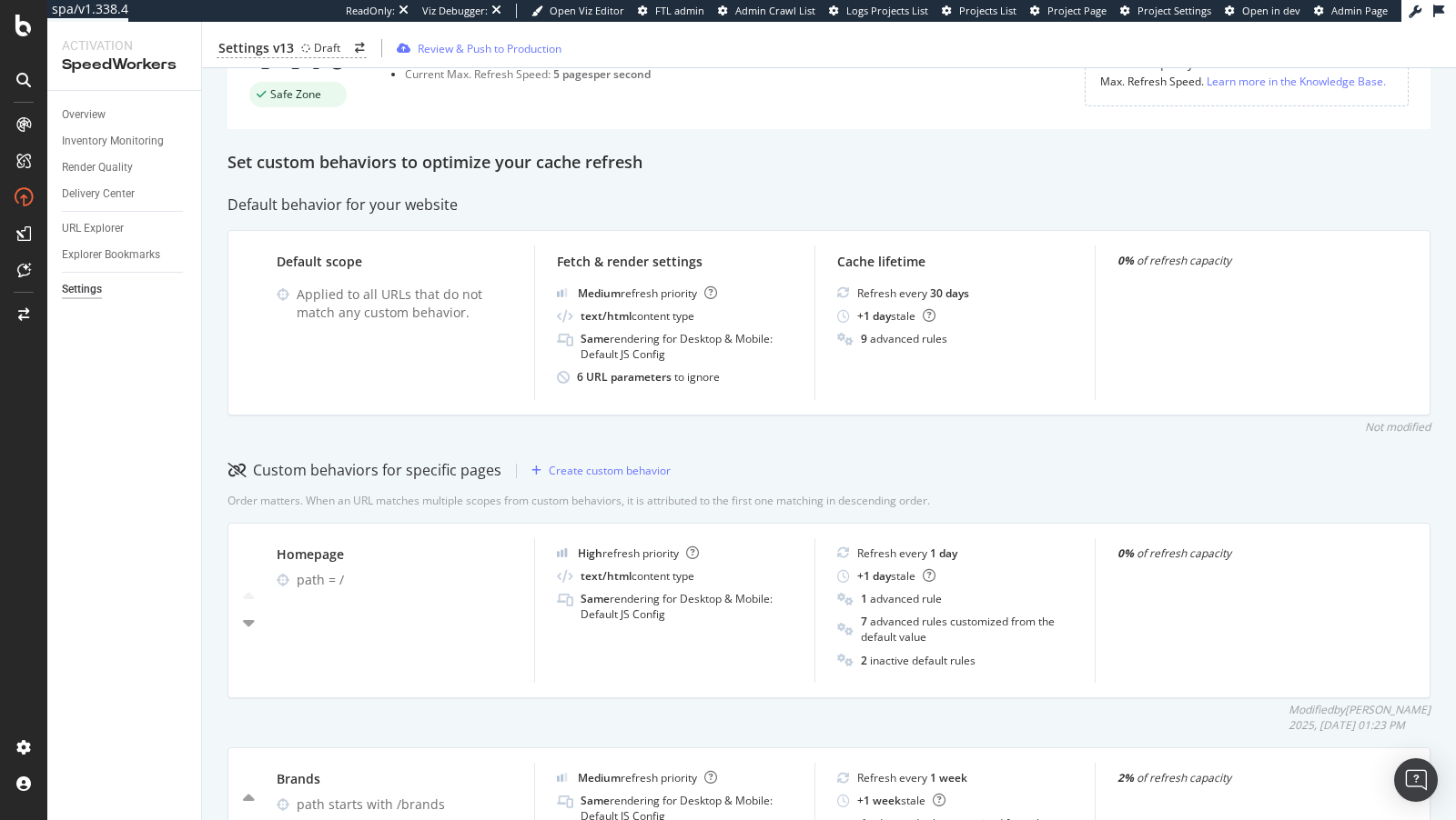
scroll to position [22, 0]
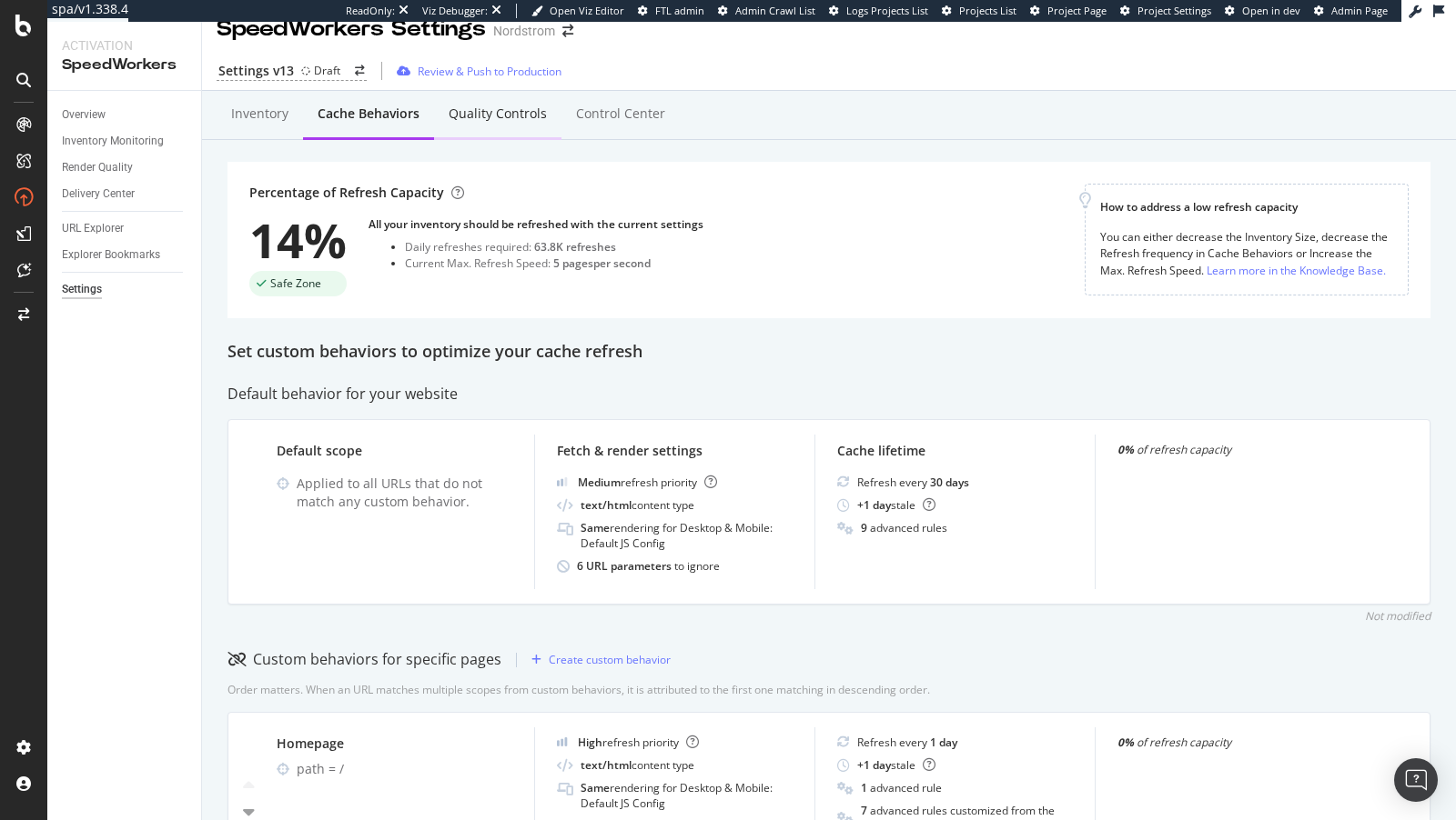
click at [538, 116] on div "Quality Controls" at bounding box center [498, 114] width 98 height 19
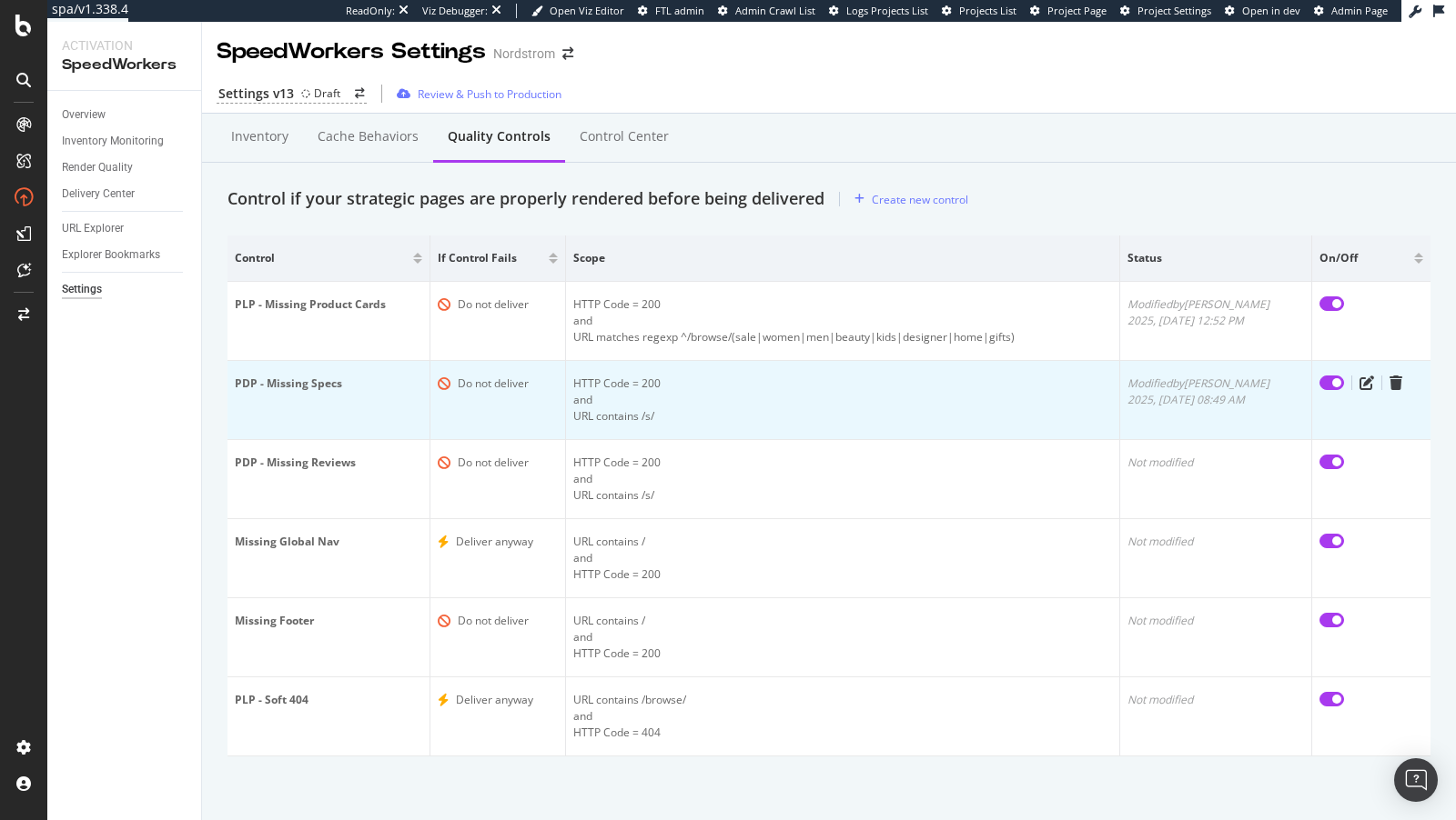
click at [662, 383] on div "HTTP Code = 200" at bounding box center [843, 384] width 539 height 17
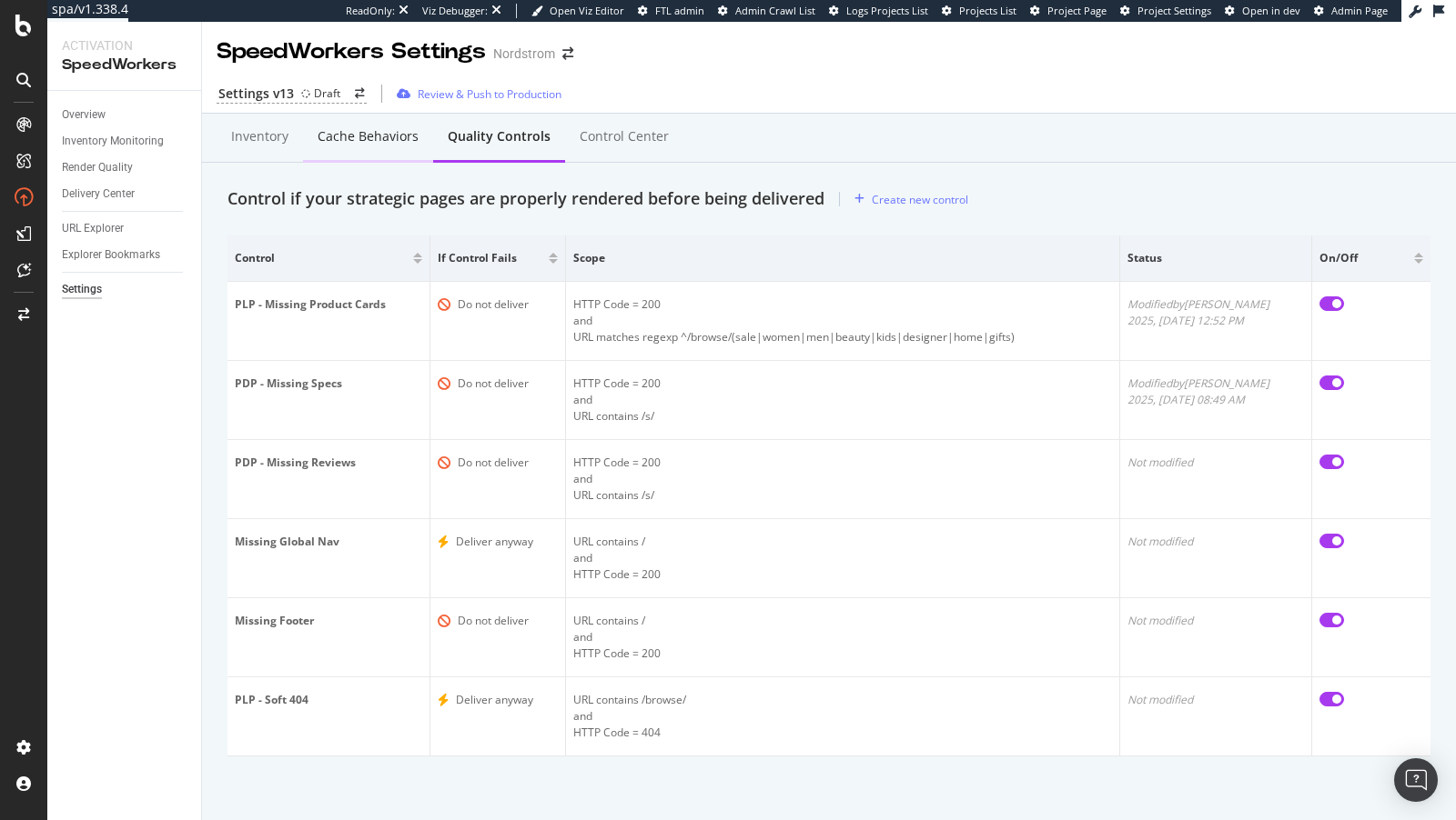
click at [386, 136] on div "Cache behaviors" at bounding box center [368, 137] width 101 height 19
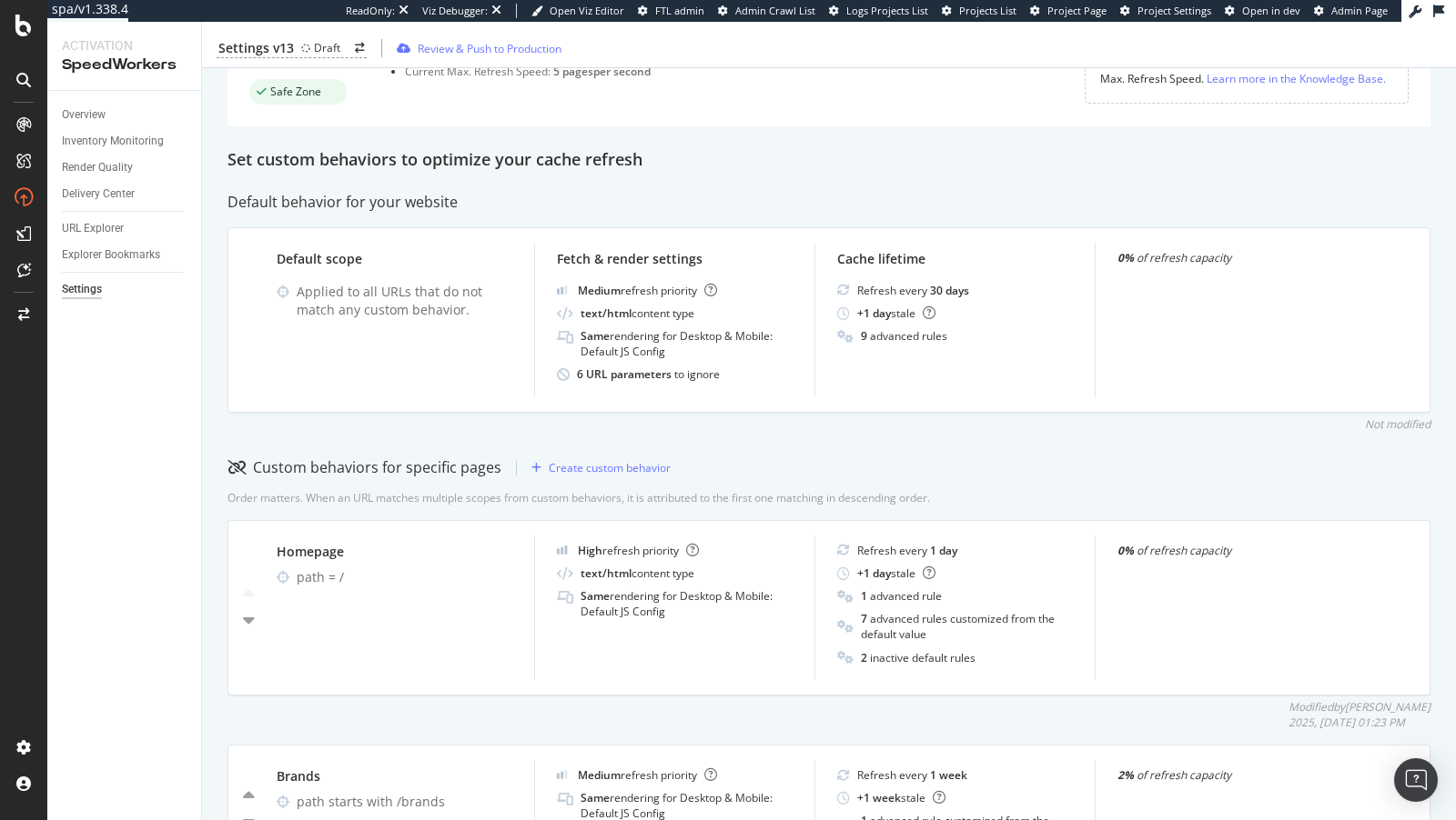
scroll to position [321, 0]
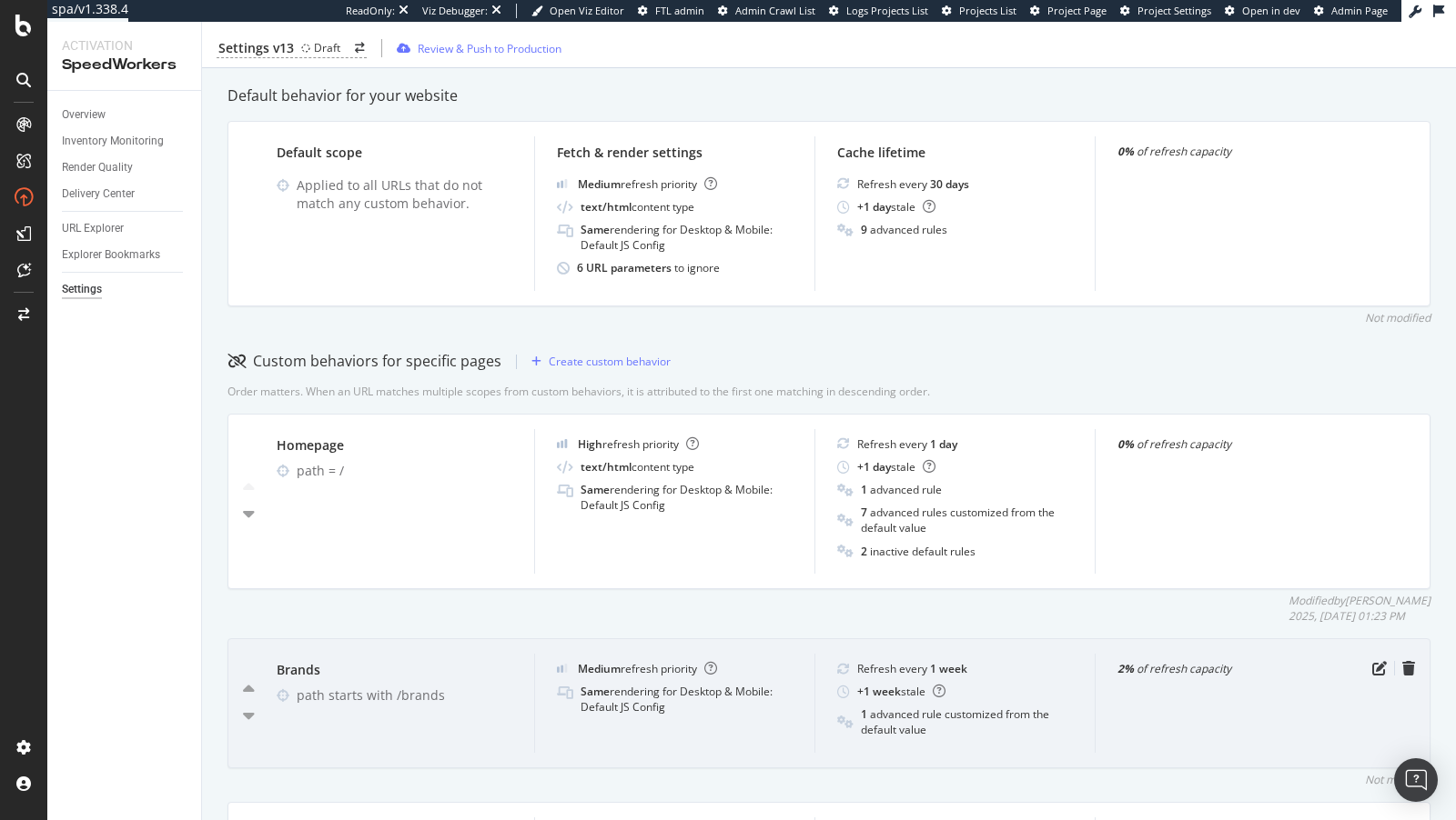
click at [1379, 656] on div "Brands path starts with /brands Medium refresh priority Same rendering for Desk…" at bounding box center [829, 703] width 1202 height 130
click at [1379, 661] on icon "pen-to-square" at bounding box center [1379, 669] width 15 height 15
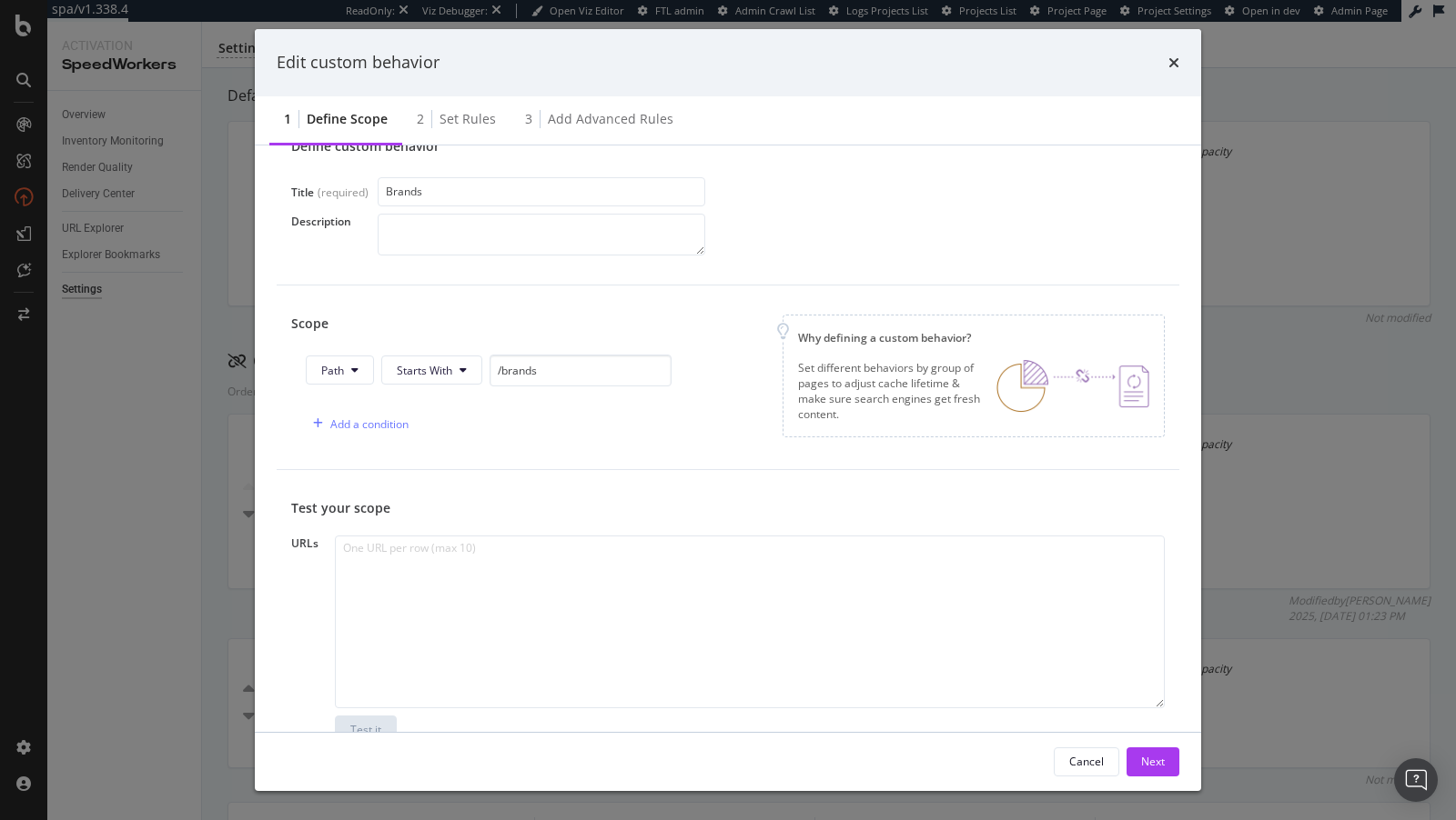
scroll to position [119, 0]
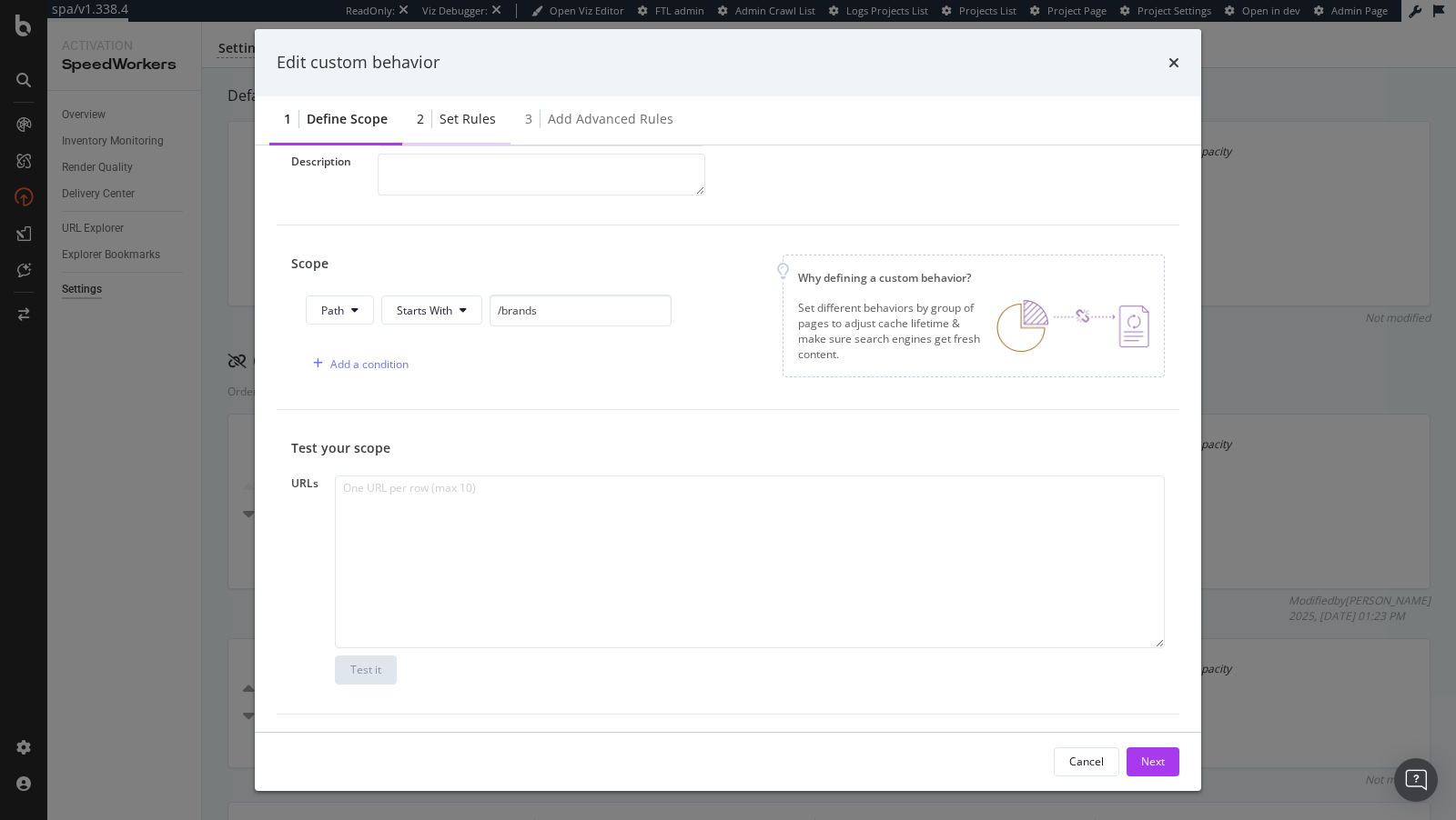
click at [465, 109] on div "2 Set rules" at bounding box center [456, 121] width 109 height 50
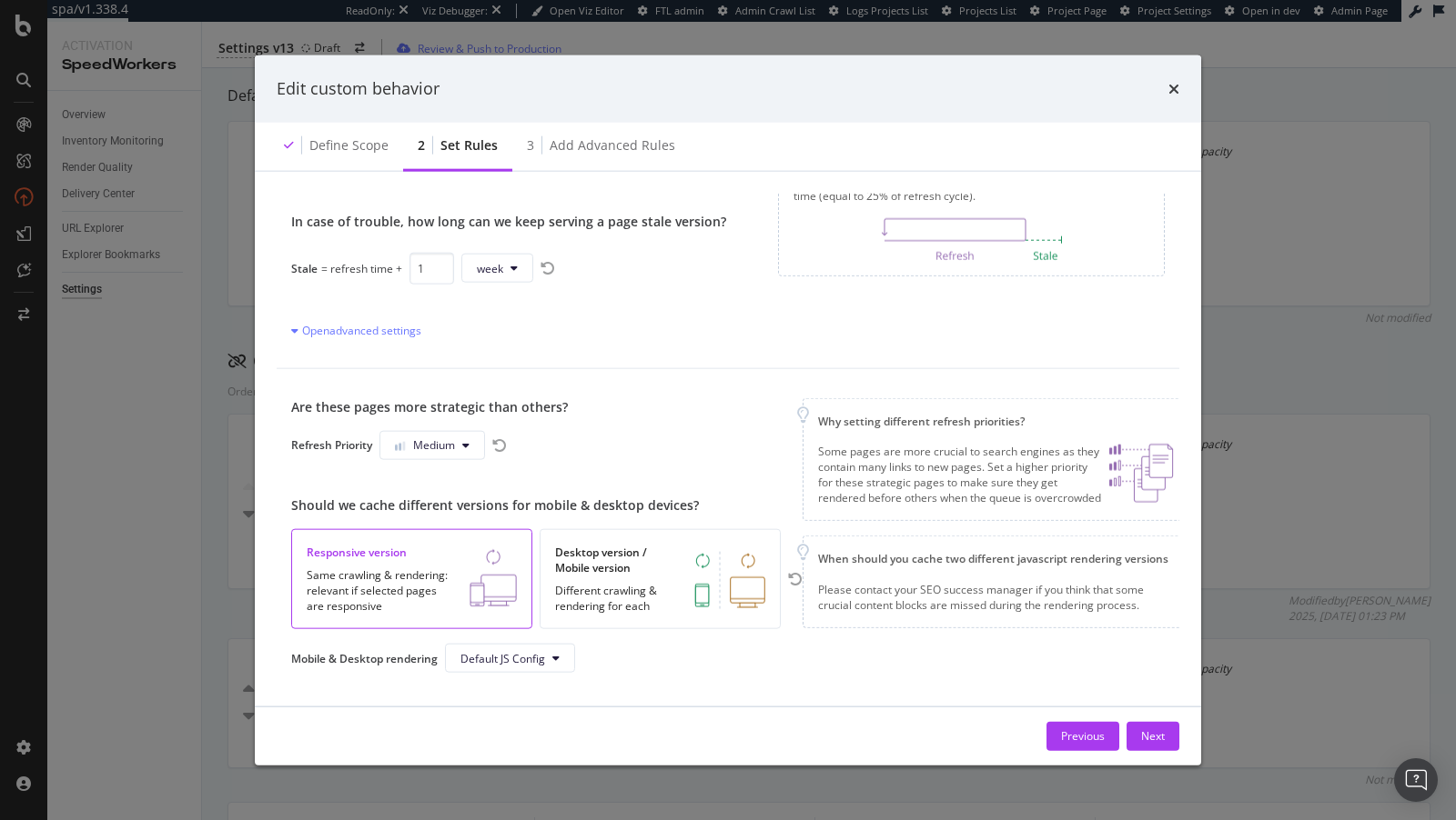
scroll to position [150, 0]
click at [595, 135] on div "3 Add advanced rules" at bounding box center [600, 146] width 177 height 50
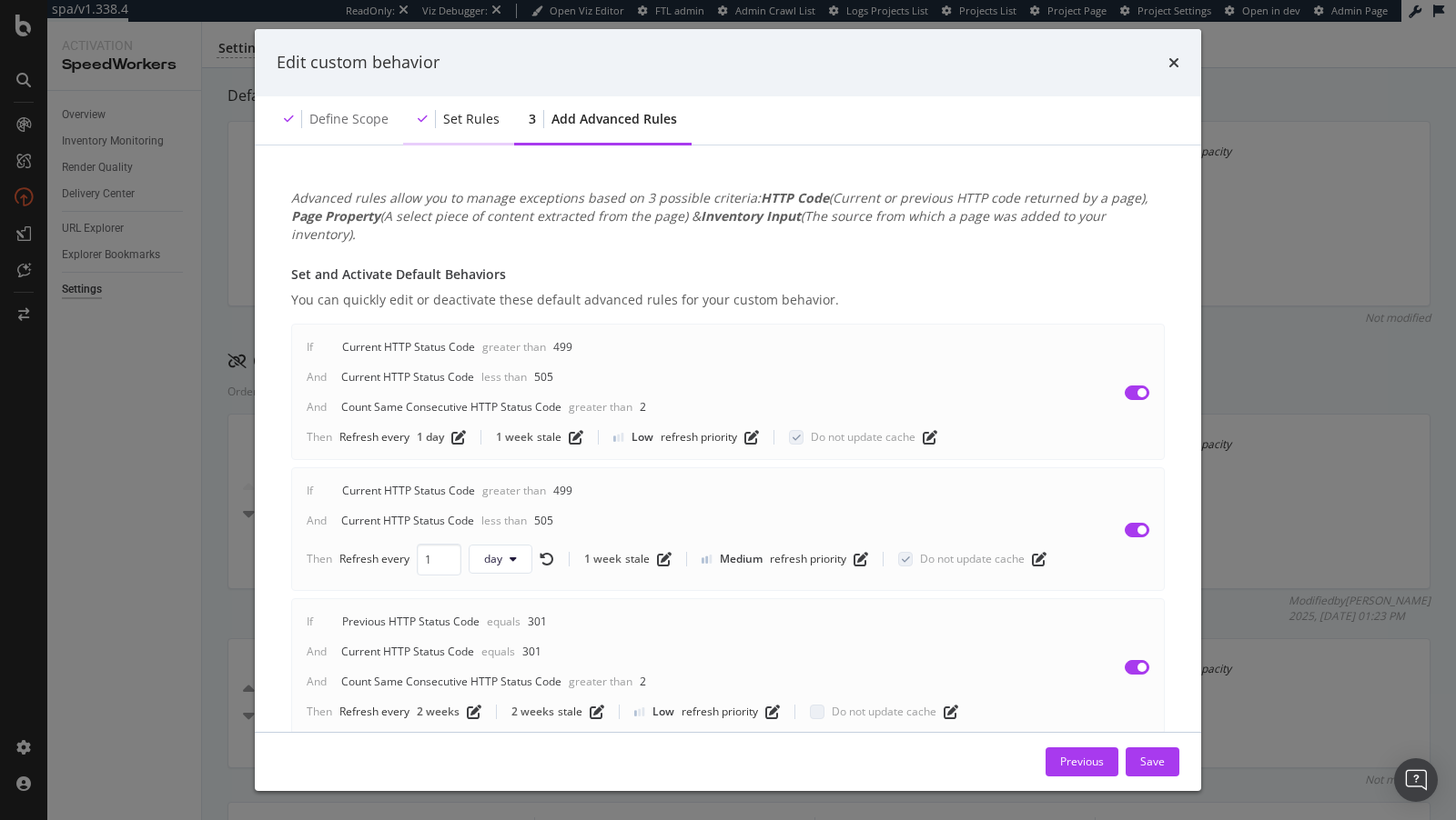
click at [443, 114] on div "Set rules" at bounding box center [471, 119] width 57 height 19
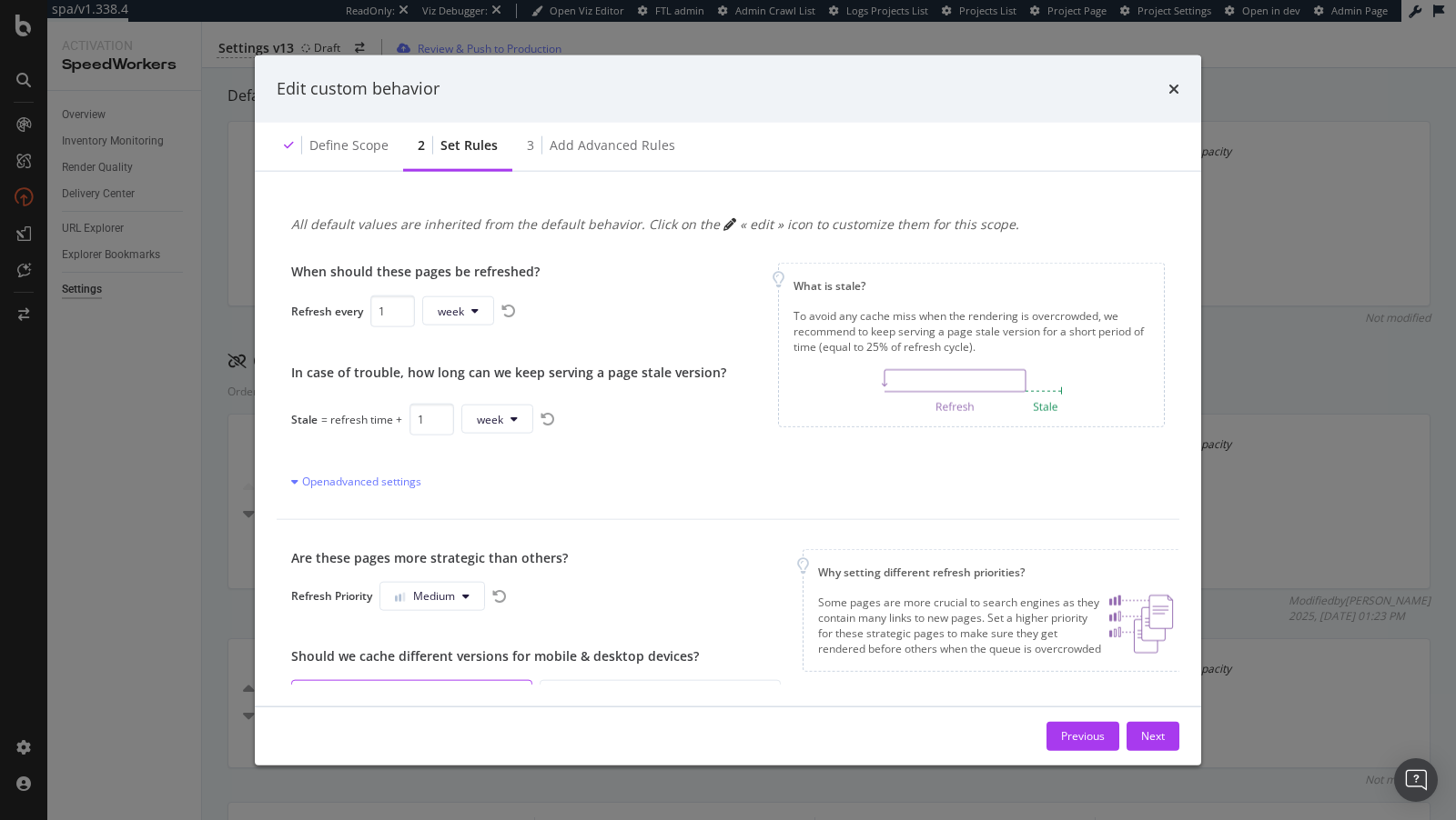
click at [1185, 87] on div "Edit custom behavior" at bounding box center [728, 89] width 946 height 67
click at [1175, 87] on icon "times" at bounding box center [1174, 88] width 11 height 15
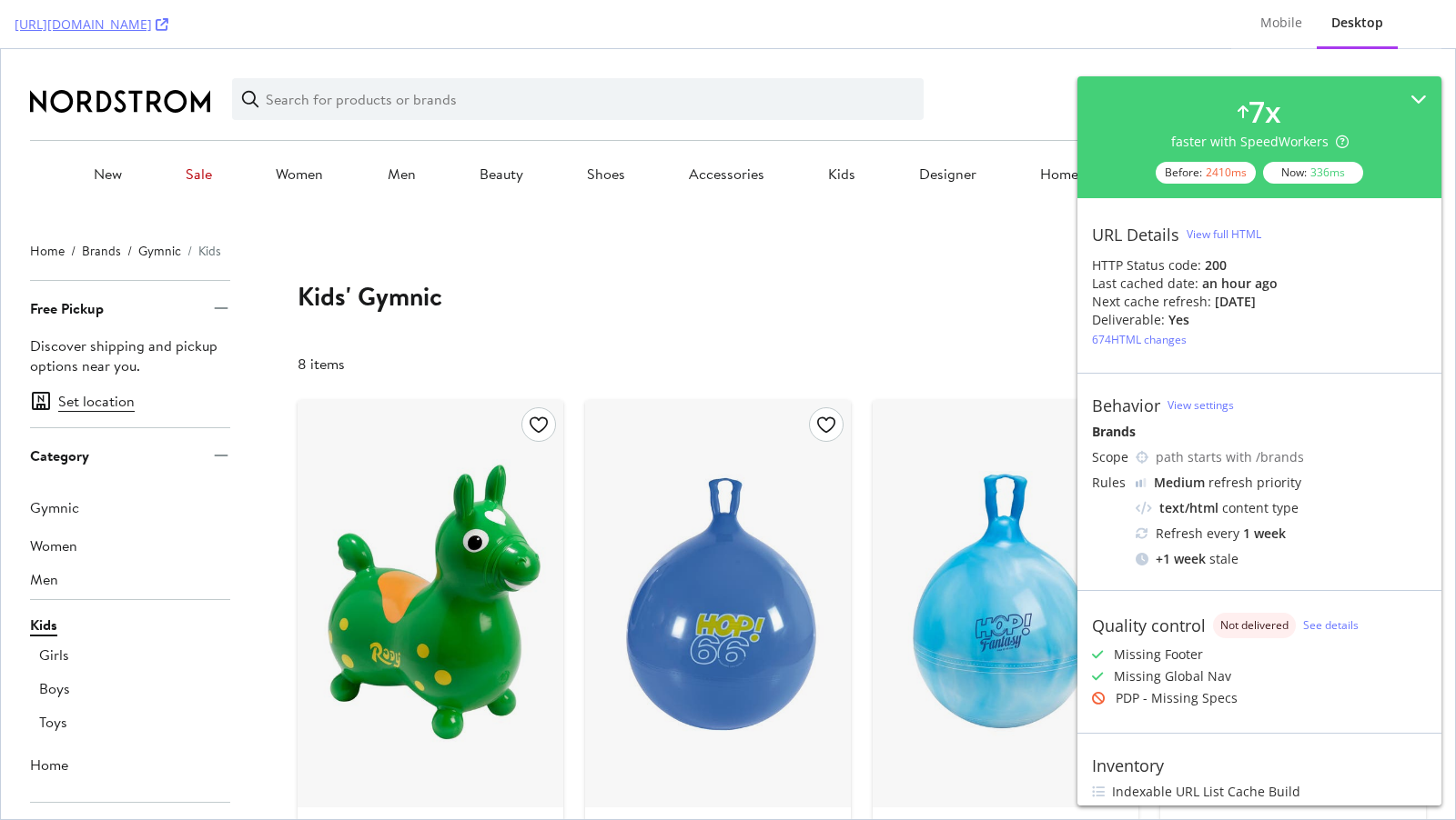
scroll to position [41, 0]
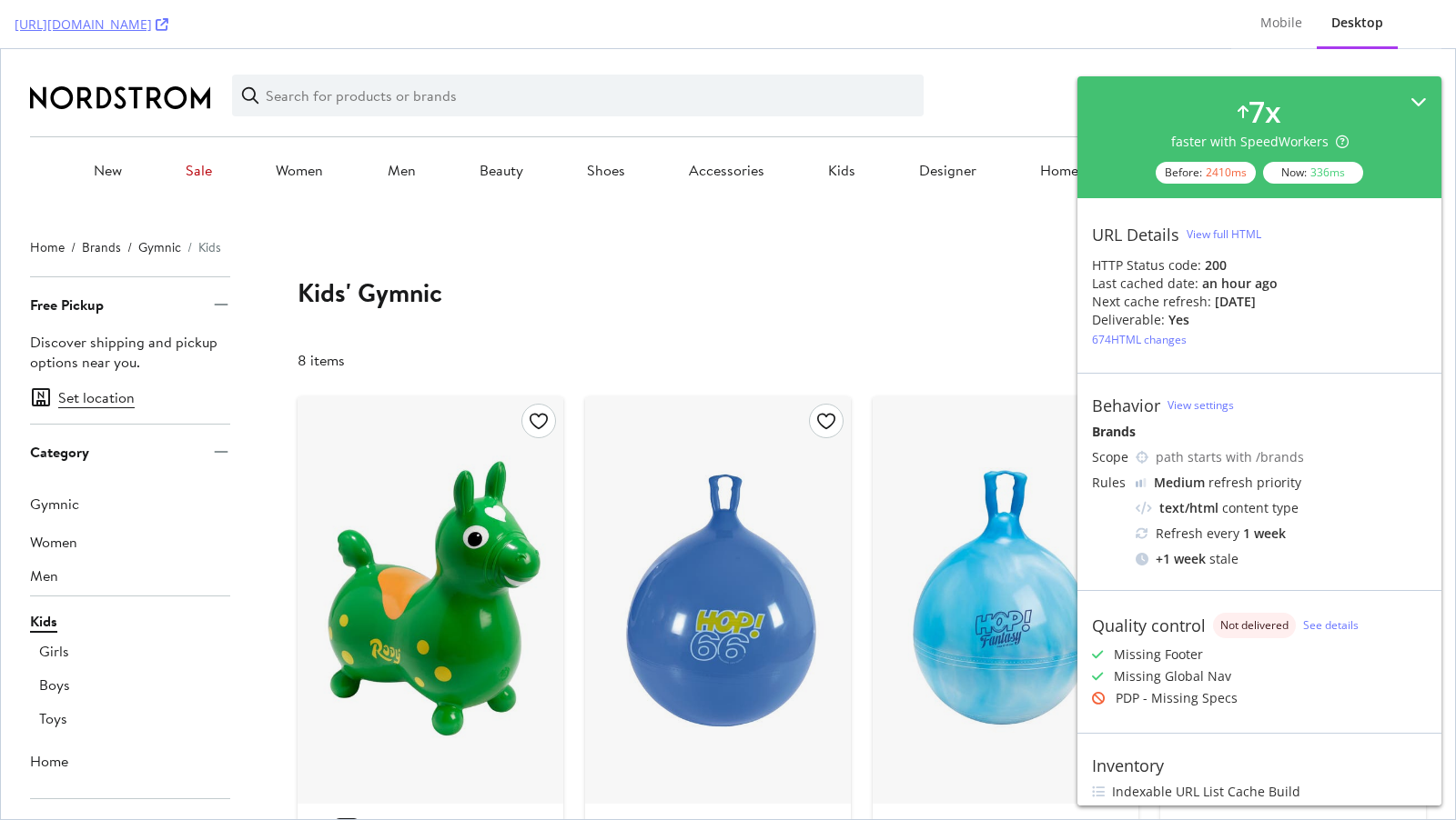
click at [1415, 94] on icon at bounding box center [1419, 102] width 17 height 17
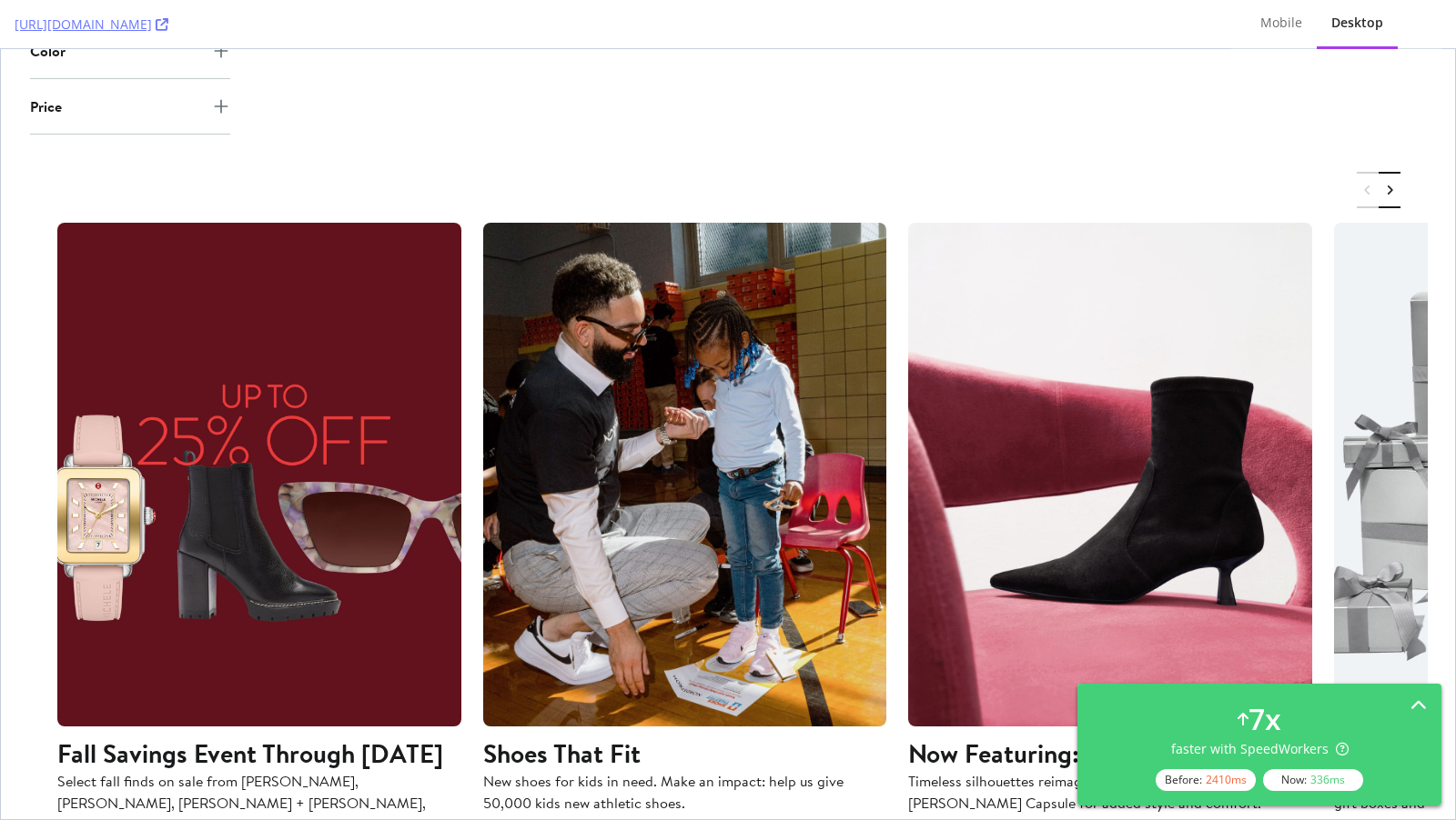
scroll to position [1670, 0]
